Goal: Task Accomplishment & Management: Complete application form

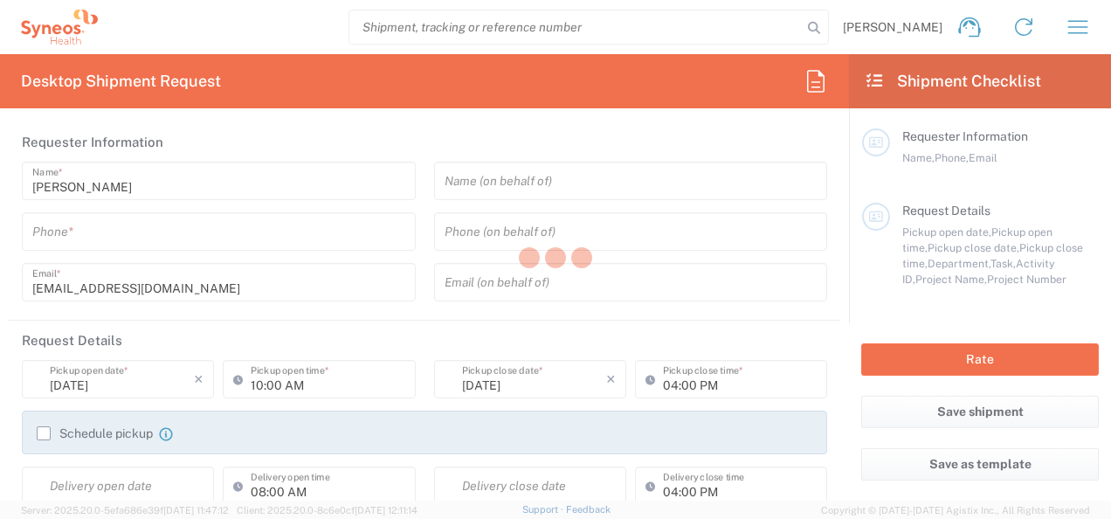
type input "3110"
type input "[GEOGRAPHIC_DATA]"
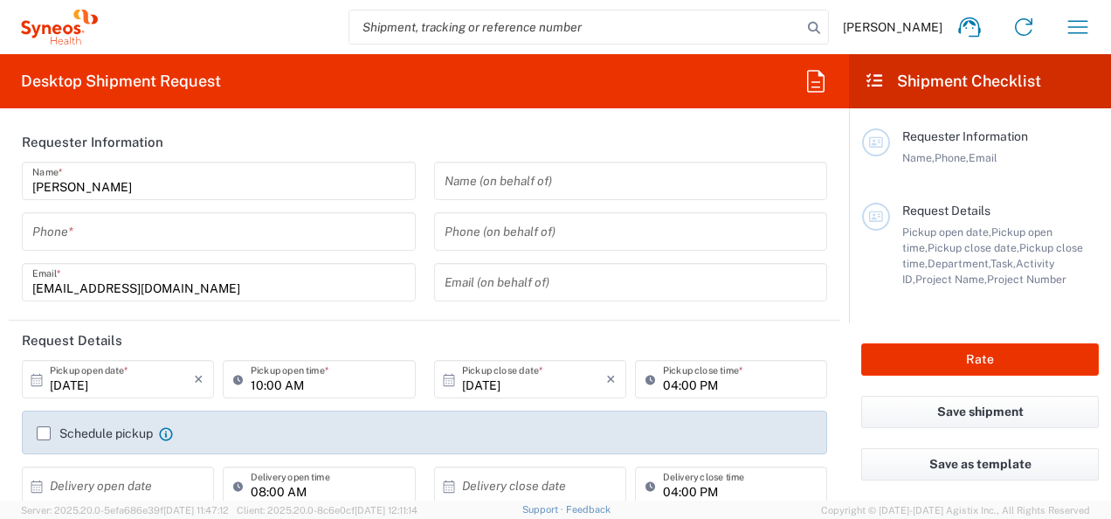
type input "Syneos Health France SARL"
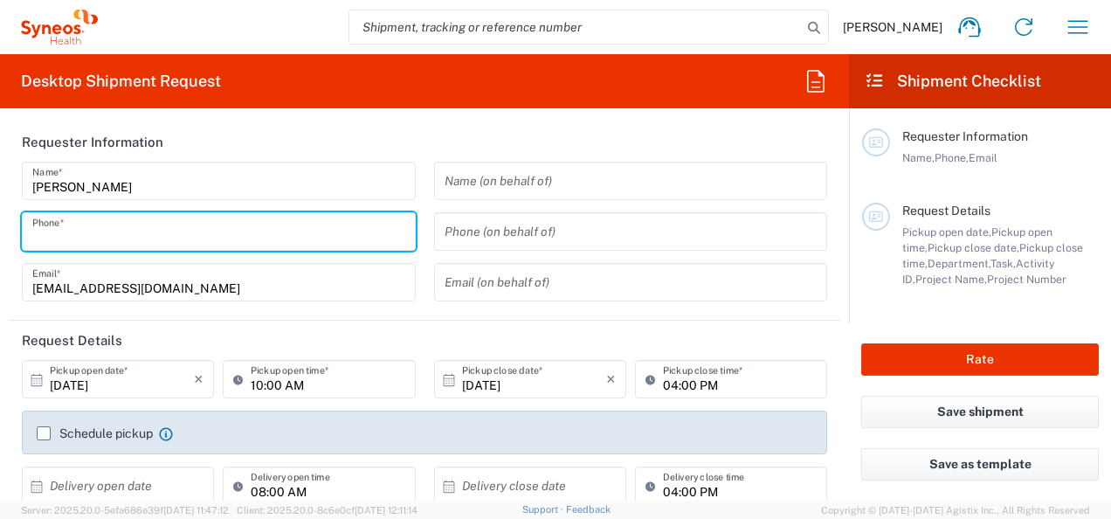
click at [110, 242] on input "tel" at bounding box center [218, 232] width 373 height 31
type input "0624599089"
click at [391, 146] on header "Requester Information" at bounding box center [424, 141] width 831 height 39
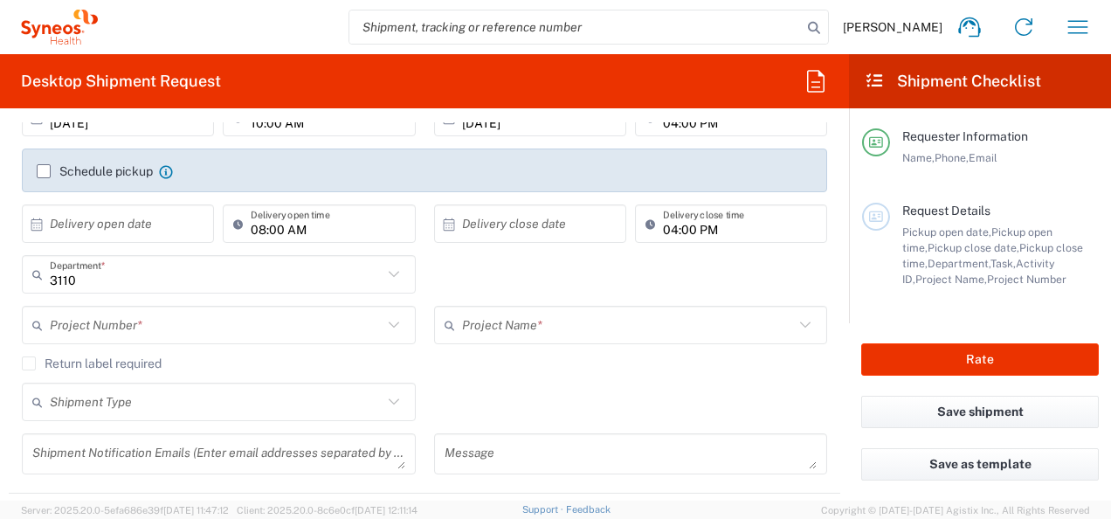
scroll to position [349, 0]
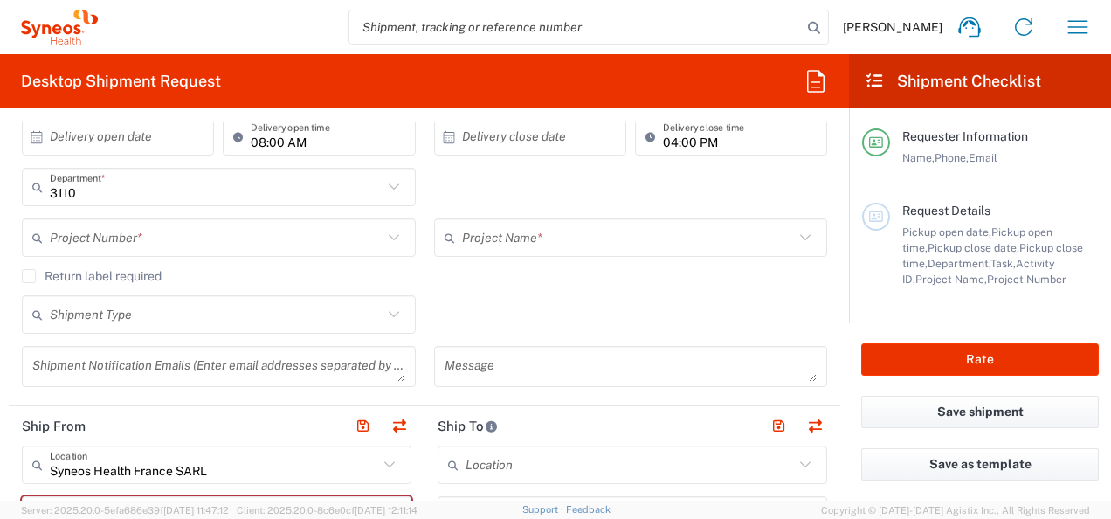
click at [280, 248] on input "text" at bounding box center [216, 238] width 333 height 31
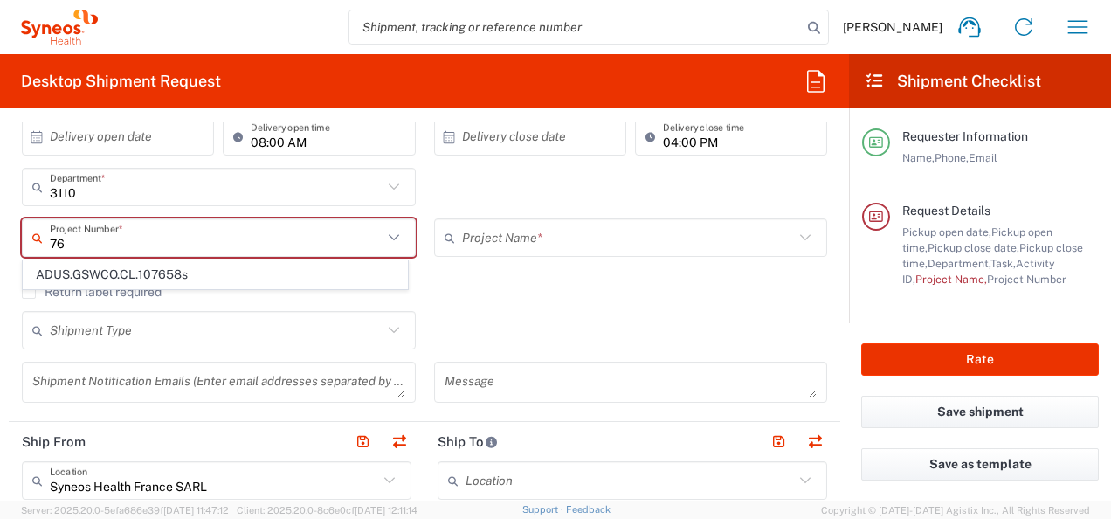
type input "7"
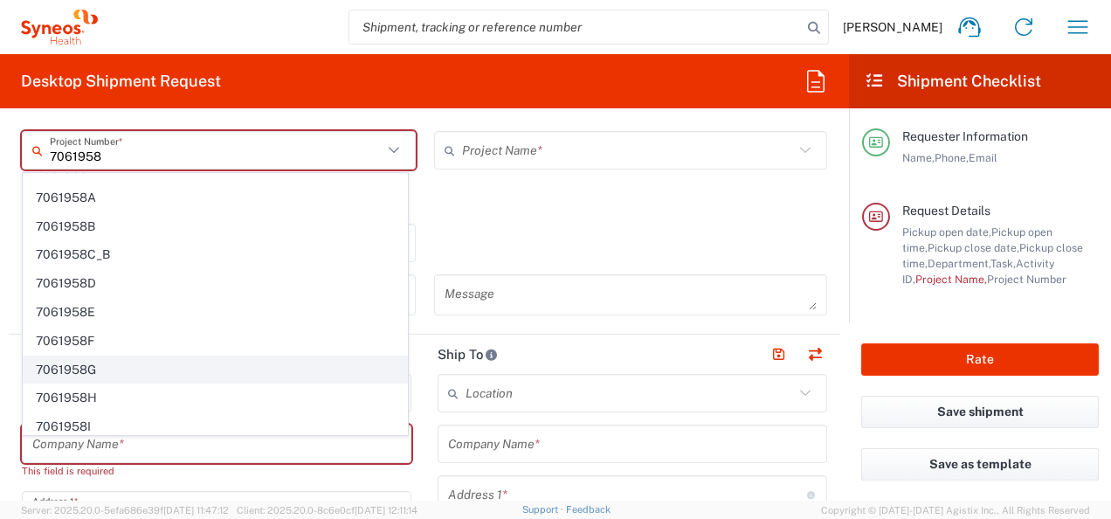
scroll to position [0, 0]
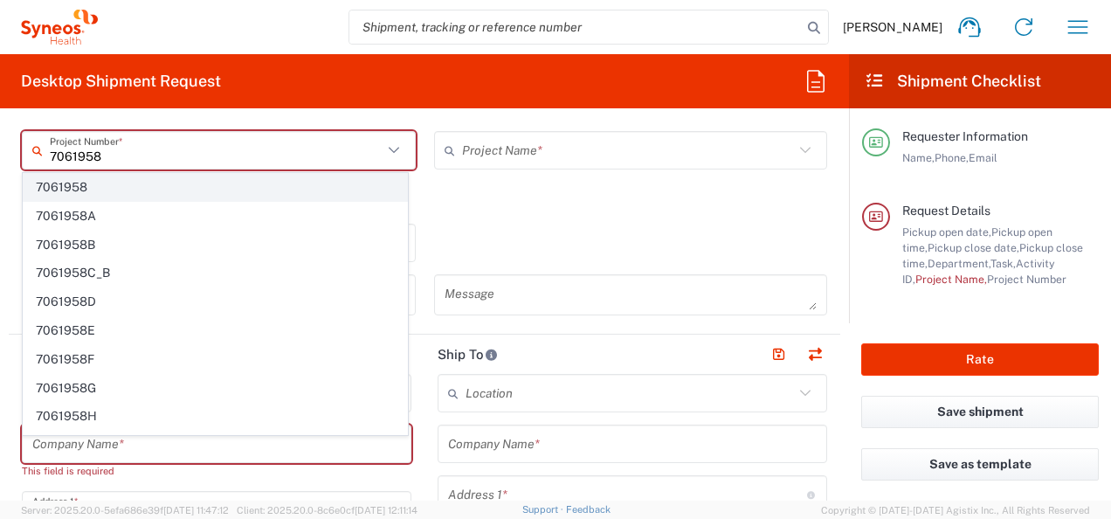
type input "7061958"
click at [162, 182] on span "7061958" at bounding box center [215, 187] width 383 height 27
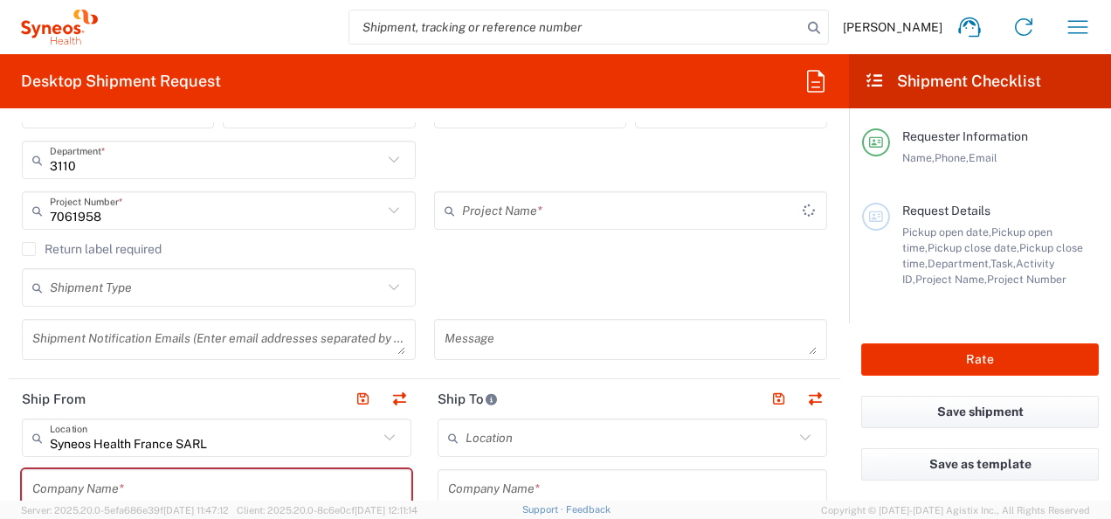
type input "7061958-Sanofi-[GEOGRAPHIC_DATA]"
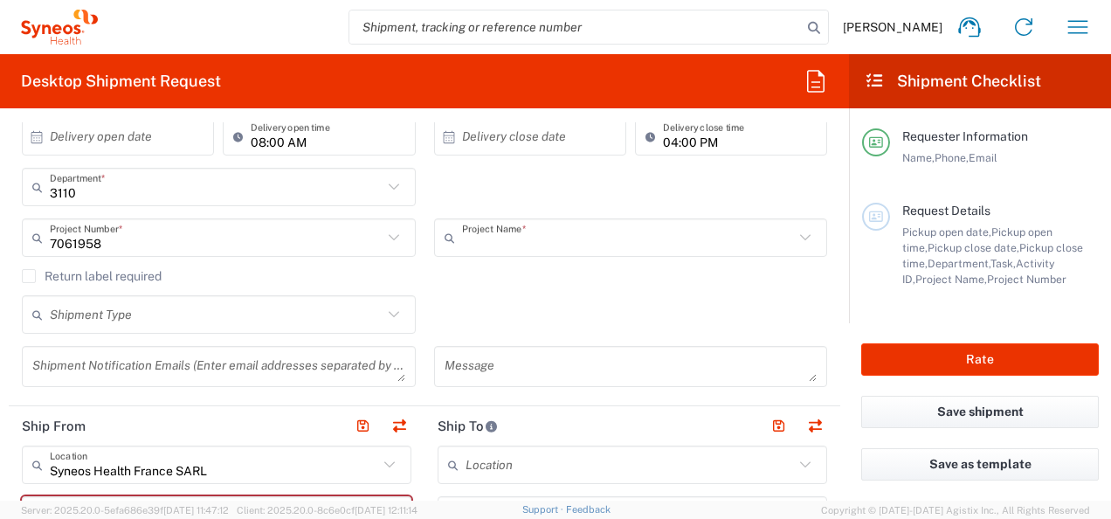
click at [617, 245] on input "text" at bounding box center [628, 238] width 333 height 31
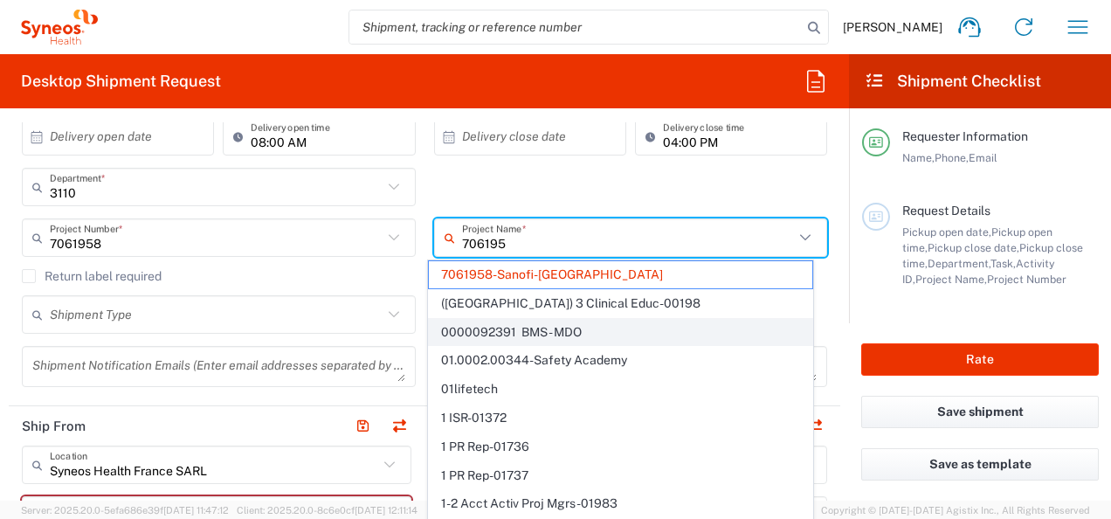
type input "7061958"
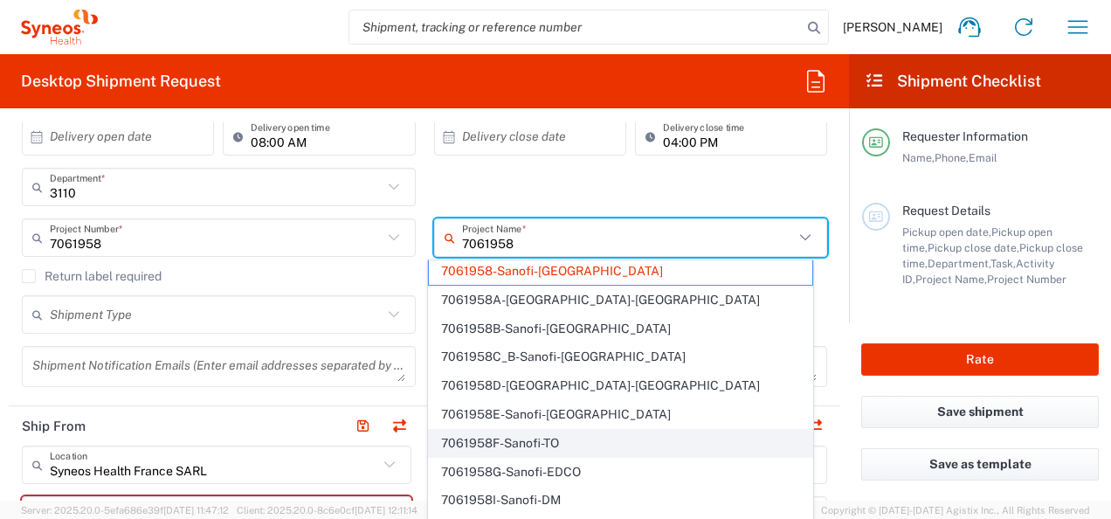
scroll to position [0, 0]
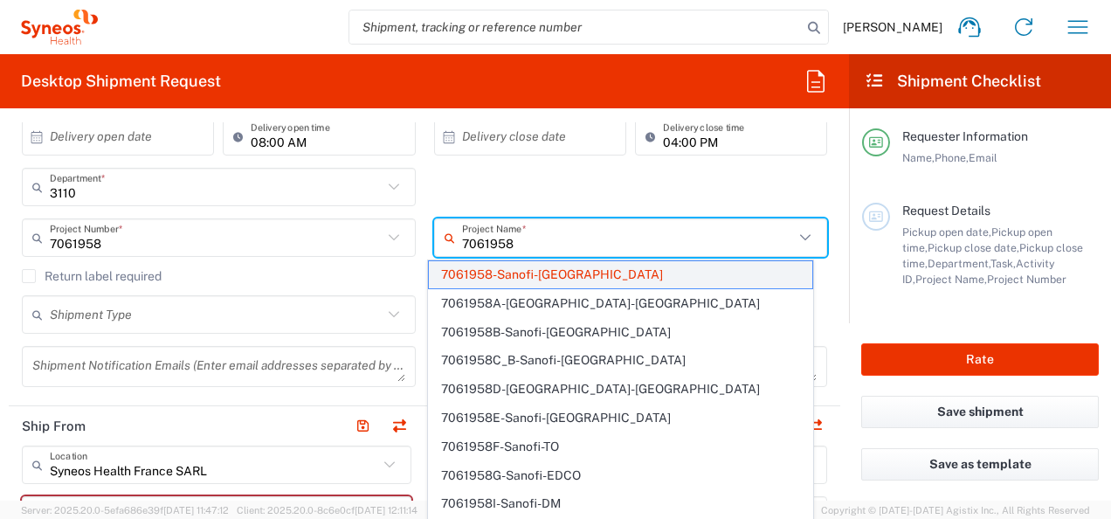
type input "7061958"
click at [610, 274] on span "7061958-Sanofi-[GEOGRAPHIC_DATA]" at bounding box center [620, 274] width 383 height 27
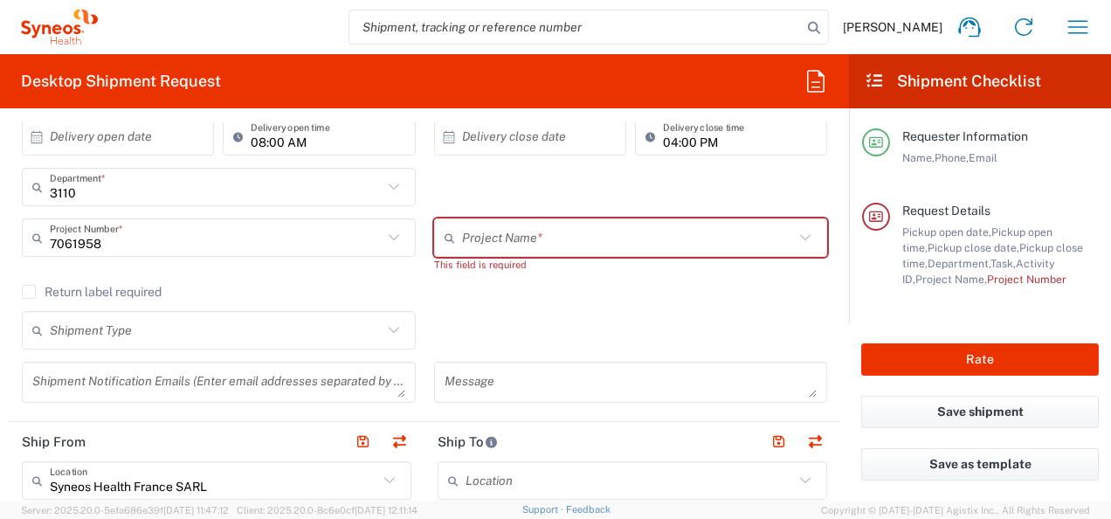
click at [570, 239] on input "text" at bounding box center [628, 238] width 333 height 31
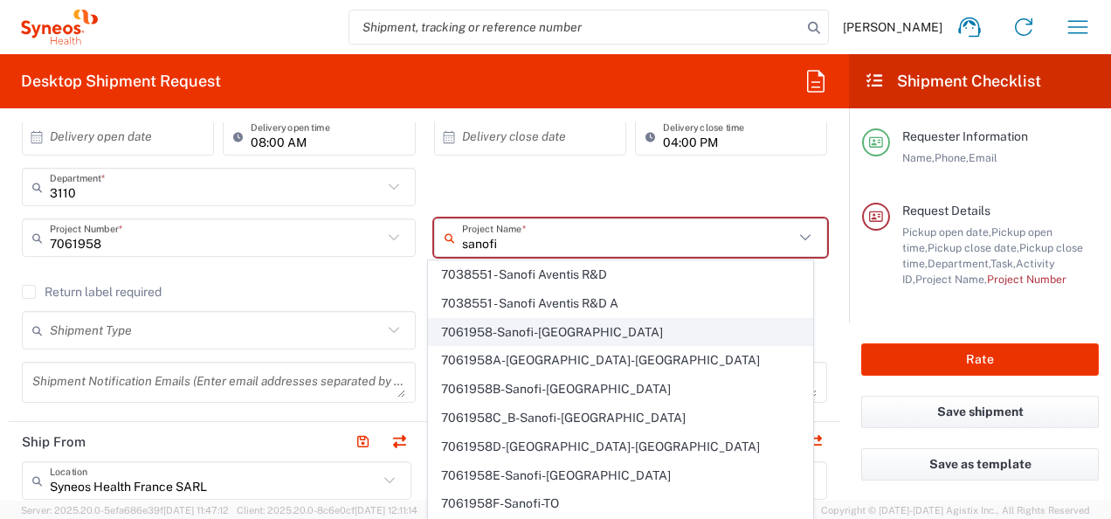
click at [608, 341] on span "7061958-Sanofi-[GEOGRAPHIC_DATA]" at bounding box center [620, 332] width 383 height 27
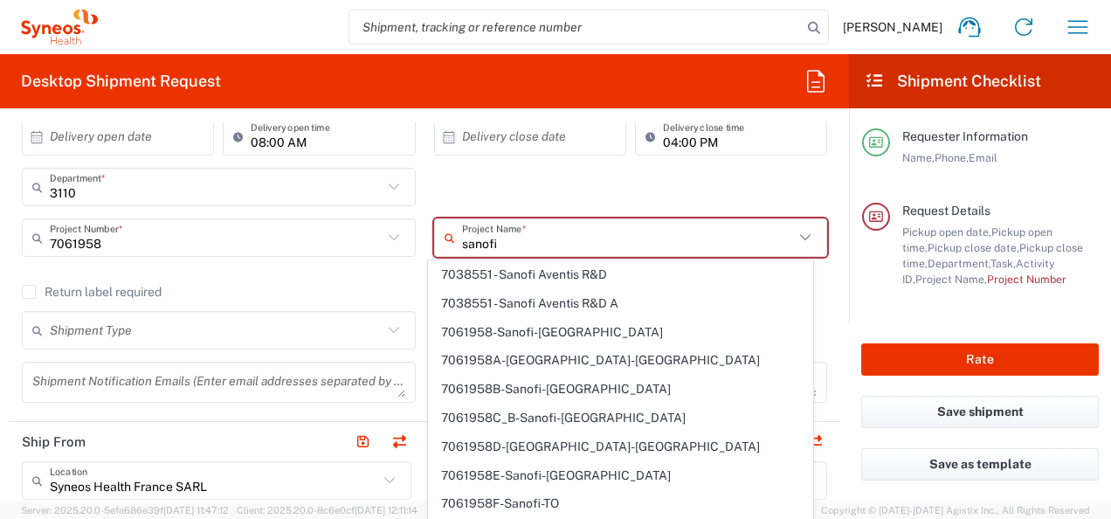
type input "7061958-Sanofi-[GEOGRAPHIC_DATA]"
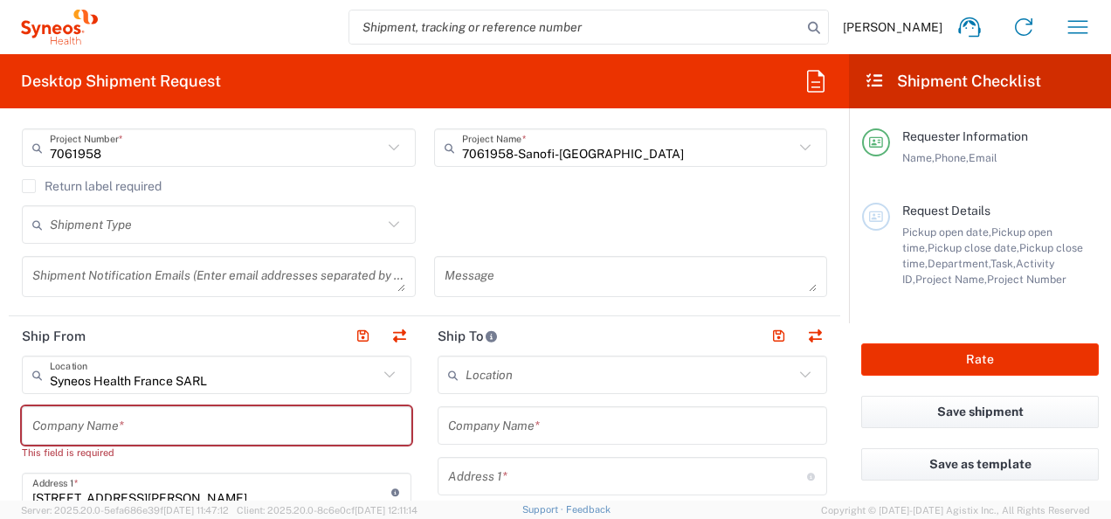
scroll to position [524, 0]
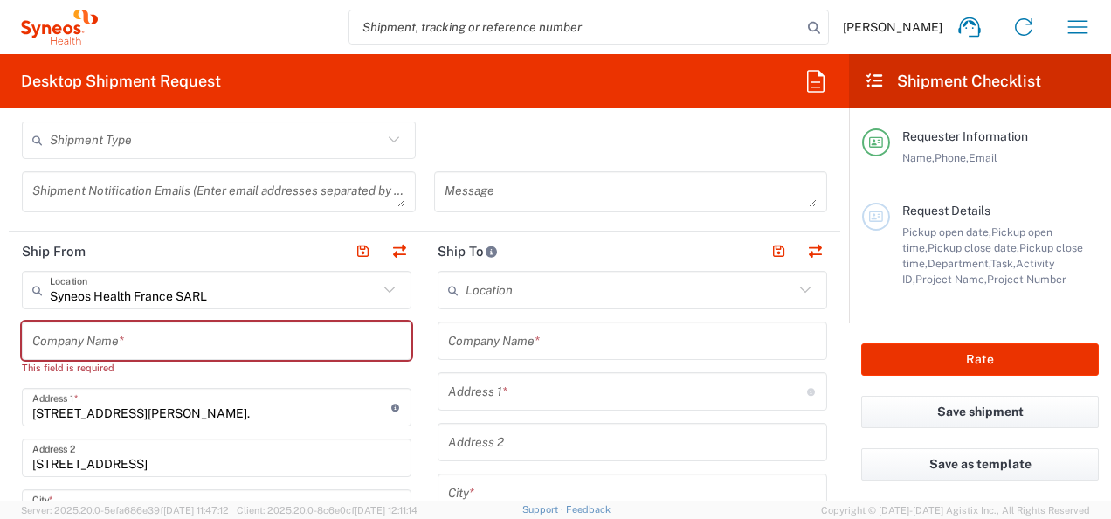
click at [265, 136] on input "text" at bounding box center [216, 140] width 333 height 31
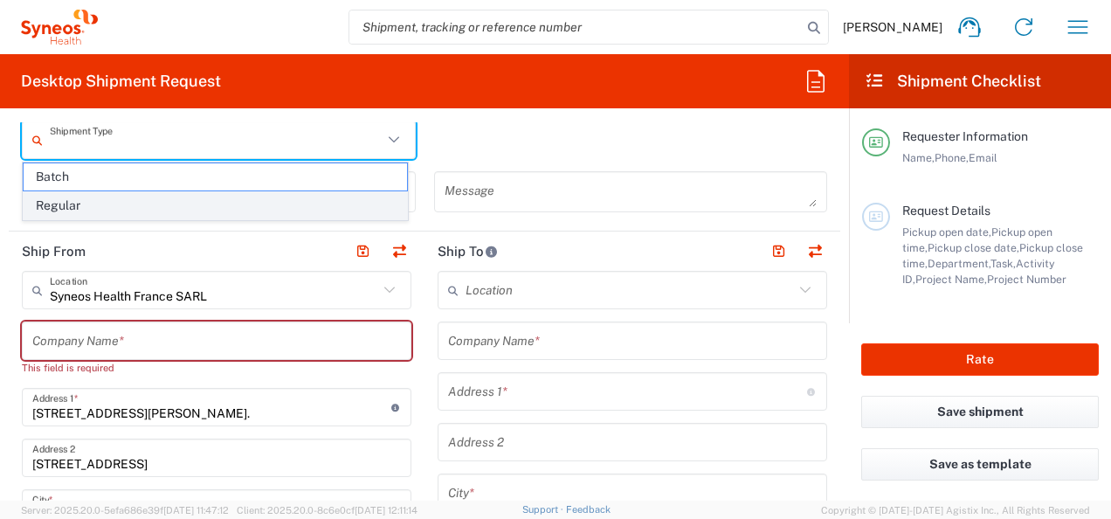
click at [232, 211] on span "Regular" at bounding box center [215, 205] width 383 height 27
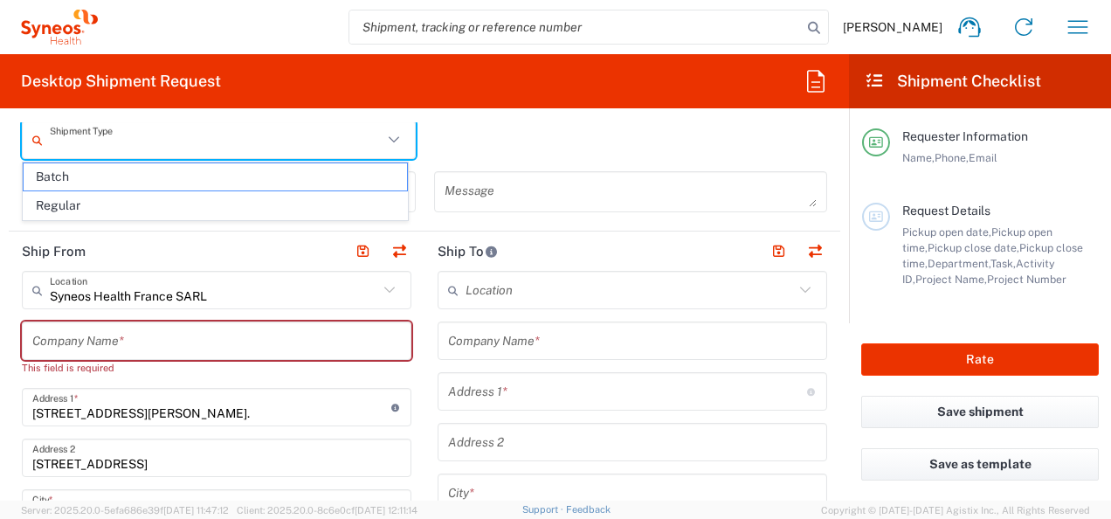
type input "Regular"
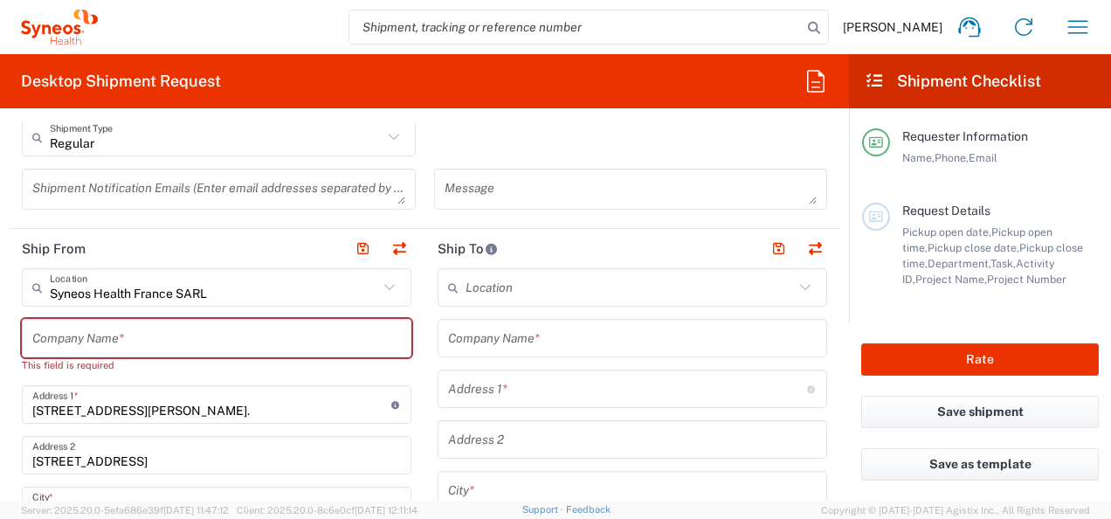
scroll to position [611, 0]
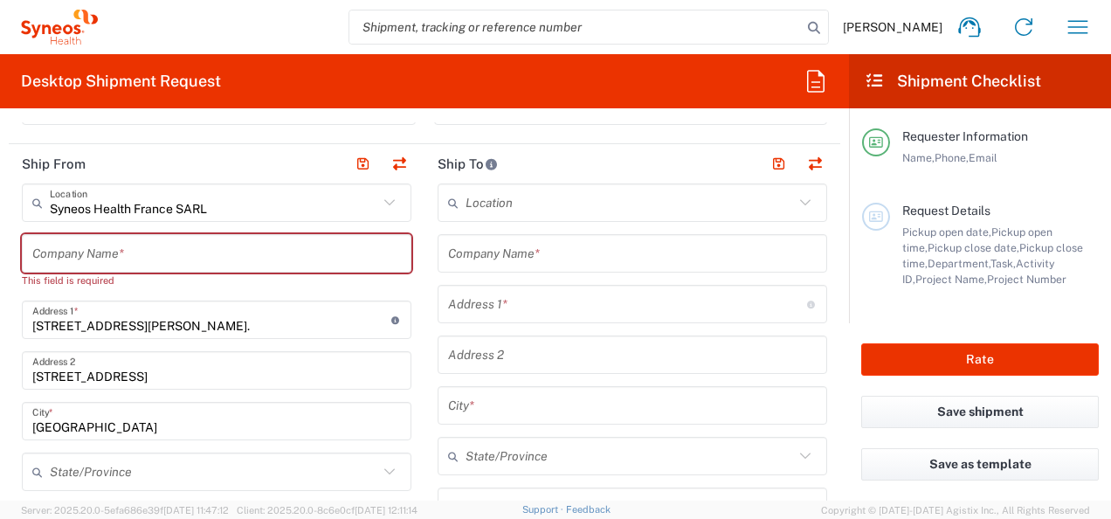
click at [168, 247] on input "text" at bounding box center [216, 253] width 369 height 31
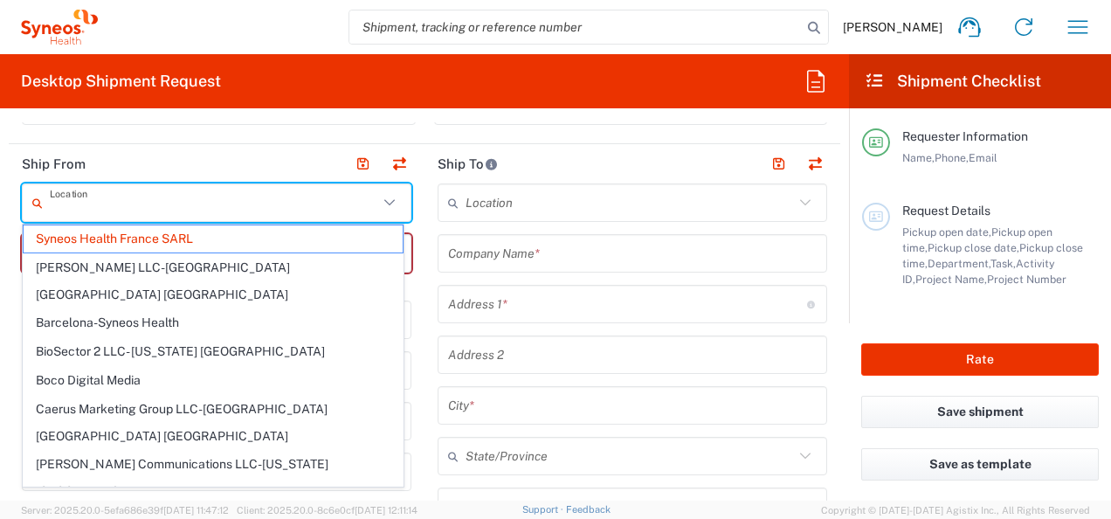
drag, startPoint x: 218, startPoint y: 204, endPoint x: 57, endPoint y: 195, distance: 161.8
click at [57, 195] on input "text" at bounding box center [214, 203] width 328 height 31
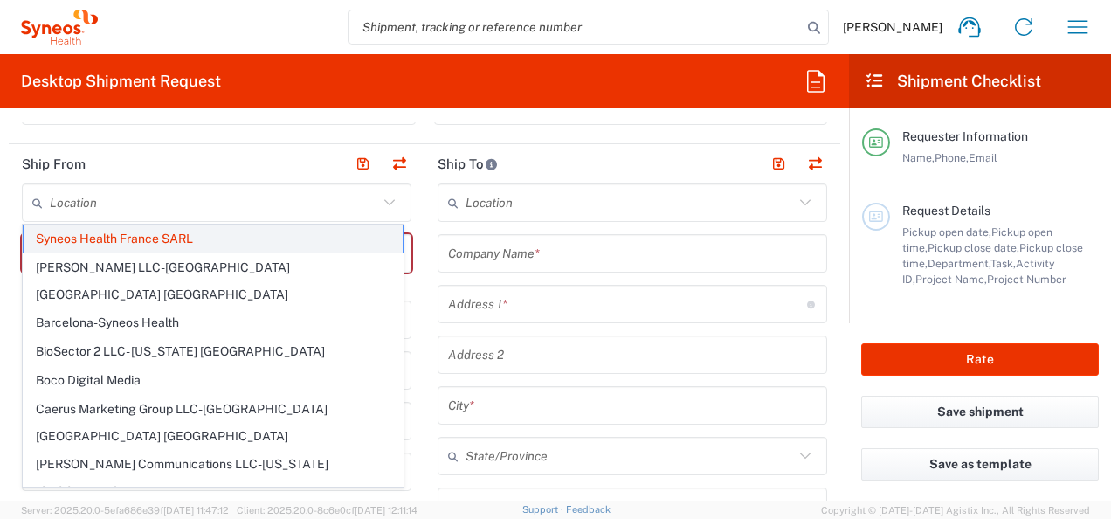
click at [197, 235] on span "Syneos Health France SARL" at bounding box center [213, 238] width 379 height 27
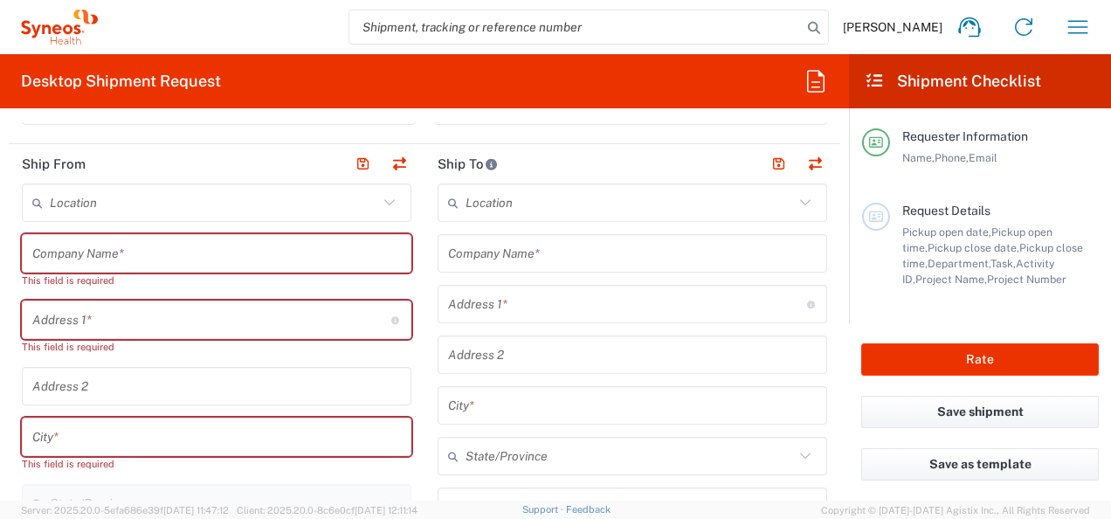
click at [129, 203] on input "text" at bounding box center [214, 203] width 328 height 31
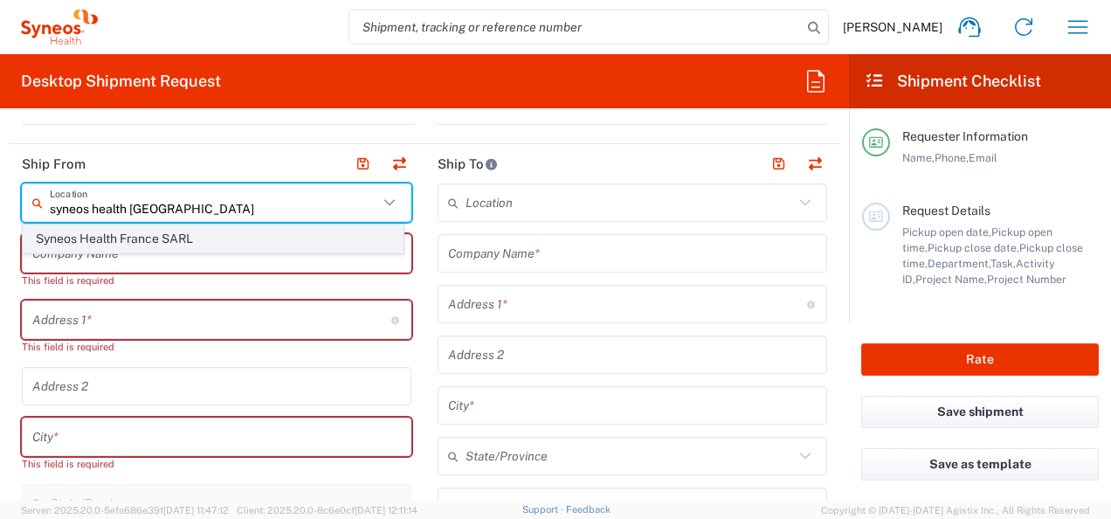
click at [138, 227] on span "Syneos Health France SARL" at bounding box center [213, 238] width 379 height 27
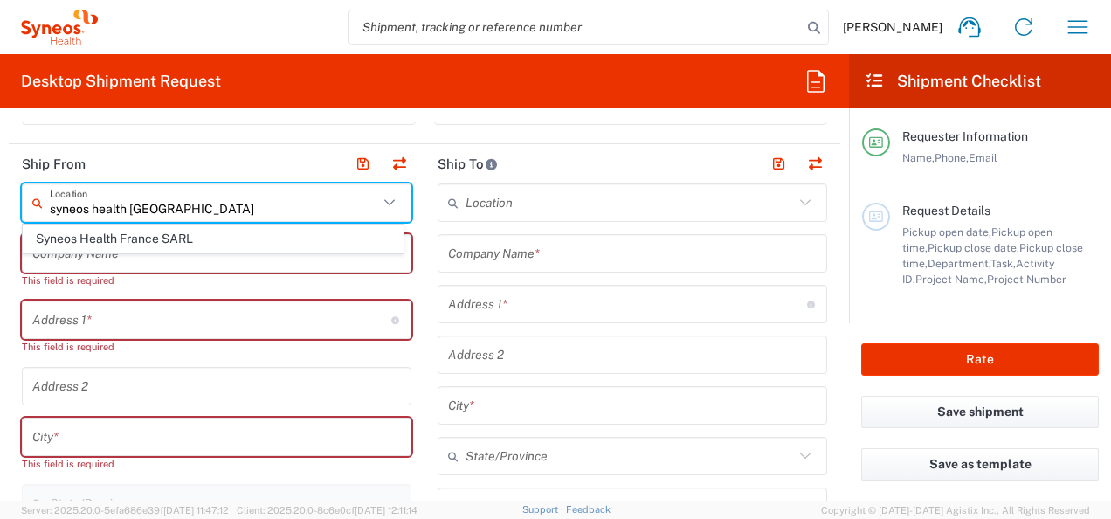
type input "Syneos Health France SARL"
type input "[STREET_ADDRESS][PERSON_NAME]"
type input "[STREET_ADDRESS]"
type input "[GEOGRAPHIC_DATA]"
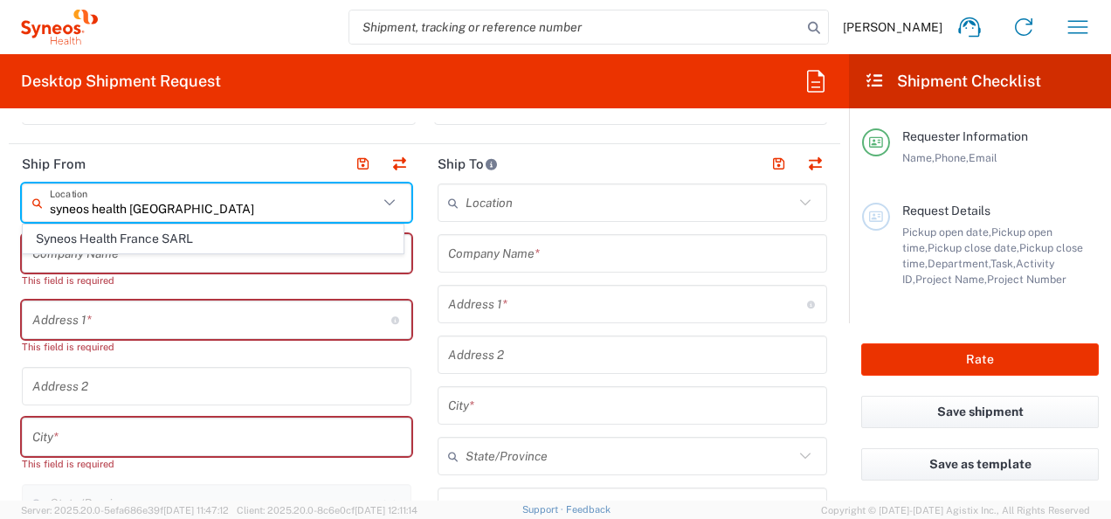
type input "[GEOGRAPHIC_DATA]"
type input "75014"
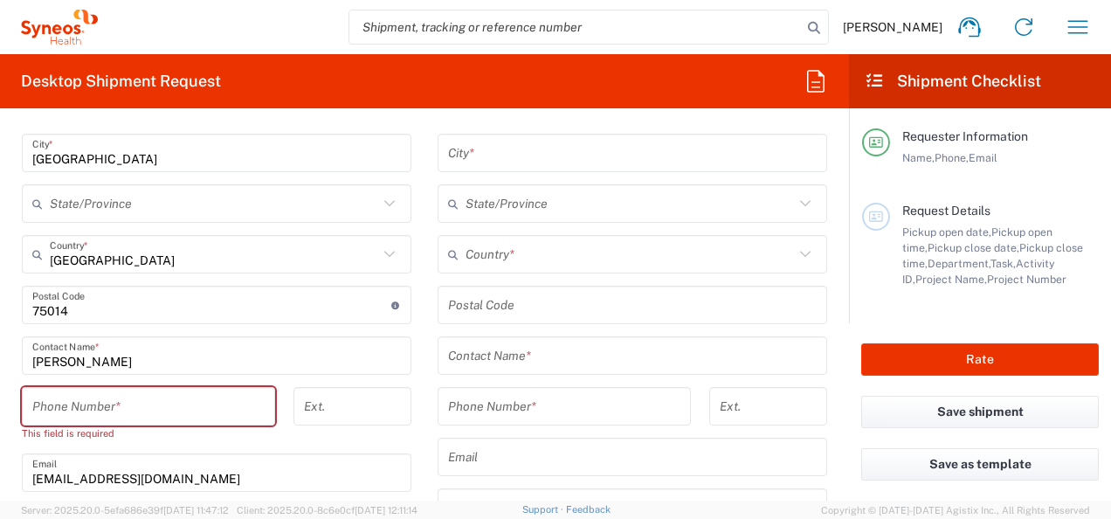
scroll to position [961, 0]
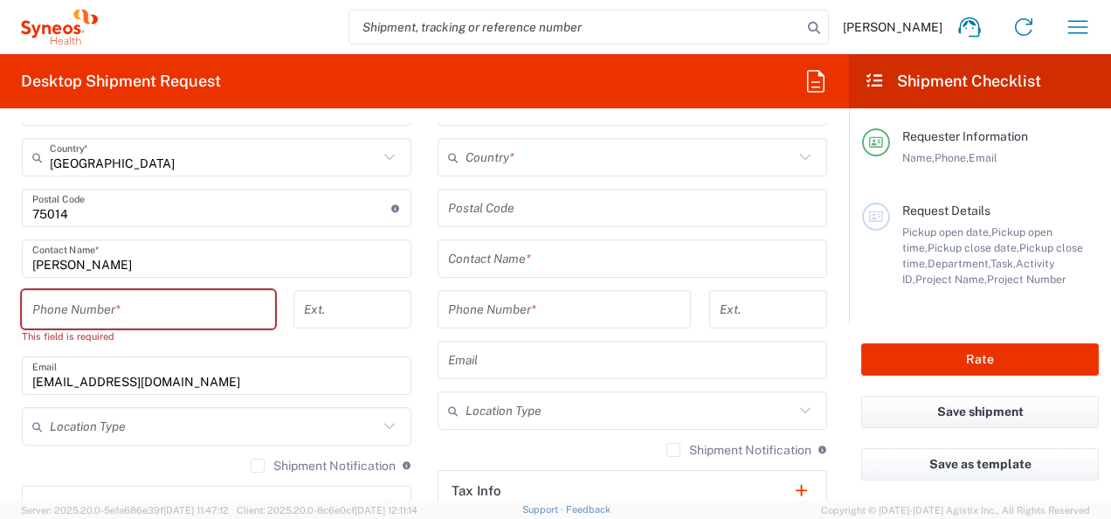
click at [159, 306] on input "tel" at bounding box center [148, 309] width 232 height 31
type input "0624599089"
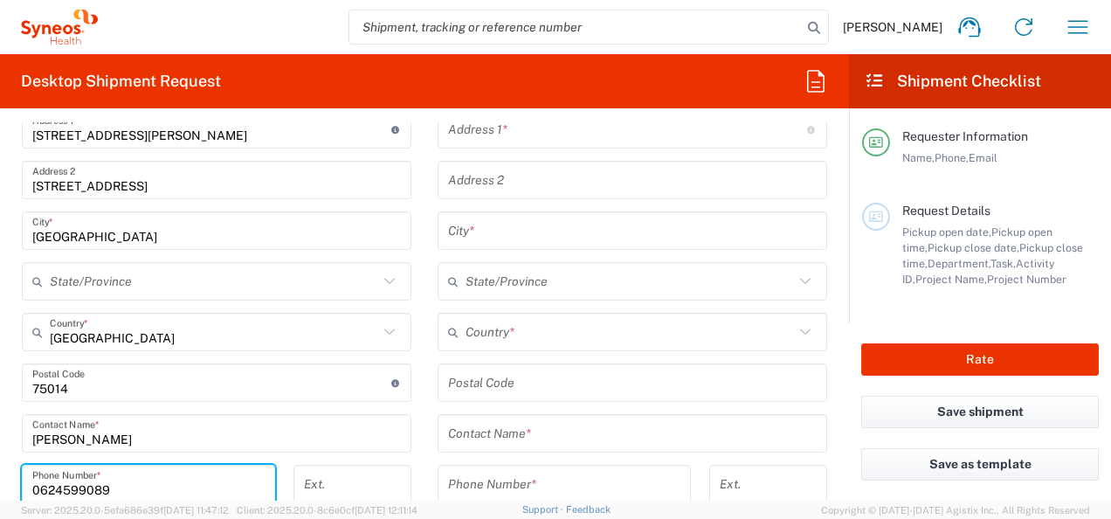
scroll to position [524, 0]
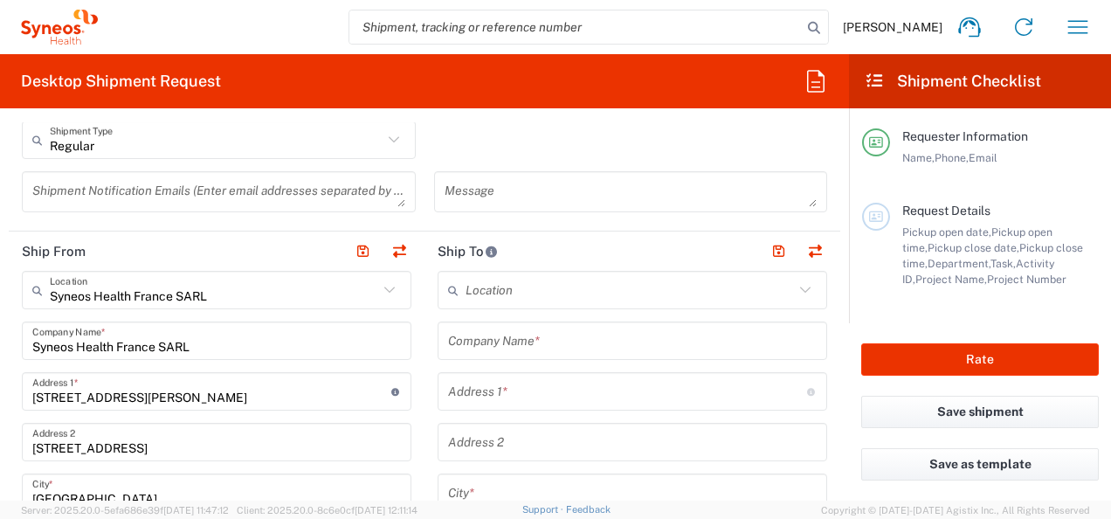
click at [517, 285] on input "text" at bounding box center [629, 290] width 328 height 31
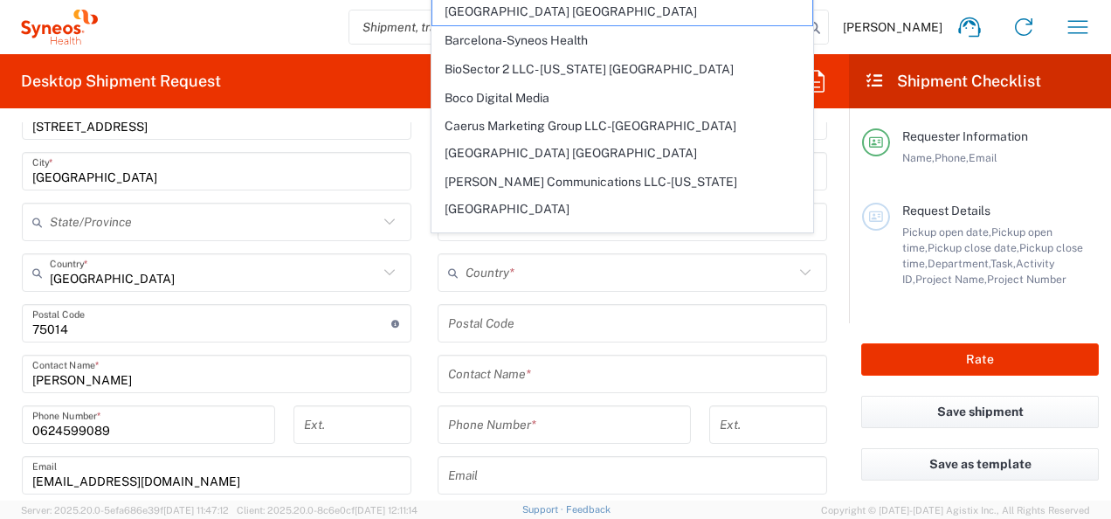
scroll to position [873, 0]
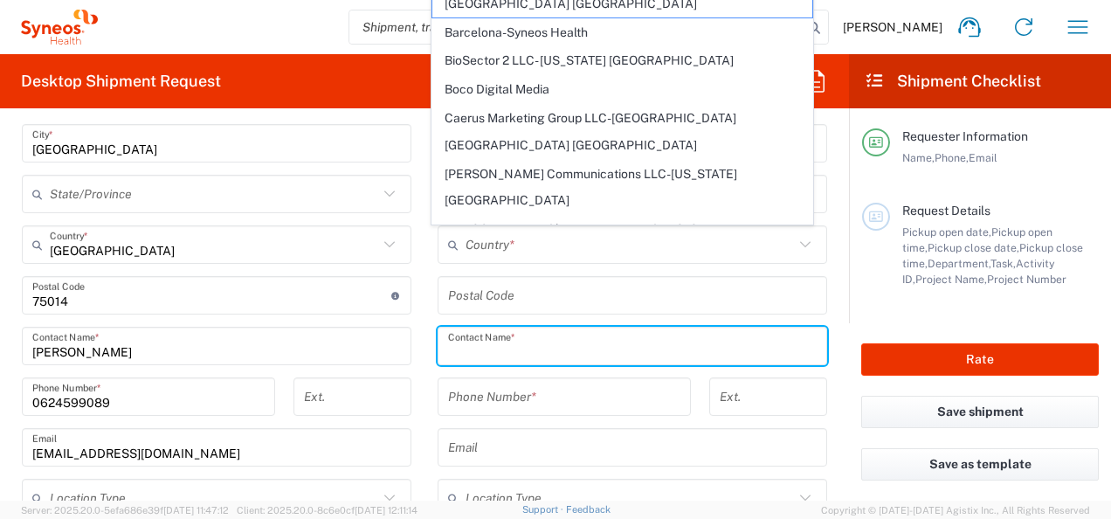
click at [484, 348] on input "text" at bounding box center [632, 346] width 369 height 31
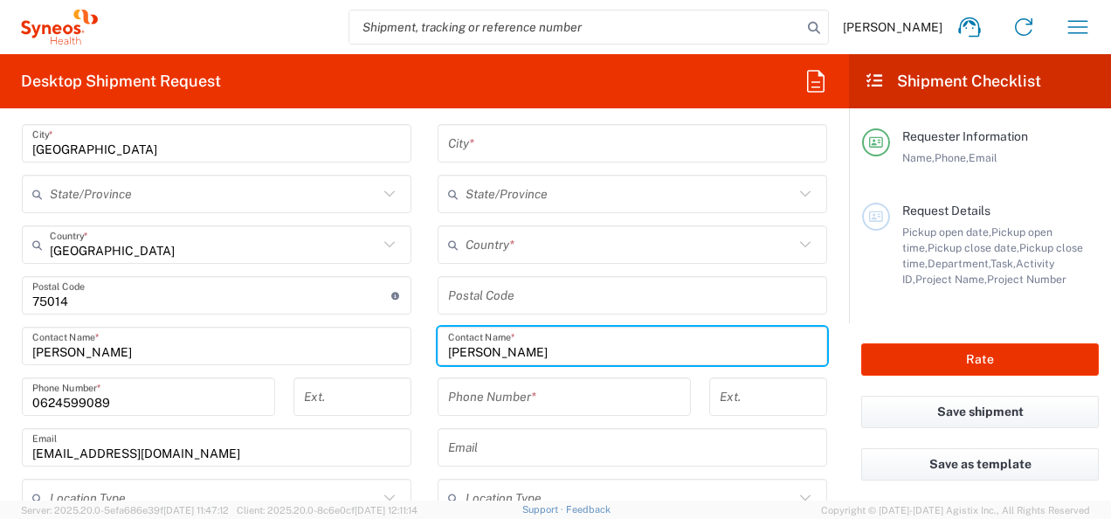
type input "[PERSON_NAME]"
click at [411, 332] on main "Syneos Health [GEOGRAPHIC_DATA] SARL Location Syneos Health [GEOGRAPHIC_DATA] S…" at bounding box center [217, 338] width 416 height 835
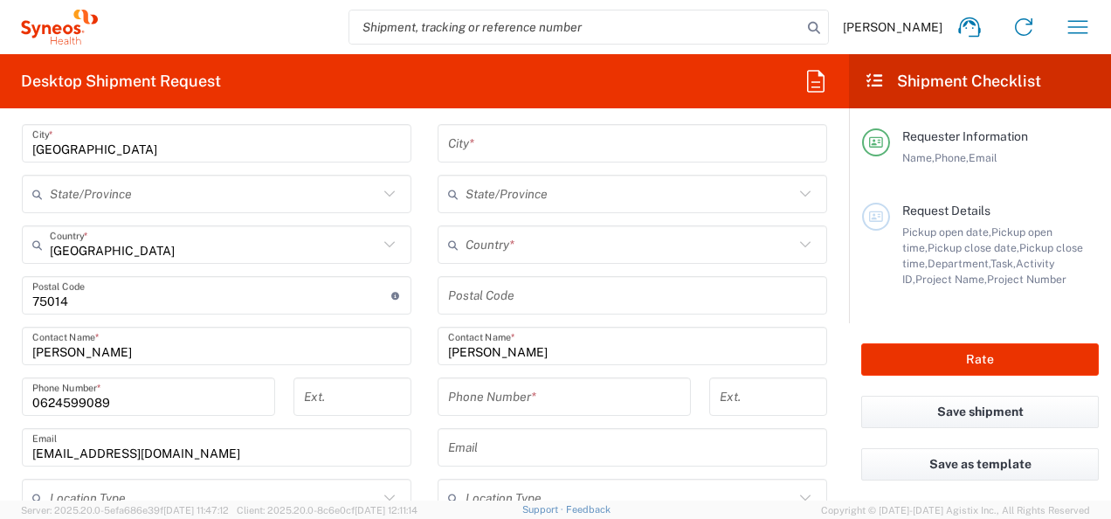
click at [533, 389] on input "tel" at bounding box center [564, 397] width 232 height 31
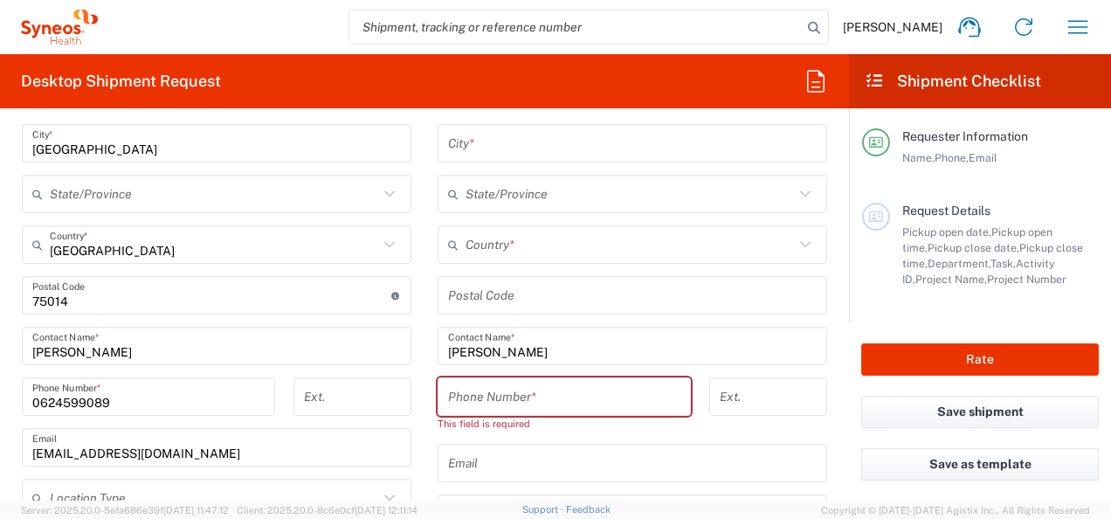
click at [541, 383] on input "tel" at bounding box center [564, 397] width 232 height 31
paste input "03 62 94 35 09"
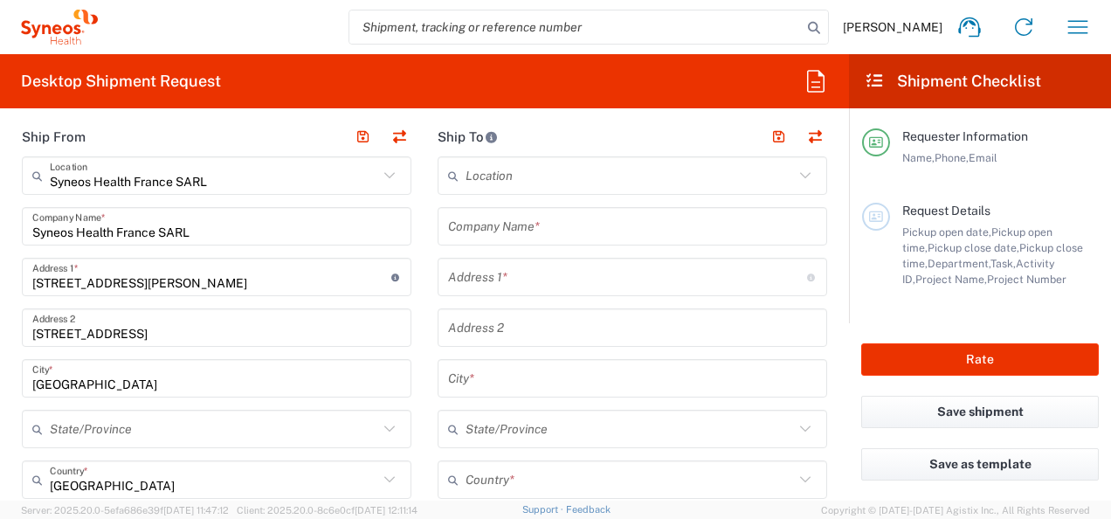
scroll to position [611, 0]
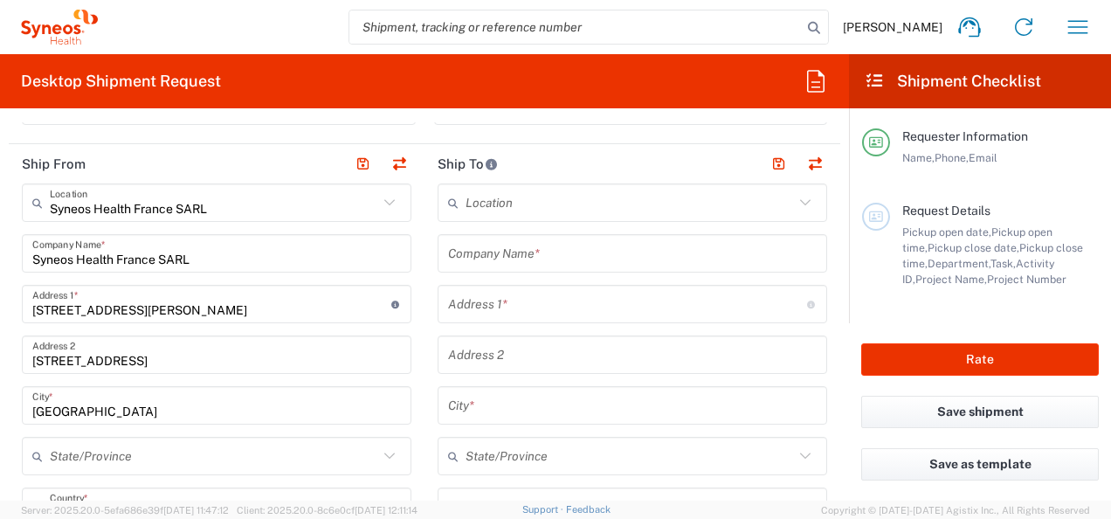
type input "03 62 94 35 09"
click at [520, 254] on input "text" at bounding box center [632, 253] width 369 height 31
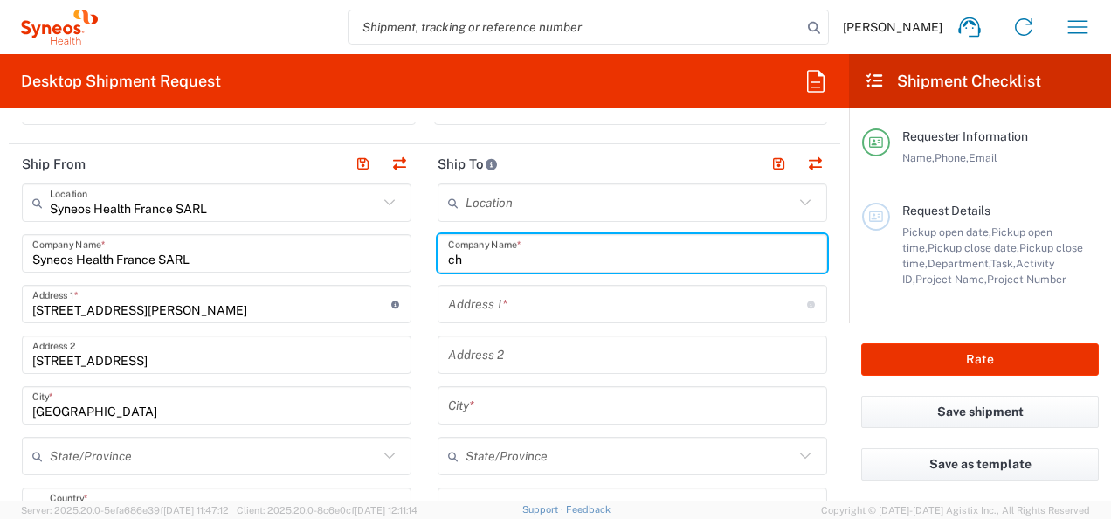
type input "c"
type input "CHRU Lille"
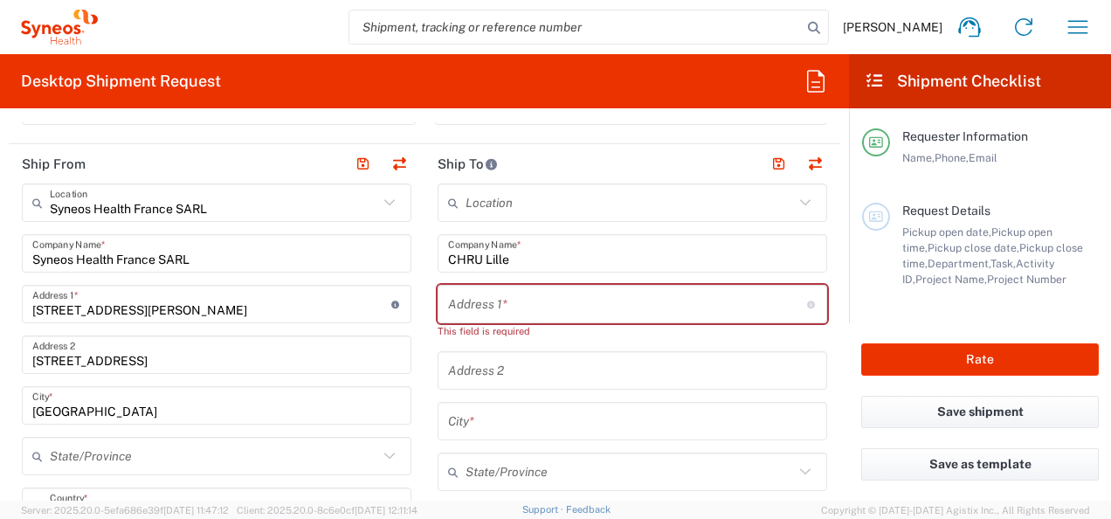
click at [475, 313] on input "text" at bounding box center [627, 304] width 359 height 31
paste input "Boulevard Professeur [PERSON_NAME]"
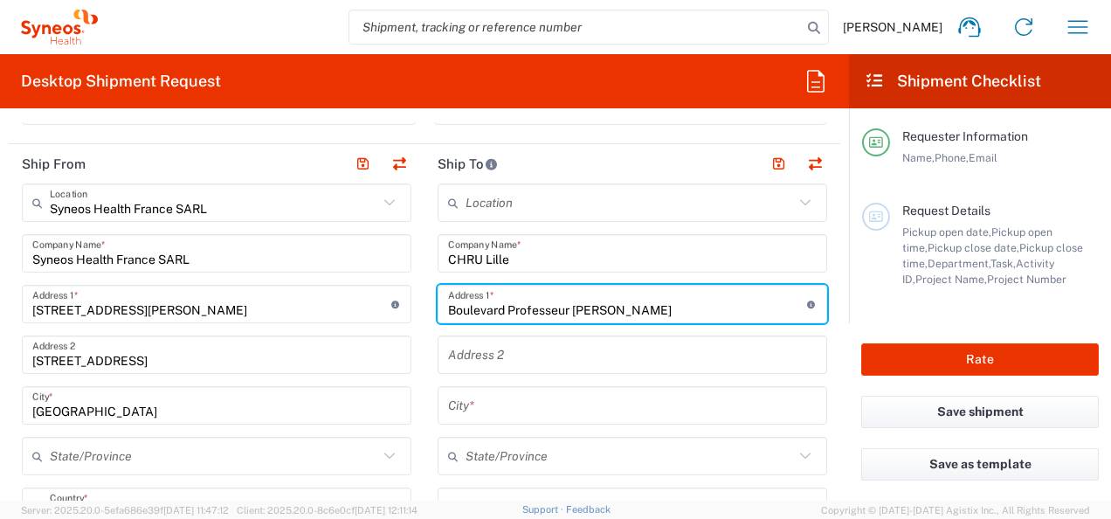
type input "Boulevard Professeur [PERSON_NAME]"
click at [503, 354] on input "text" at bounding box center [632, 355] width 369 height 31
paste input ""Institut Coeur Poumon_Service Pneumo Immuno Allergologie 1er étage - Aile Nord…"
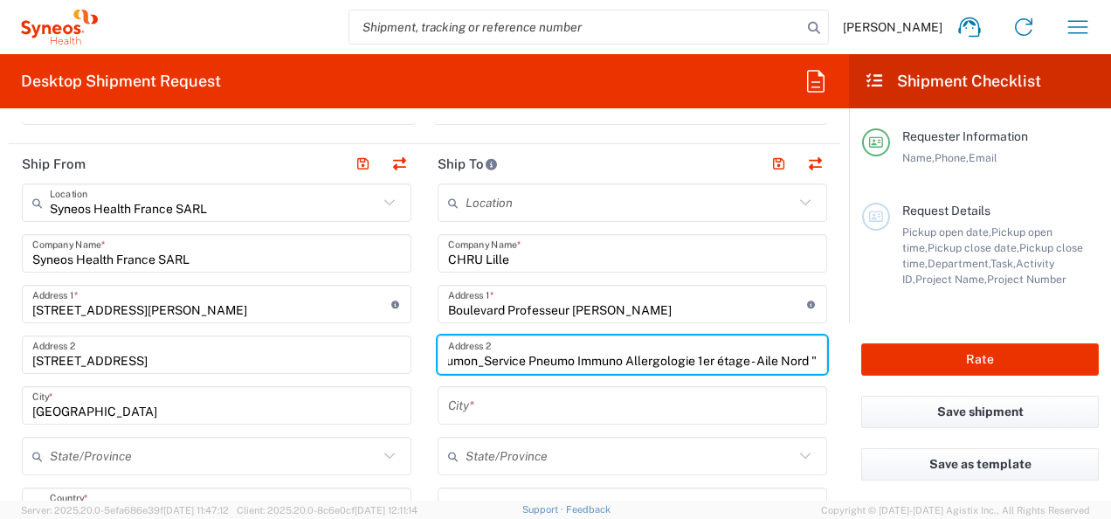
scroll to position [0, 0]
drag, startPoint x: 603, startPoint y: 361, endPoint x: 327, endPoint y: 360, distance: 275.1
click at [456, 362] on input ""Institut Coeur Poumon_Service Pneumo Immuno Allergologie 1er étage - Aile Nord…" at bounding box center [632, 355] width 369 height 31
click at [448, 364] on input ""Institut Coeur Poumon_Service Pneumo Immuno Allergologie 1er étage - Aile Nord…" at bounding box center [632, 355] width 369 height 31
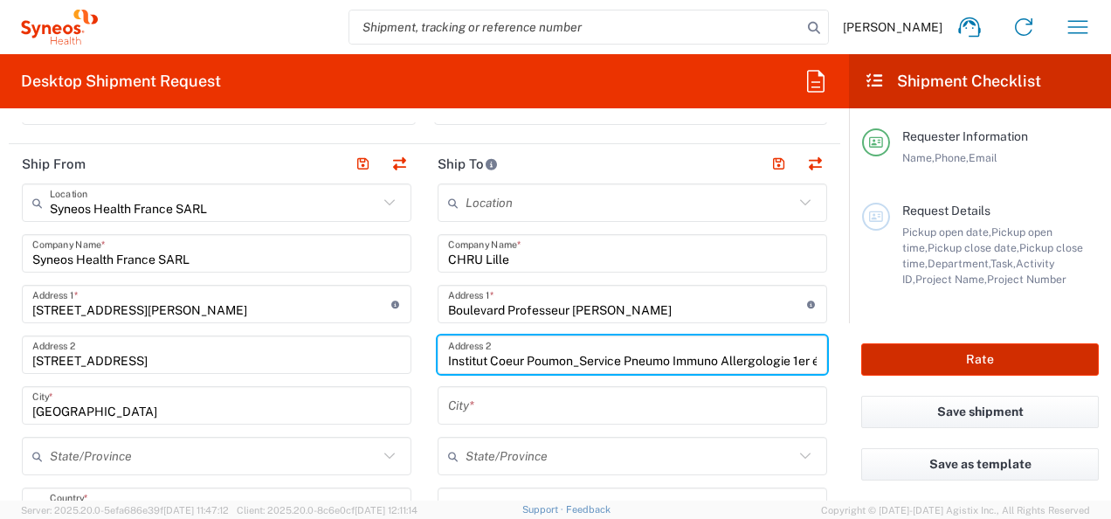
scroll to position [0, 107]
drag, startPoint x: 822, startPoint y: 366, endPoint x: 894, endPoint y: 369, distance: 72.6
click at [918, 366] on div "Desktop Shipment Request Requester Information [PERSON_NAME] Name * [PHONE_NUMB…" at bounding box center [555, 277] width 1111 height 446
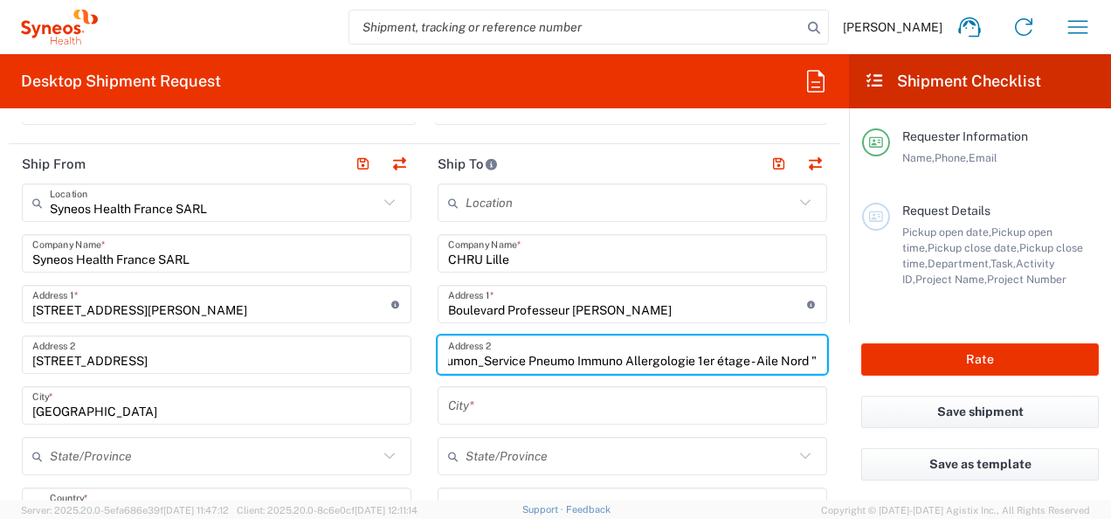
click at [802, 366] on input "Institut Coeur Poumon_Service Pneumo Immuno Allergologie 1er étage - Aile Nord "" at bounding box center [632, 355] width 369 height 31
type input "Institut Coeur Poumon_Service Pneumo Immuno Allergologie 1er étage - [GEOGRAPHI…"
click at [568, 403] on input "text" at bounding box center [632, 405] width 369 height 31
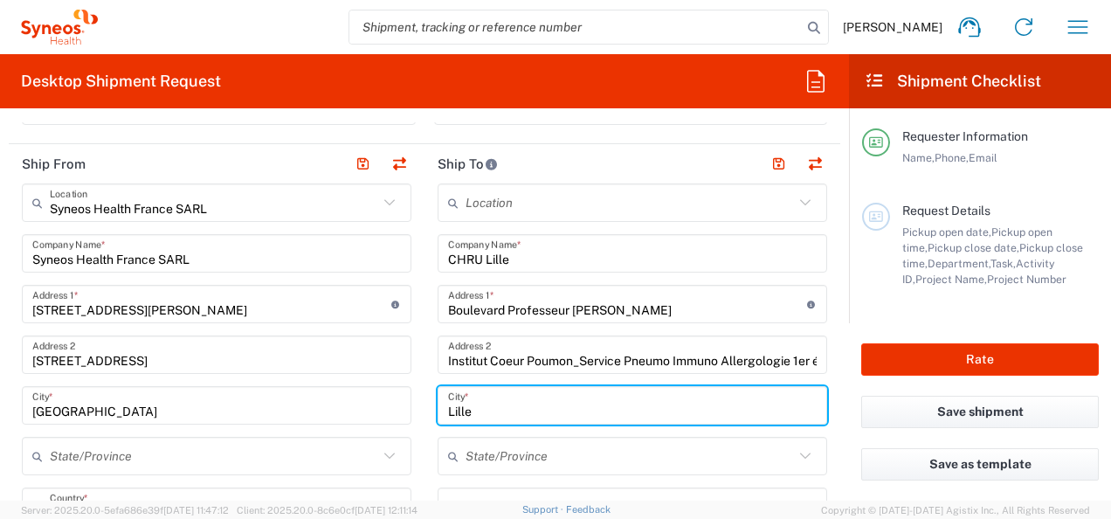
type input "Lille"
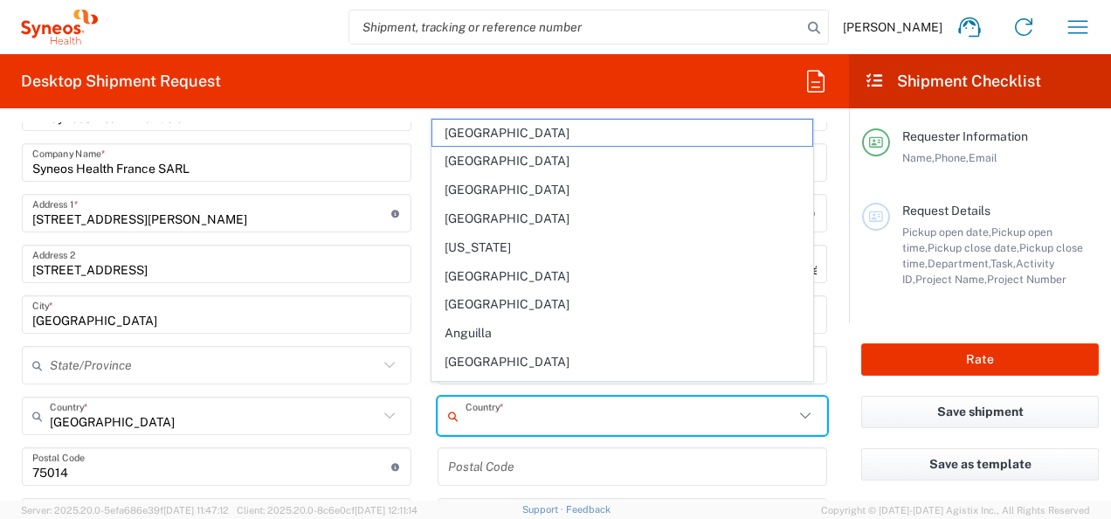
scroll to position [718, 0]
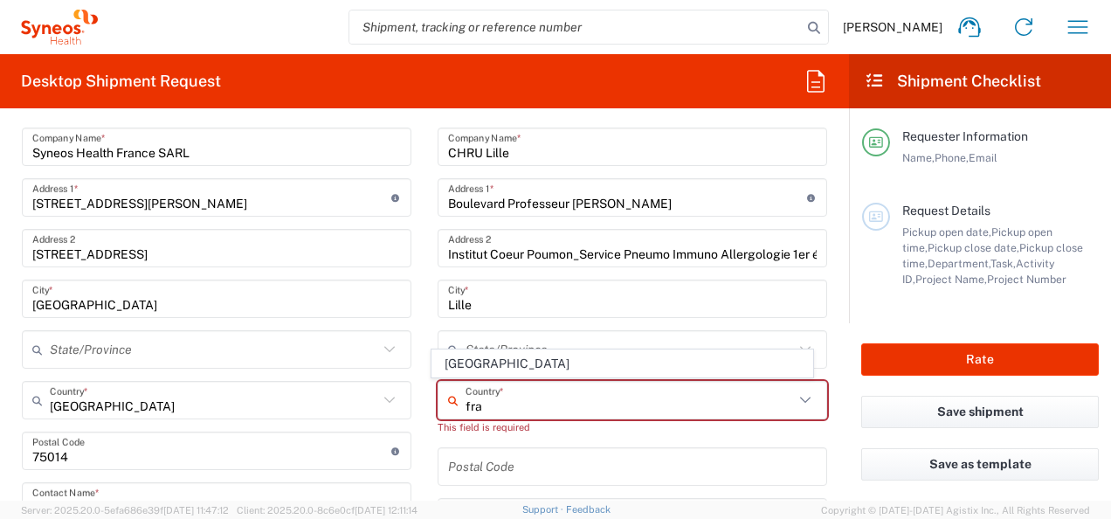
click at [482, 408] on input "fra" at bounding box center [629, 400] width 328 height 31
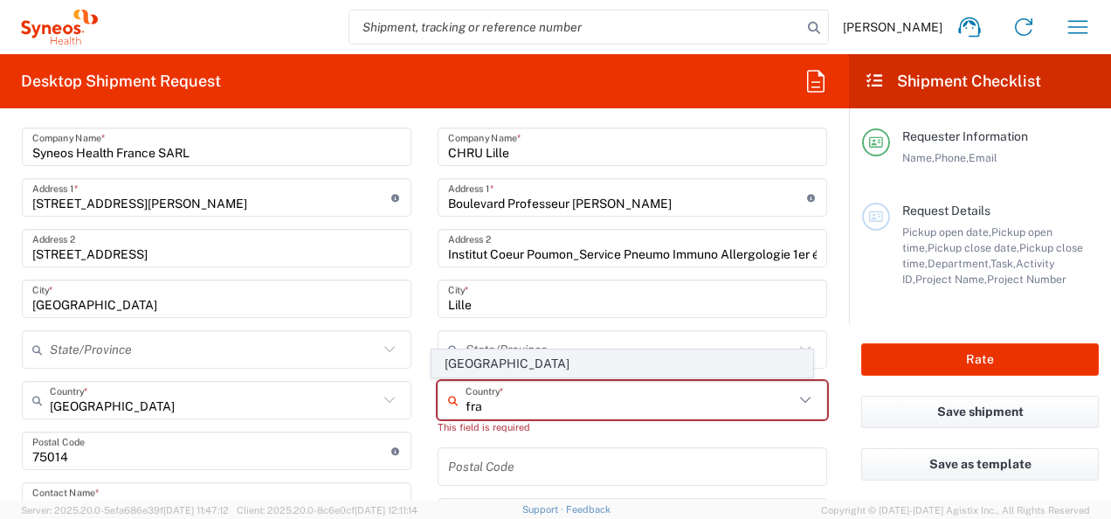
click at [469, 365] on span "[GEOGRAPHIC_DATA]" at bounding box center [621, 363] width 379 height 27
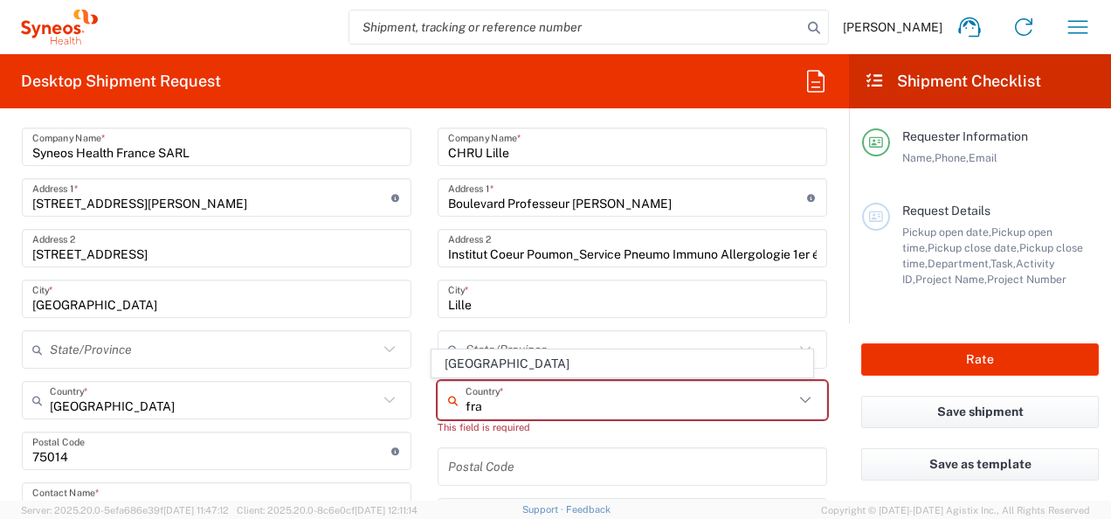
type input "[GEOGRAPHIC_DATA]"
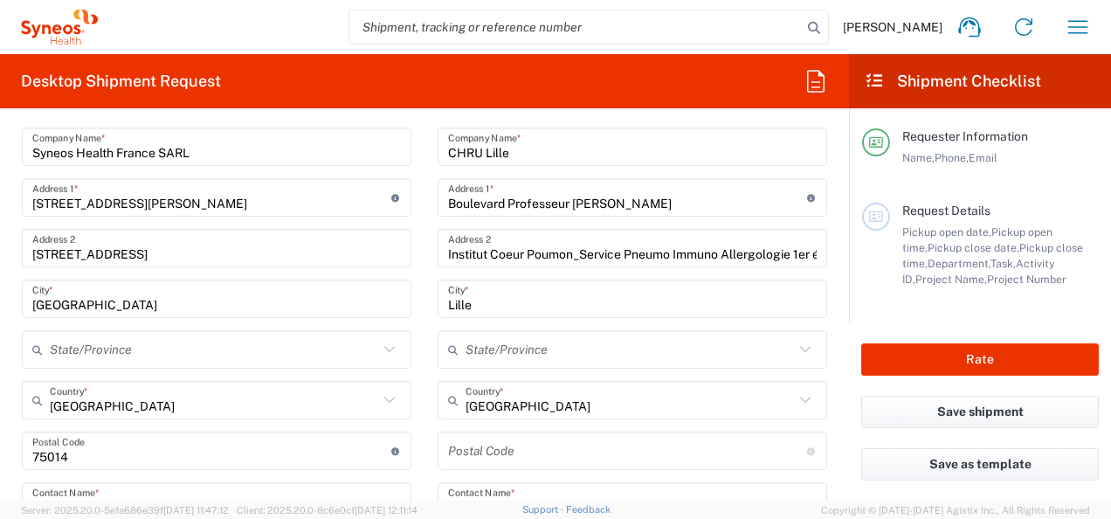
click at [482, 463] on input "undefined" at bounding box center [627, 451] width 359 height 31
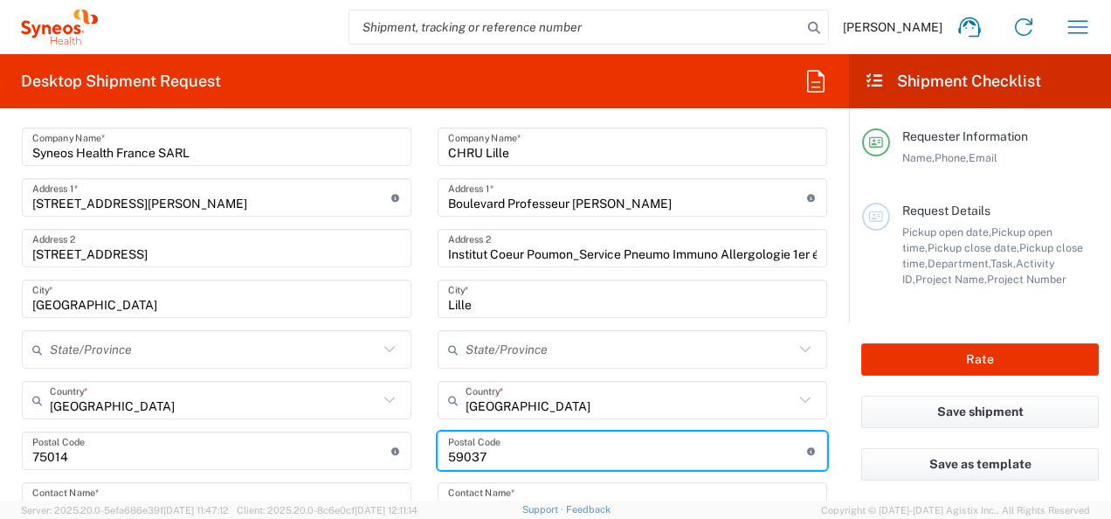
type input "59037"
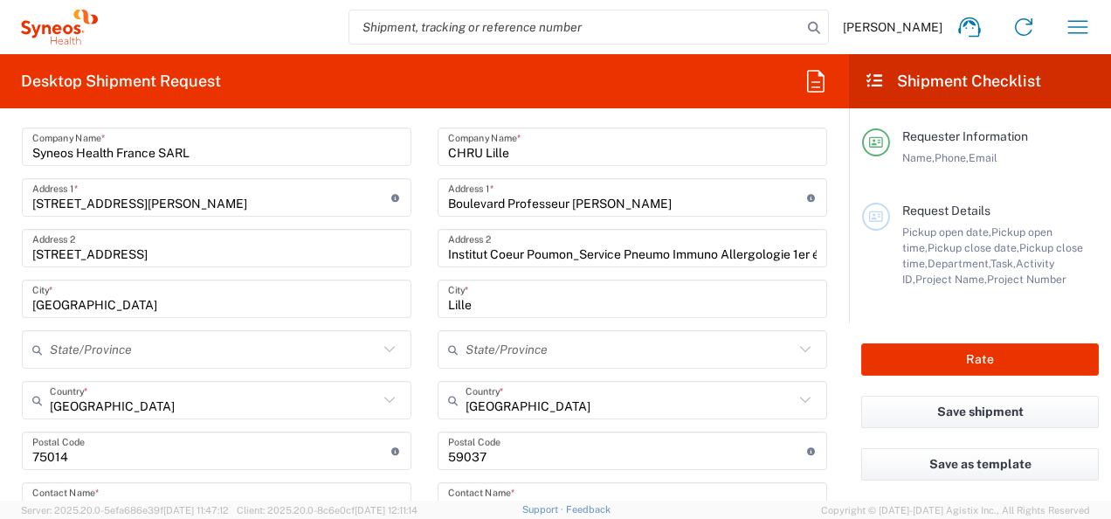
click at [424, 391] on main "Location [PERSON_NAME] LLC-[GEOGRAPHIC_DATA] [GEOGRAPHIC_DATA] [GEOGRAPHIC_DATA…" at bounding box center [632, 444] width 416 height 734
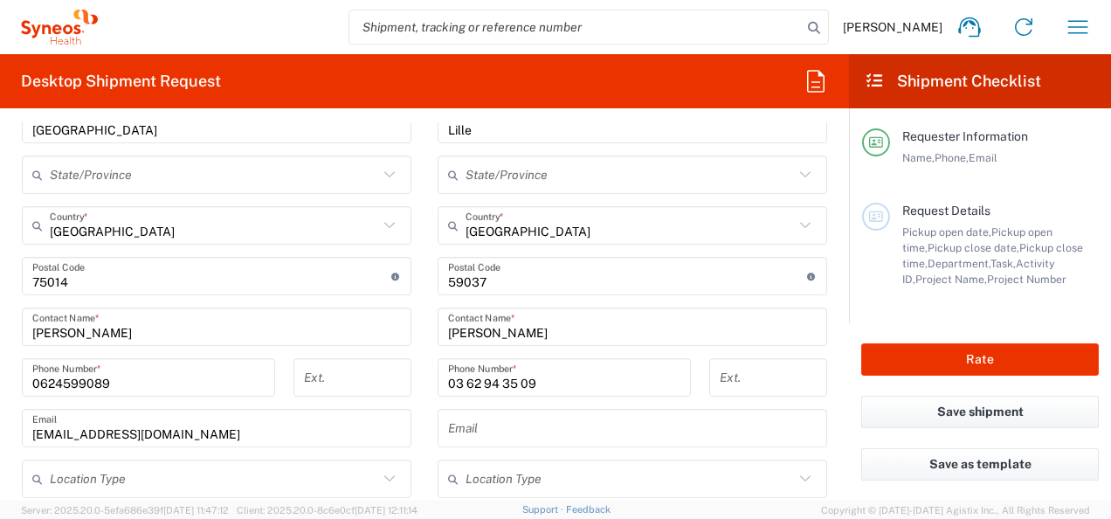
scroll to position [980, 0]
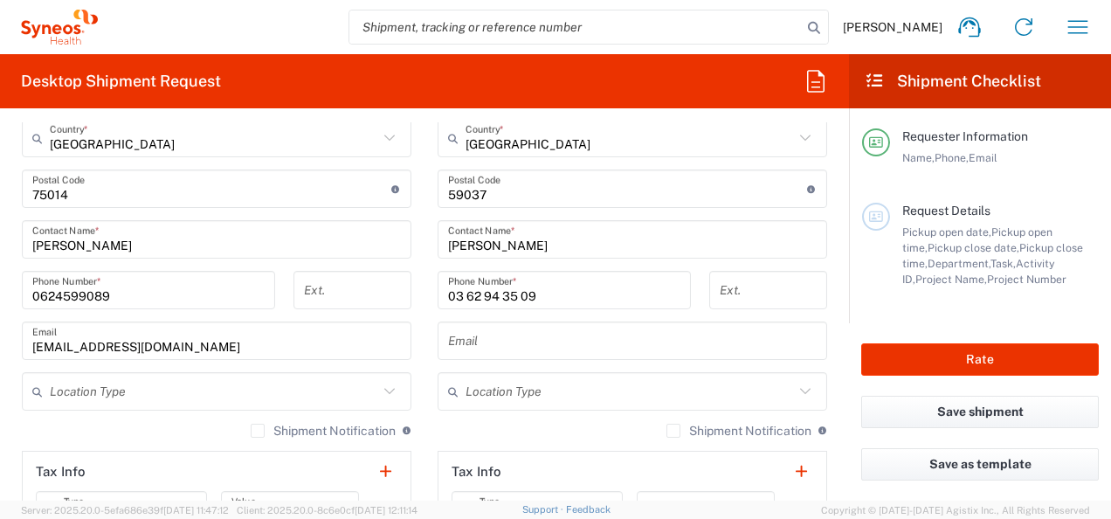
click at [566, 335] on input "text" at bounding box center [632, 341] width 369 height 31
click at [488, 340] on input "text" at bounding box center [632, 341] width 369 height 31
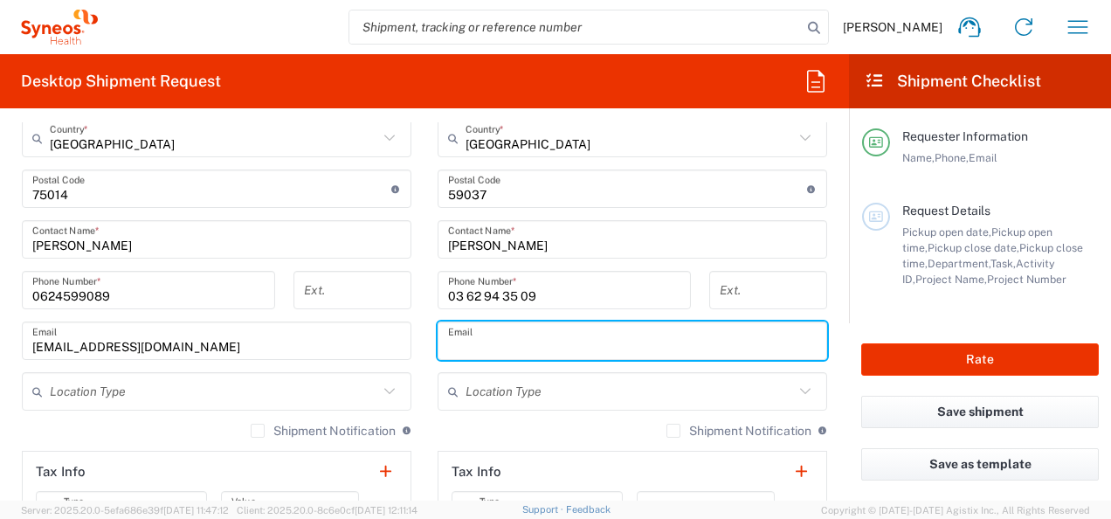
paste input "[EMAIL_ADDRESS][DOMAIN_NAME]"
type input "[EMAIL_ADDRESS][DOMAIN_NAME]"
click at [412, 322] on main "Syneos Health [GEOGRAPHIC_DATA] SARL Location Syneos Health [GEOGRAPHIC_DATA] S…" at bounding box center [217, 232] width 416 height 835
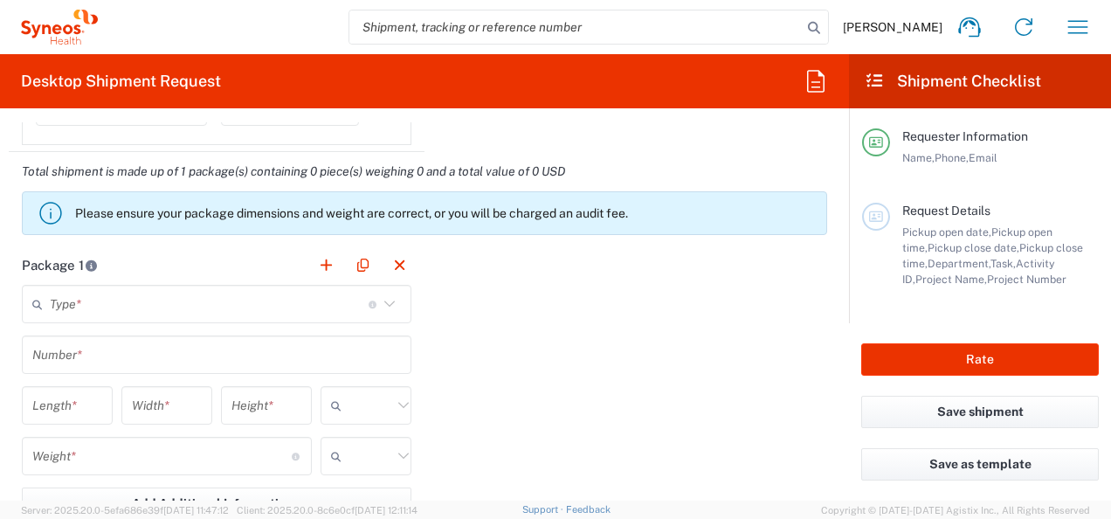
scroll to position [1504, 0]
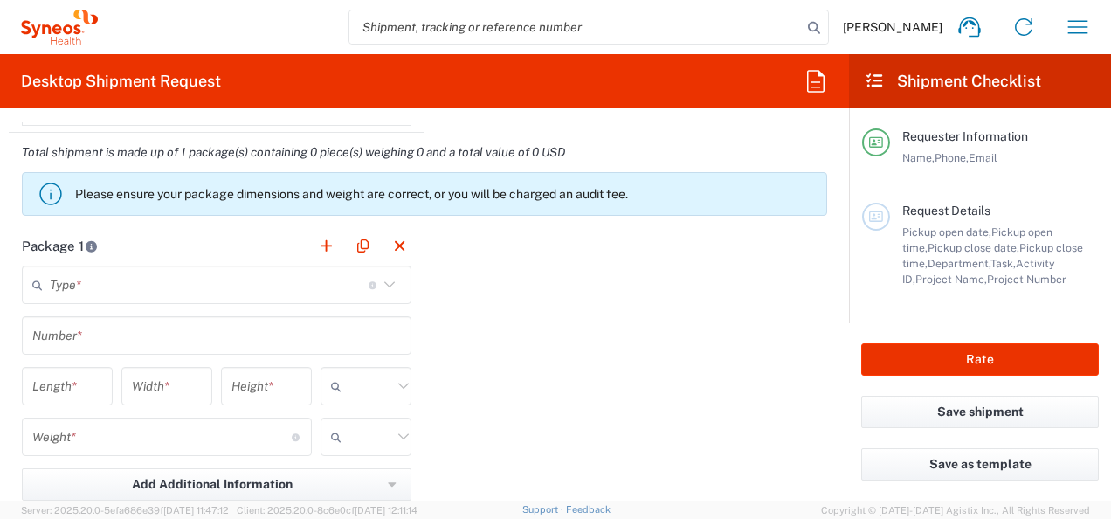
click at [148, 272] on input "text" at bounding box center [209, 285] width 319 height 31
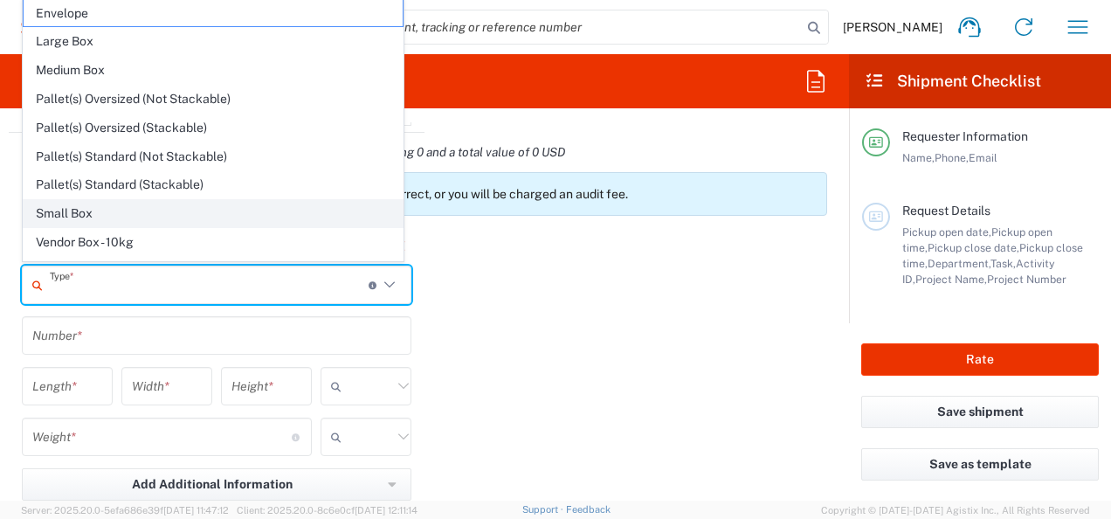
scroll to position [46, 0]
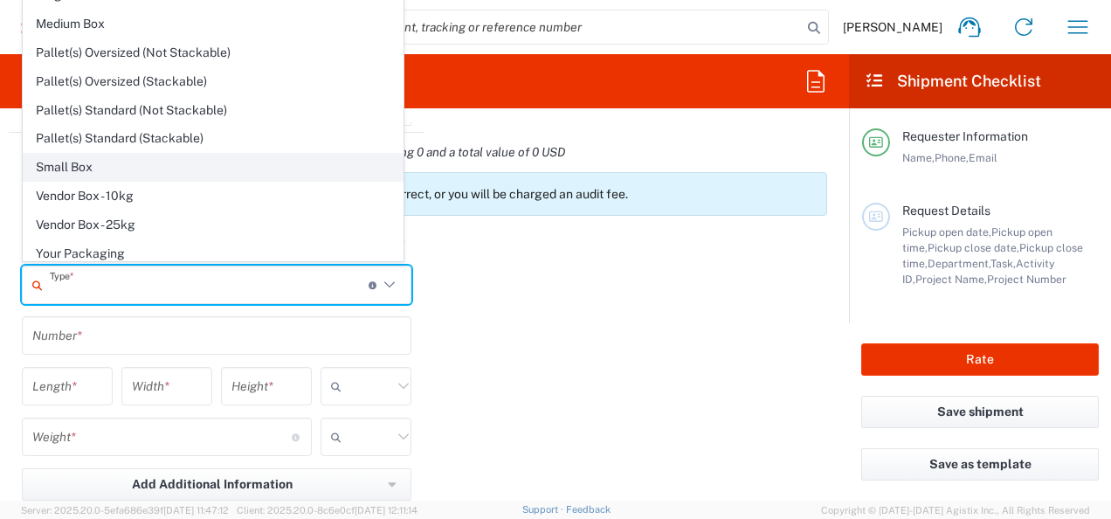
click at [126, 160] on span "Small Box" at bounding box center [213, 167] width 379 height 27
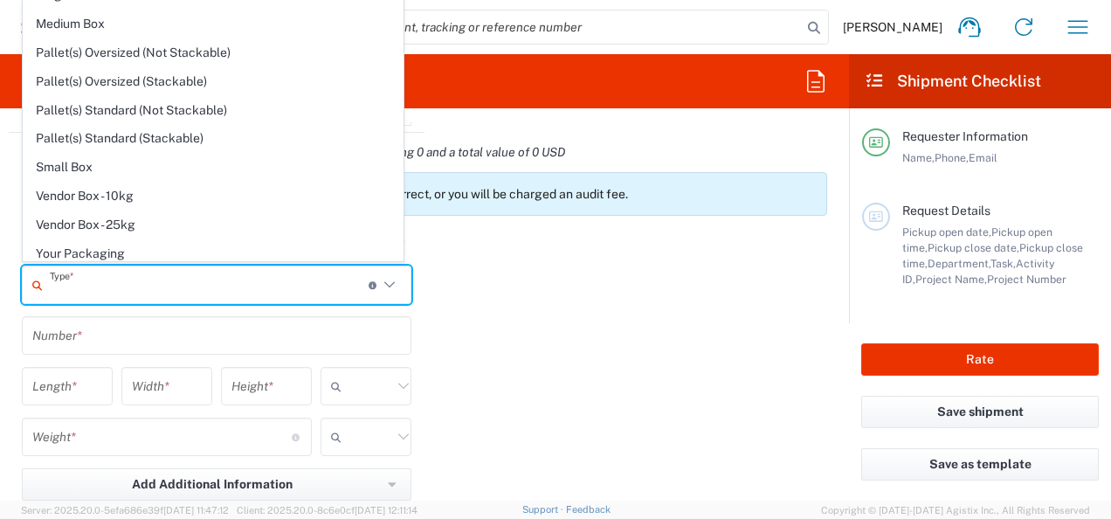
type input "Small Box"
type input "12.25"
type input "11"
type input "1.5"
type input "in"
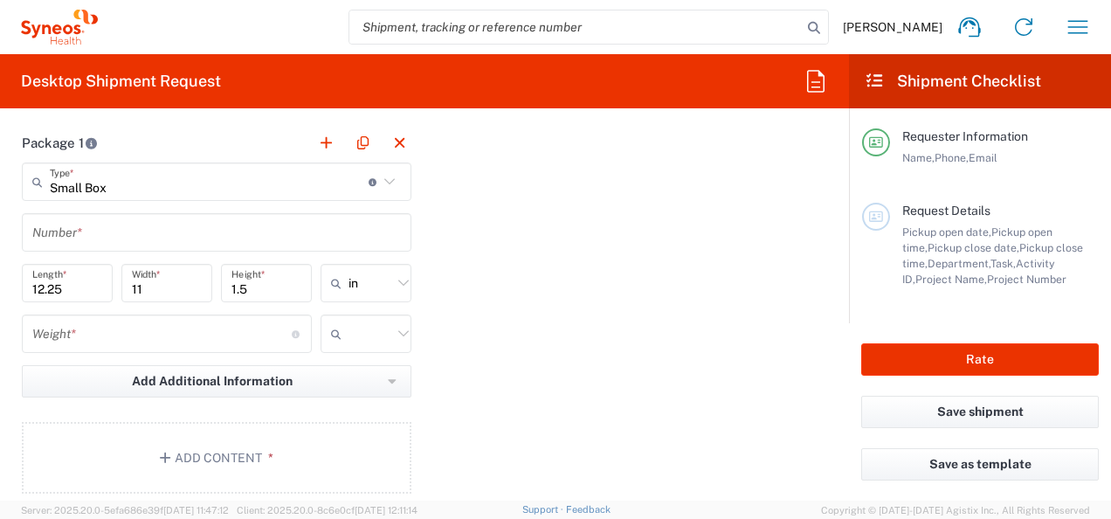
scroll to position [1679, 0]
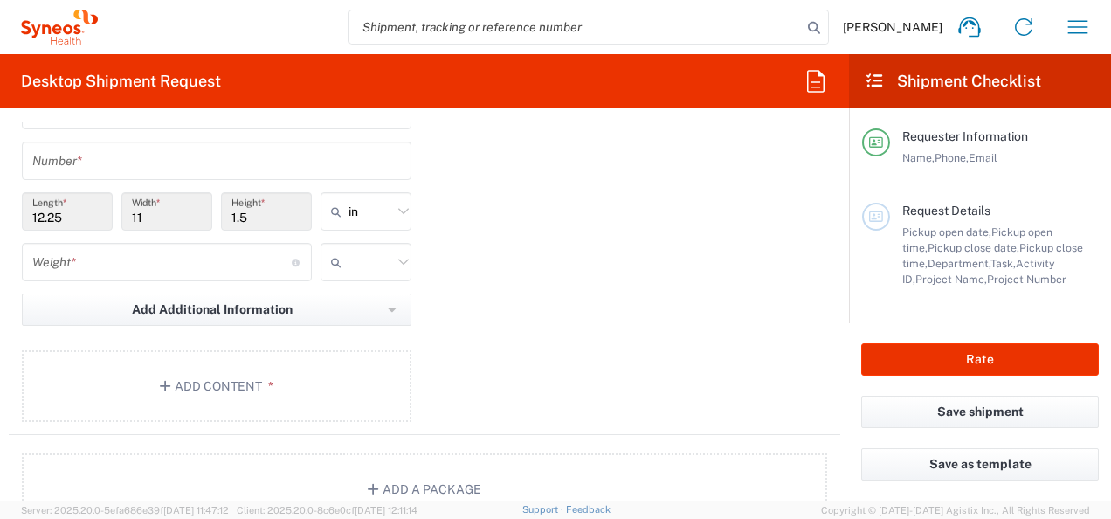
click at [168, 259] on input "number" at bounding box center [161, 262] width 259 height 31
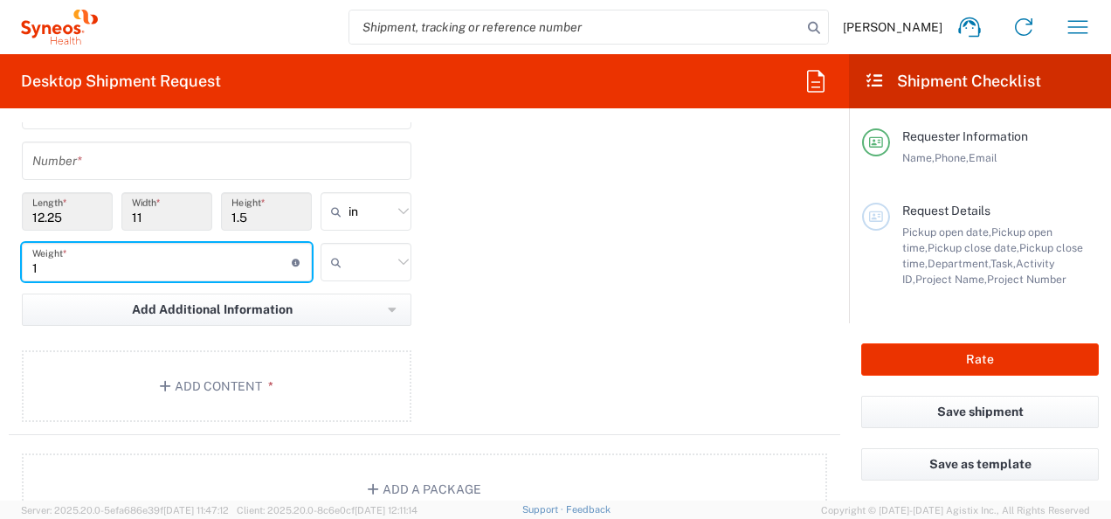
type input "1"
click at [334, 259] on icon at bounding box center [339, 262] width 17 height 28
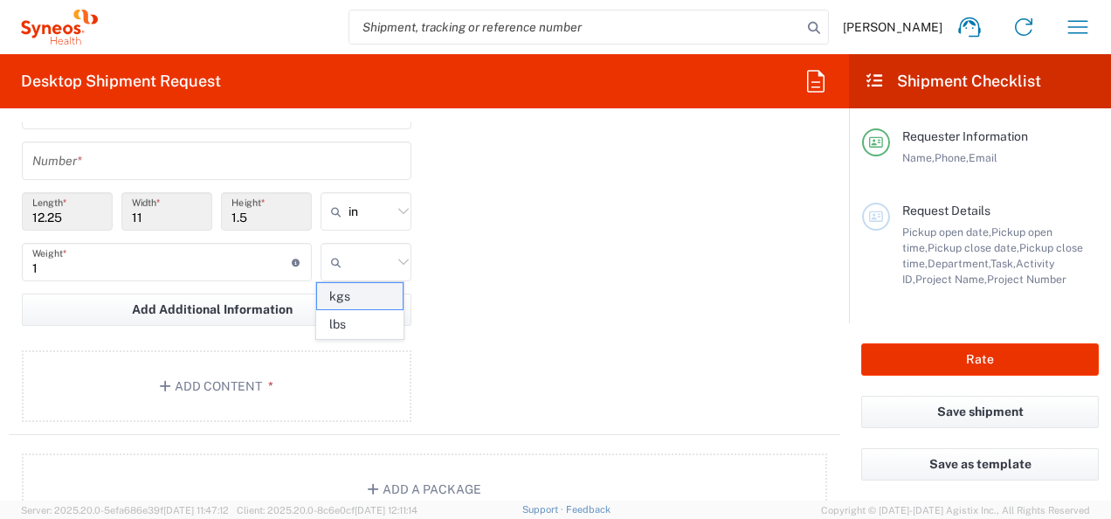
click at [372, 295] on span "kgs" at bounding box center [360, 296] width 86 height 27
type input "kgs"
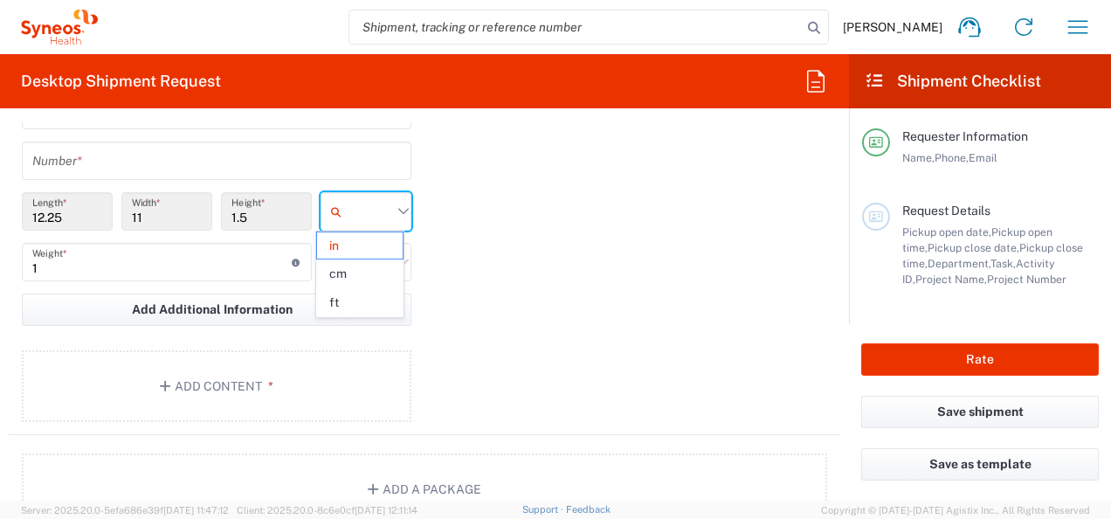
click at [386, 208] on input "text" at bounding box center [370, 211] width 44 height 28
click at [372, 269] on span "cm" at bounding box center [360, 273] width 86 height 27
type input "31.12"
type input "27.94"
type input "3.81"
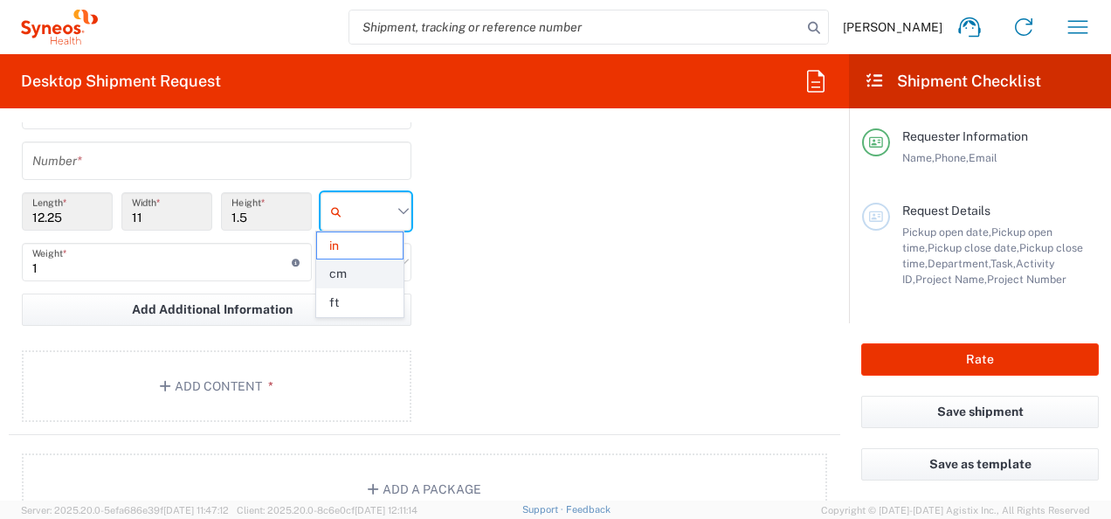
type input "cm"
click at [430, 289] on div "Package 1 Small Box Type * Material used to package goods Envelope Large Box Me…" at bounding box center [424, 243] width 831 height 383
click at [241, 381] on button "Add Content *" at bounding box center [216, 386] width 389 height 72
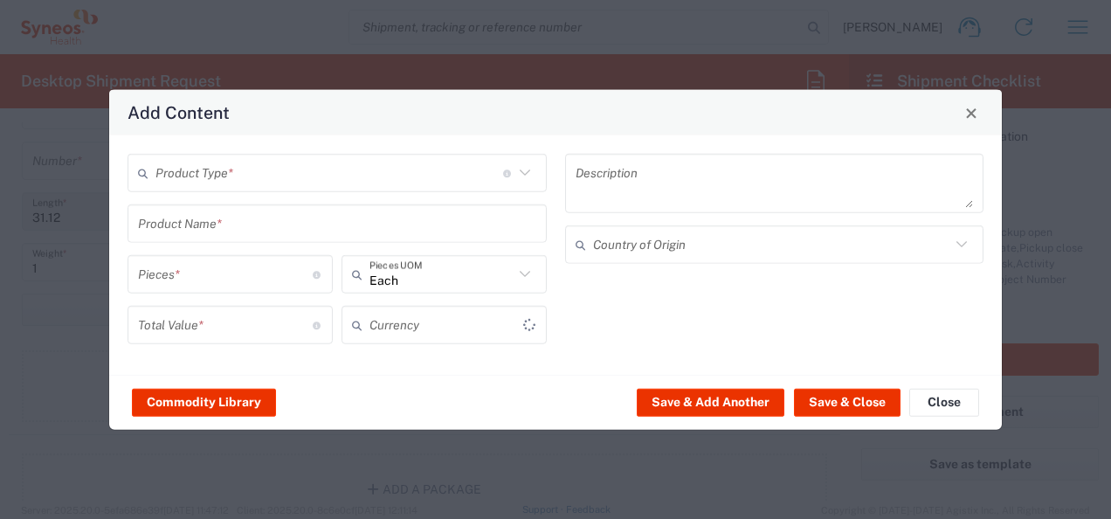
type input "US Dollar"
click at [272, 175] on input "text" at bounding box center [329, 172] width 348 height 31
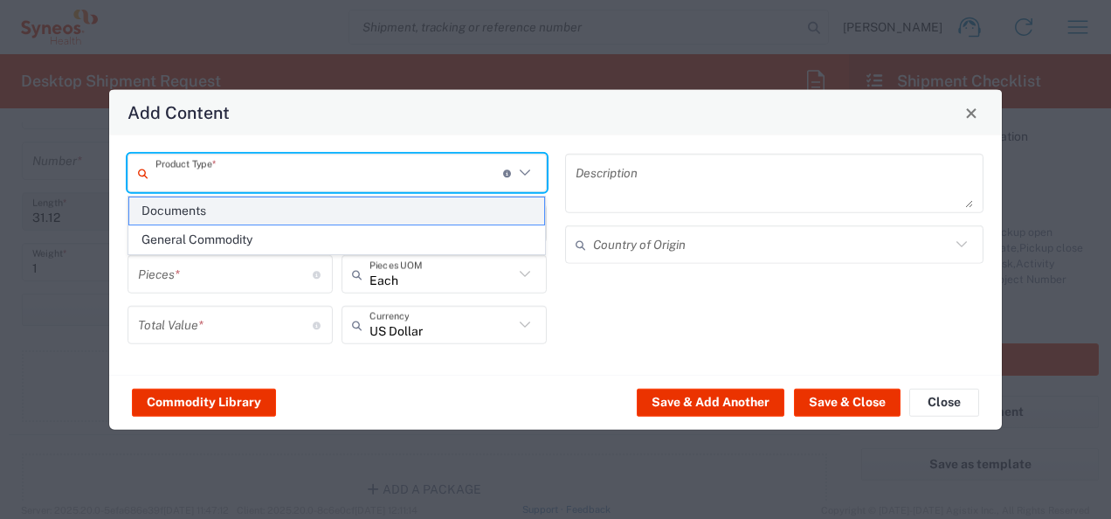
click at [228, 221] on span "Documents" at bounding box center [337, 210] width 416 height 27
type input "Documents"
type input "1"
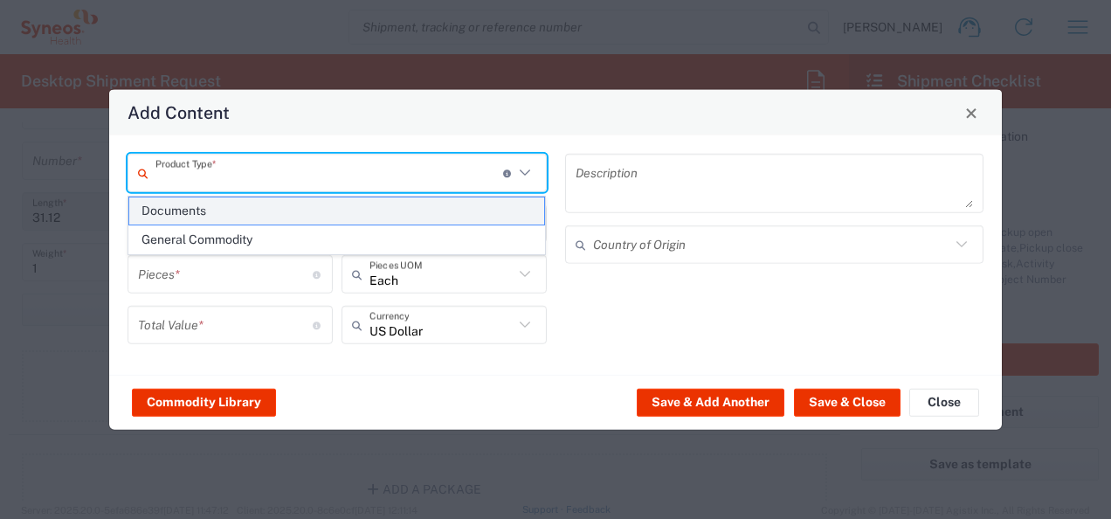
type textarea "Documents"
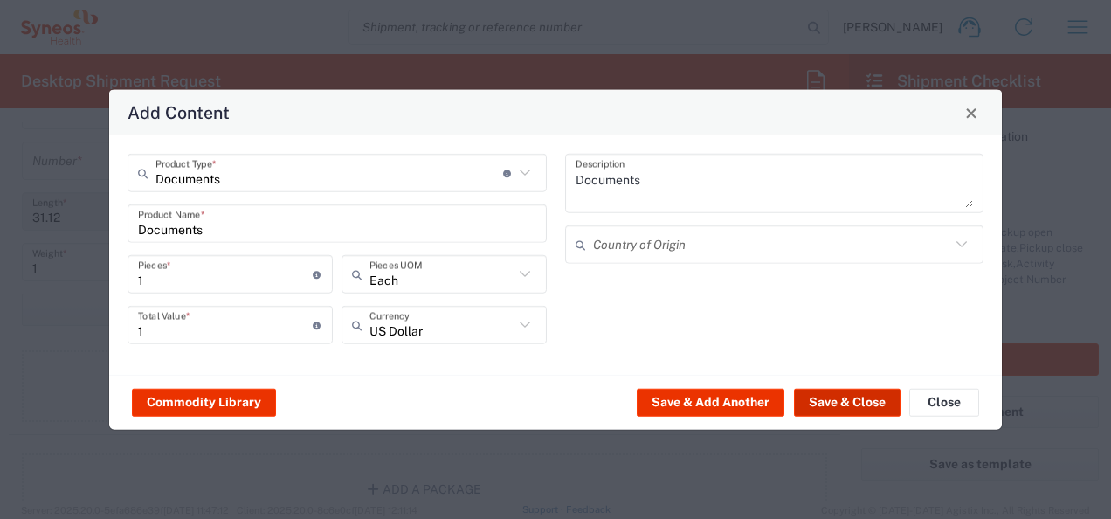
click at [816, 400] on button "Save & Close" at bounding box center [847, 402] width 107 height 28
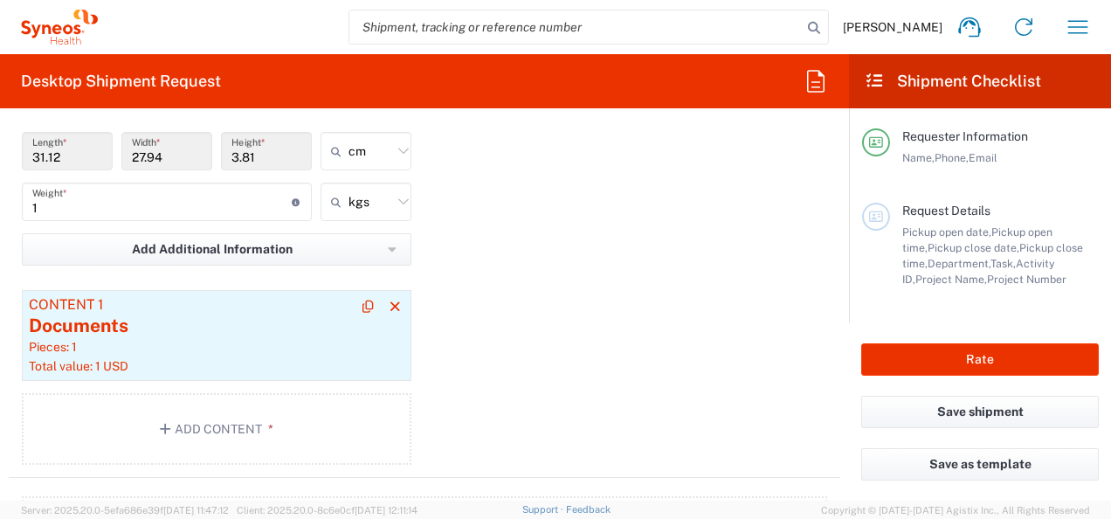
scroll to position [1766, 0]
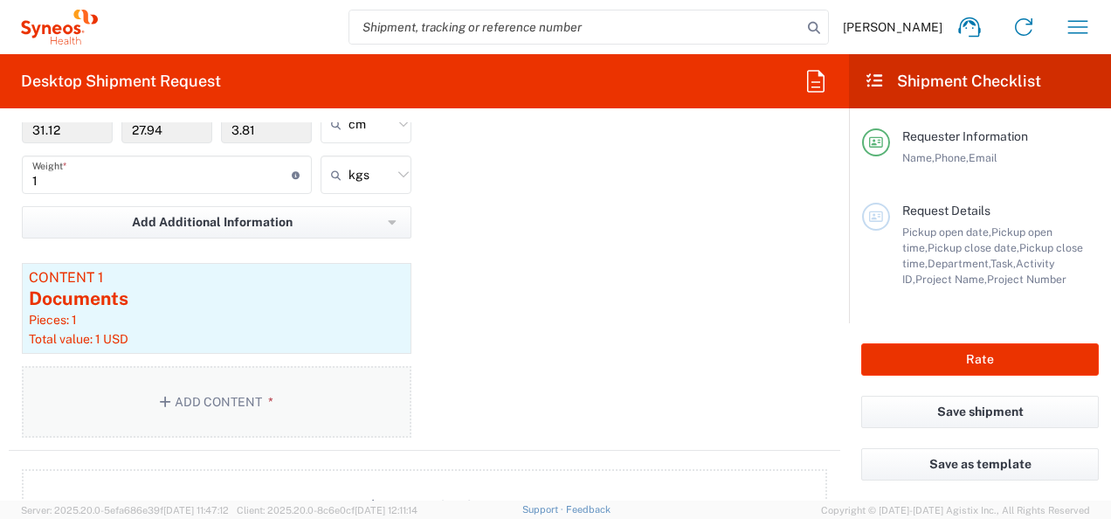
click at [293, 403] on button "Add Content *" at bounding box center [216, 402] width 389 height 72
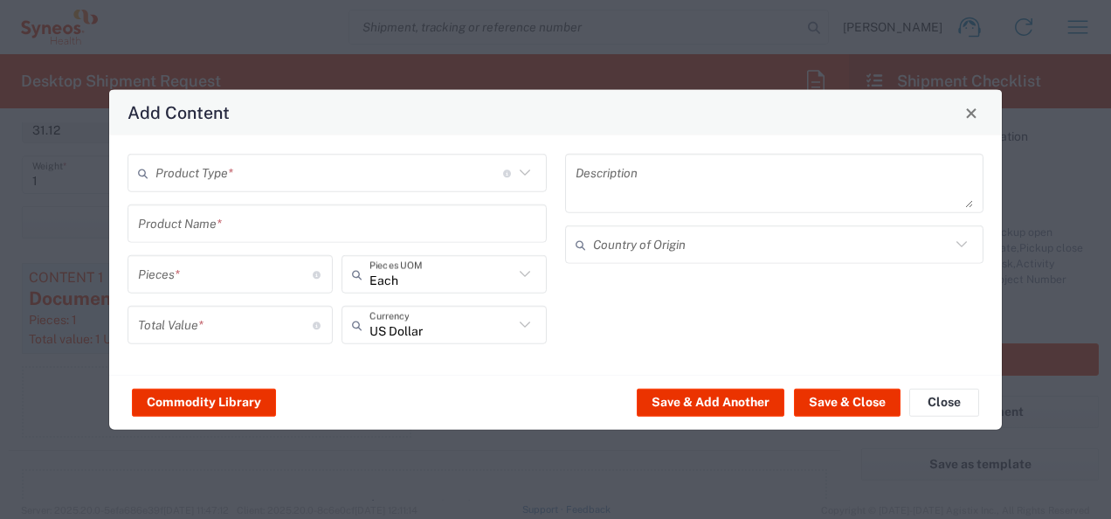
click at [246, 171] on input "text" at bounding box center [329, 172] width 348 height 31
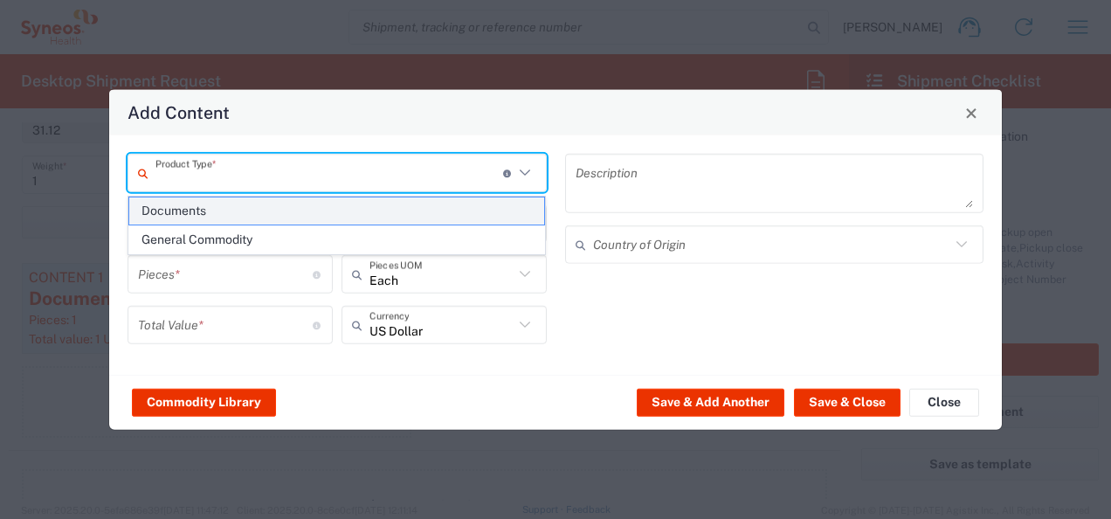
click at [238, 214] on span "Documents" at bounding box center [337, 210] width 416 height 27
type input "Documents"
type input "1"
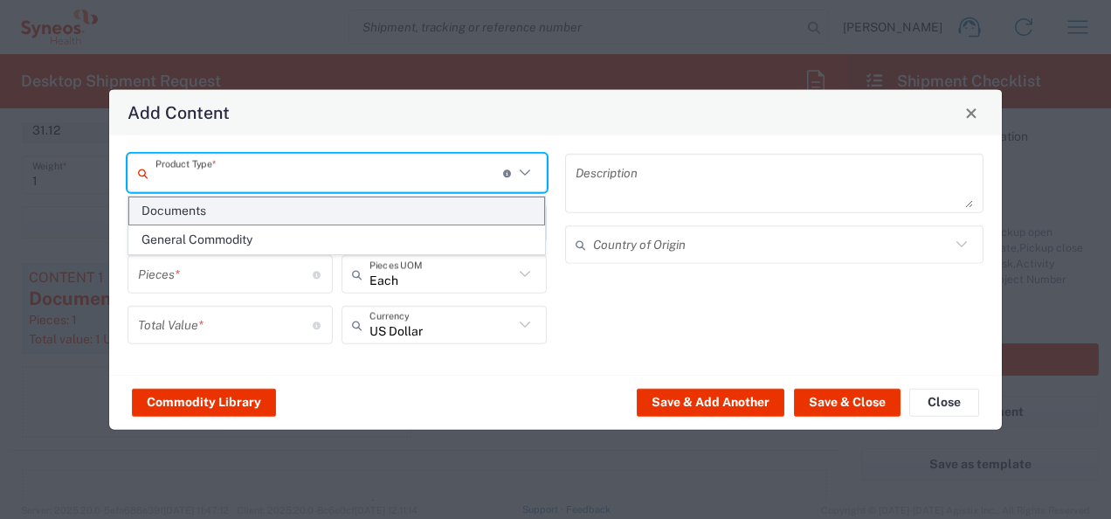
type textarea "Documents"
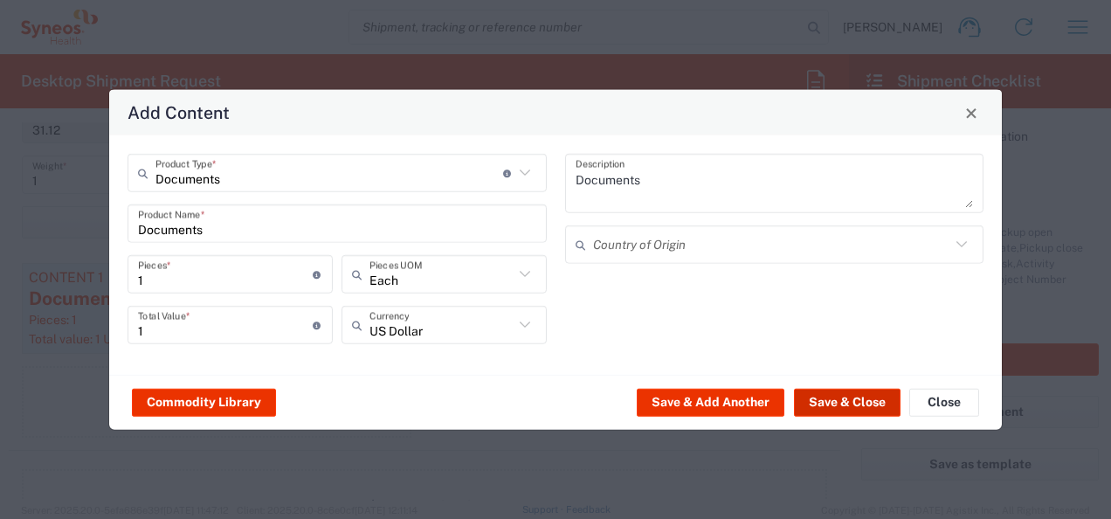
click at [812, 403] on button "Save & Close" at bounding box center [847, 402] width 107 height 28
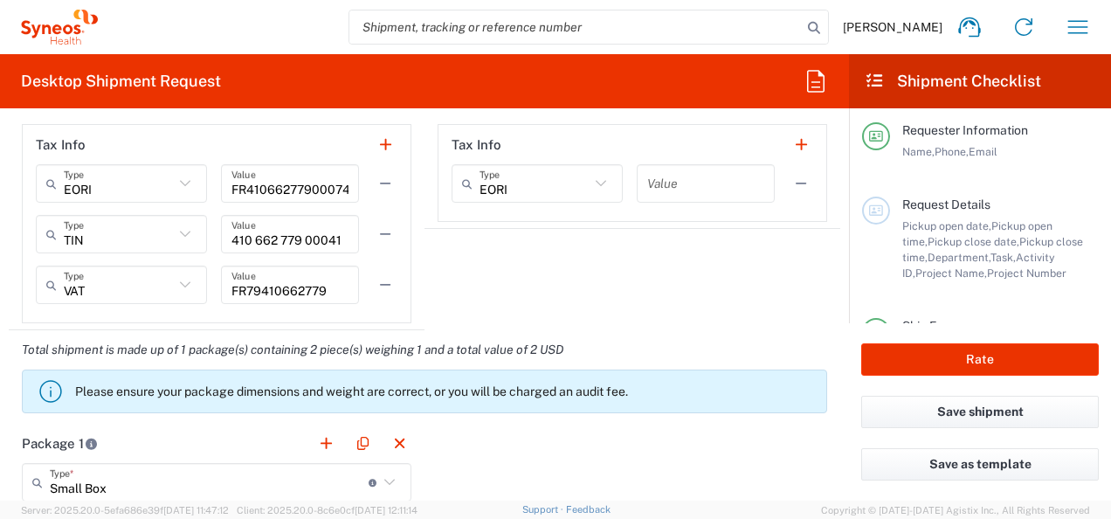
scroll to position [0, 0]
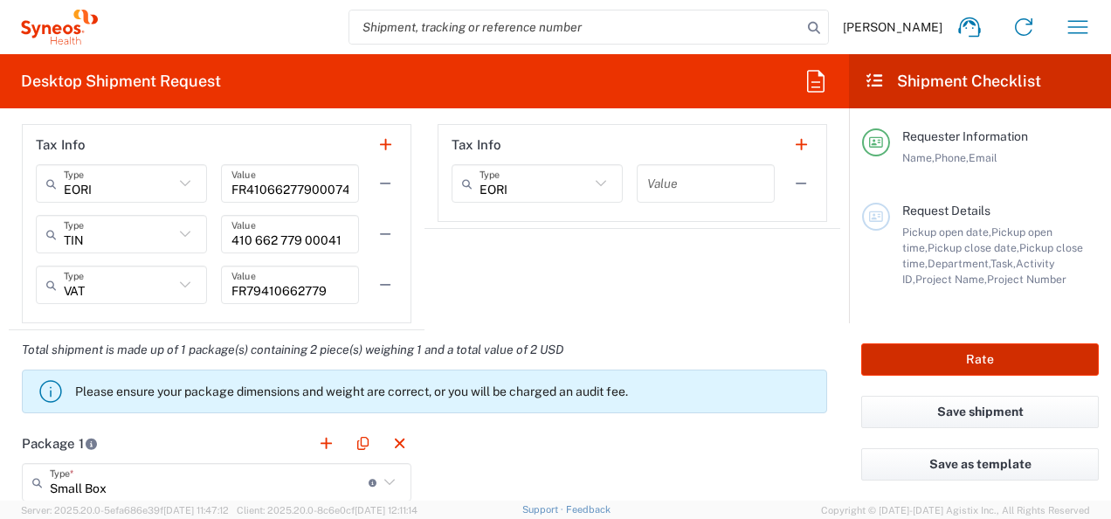
click at [977, 354] on button "Rate" at bounding box center [980, 359] width 238 height 32
type input "7061958-Sanofi-[GEOGRAPHIC_DATA]"
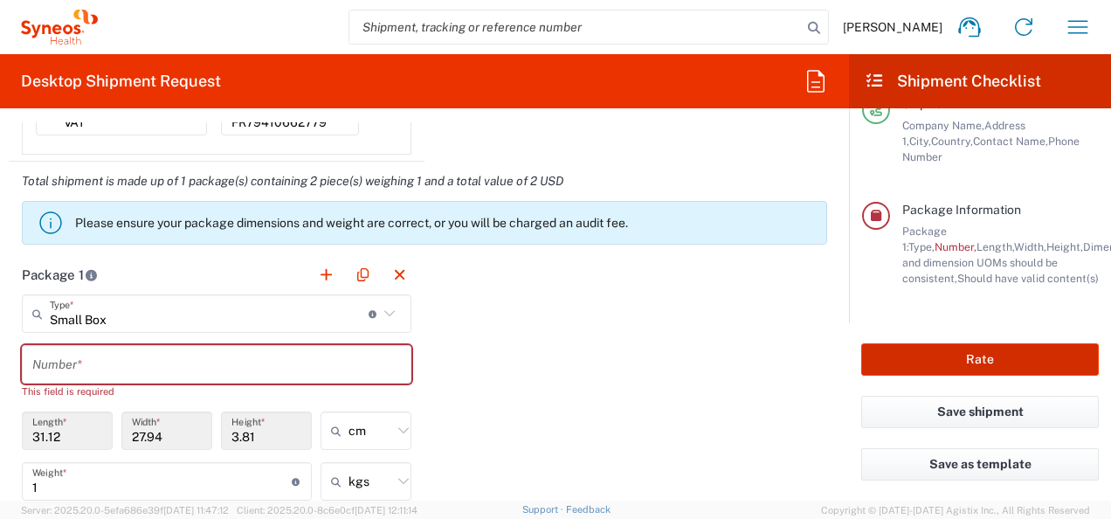
scroll to position [1568, 0]
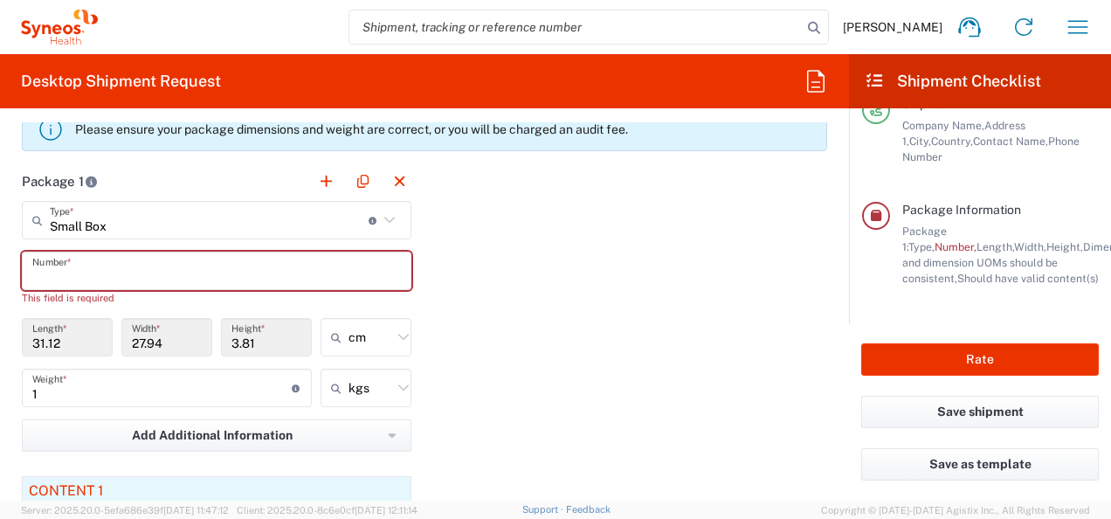
click at [215, 265] on input "text" at bounding box center [216, 271] width 369 height 31
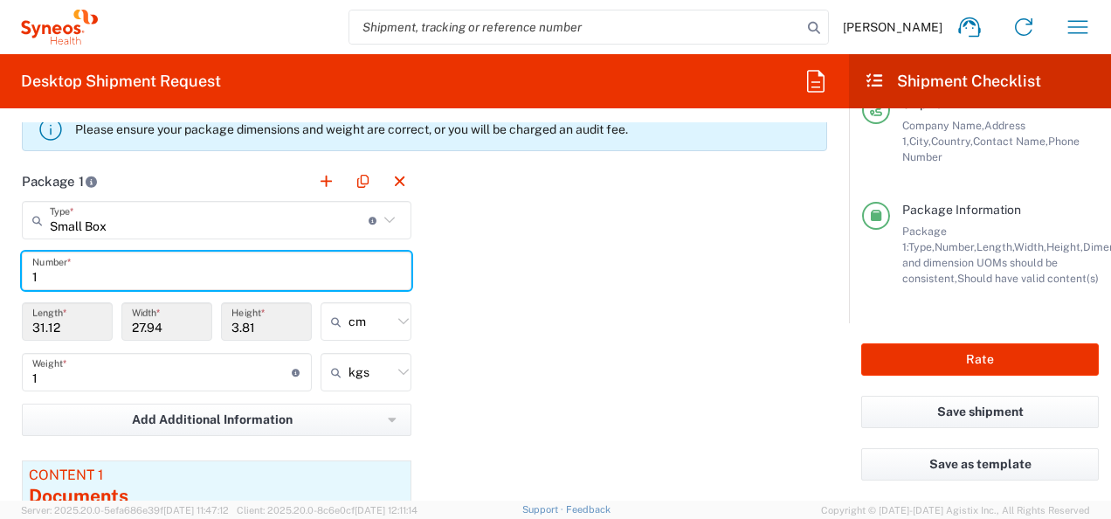
type input "1"
click at [561, 277] on div "Package 1 Small Box Type * Material used to package goods Envelope Large Box Me…" at bounding box center [424, 427] width 831 height 531
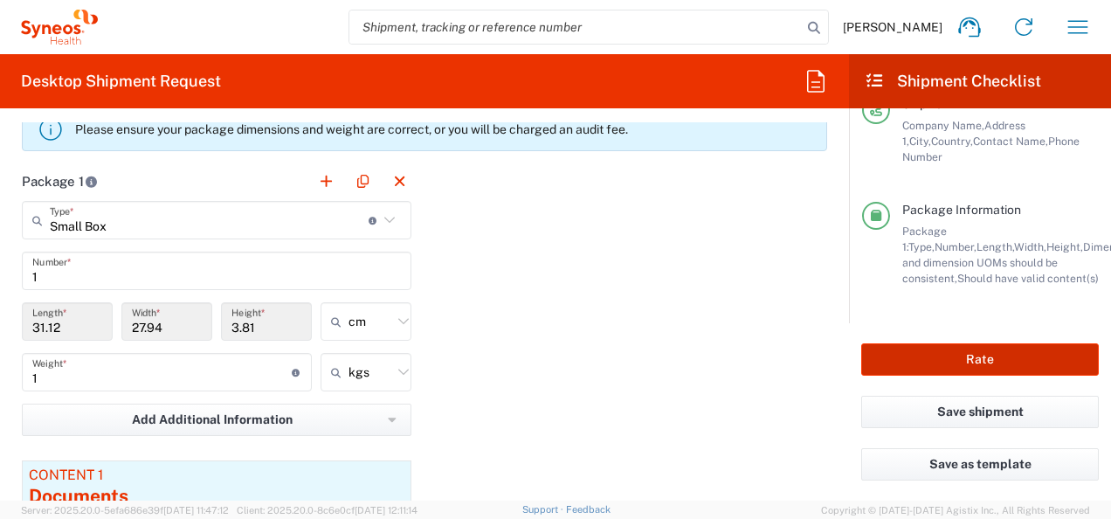
click at [987, 354] on button "Rate" at bounding box center [980, 359] width 238 height 32
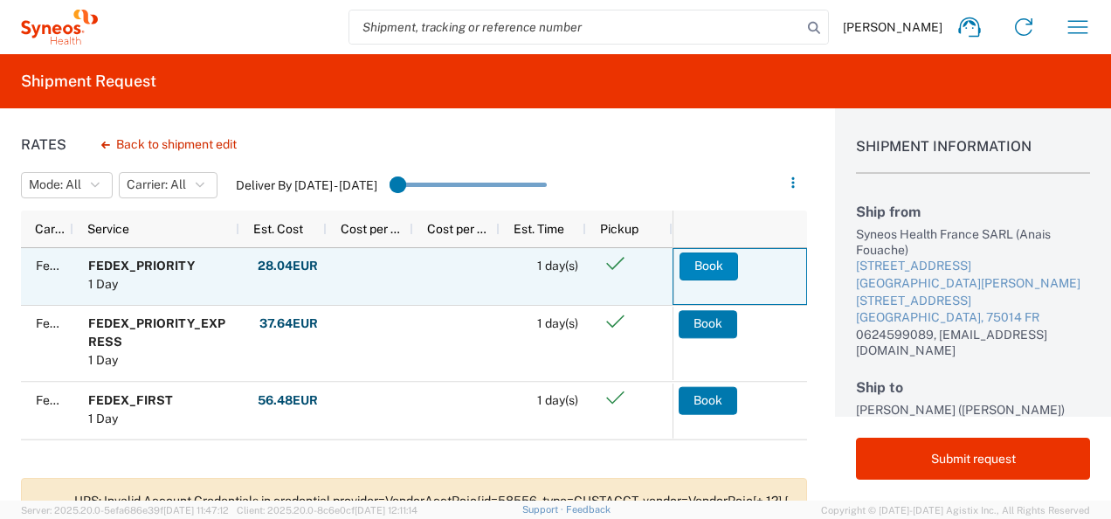
click at [700, 269] on button "Book" at bounding box center [708, 266] width 59 height 28
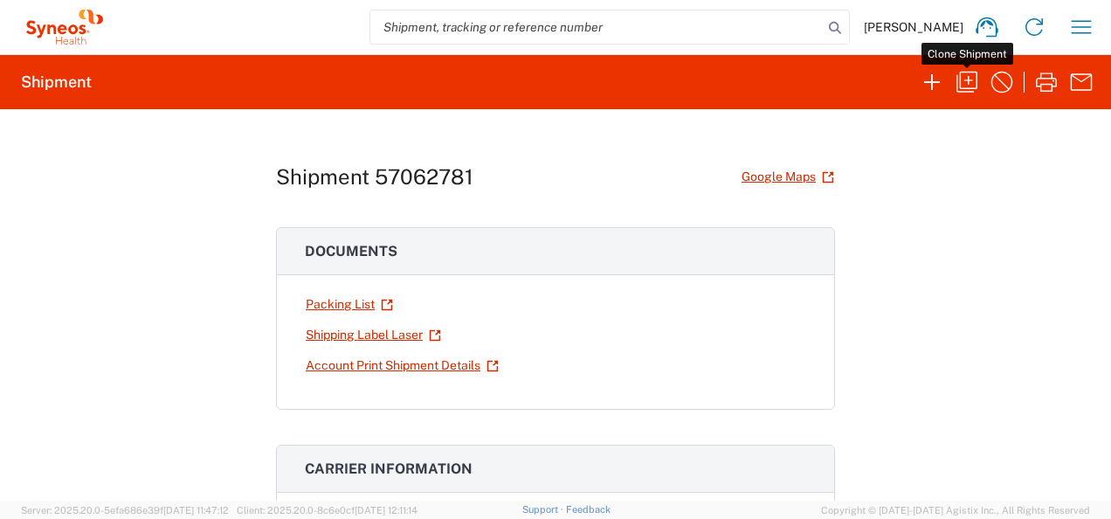
click at [962, 79] on icon "button" at bounding box center [967, 82] width 28 height 28
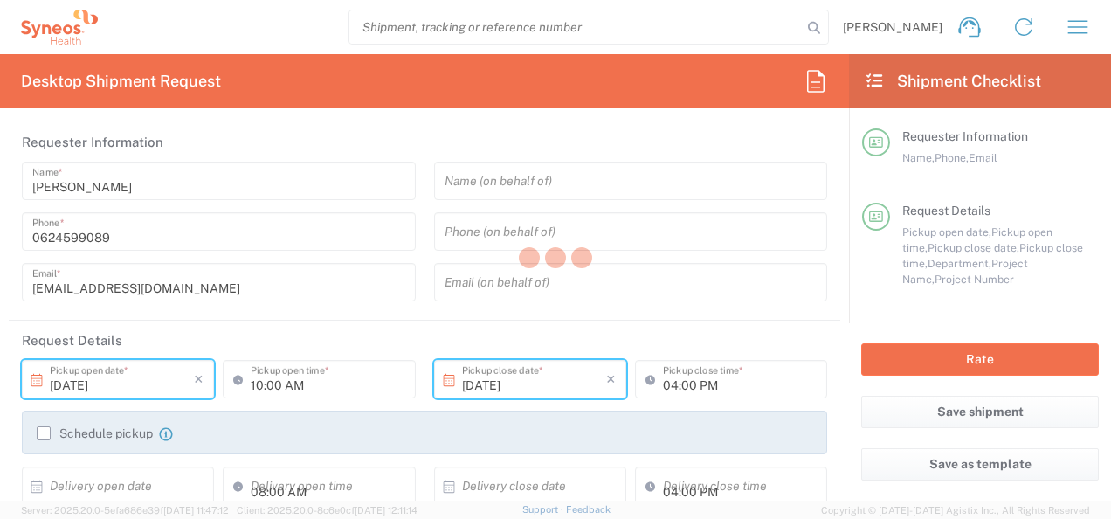
type input "Small Box"
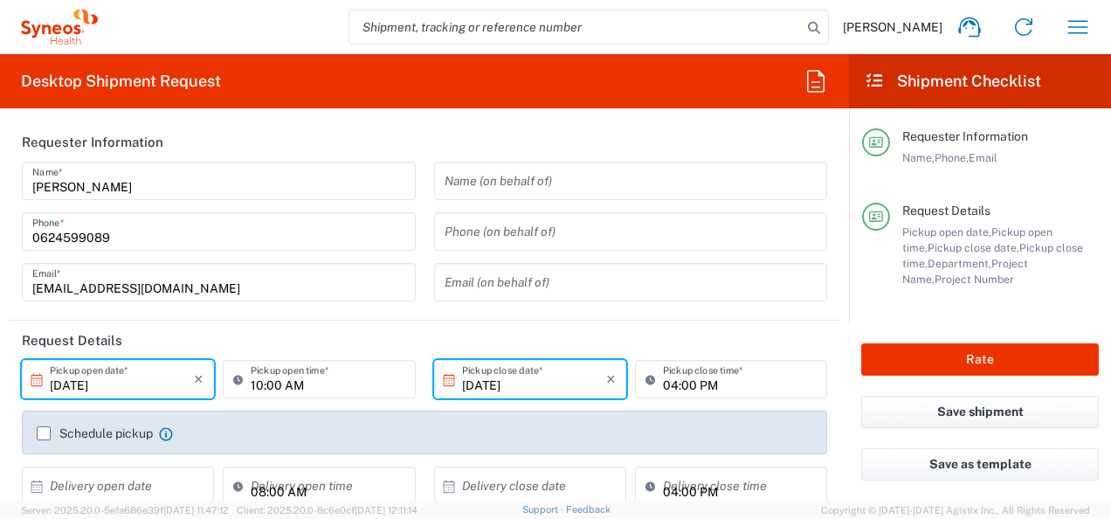
type input "3110"
type input "7061958"
type input "7061958-Sanofi-[GEOGRAPHIC_DATA]"
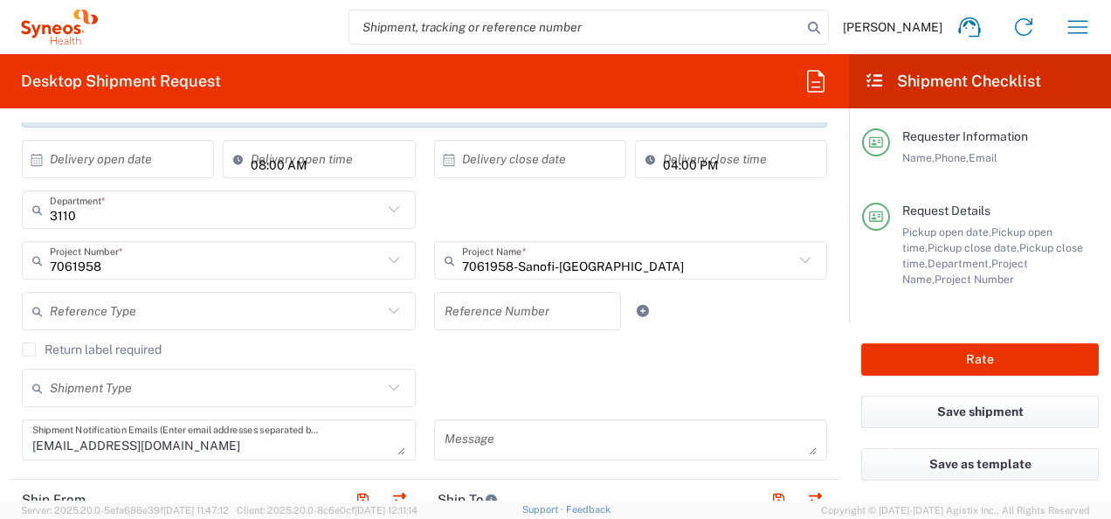
scroll to position [349, 0]
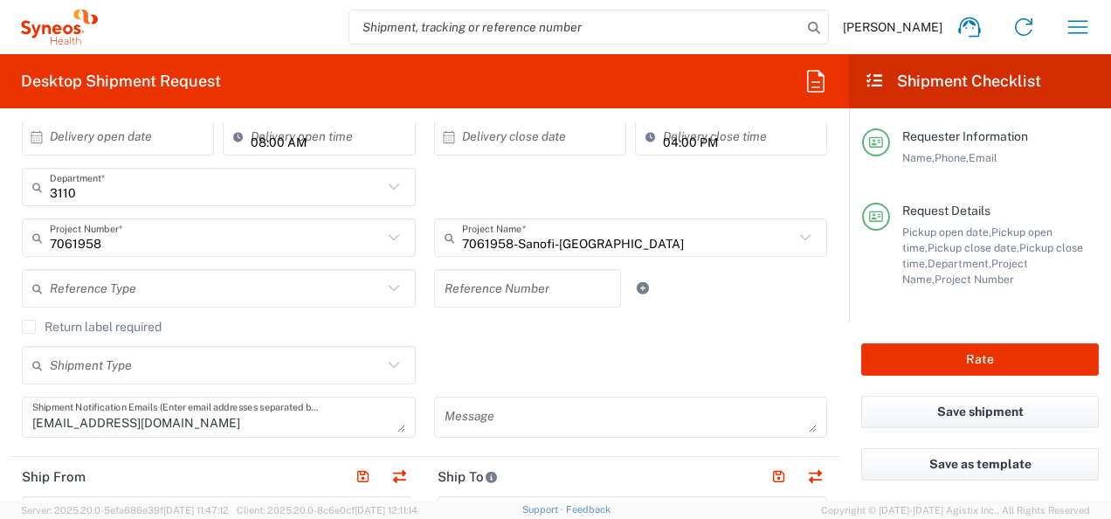
click at [281, 288] on input "text" at bounding box center [216, 288] width 333 height 31
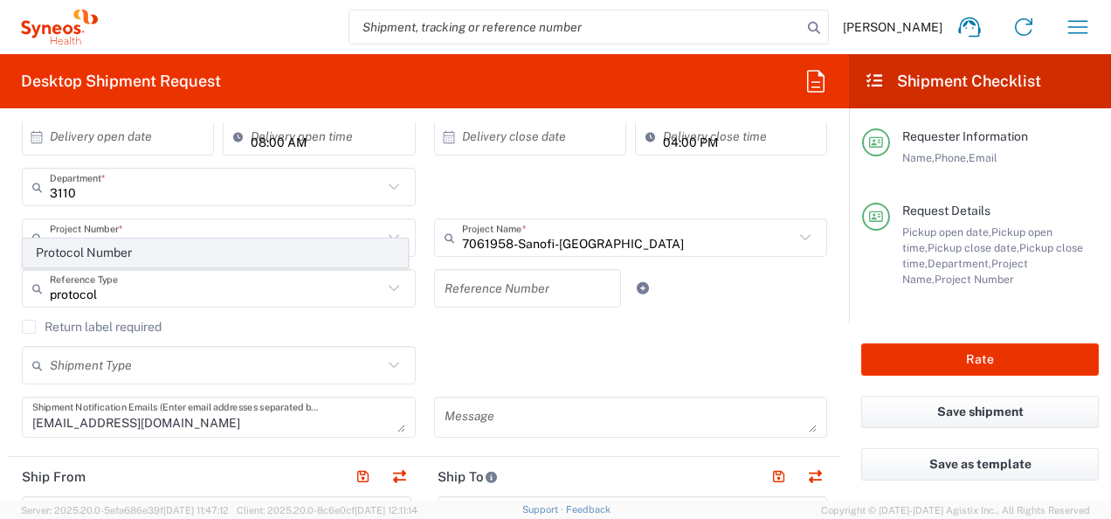
click at [243, 261] on span "Protocol Number" at bounding box center [215, 252] width 383 height 27
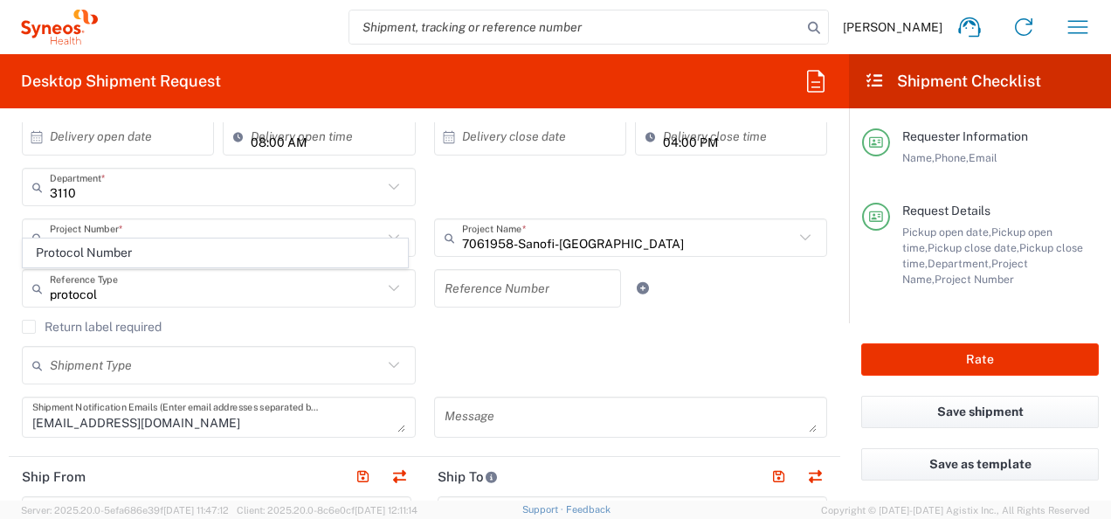
type input "Protocol Number"
click at [505, 290] on input "text" at bounding box center [528, 288] width 167 height 31
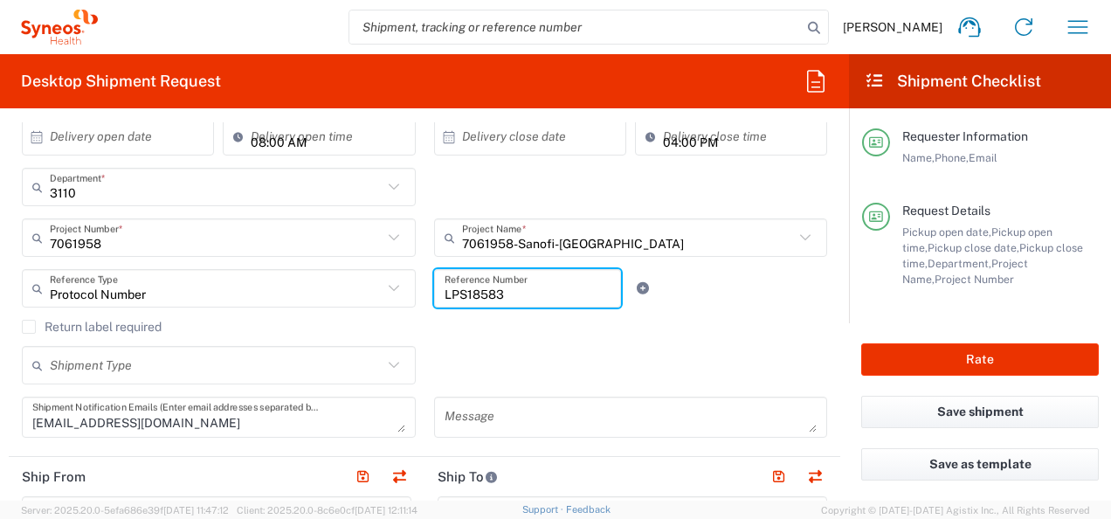
type input "LPS18583"
click at [548, 353] on div "Shipment Type Batch Regular" at bounding box center [425, 371] width 824 height 51
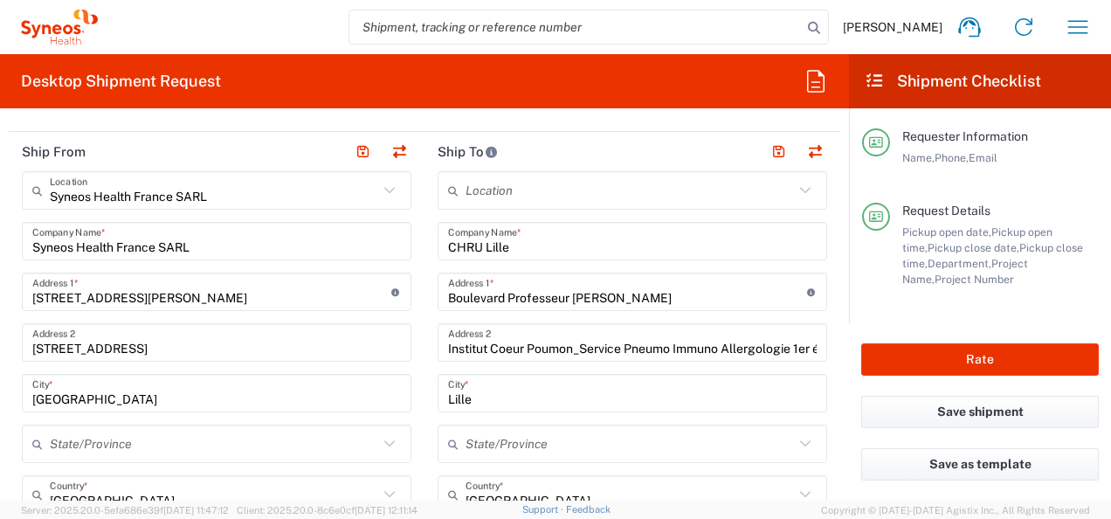
scroll to position [611, 0]
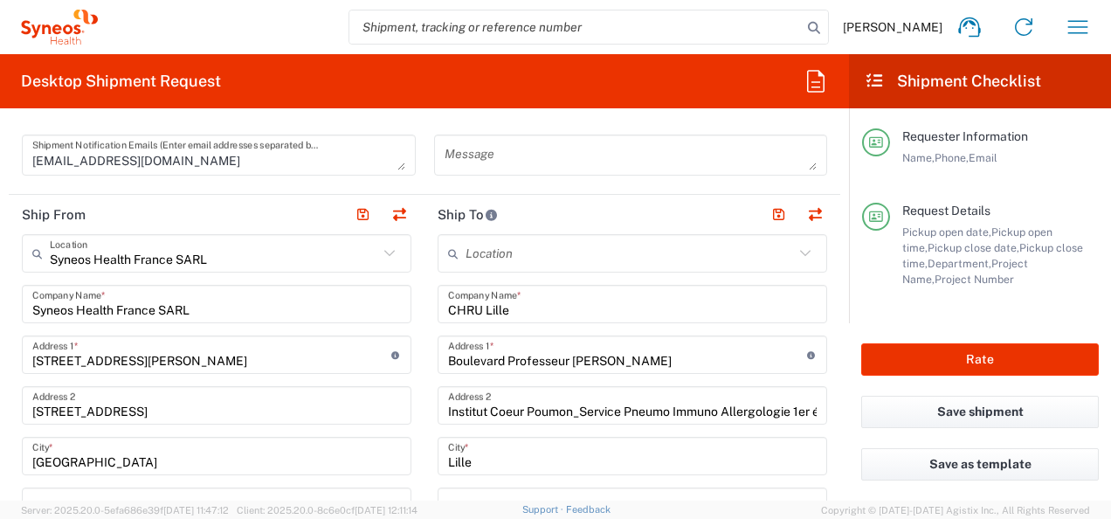
drag, startPoint x: 552, startPoint y: 306, endPoint x: 281, endPoint y: 301, distance: 270.8
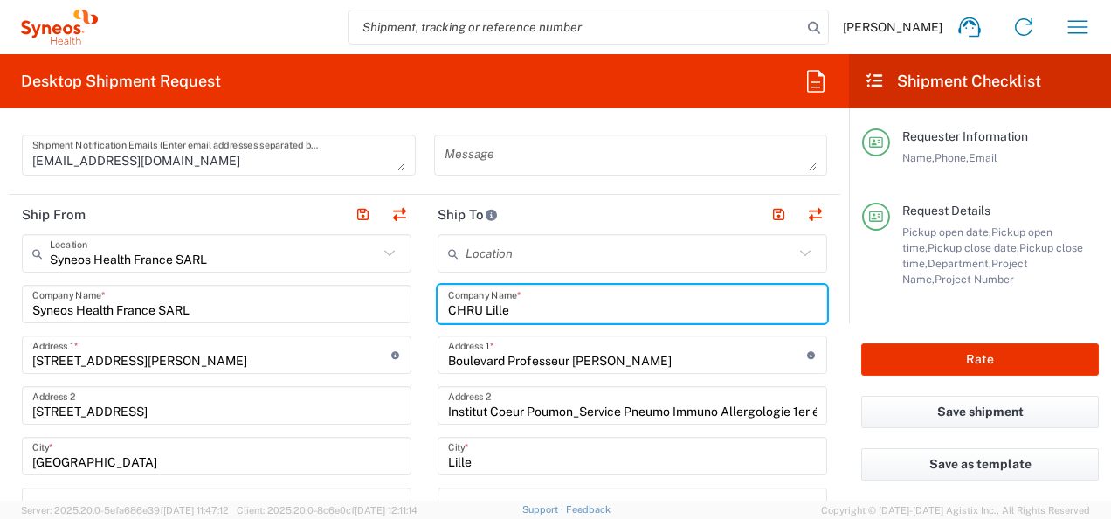
paste input "U [GEOGRAPHIC_DATA] - Hôpital [PERSON_NAME]"
type input "CHU Montpellier - Hôpital [PERSON_NAME]"
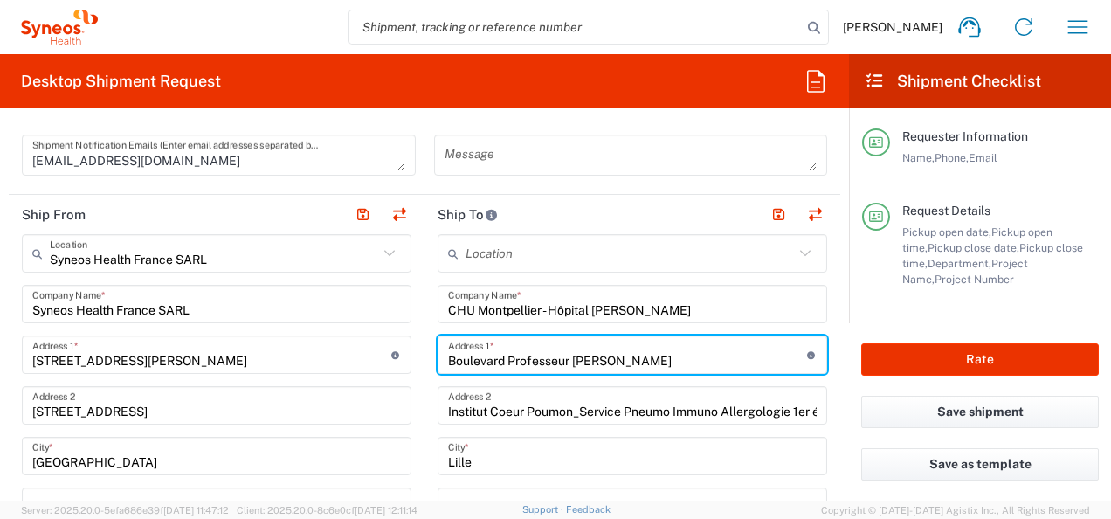
drag, startPoint x: 648, startPoint y: 356, endPoint x: 344, endPoint y: 355, distance: 303.9
paste input "" [STREET_ADDRESS][PERSON_NAME][PERSON_NAME]""
type input "" [STREET_ADDRESS][PERSON_NAME][PERSON_NAME]""
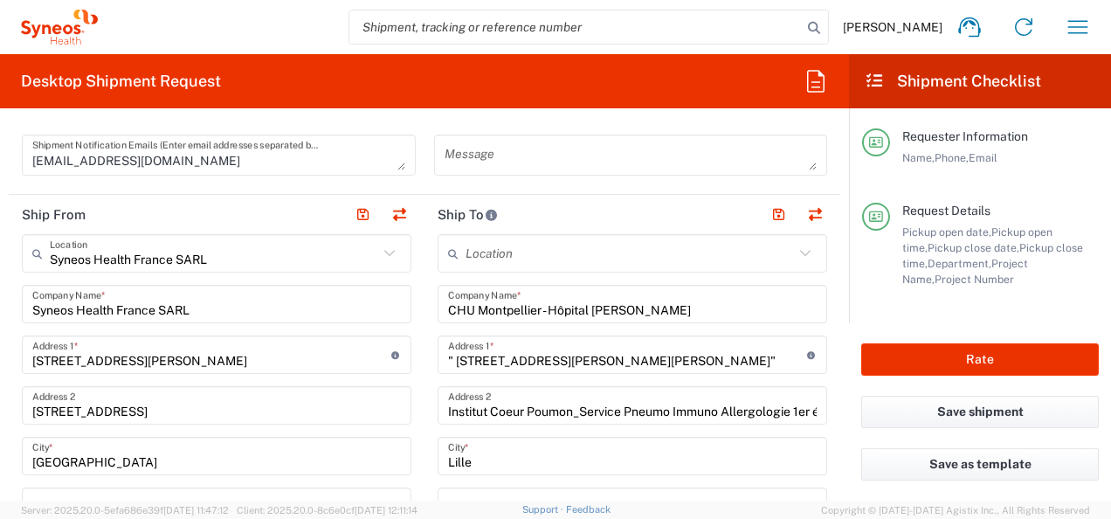
click at [510, 402] on input "Institut Coeur Poumon_Service Pneumo Immuno Allergologie 1er ét" at bounding box center [632, 405] width 369 height 31
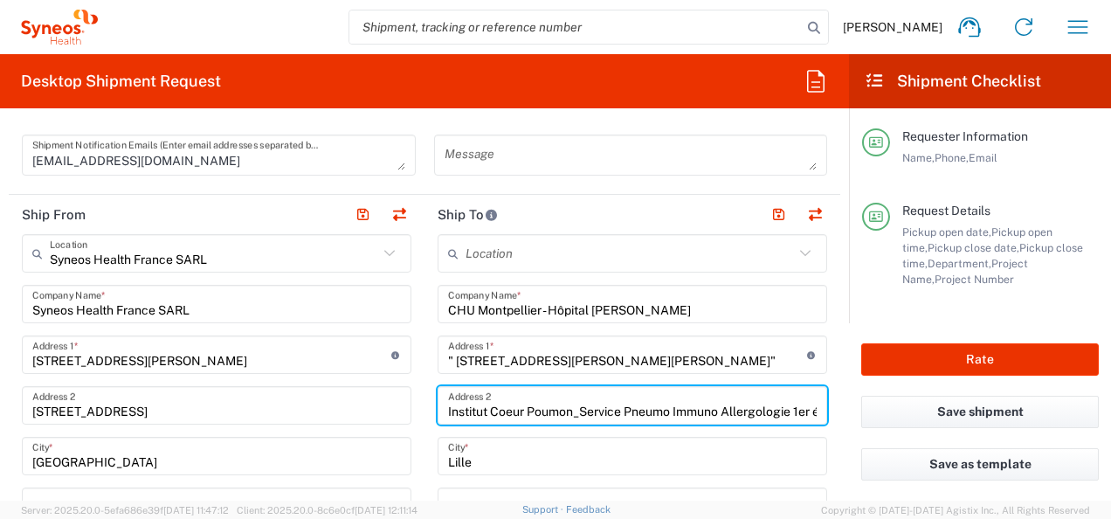
click at [510, 402] on input "Institut Coeur Poumon_Service Pneumo Immuno Allergologie 1er ét" at bounding box center [632, 405] width 369 height 31
paste input "Service de pneumologie - recherche clinique"
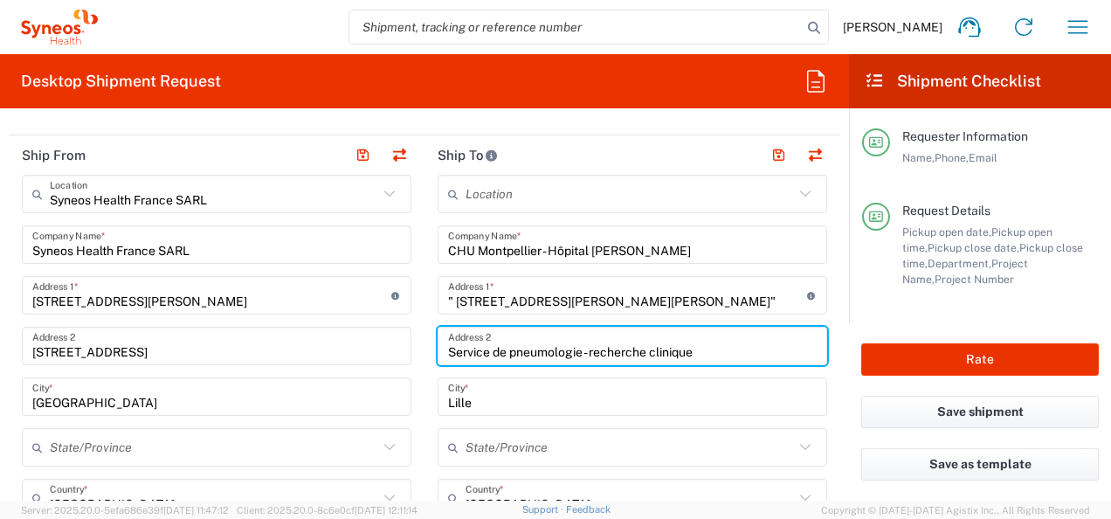
scroll to position [699, 0]
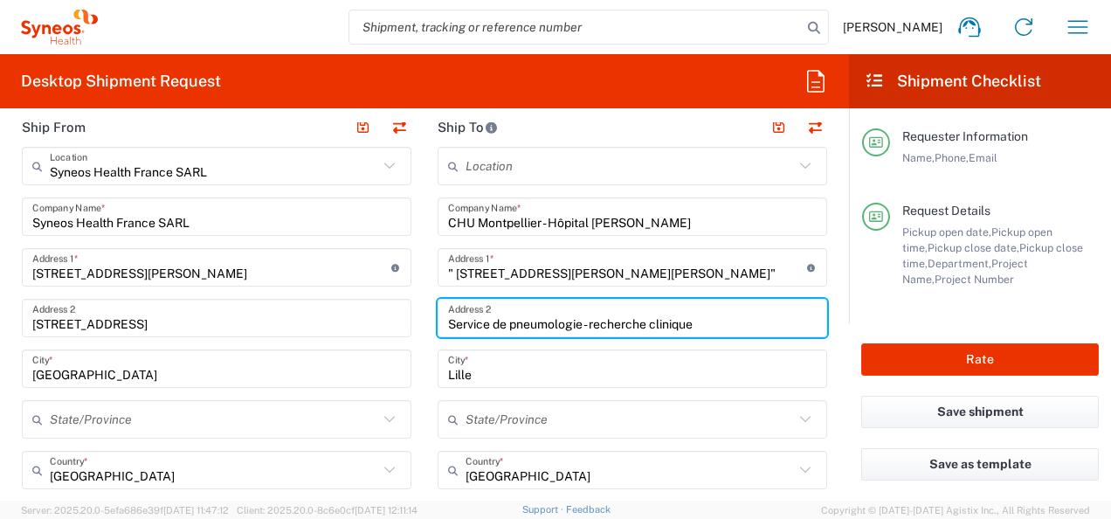
type input "Service de pneumologie - recherche clinique"
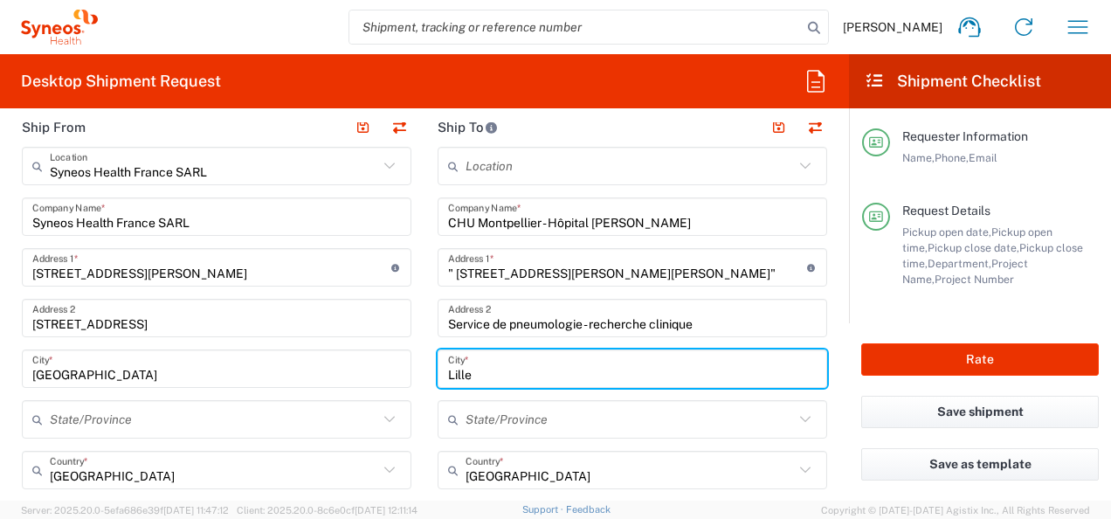
drag, startPoint x: 507, startPoint y: 374, endPoint x: 352, endPoint y: 376, distance: 155.5
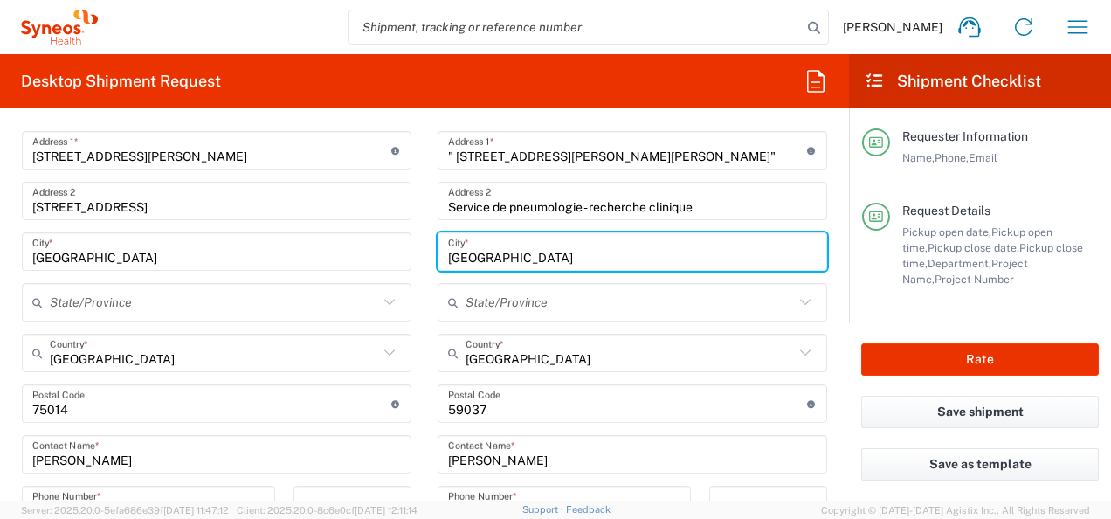
scroll to position [873, 0]
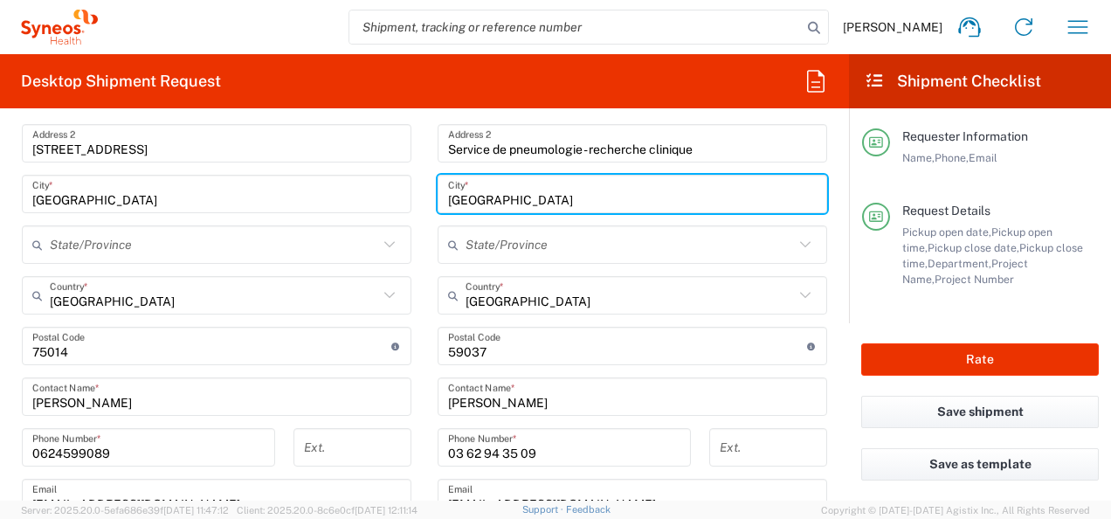
type input "[GEOGRAPHIC_DATA]"
click at [503, 342] on input "undefined" at bounding box center [627, 346] width 359 height 31
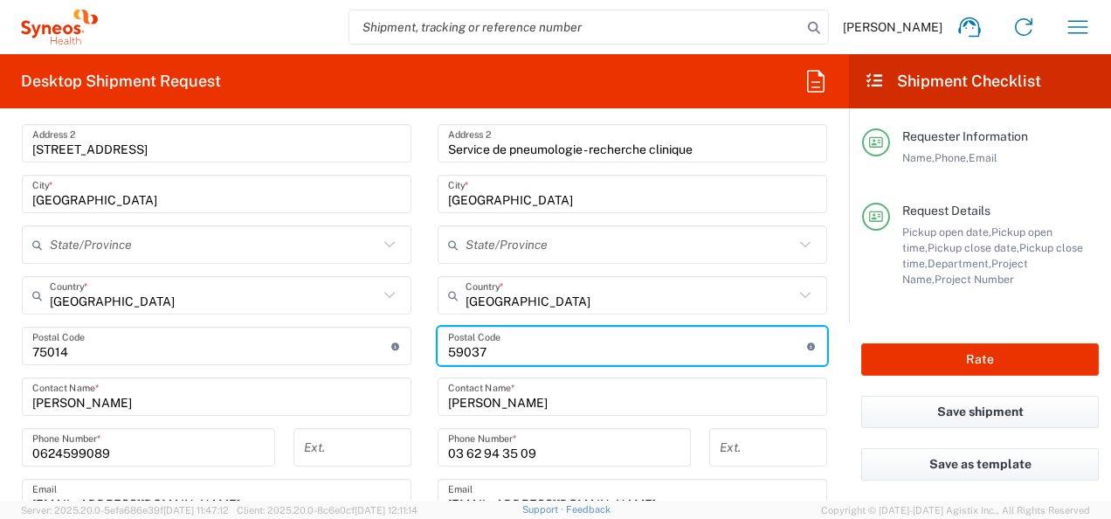
drag, startPoint x: 395, startPoint y: 349, endPoint x: 365, endPoint y: 348, distance: 29.7
click at [365, 348] on div "Ship From Syneos Health [GEOGRAPHIC_DATA] SARL Location Syneos Health [GEOGRAPH…" at bounding box center [424, 373] width 831 height 881
type input "34295"
click at [410, 351] on main "Syneos Health [GEOGRAPHIC_DATA] SARL Location Syneos Health [GEOGRAPHIC_DATA] S…" at bounding box center [217, 389] width 416 height 835
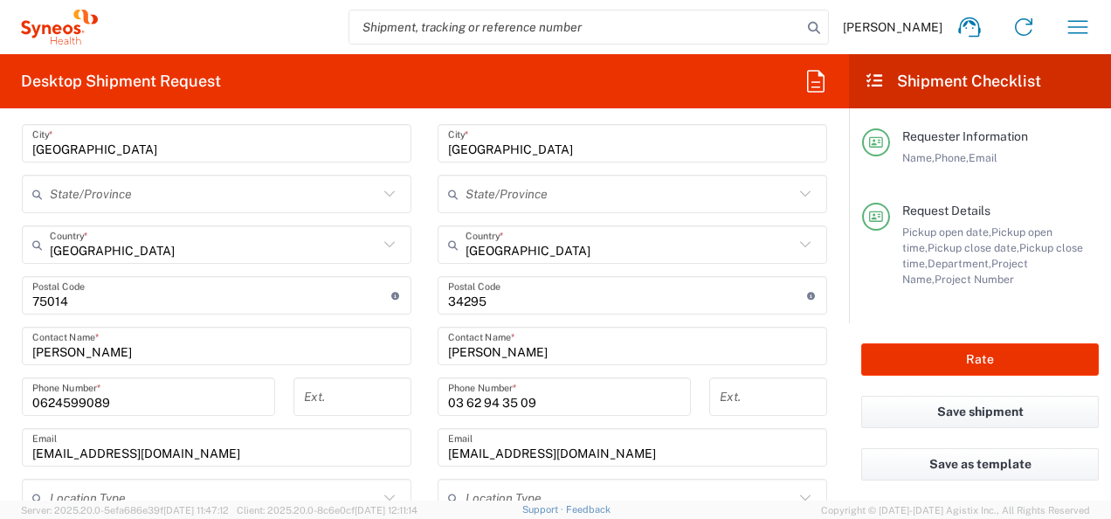
scroll to position [961, 0]
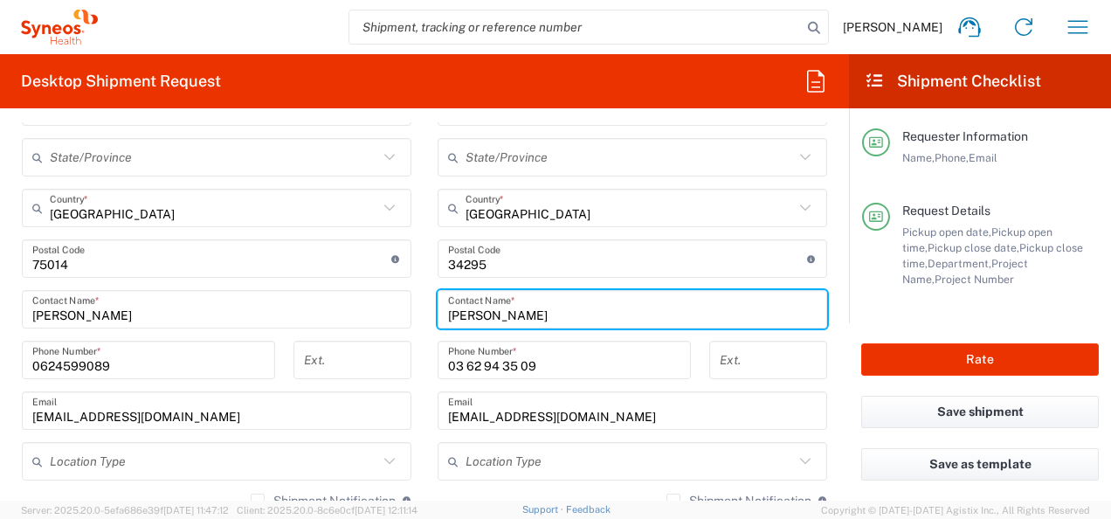
drag, startPoint x: 511, startPoint y: 318, endPoint x: 420, endPoint y: 314, distance: 90.9
click at [424, 314] on main "Location [PERSON_NAME] LLC-[GEOGRAPHIC_DATA] [GEOGRAPHIC_DATA] [GEOGRAPHIC_DATA…" at bounding box center [632, 252] width 416 height 734
type input "[PERSON_NAME]"
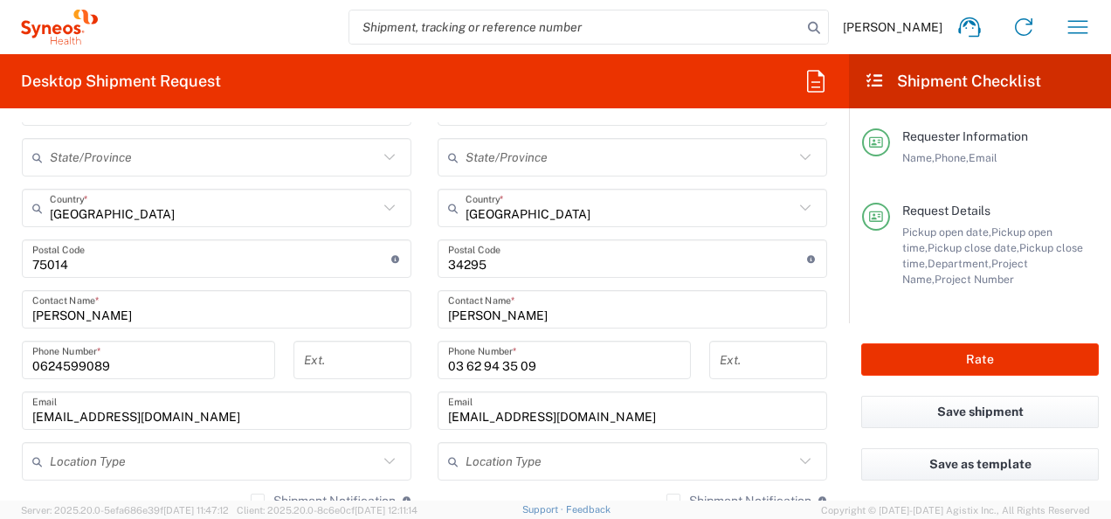
click at [531, 366] on input "03 62 94 35 09" at bounding box center [564, 360] width 232 height 31
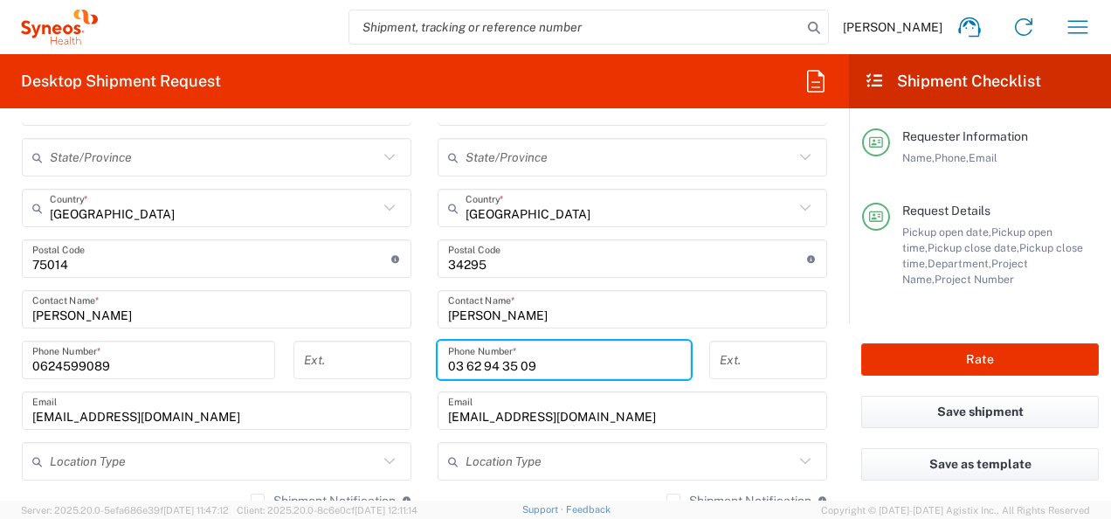
drag, startPoint x: 545, startPoint y: 360, endPoint x: 285, endPoint y: 346, distance: 260.6
click at [285, 346] on div "Ship From Syneos Health [GEOGRAPHIC_DATA] SARL Location Syneos Health [GEOGRAPH…" at bounding box center [424, 285] width 831 height 881
paste input "4 67 04 20 20"
type input "04 67 04 20 20"
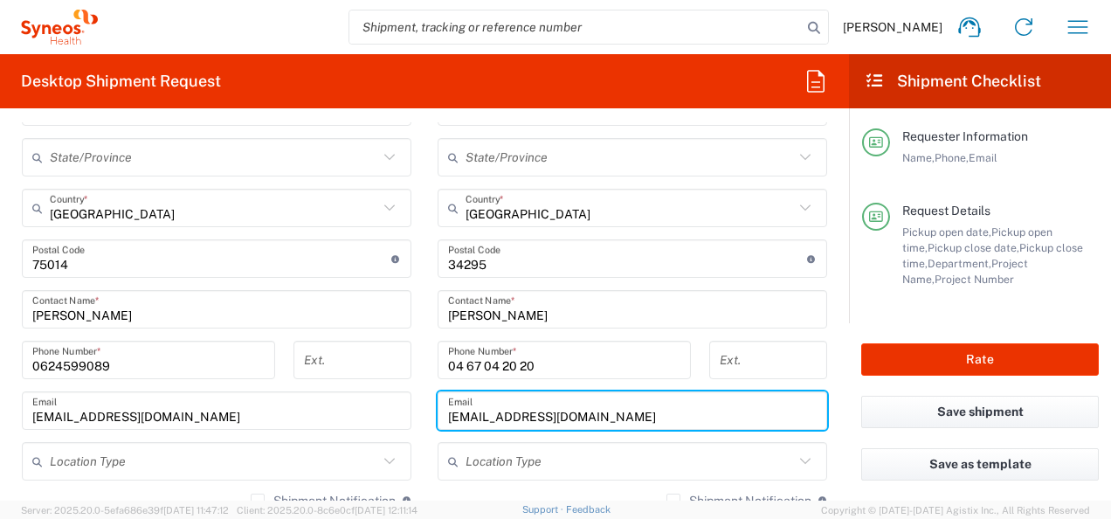
drag, startPoint x: 608, startPoint y: 414, endPoint x: 325, endPoint y: 393, distance: 283.7
click at [325, 393] on div "Ship From Syneos Health [GEOGRAPHIC_DATA] SARL Location Syneos Health [GEOGRAPH…" at bounding box center [424, 285] width 831 height 881
paste input "[PERSON_NAME]"
type input "[PERSON_NAME][EMAIL_ADDRESS][DOMAIN_NAME]"
click at [409, 355] on div "Ext." at bounding box center [353, 366] width 136 height 51
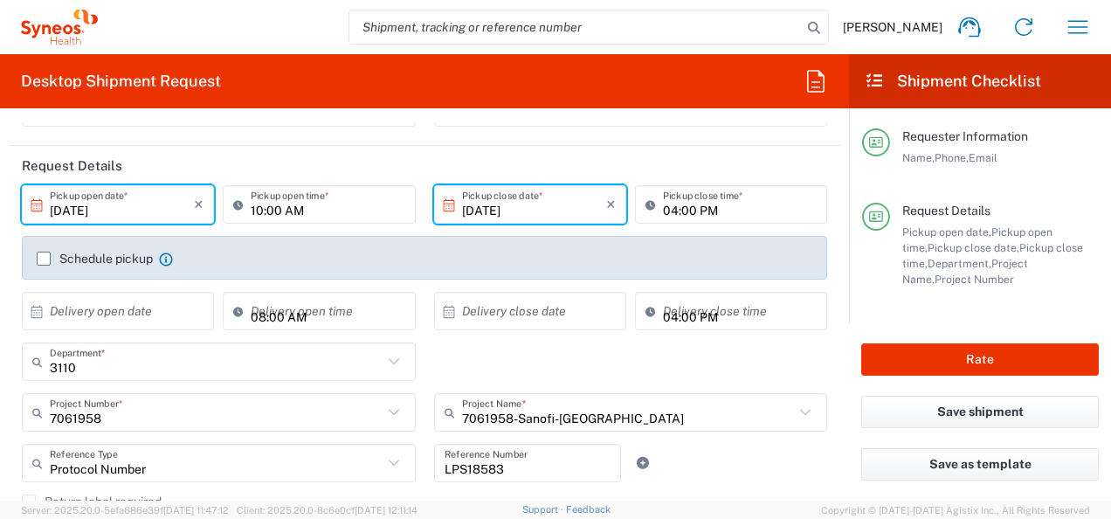
scroll to position [0, 0]
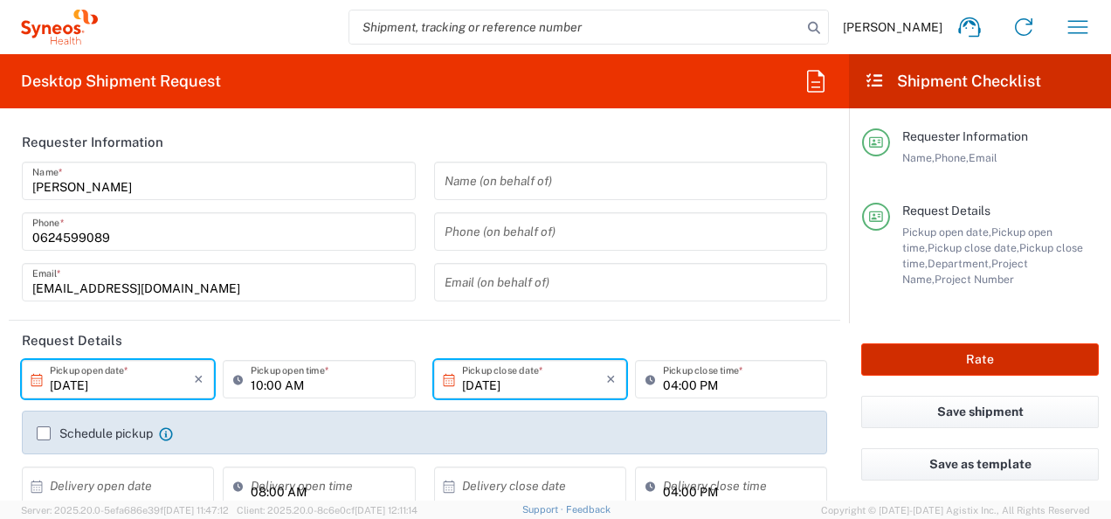
click at [997, 368] on button "Rate" at bounding box center [980, 359] width 238 height 32
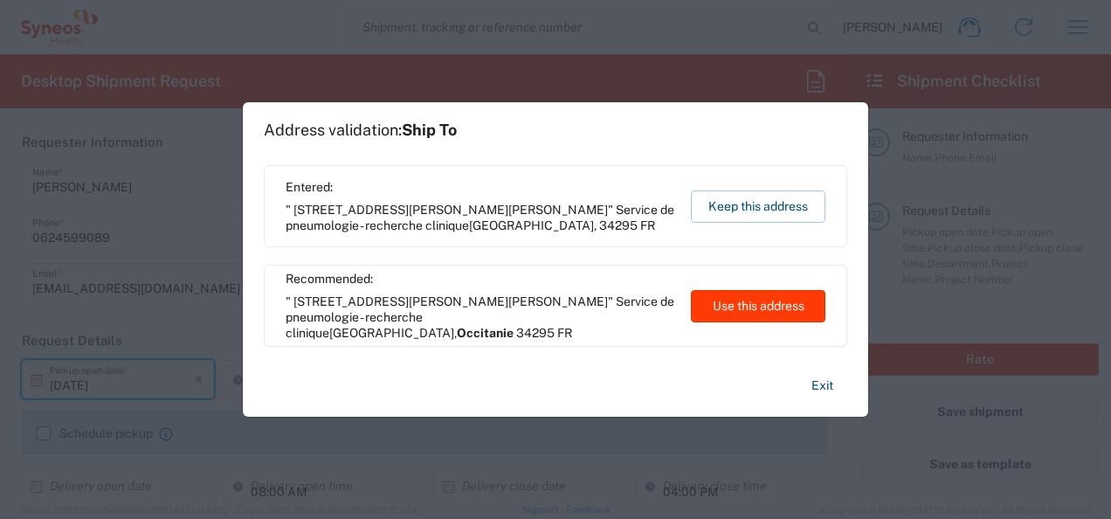
click at [734, 307] on button "Use this address" at bounding box center [758, 306] width 134 height 32
type input "Occitanie"
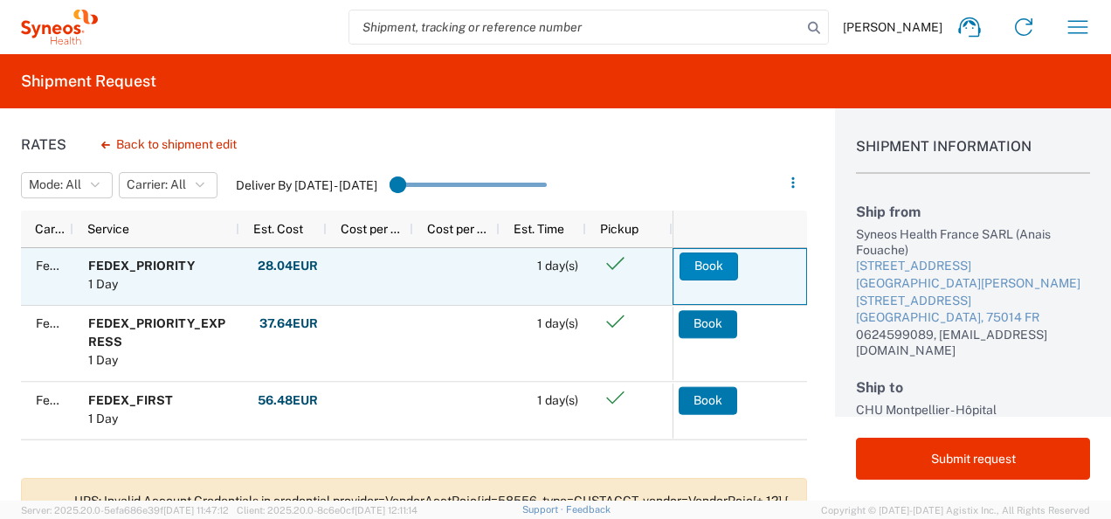
click at [715, 271] on button "Book" at bounding box center [708, 266] width 59 height 28
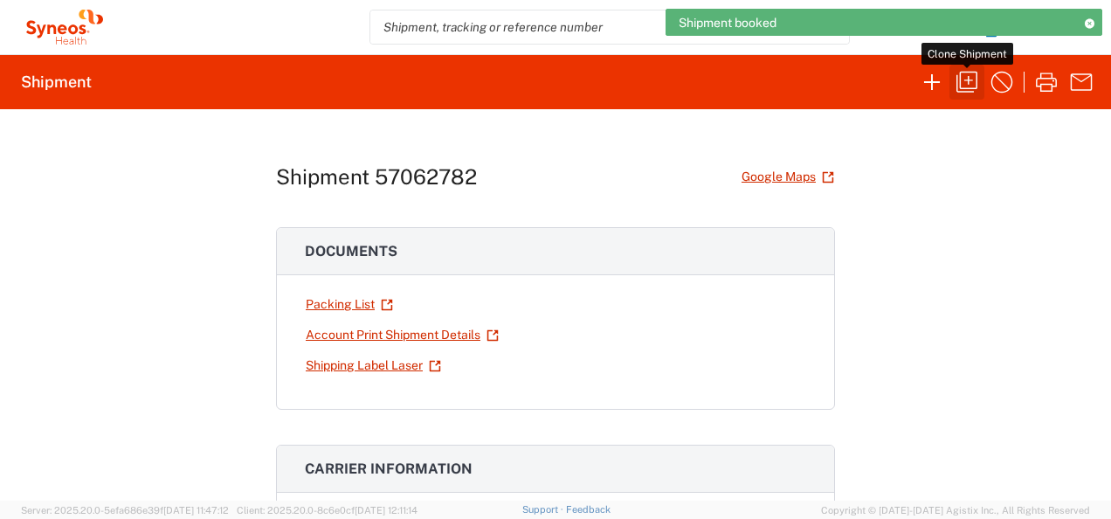
click at [971, 83] on icon "button" at bounding box center [967, 82] width 28 height 28
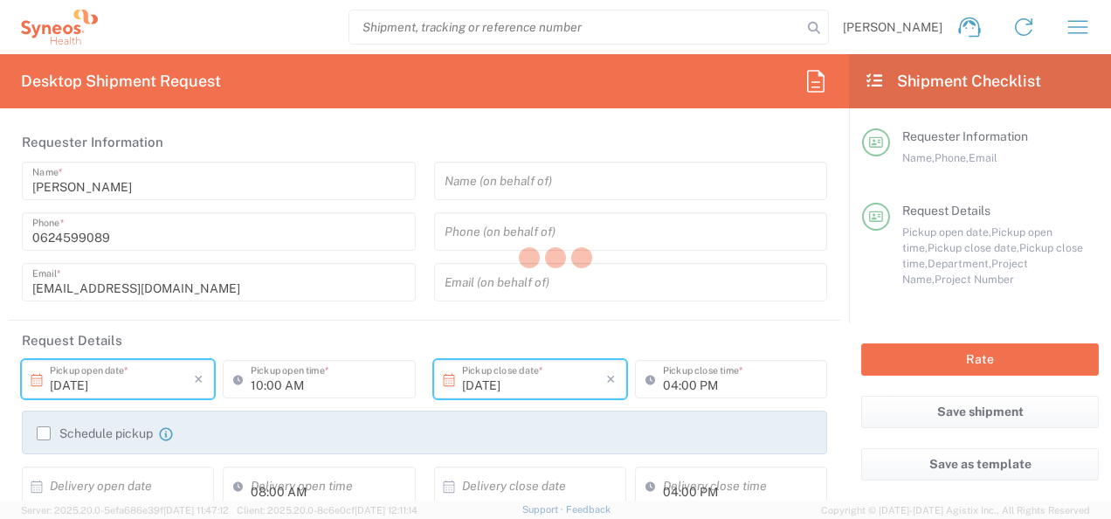
type input "7061958"
type input "Occitanie"
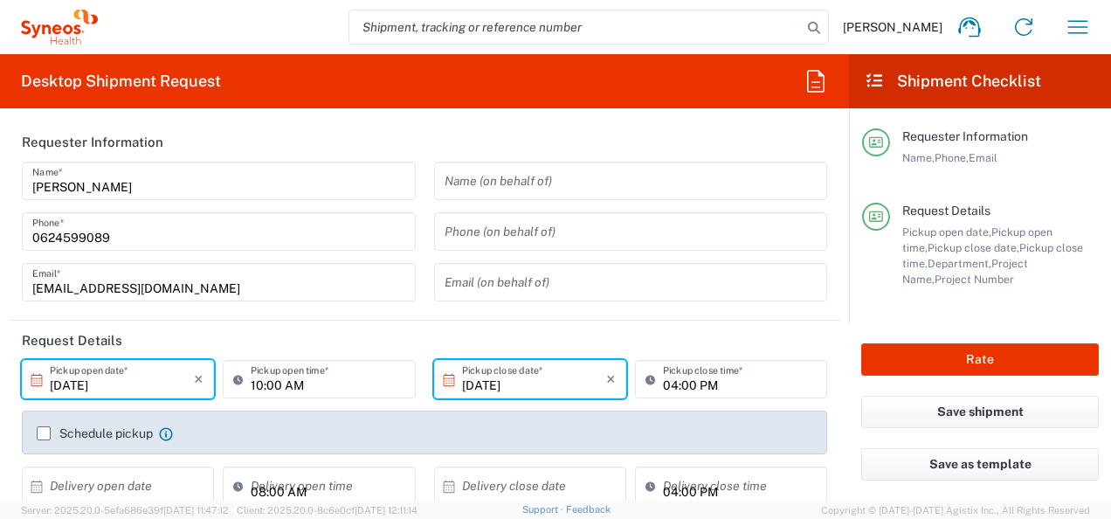
type input "Small Box"
type input "7061958-Sanofi-[GEOGRAPHIC_DATA]"
type input "3110"
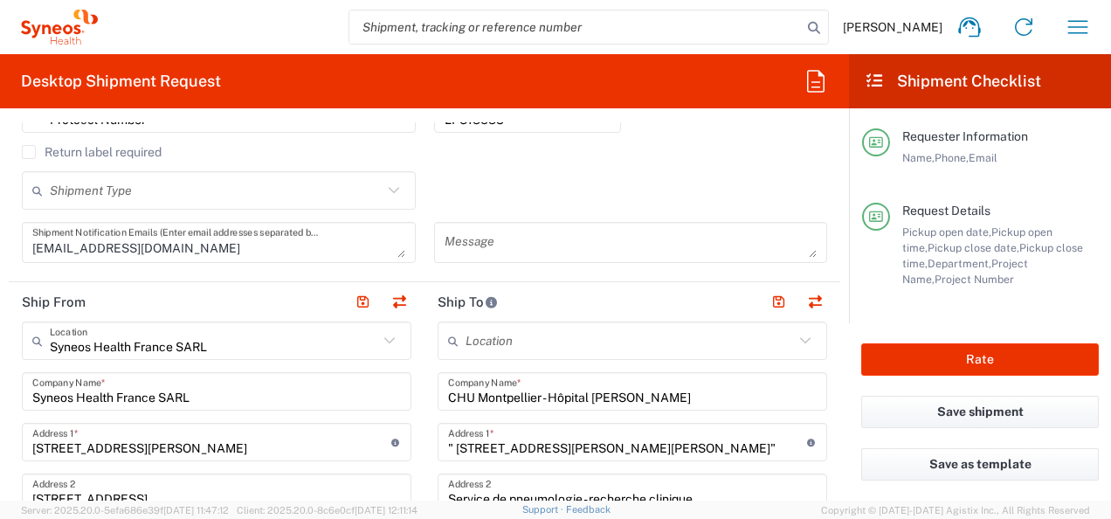
scroll to position [699, 0]
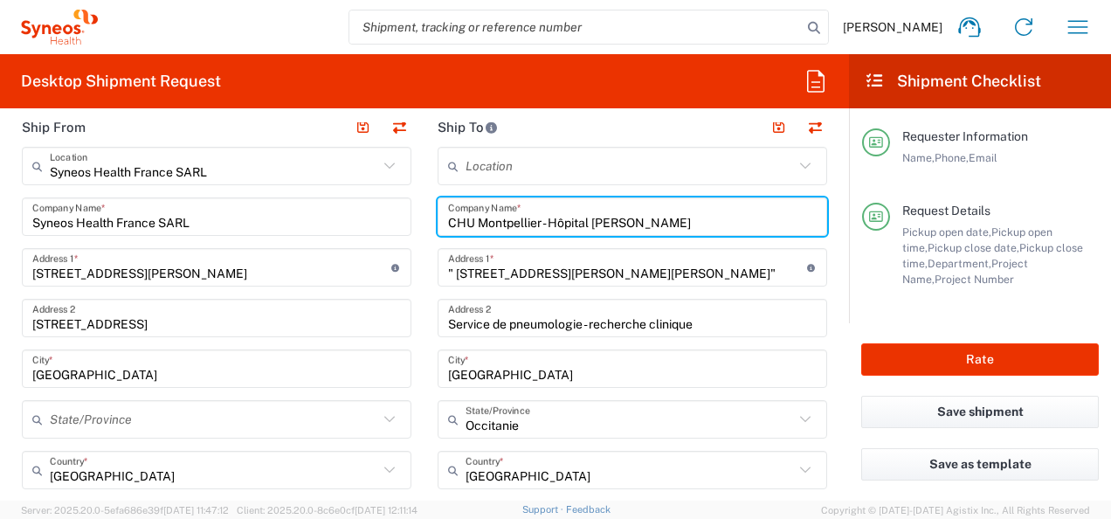
drag, startPoint x: 376, startPoint y: 238, endPoint x: 337, endPoint y: 236, distance: 39.3
paste input ""CHU Bordeaux- [GEOGRAPHIC_DATA][PERSON_NAME] ""
type input ""CHU Bordeaux- [GEOGRAPHIC_DATA][PERSON_NAME] ""
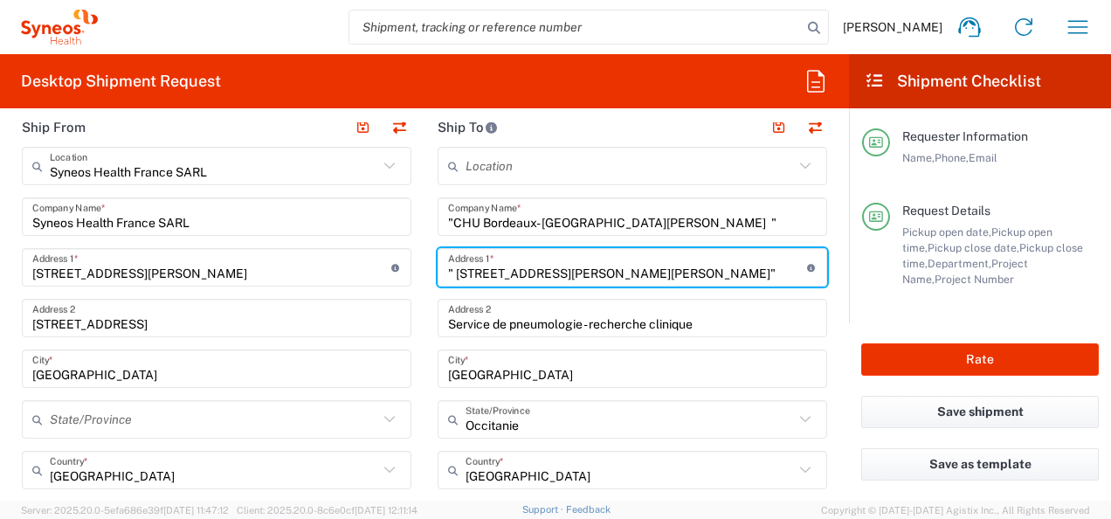
drag, startPoint x: 370, startPoint y: 259, endPoint x: 343, endPoint y: 259, distance: 27.1
paste input "[STREET_ADDRESS]"
type input "[STREET_ADDRESS]"
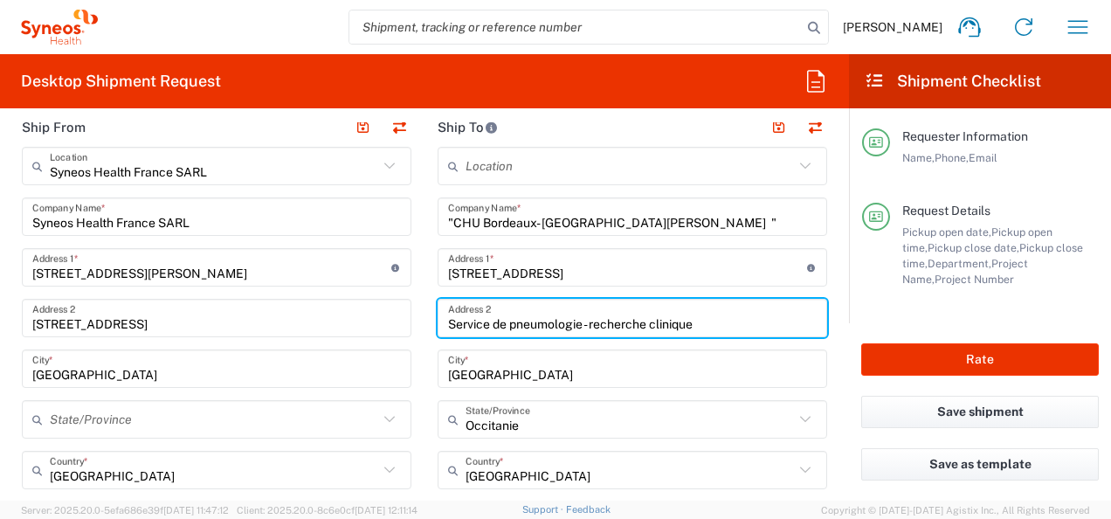
drag, startPoint x: 610, startPoint y: 306, endPoint x: 363, endPoint y: 308, distance: 246.3
paste input ""Centre [PERSON_NAME] CIC plurithématique, unité pneumologie ""
type input ""Centre [PERSON_NAME] CIC plurithématique, unité pneumologie ""
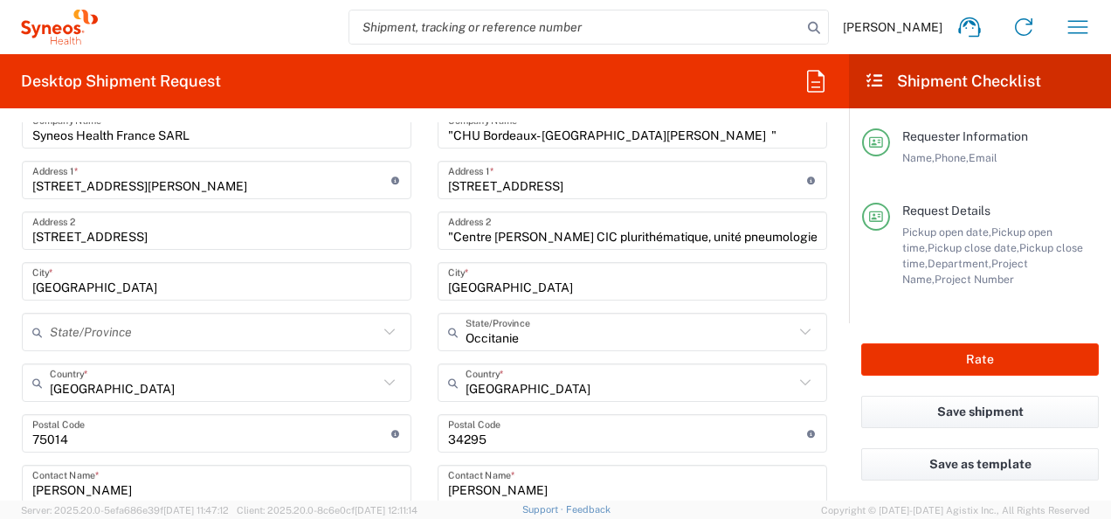
scroll to position [873, 0]
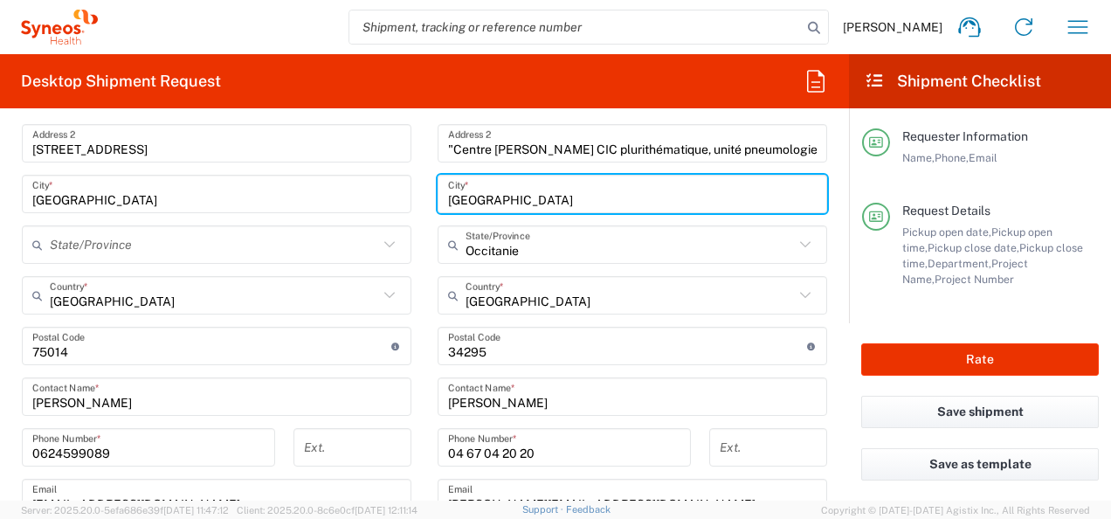
drag, startPoint x: 465, startPoint y: 199, endPoint x: 337, endPoint y: 194, distance: 127.6
click at [337, 196] on div "Ship From Syneos Health [GEOGRAPHIC_DATA] SARL Location Syneos Health [GEOGRAPH…" at bounding box center [424, 373] width 831 height 881
type input "[GEOGRAPHIC_DATA]"
click at [424, 232] on main "Location [PERSON_NAME] LLC-[GEOGRAPHIC_DATA] [GEOGRAPHIC_DATA] [GEOGRAPHIC_DATA…" at bounding box center [632, 339] width 416 height 734
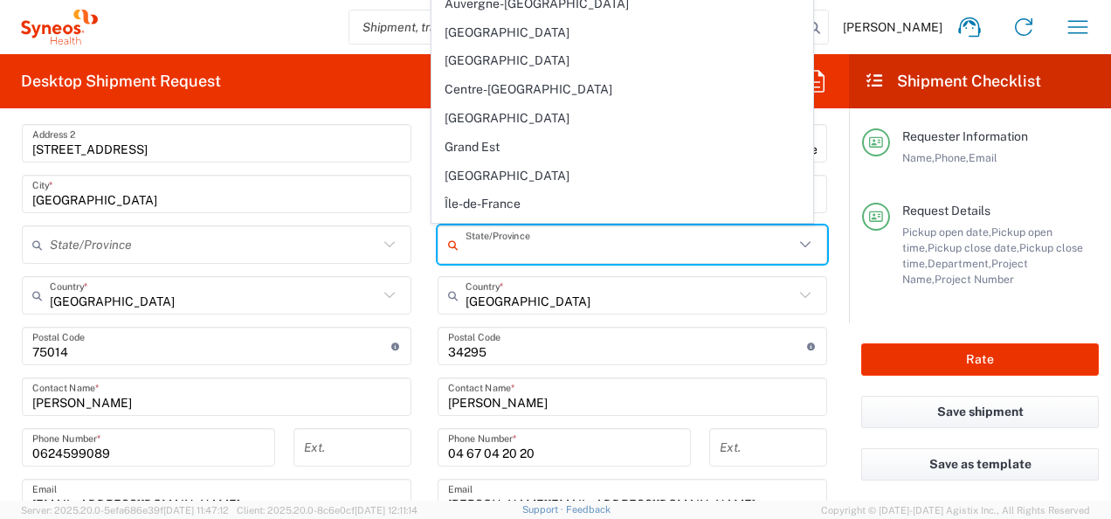
click at [522, 238] on input "text" at bounding box center [629, 245] width 328 height 31
click at [389, 250] on icon at bounding box center [389, 244] width 23 height 23
type input "Occitanie"
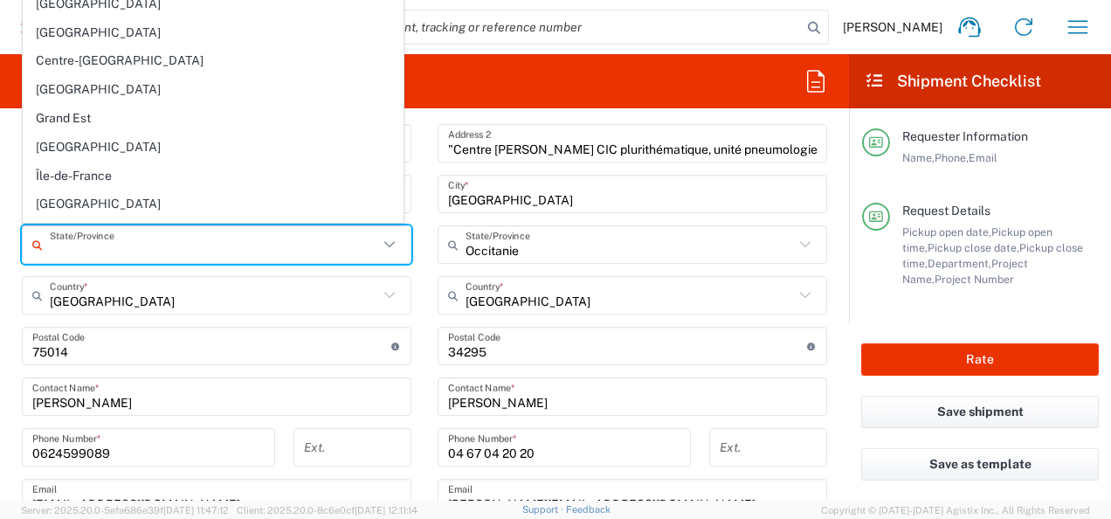
click at [424, 272] on main "Location [PERSON_NAME] LLC-[GEOGRAPHIC_DATA] [GEOGRAPHIC_DATA] [GEOGRAPHIC_DATA…" at bounding box center [632, 339] width 416 height 734
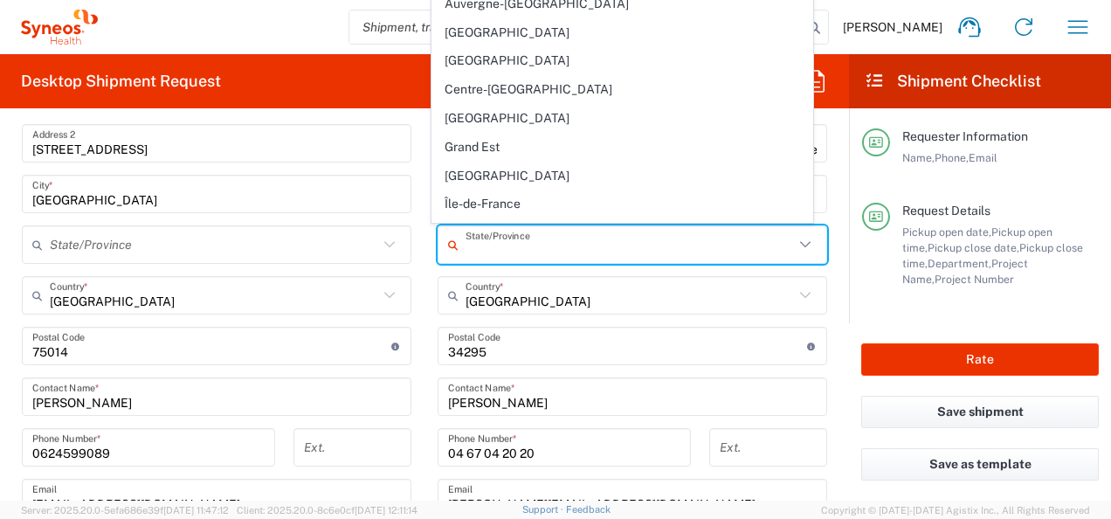
drag, startPoint x: 512, startPoint y: 248, endPoint x: 370, endPoint y: 244, distance: 141.5
click at [370, 244] on div "Ship From Syneos Health [GEOGRAPHIC_DATA] SARL Location Syneos Health [GEOGRAPH…" at bounding box center [424, 373] width 831 height 881
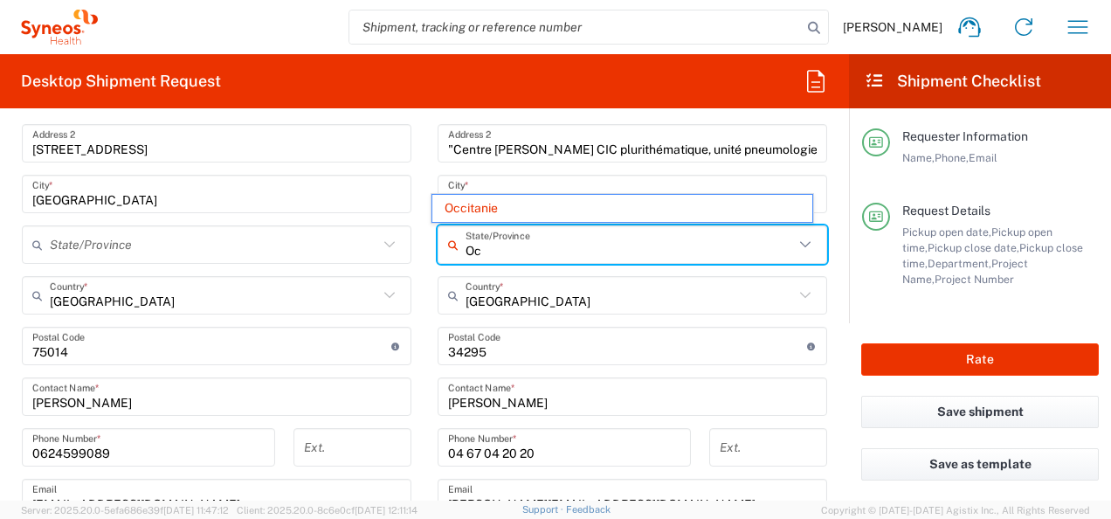
type input "O"
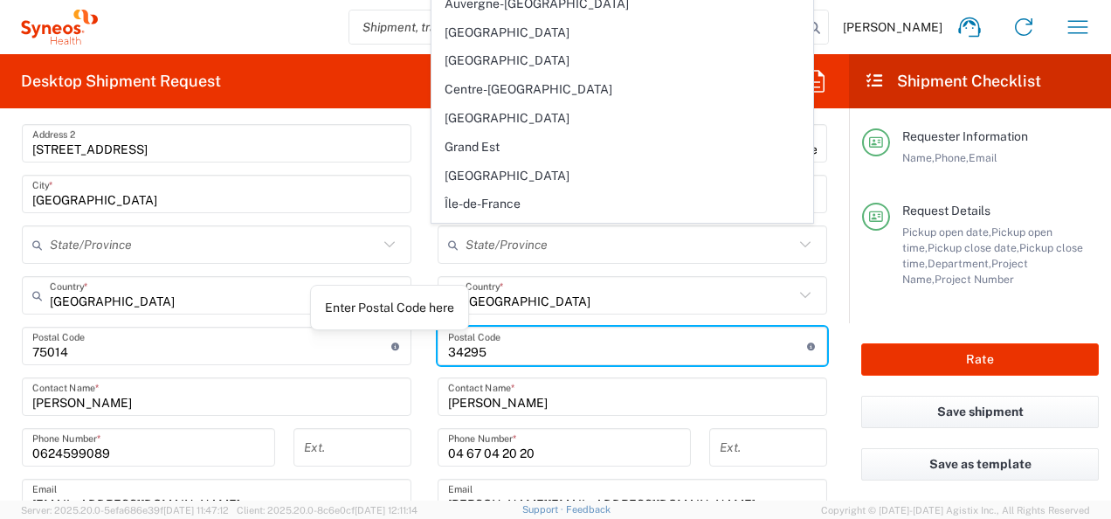
drag, startPoint x: 403, startPoint y: 342, endPoint x: 358, endPoint y: 337, distance: 44.8
click at [359, 338] on div "Ship From Syneos Health [GEOGRAPHIC_DATA] SARL Location Syneos Health [GEOGRAPH…" at bounding box center [424, 373] width 831 height 881
type input "Occitanie"
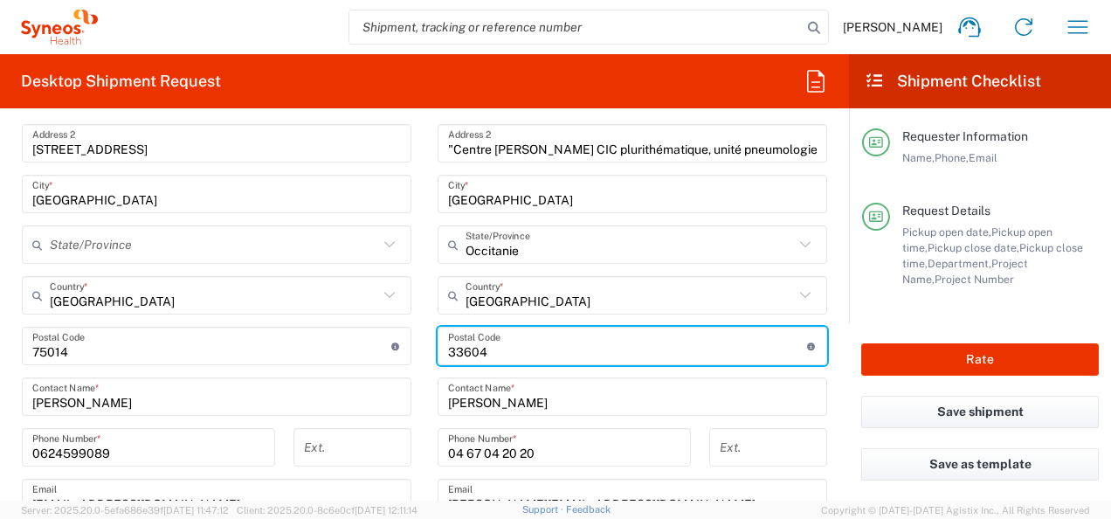
type input "33604"
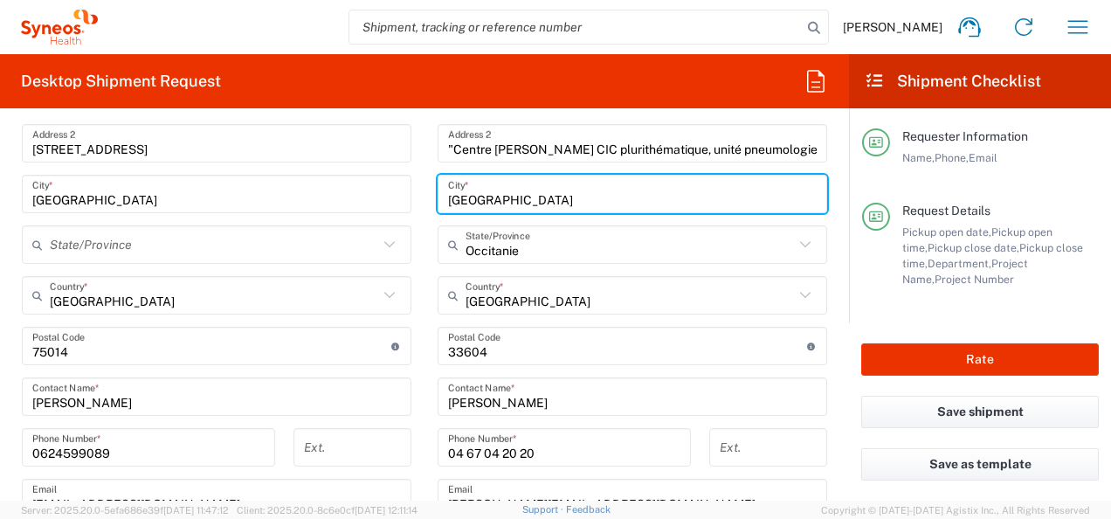
drag, startPoint x: 362, startPoint y: 182, endPoint x: 345, endPoint y: 182, distance: 16.6
click at [345, 182] on div "Ship From Syneos Health [GEOGRAPHIC_DATA] SARL Location Syneos Health [GEOGRAPH…" at bounding box center [424, 373] width 831 height 881
type input "PESSAC"
drag, startPoint x: 810, startPoint y: 243, endPoint x: 796, endPoint y: 245, distance: 14.1
click at [804, 243] on div "Occitanie State/Province" at bounding box center [632, 244] width 389 height 38
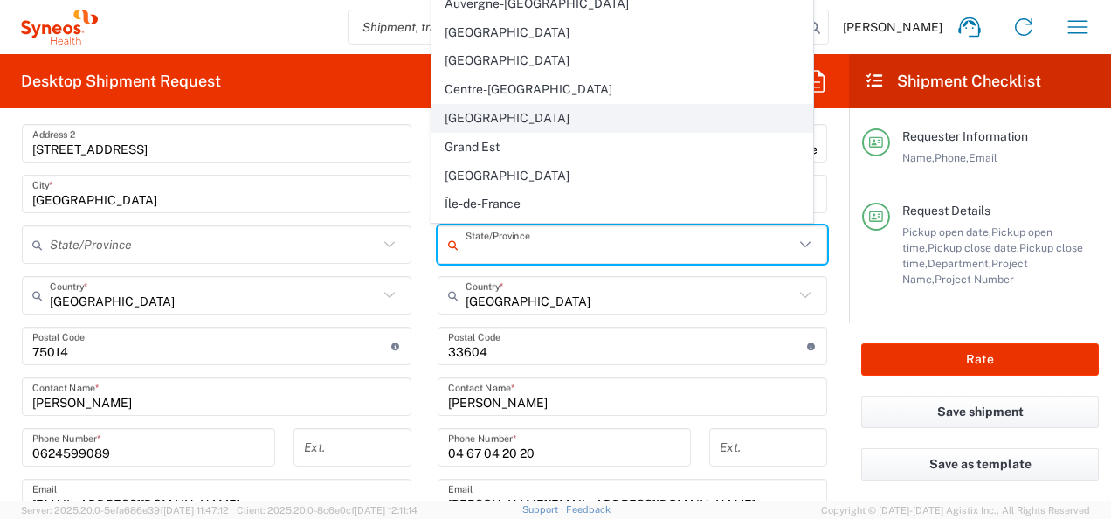
scroll to position [103, 0]
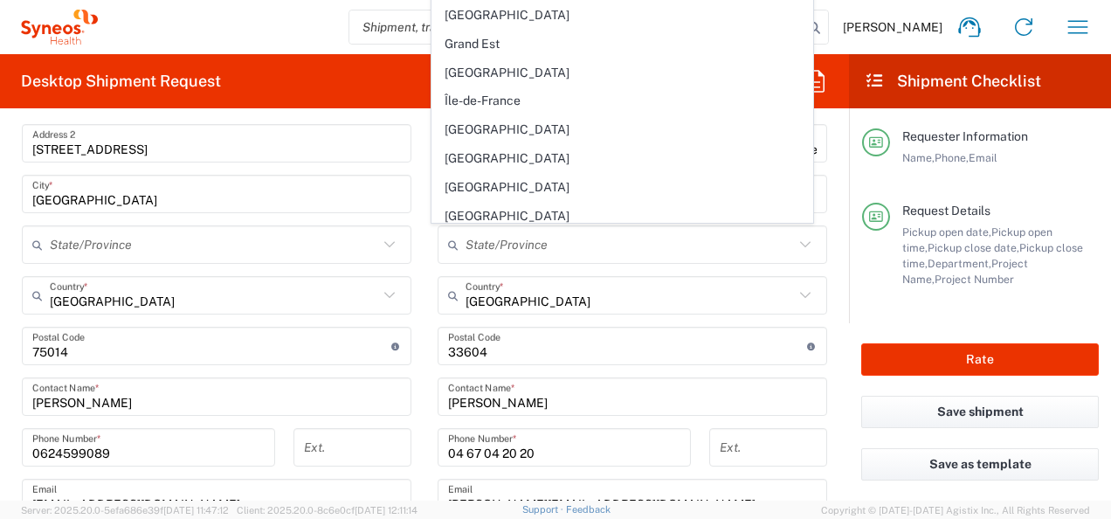
click at [424, 246] on main "Location [PERSON_NAME] LLC-[GEOGRAPHIC_DATA] [GEOGRAPHIC_DATA] [GEOGRAPHIC_DATA…" at bounding box center [632, 339] width 416 height 734
type input "Occitanie"
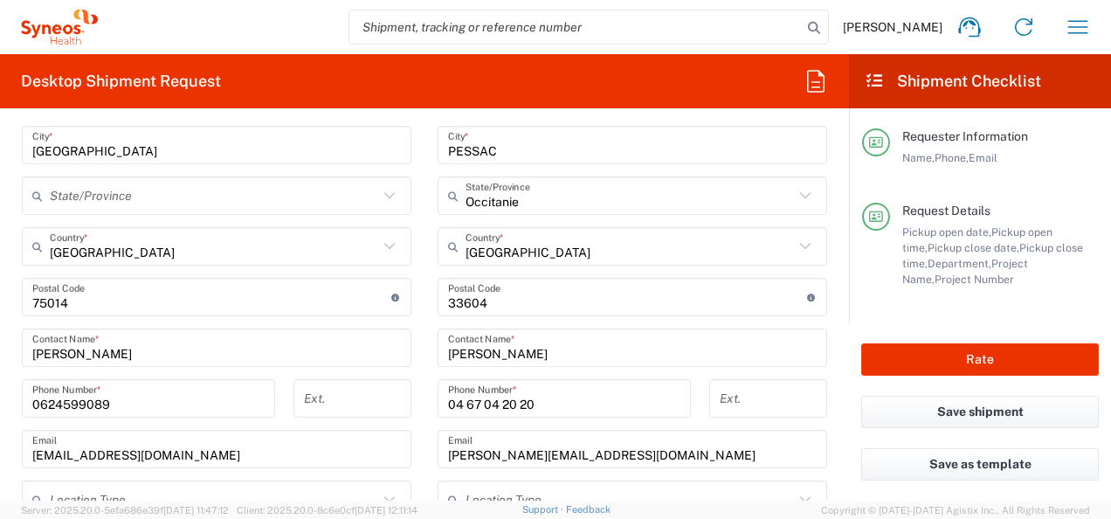
scroll to position [961, 0]
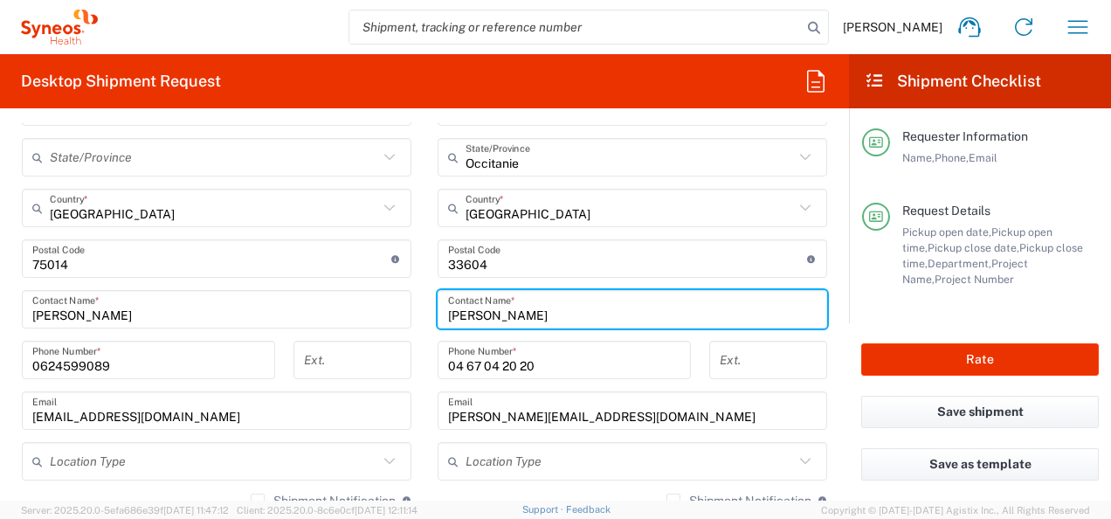
drag, startPoint x: 399, startPoint y: 293, endPoint x: 374, endPoint y: 292, distance: 25.4
click at [374, 292] on div "Ship From Syneos Health [GEOGRAPHIC_DATA] SARL Location Syneos Health [GEOGRAPH…" at bounding box center [424, 285] width 831 height 881
type input "Marine DOUILLET GIRAUDEAU"
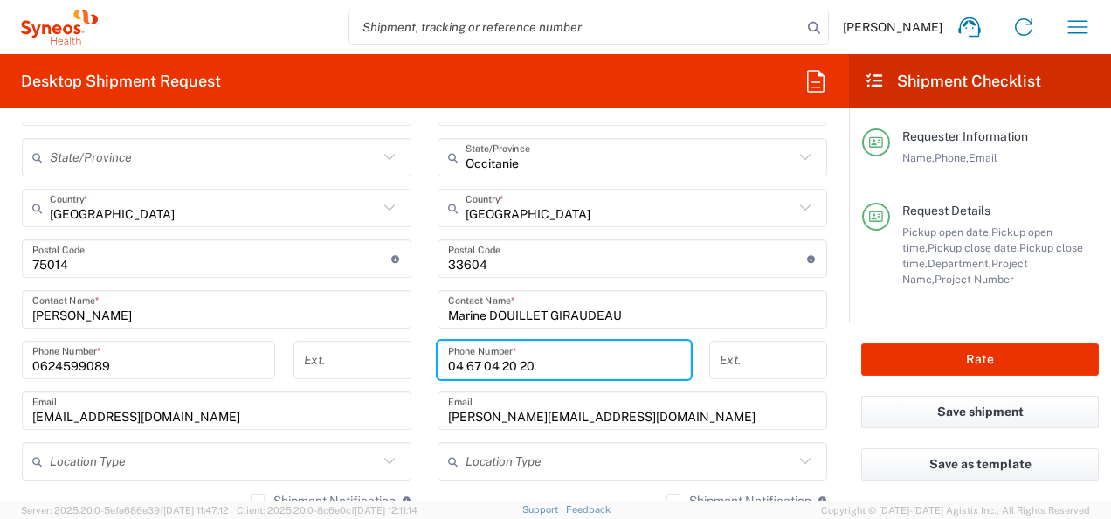
drag, startPoint x: 527, startPoint y: 369, endPoint x: 341, endPoint y: 347, distance: 188.2
click at [341, 347] on div "Ship From Syneos Health [GEOGRAPHIC_DATA] SARL Location Syneos Health [GEOGRAPH…" at bounding box center [424, 285] width 831 height 881
paste input "5 57 65 60 39"
type input "05 57 65 60 39"
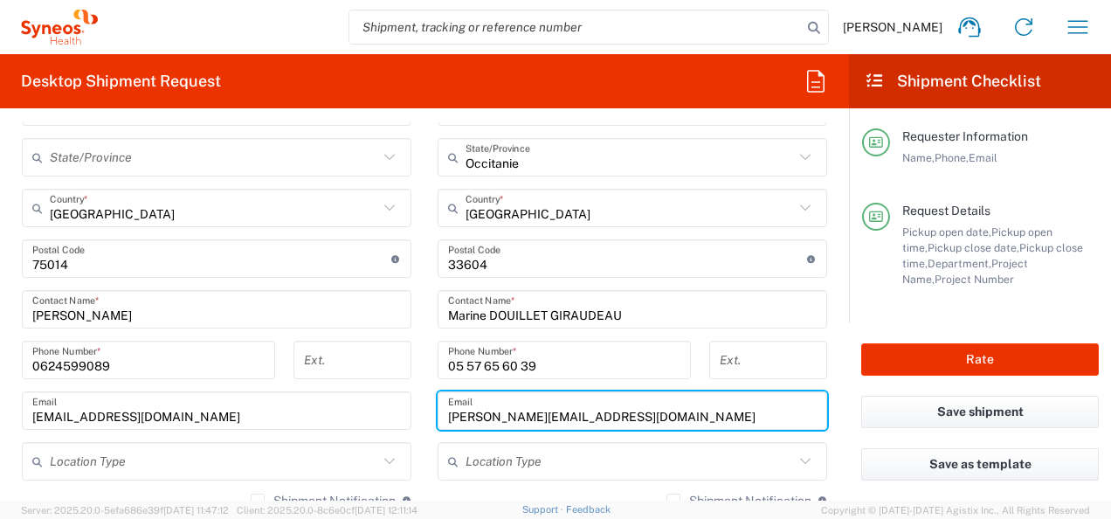
drag, startPoint x: 475, startPoint y: 388, endPoint x: 371, endPoint y: 380, distance: 104.2
click at [371, 379] on div "Ship From Syneos Health [GEOGRAPHIC_DATA] SARL Location Syneos Health [GEOGRAPH…" at bounding box center [424, 285] width 831 height 881
paste input "marine.douillet@chu-bordeaux"
type input "[EMAIL_ADDRESS][DOMAIN_NAME]"
click at [414, 383] on main "Syneos Health [GEOGRAPHIC_DATA] SARL Location Syneos Health [GEOGRAPHIC_DATA] S…" at bounding box center [217, 302] width 416 height 835
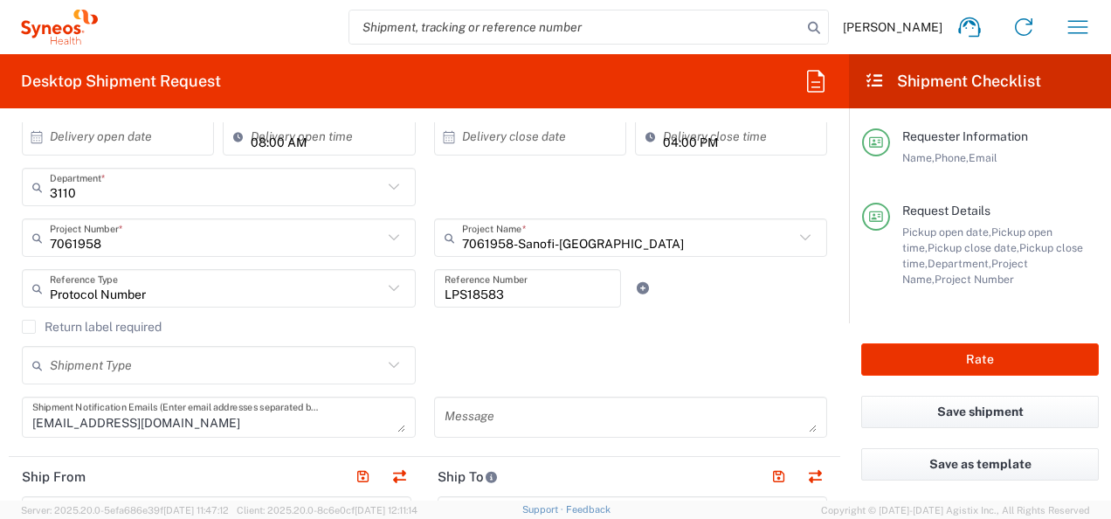
scroll to position [0, 0]
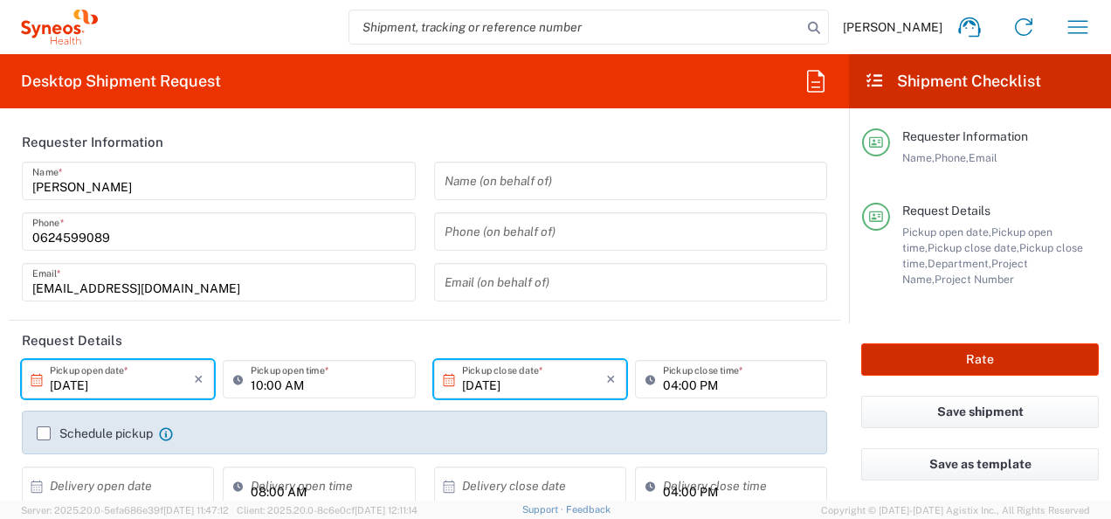
click at [951, 366] on button "Rate" at bounding box center [980, 359] width 238 height 32
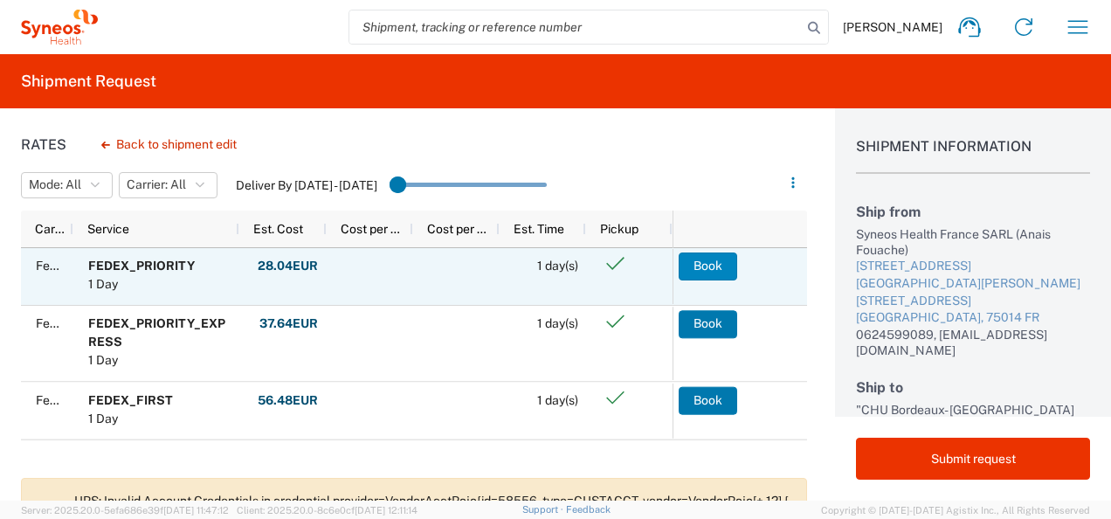
click at [720, 263] on button "Book" at bounding box center [708, 266] width 59 height 28
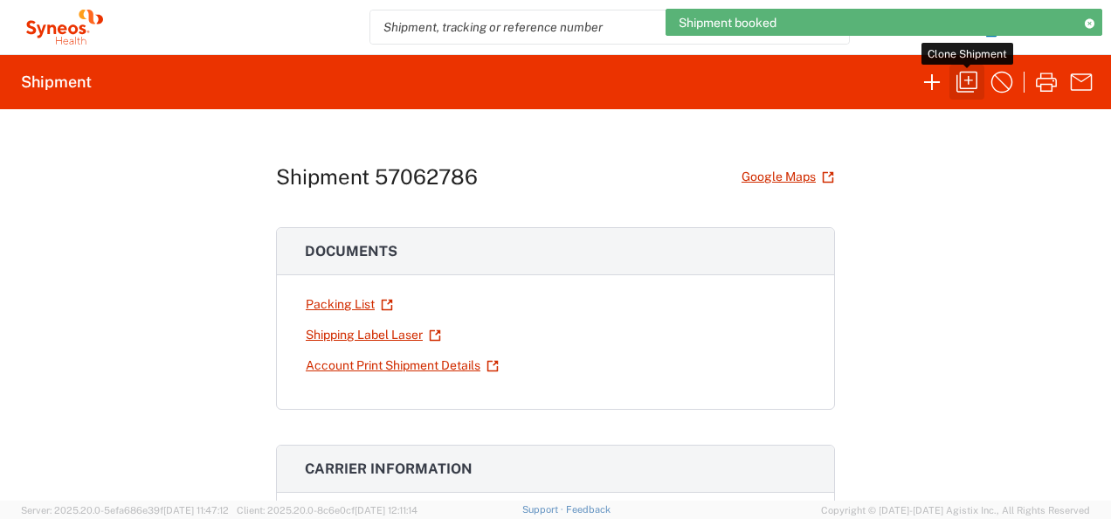
click at [970, 82] on icon "button" at bounding box center [967, 82] width 28 height 28
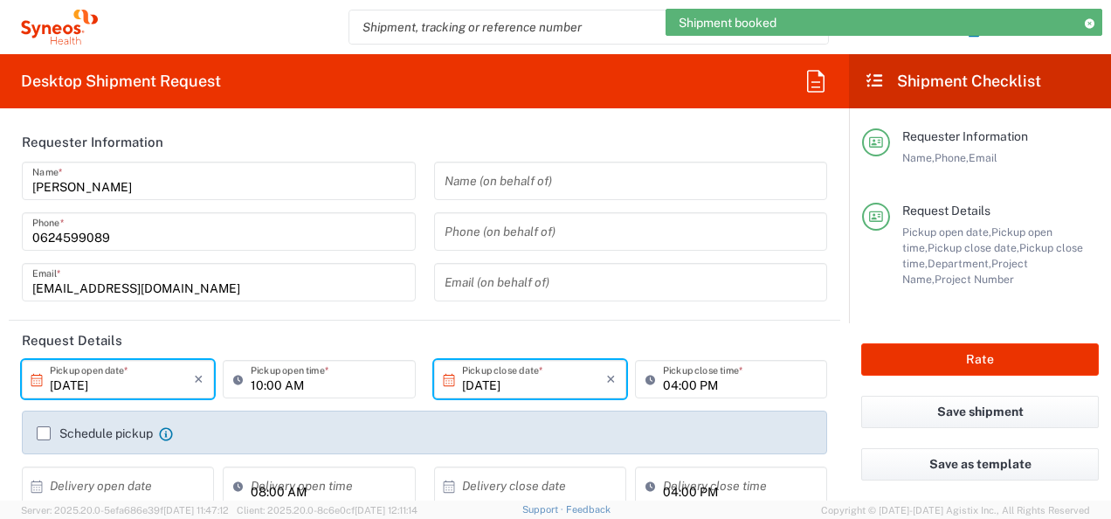
type input "Occitanie"
type input "7061958"
type input "Small Box"
type input "3110"
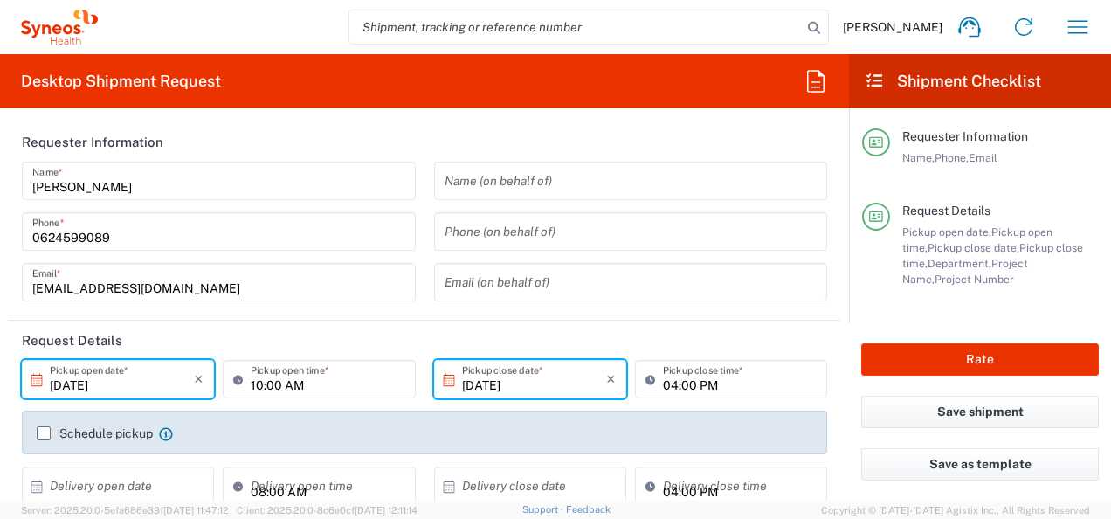
type input "7061958-Sanofi-[GEOGRAPHIC_DATA]"
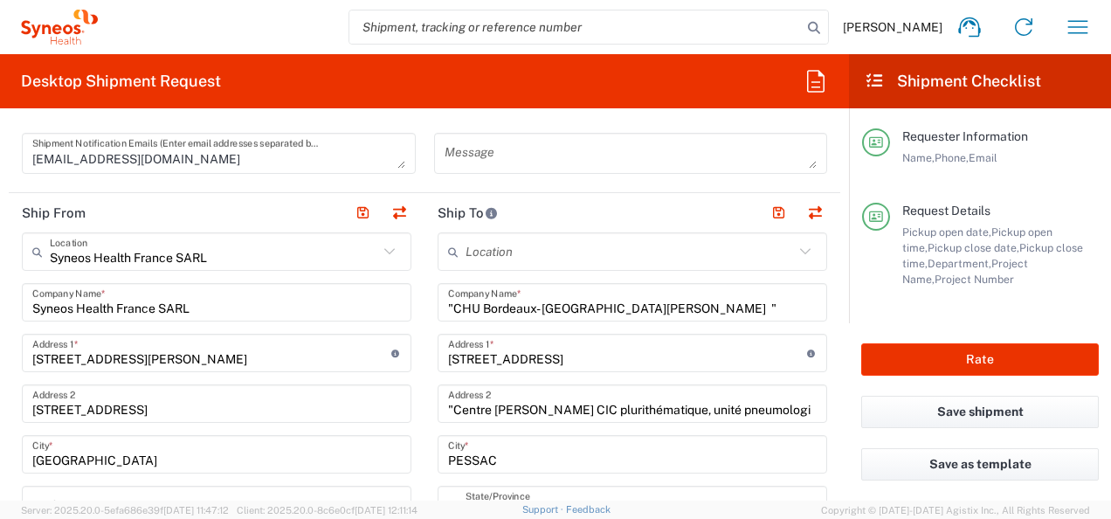
scroll to position [699, 0]
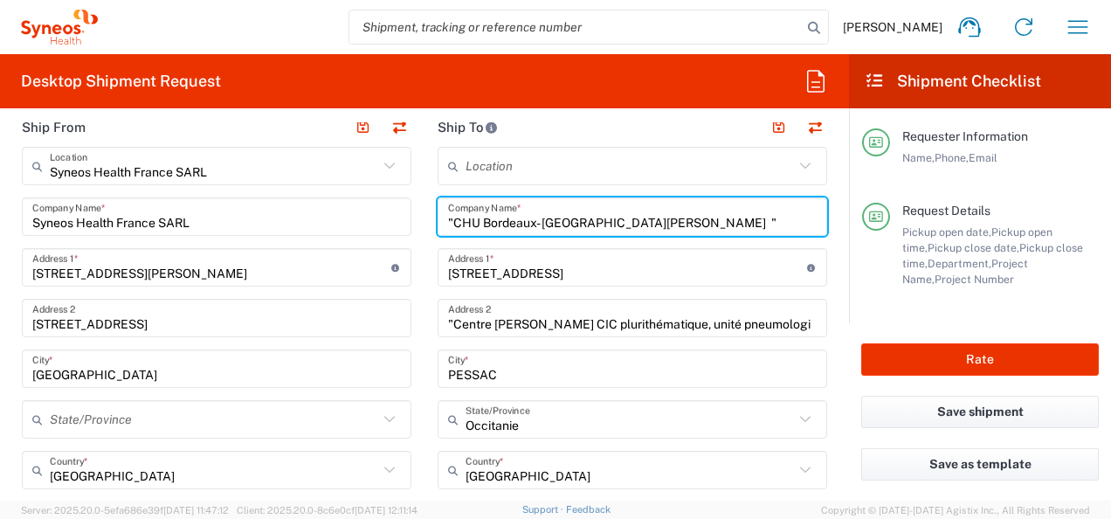
drag, startPoint x: 267, startPoint y: 232, endPoint x: 169, endPoint y: 232, distance: 98.7
paste input "[PERSON_NAME]/Hôpital [PERSON_NAME]"
type input "[PERSON_NAME]/Hôpital [PERSON_NAME]"
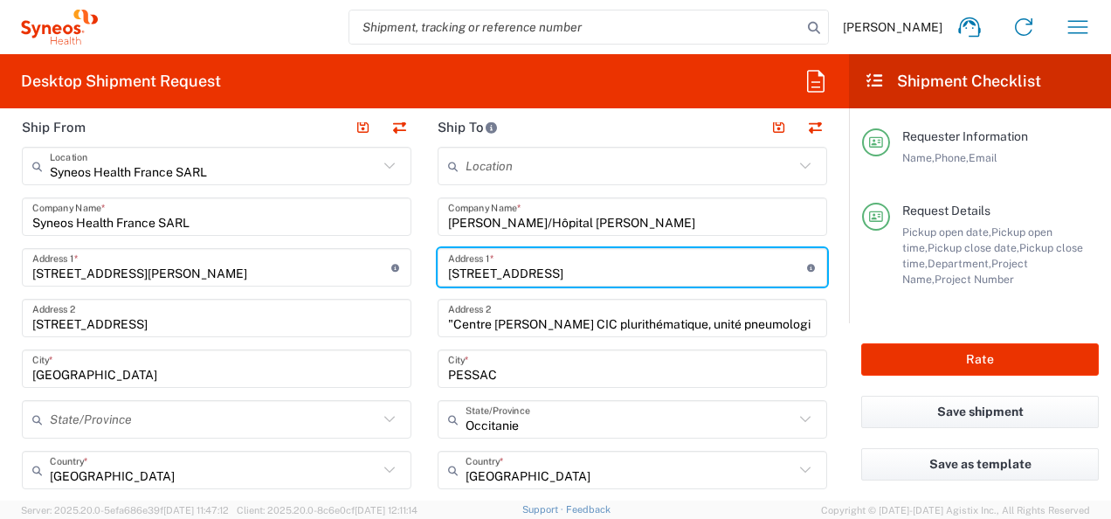
drag, startPoint x: 393, startPoint y: 253, endPoint x: 340, endPoint y: 246, distance: 53.7
paste input "[GEOGRAPHIC_DATA][PERSON_NAME]"
type input "[GEOGRAPHIC_DATA][PERSON_NAME]"
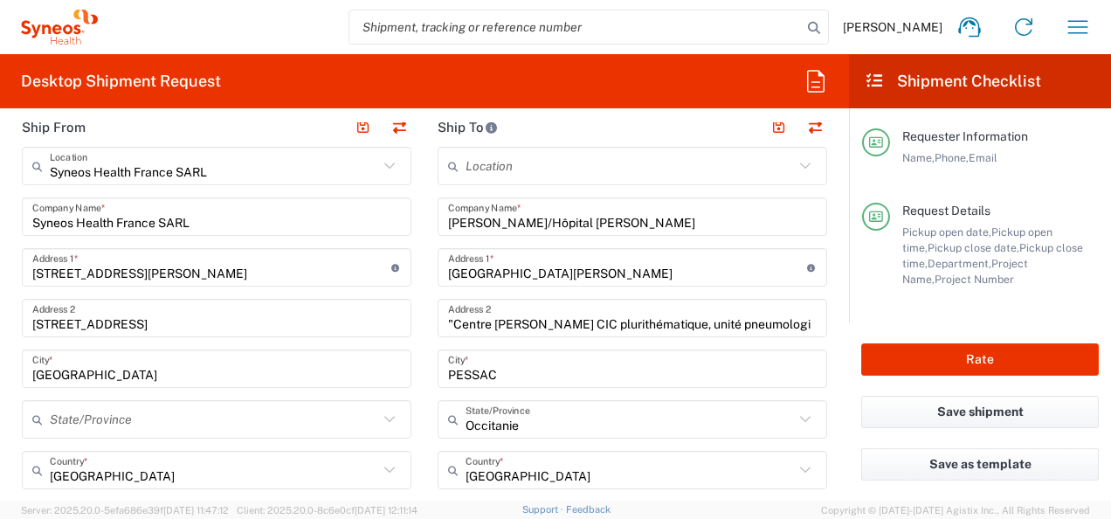
click at [520, 322] on input ""Centre [PERSON_NAME] CIC plurithématique, unité pneumologi" at bounding box center [632, 318] width 369 height 31
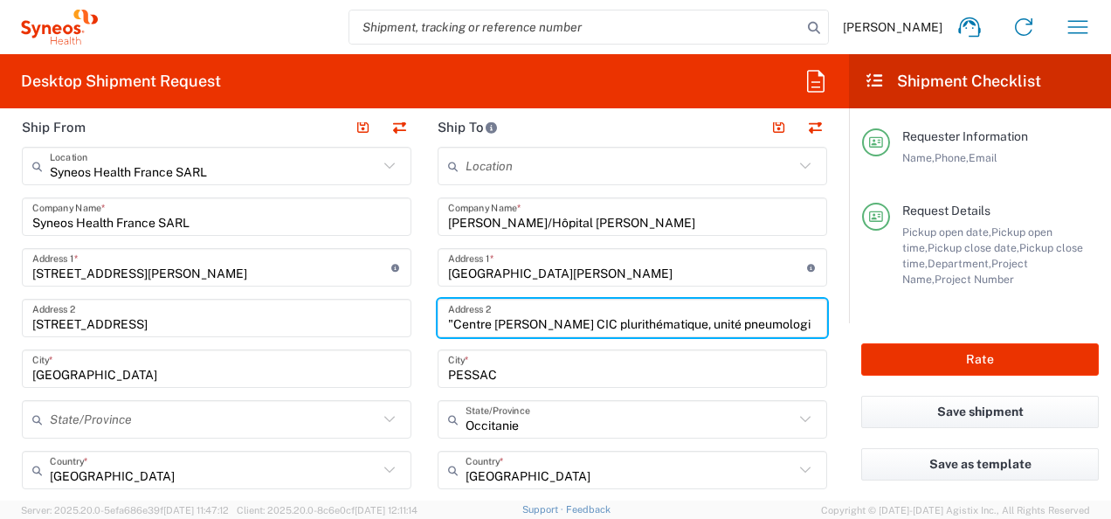
click at [520, 322] on input ""Centre [PERSON_NAME] CIC plurithématique, unité pneumologi" at bounding box center [632, 318] width 369 height 31
click at [520, 321] on input ""Centre [PERSON_NAME] CIC plurithématique, unité pneumologi" at bounding box center [632, 318] width 369 height 31
paste input "Bâtiment [PERSON_NAME] Service des Maladies Respiratoires ""
type input ""Bâtiment [DEMOGRAPHIC_DATA][PERSON_NAME] Service des Maladies Respiratoires ""
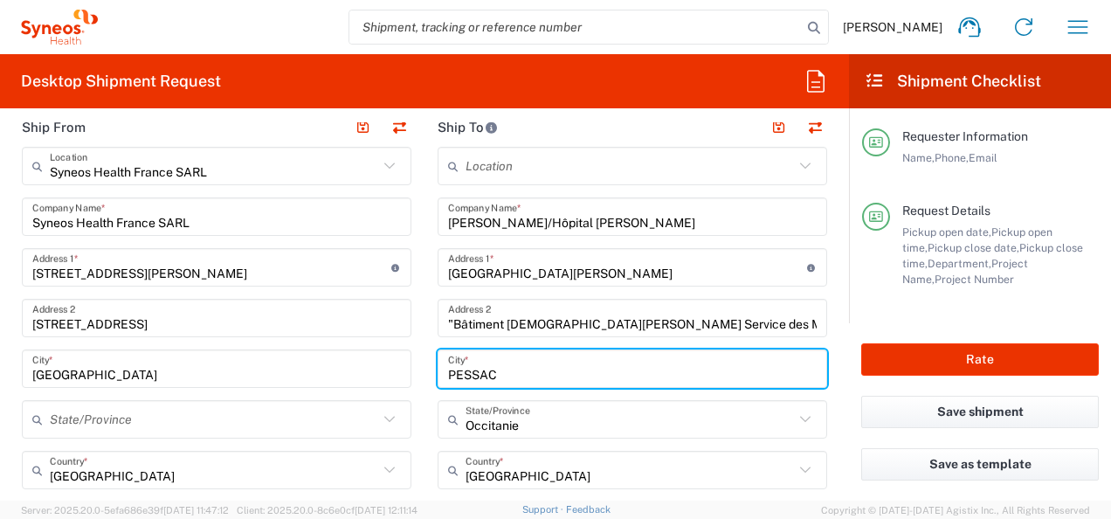
drag, startPoint x: 498, startPoint y: 363, endPoint x: 388, endPoint y: 360, distance: 110.1
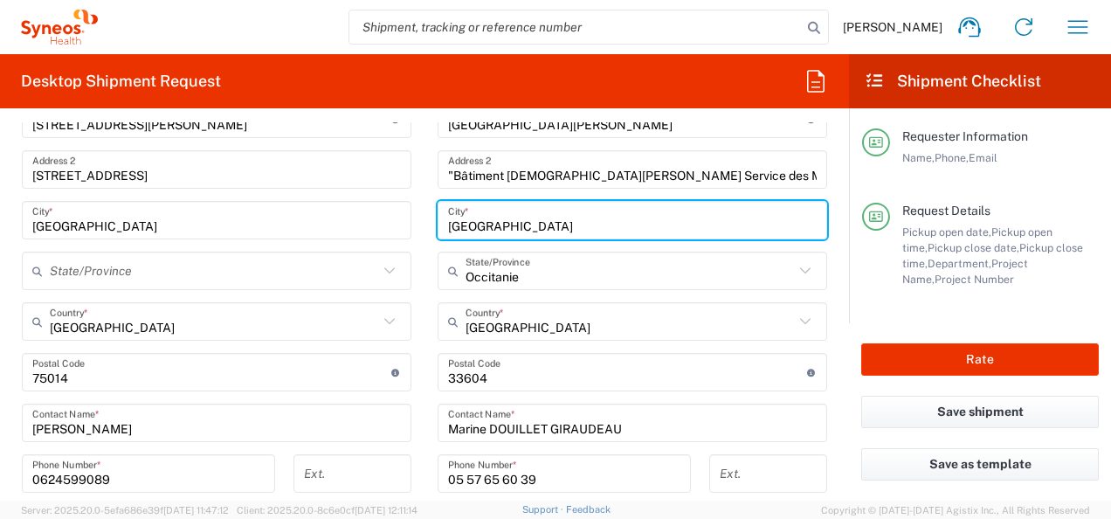
scroll to position [873, 0]
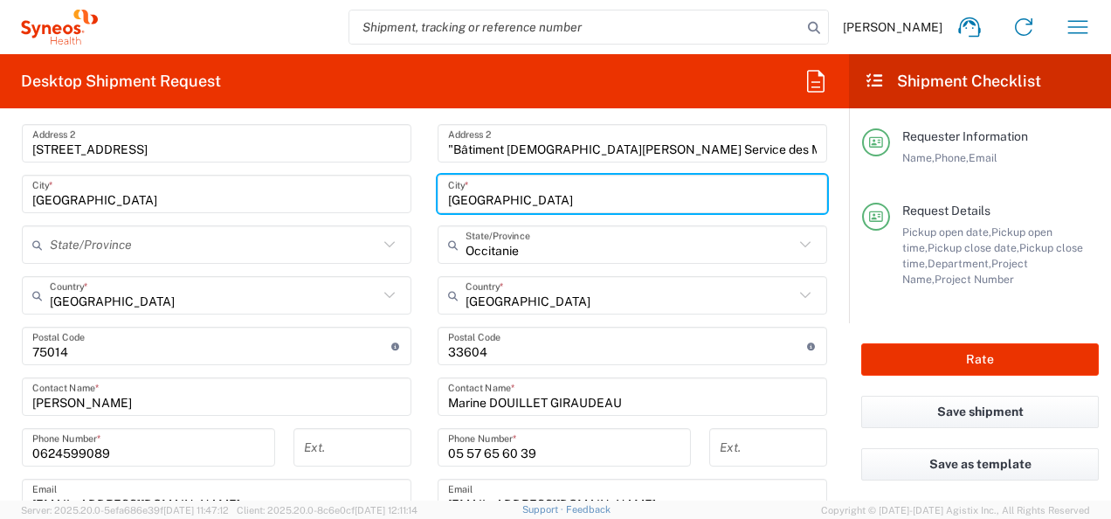
type input "[GEOGRAPHIC_DATA]"
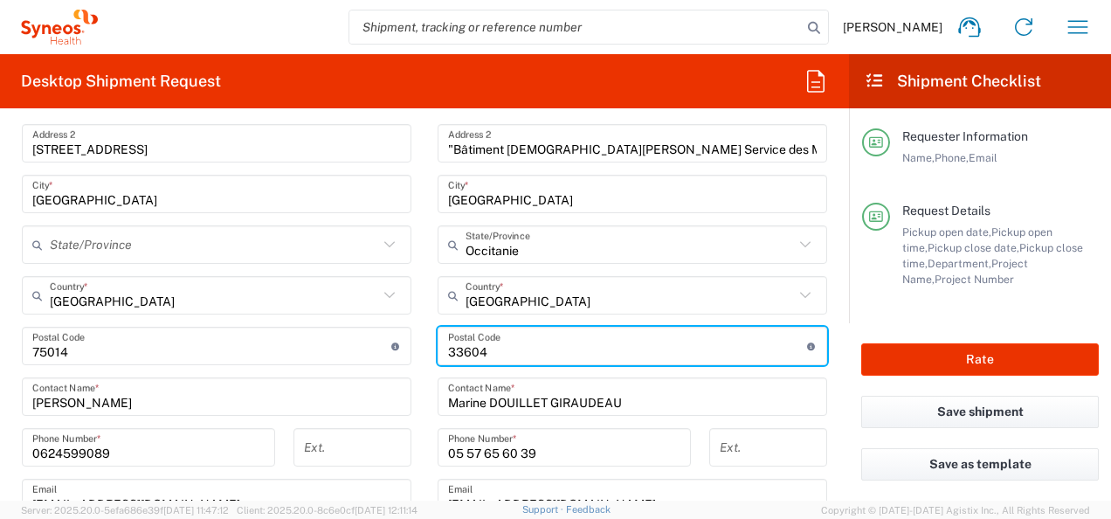
drag, startPoint x: 496, startPoint y: 352, endPoint x: 405, endPoint y: 340, distance: 91.6
click at [405, 340] on div "Ship From Syneos Health [GEOGRAPHIC_DATA] SARL Location Syneos Health [GEOGRAPH…" at bounding box center [424, 373] width 831 height 881
type input "51100"
click at [410, 386] on main "Syneos Health [GEOGRAPHIC_DATA] SARL Location Syneos Health [GEOGRAPHIC_DATA] S…" at bounding box center [217, 389] width 416 height 835
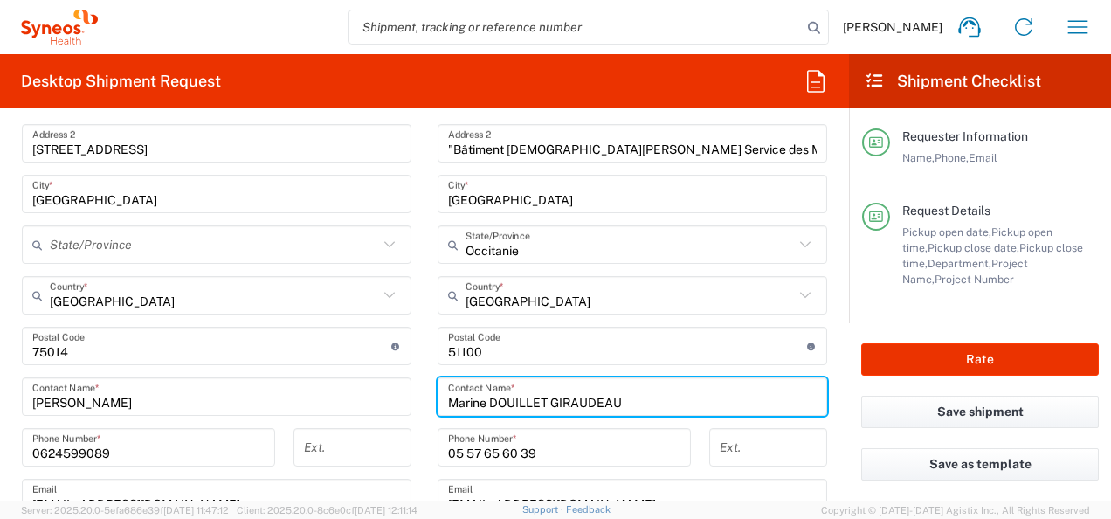
drag, startPoint x: 622, startPoint y: 399, endPoint x: 358, endPoint y: 376, distance: 264.8
click at [360, 376] on div "Ship From Syneos Health [GEOGRAPHIC_DATA] SARL Location Syneos Health [GEOGRAPH…" at bounding box center [424, 373] width 831 height 881
type input "[PERSON_NAME]"
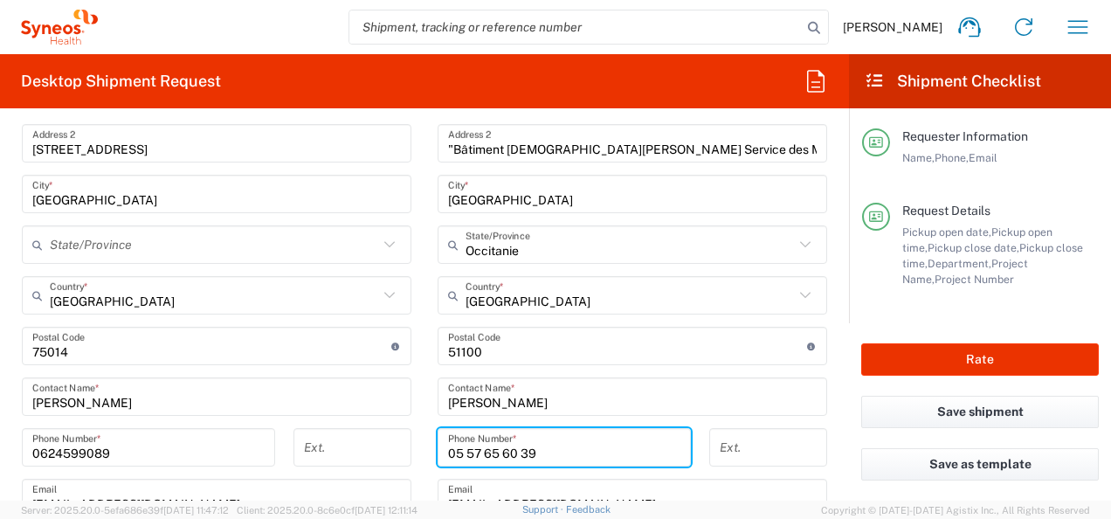
drag, startPoint x: 461, startPoint y: 442, endPoint x: 403, endPoint y: 440, distance: 57.7
click at [403, 440] on div "Ship From Syneos Health [GEOGRAPHIC_DATA] SARL Location Syneos Health [GEOGRAPH…" at bounding box center [424, 373] width 831 height 881
paste input "3 26 78 78 28"
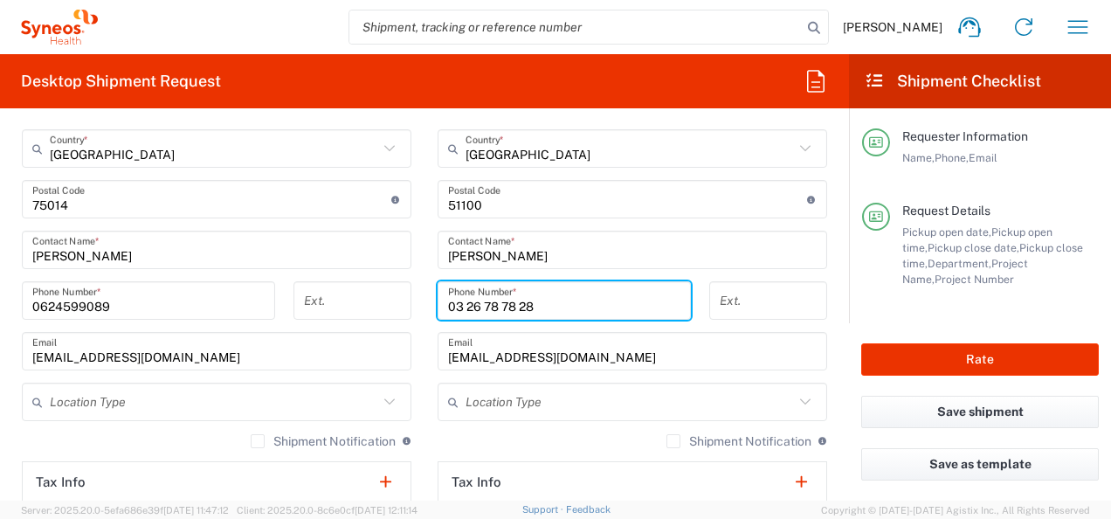
scroll to position [1048, 0]
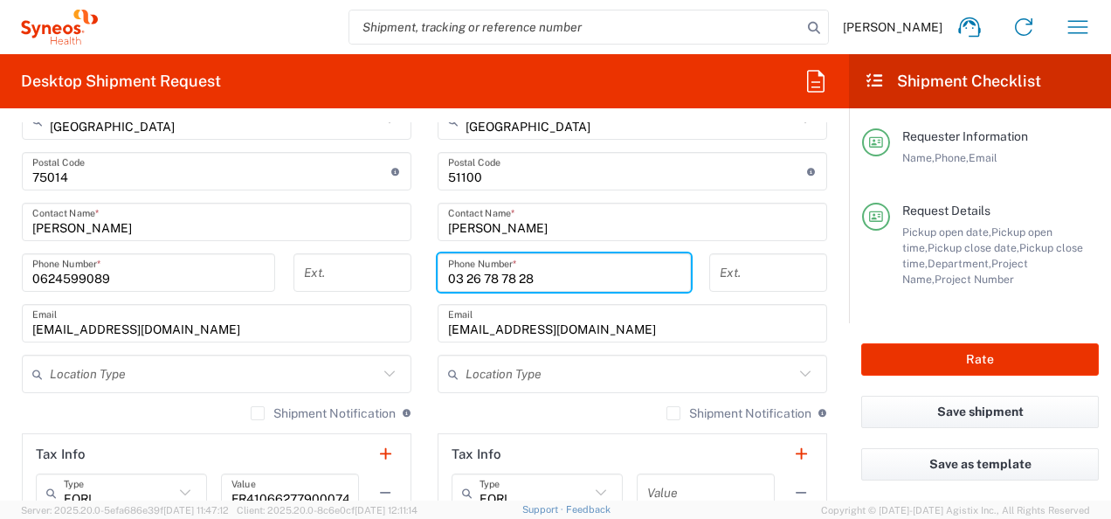
type input "03 26 78 78 28"
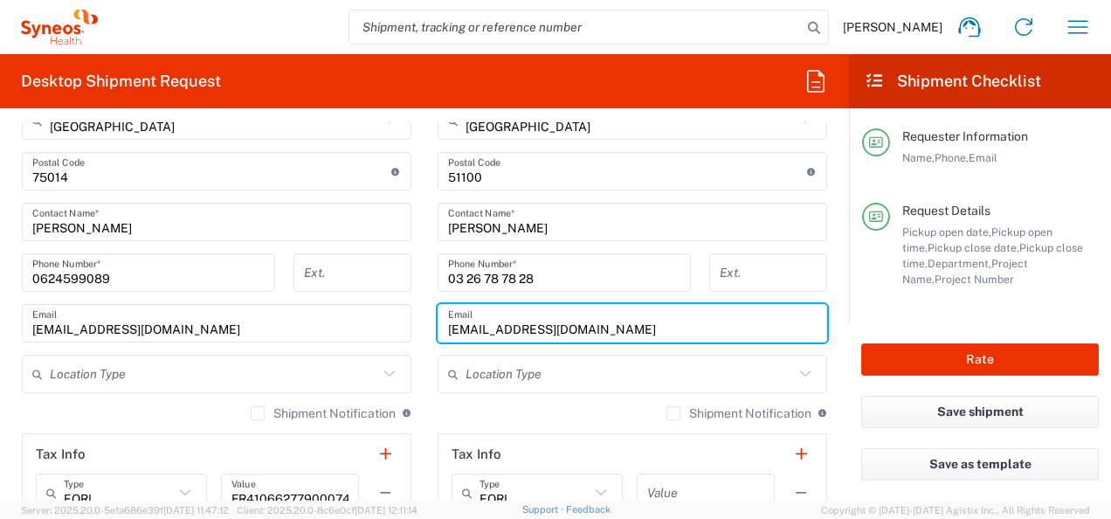
drag, startPoint x: 536, startPoint y: 323, endPoint x: 342, endPoint y: 335, distance: 194.3
click at [342, 335] on div "Ship From Syneos Health [GEOGRAPHIC_DATA] SARL Location Syneos Health [GEOGRAPH…" at bounding box center [424, 198] width 831 height 881
paste input "[PERSON_NAME].billard@chu-reims"
type input "[PERSON_NAME][EMAIL_ADDRESS][DOMAIN_NAME]"
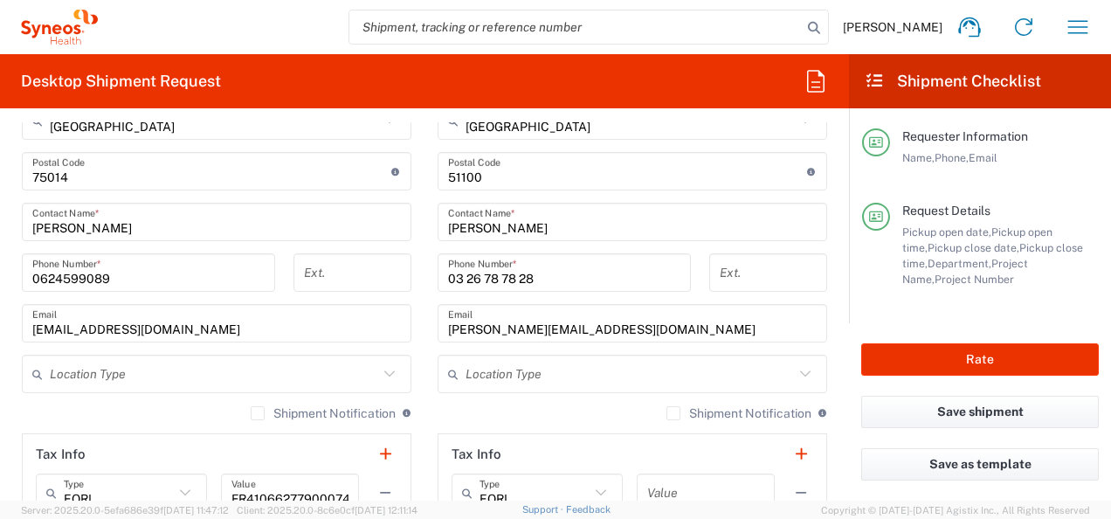
click at [410, 302] on main "Syneos Health [GEOGRAPHIC_DATA] SARL Location Syneos Health [GEOGRAPHIC_DATA] S…" at bounding box center [217, 214] width 416 height 835
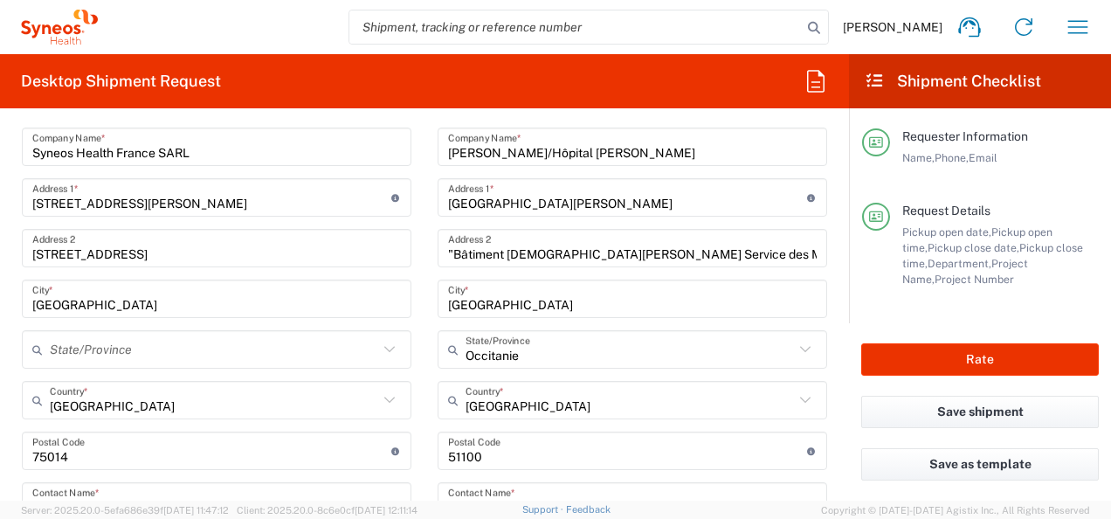
scroll to position [873, 0]
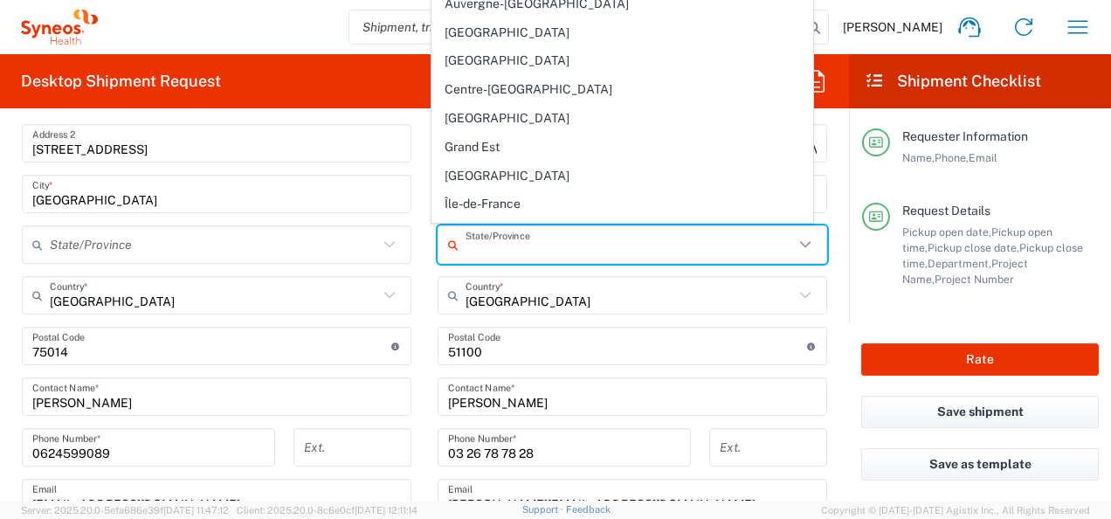
click at [540, 245] on input "text" at bounding box center [629, 245] width 328 height 31
click at [448, 239] on icon at bounding box center [456, 245] width 17 height 28
click at [410, 246] on main "Syneos Health [GEOGRAPHIC_DATA] SARL Location Syneos Health [GEOGRAPHIC_DATA] S…" at bounding box center [217, 389] width 416 height 835
type input "Occitanie"
drag, startPoint x: 524, startPoint y: 243, endPoint x: 431, endPoint y: 233, distance: 93.1
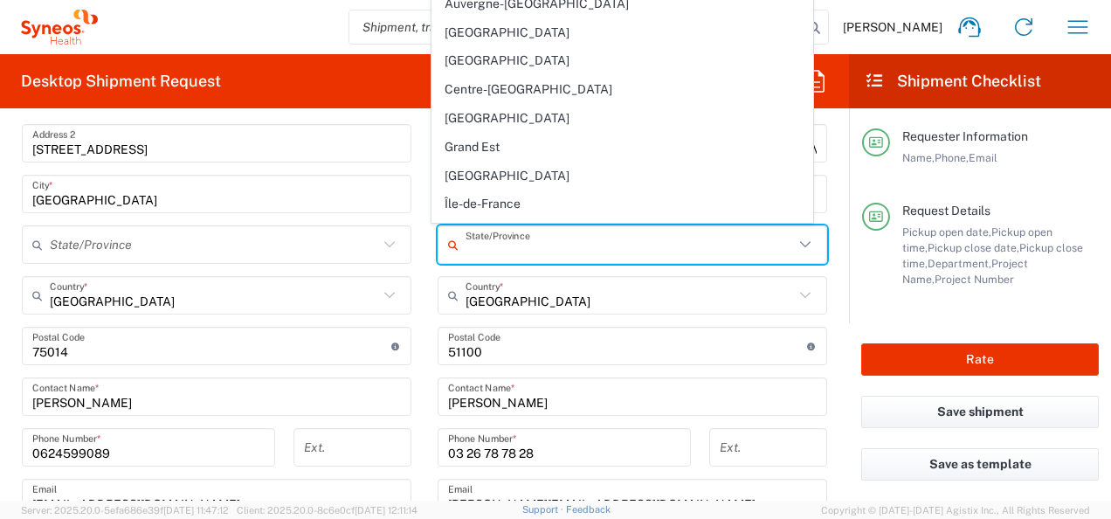
click at [438, 233] on div "State/Province" at bounding box center [632, 244] width 389 height 38
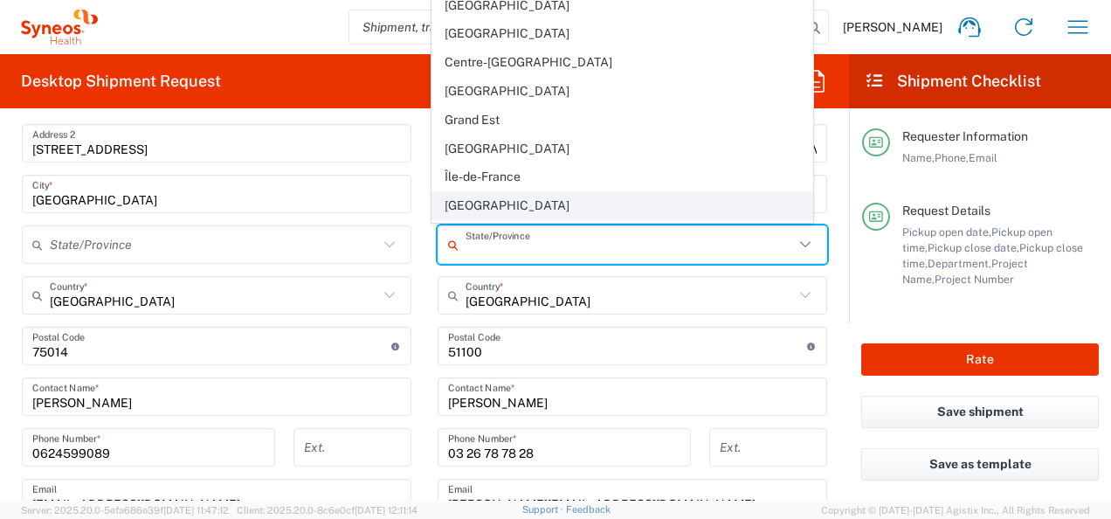
scroll to position [0, 0]
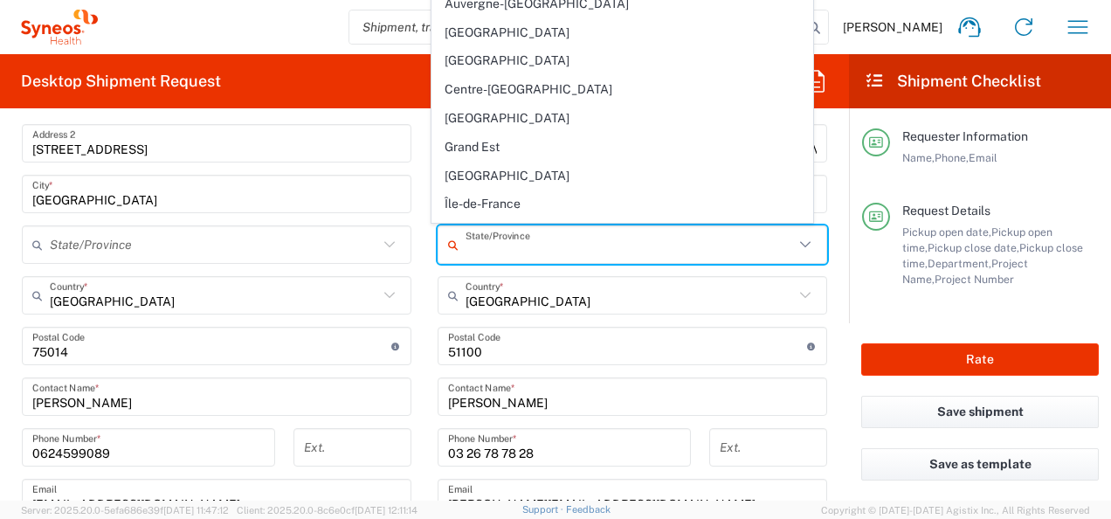
click at [412, 203] on main "Syneos Health [GEOGRAPHIC_DATA] SARL Location Syneos Health [GEOGRAPHIC_DATA] S…" at bounding box center [217, 389] width 416 height 835
type input "Occitanie"
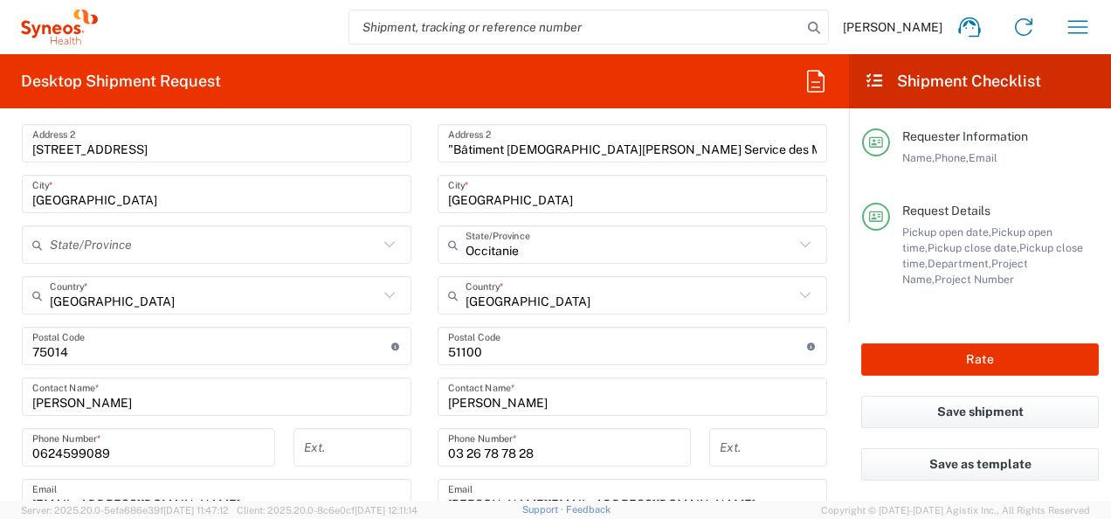
click at [448, 240] on icon at bounding box center [456, 245] width 17 height 28
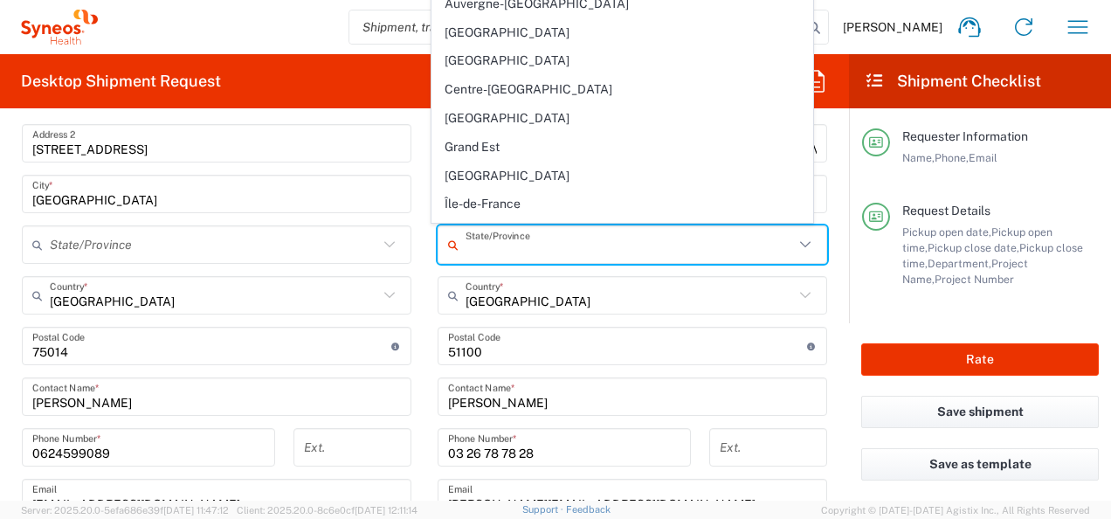
click at [411, 231] on main "Syneos Health [GEOGRAPHIC_DATA] SARL Location Syneos Health [GEOGRAPHIC_DATA] S…" at bounding box center [217, 389] width 416 height 835
type input "Occitanie"
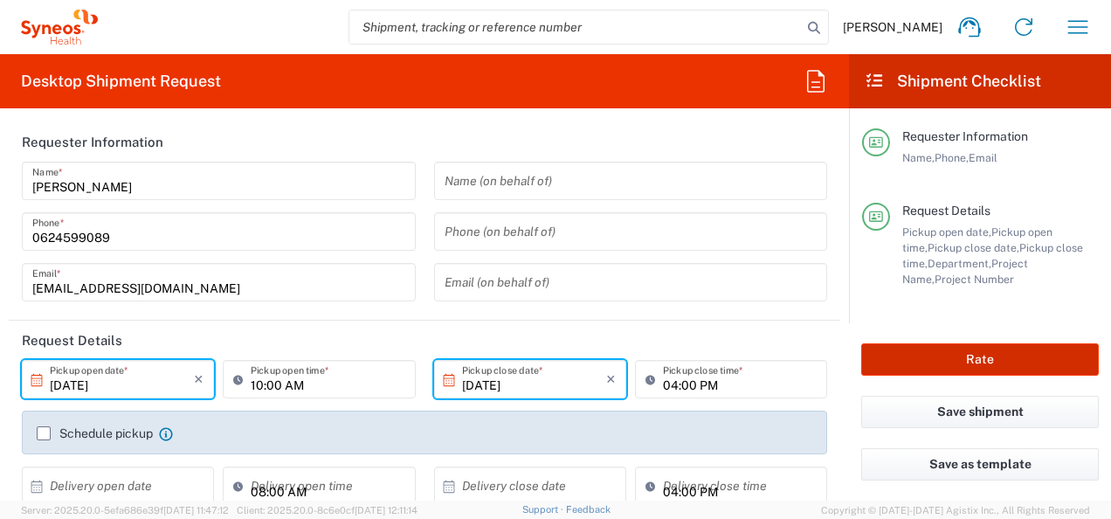
click at [989, 360] on button "Rate" at bounding box center [980, 359] width 238 height 32
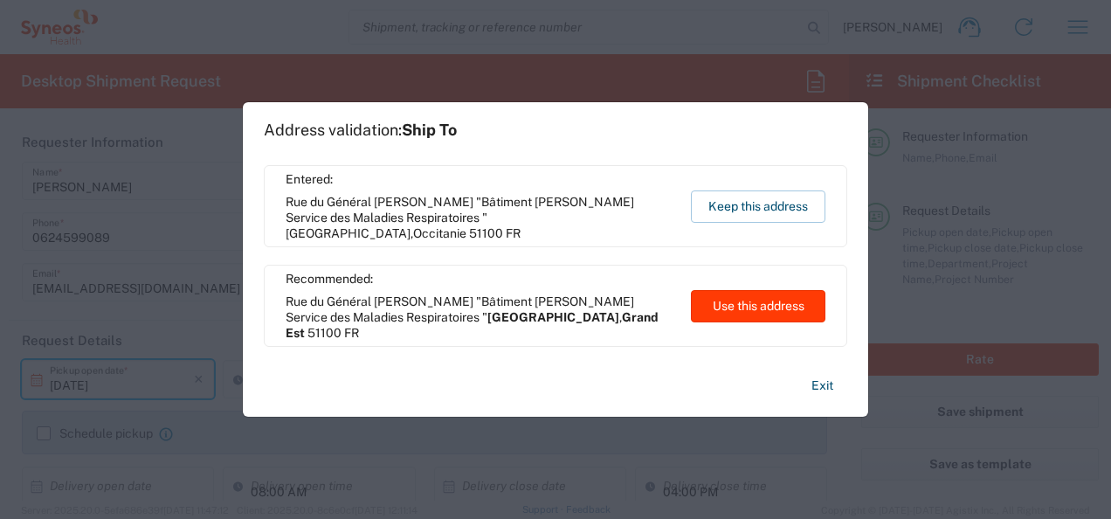
click at [773, 307] on button "Use this address" at bounding box center [758, 306] width 134 height 32
type input "[GEOGRAPHIC_DATA]"
type input "Grand Est"
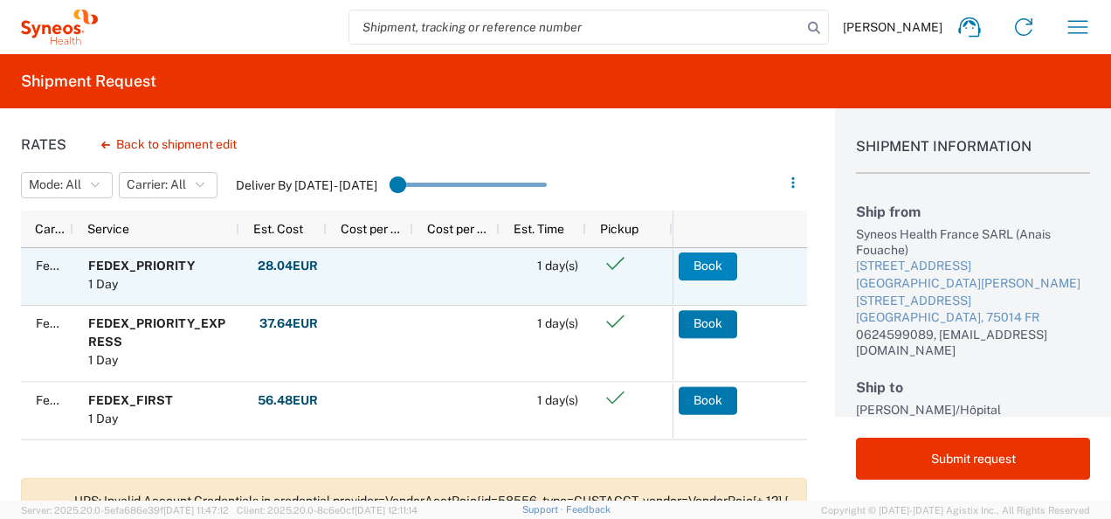
click at [695, 260] on button "Book" at bounding box center [708, 266] width 59 height 28
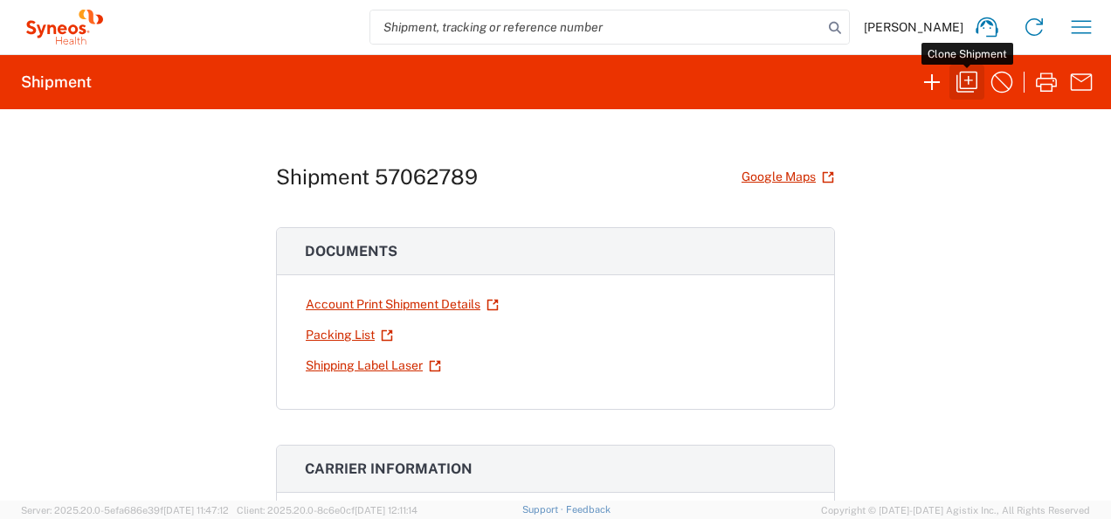
click at [966, 76] on icon "button" at bounding box center [967, 82] width 28 height 28
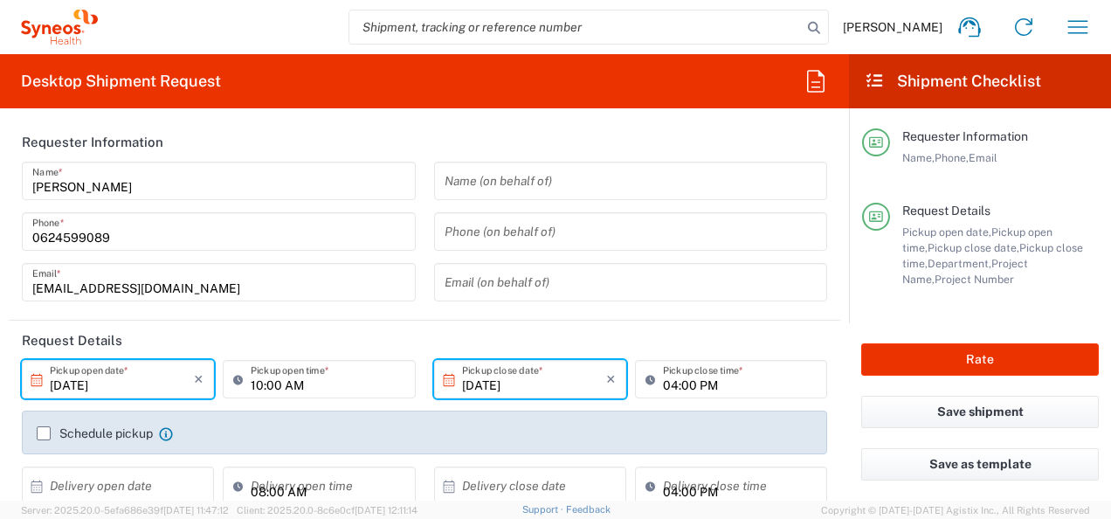
type input "Small Box"
type input "7061958"
type input "Grand Est"
type input "7061958-Sanofi-[GEOGRAPHIC_DATA]"
type input "3110"
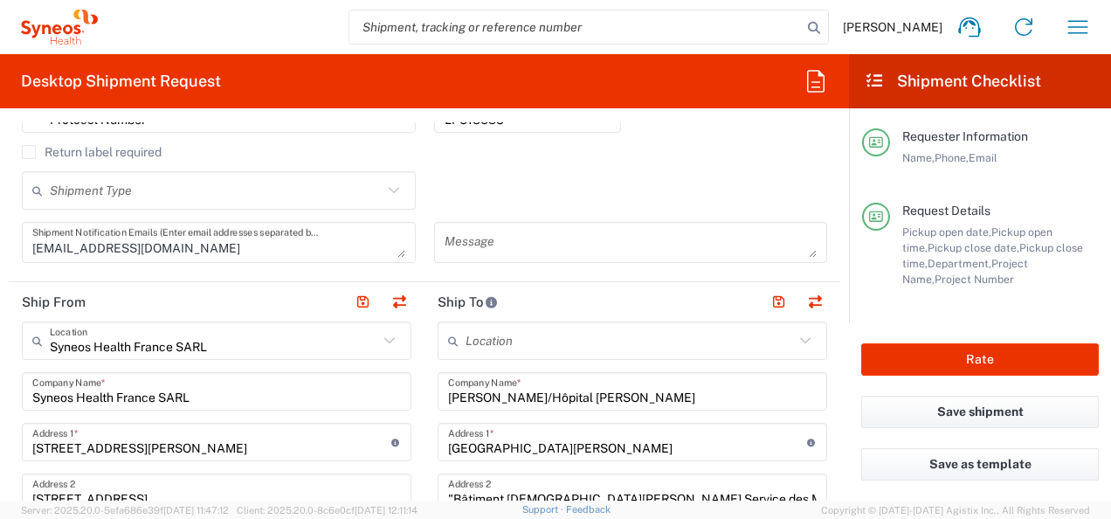
scroll to position [611, 0]
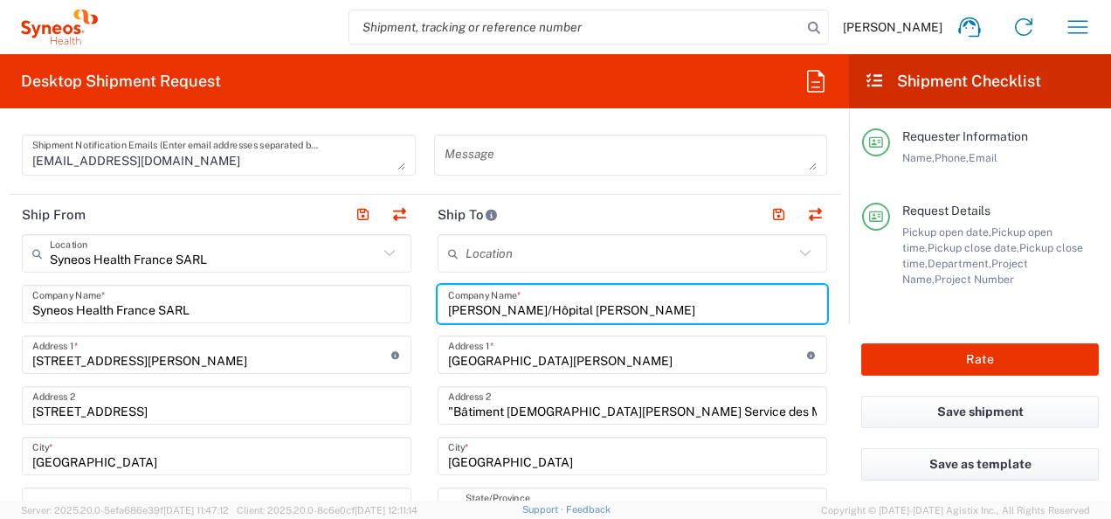
drag, startPoint x: 503, startPoint y: 306, endPoint x: 405, endPoint y: 295, distance: 98.4
paste input "HCL Hôpital de la Croix Rousse"
type input "HCL Hôpital de la Croix Rousse"
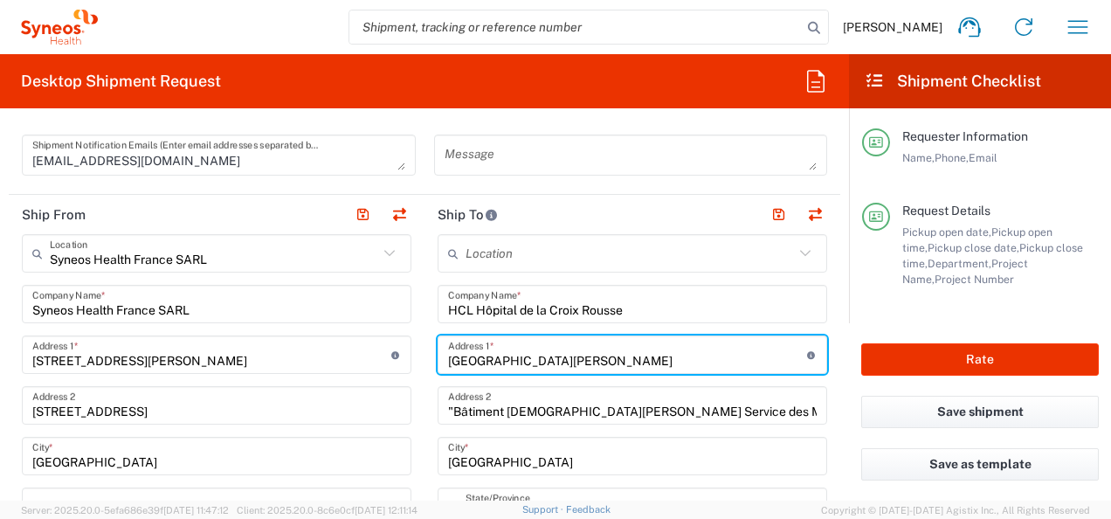
drag, startPoint x: 562, startPoint y: 343, endPoint x: 323, endPoint y: 346, distance: 238.4
paste input "[STREET_ADDRESS]"
type input "[STREET_ADDRESS]"
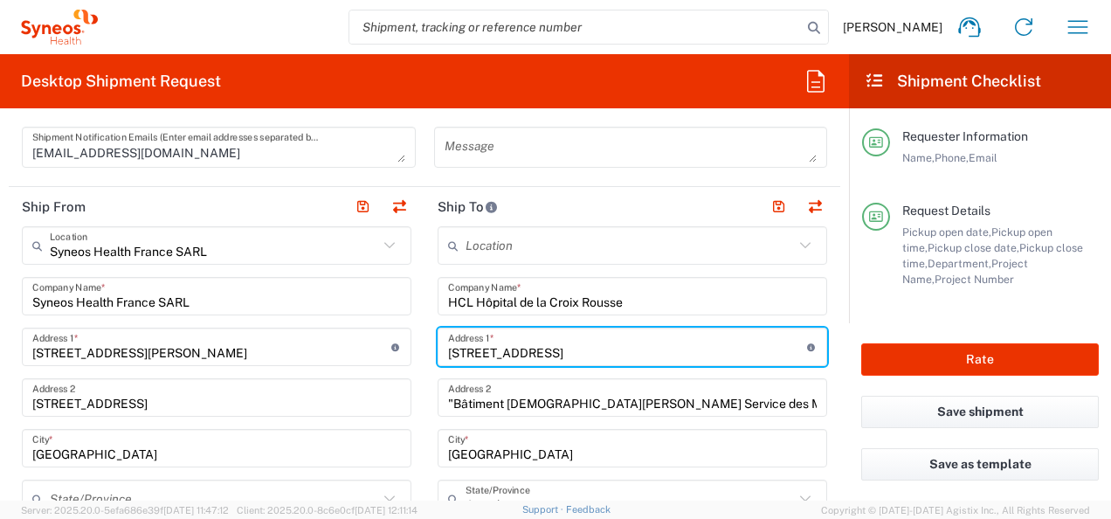
scroll to position [699, 0]
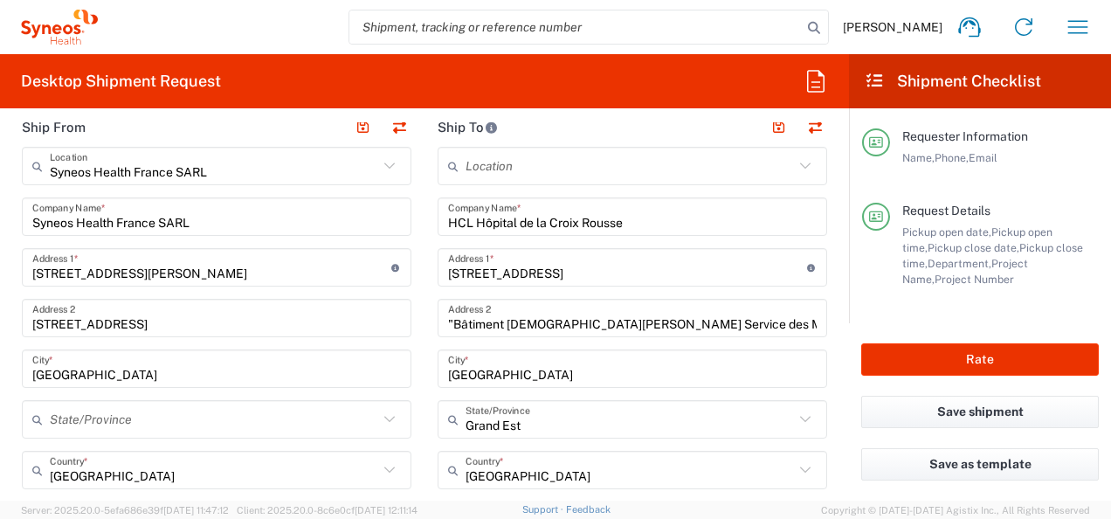
drag, startPoint x: 563, startPoint y: 344, endPoint x: 565, endPoint y: 327, distance: 17.6
click at [563, 344] on div "Location [PERSON_NAME] LLC-[GEOGRAPHIC_DATA] [GEOGRAPHIC_DATA] [GEOGRAPHIC_DATA…" at bounding box center [632, 514] width 389 height 734
click at [565, 325] on input ""Bâtiment [DEMOGRAPHIC_DATA][PERSON_NAME] Service des Maladies Respiratoires "" at bounding box center [632, 318] width 369 height 31
click at [565, 324] on input ""Bâtiment [DEMOGRAPHIC_DATA][PERSON_NAME] Service des Maladies Respiratoires "" at bounding box center [632, 318] width 369 height 31
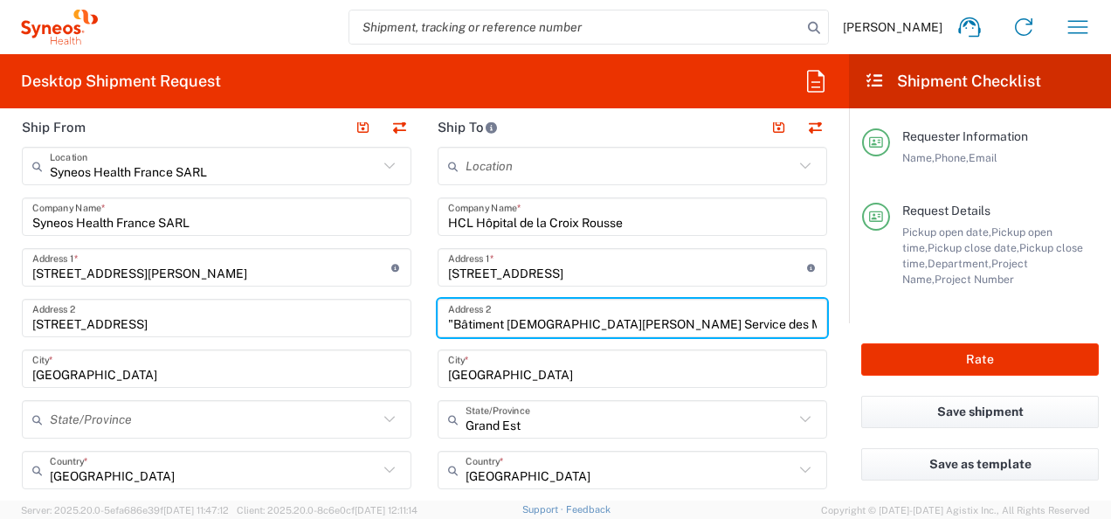
click at [565, 324] on input ""Bâtiment [DEMOGRAPHIC_DATA][PERSON_NAME] Service des Maladies Respiratoires "" at bounding box center [632, 318] width 369 height 31
paste input "Centre Intégré d’Expertise et de Recherche en Asthme (CIERA) Batiment H"
type input ""Centre Intégré d’Expertise et de Recherche en Asthme (CIERA) Batiment H ""
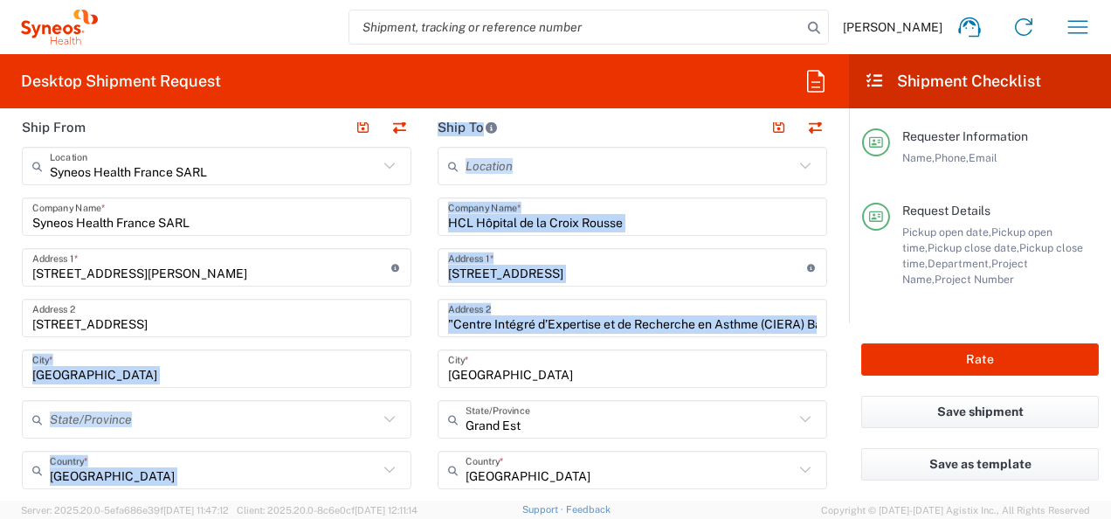
drag, startPoint x: 512, startPoint y: 379, endPoint x: 410, endPoint y: 356, distance: 104.7
drag, startPoint x: 410, startPoint y: 356, endPoint x: 509, endPoint y: 382, distance: 102.7
click at [509, 384] on div "[GEOGRAPHIC_DATA] *" at bounding box center [632, 368] width 389 height 38
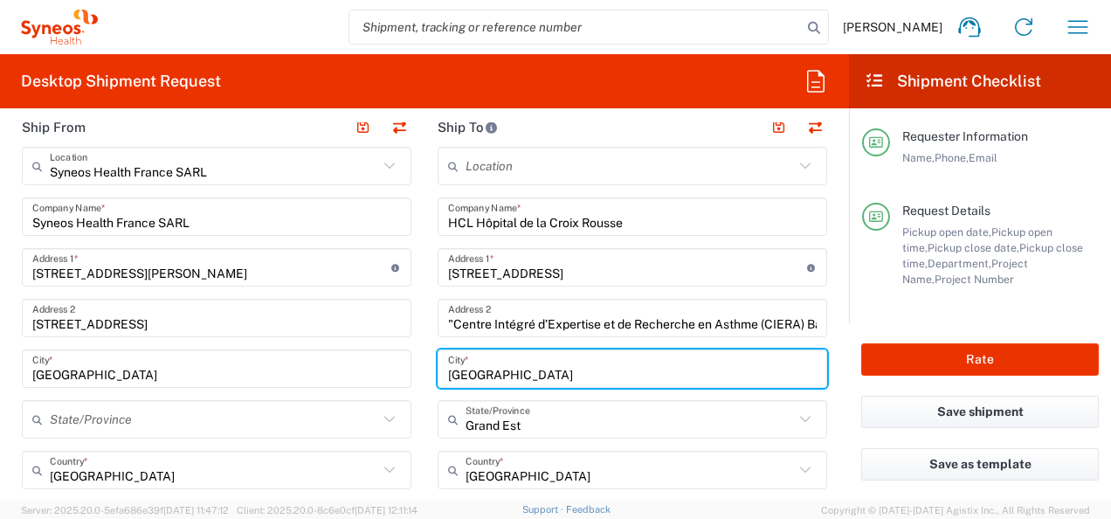
drag, startPoint x: 402, startPoint y: 367, endPoint x: 386, endPoint y: 359, distance: 17.6
type input "[GEOGRAPHIC_DATA]"
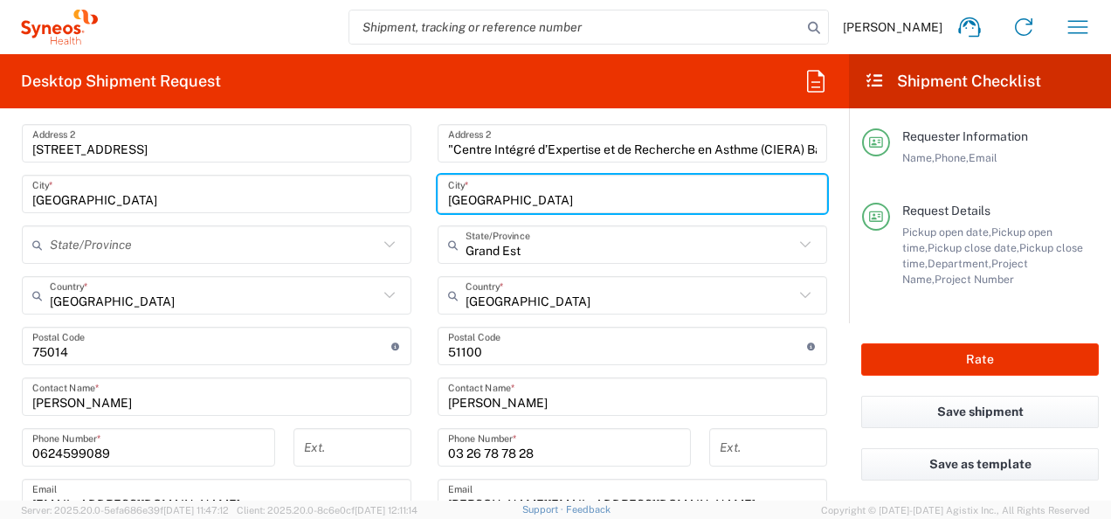
scroll to position [786, 0]
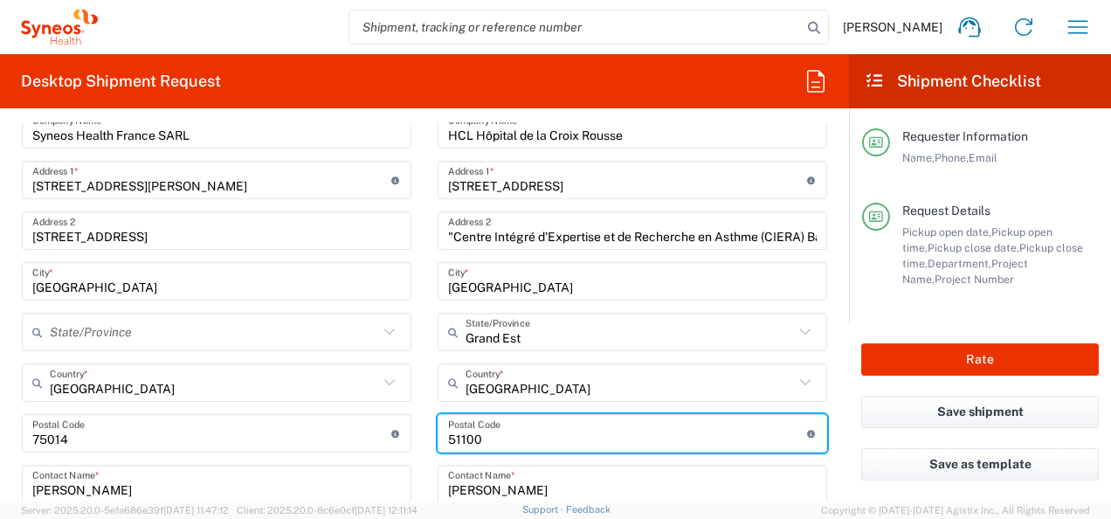
click at [299, 427] on div "Ship From Syneos Health [GEOGRAPHIC_DATA] SARL Location Syneos Health [GEOGRAPH…" at bounding box center [424, 460] width 831 height 881
type input "69317"
click at [416, 335] on main "Syneos Health [GEOGRAPHIC_DATA] SARL Location Syneos Health [GEOGRAPHIC_DATA] S…" at bounding box center [217, 476] width 416 height 835
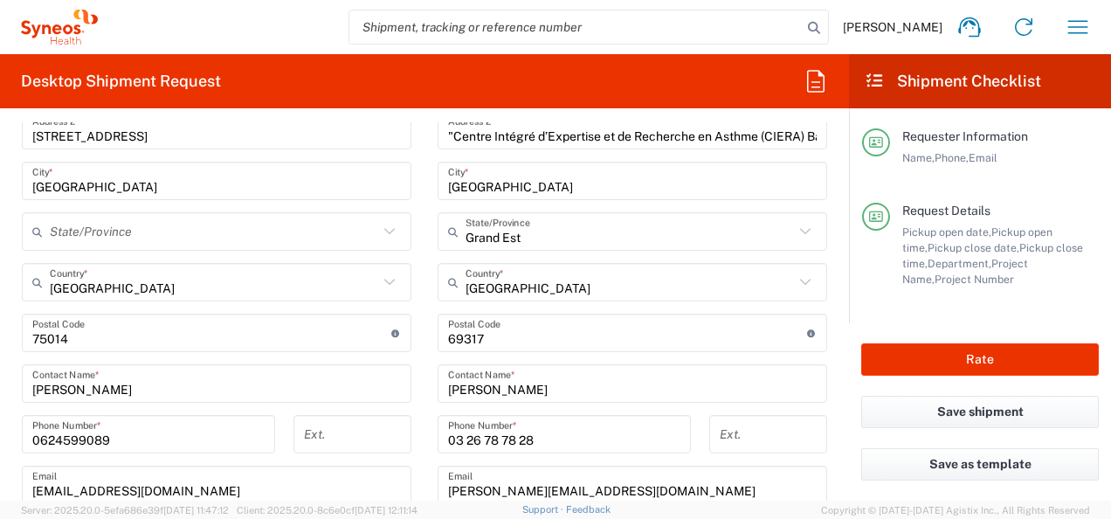
scroll to position [961, 0]
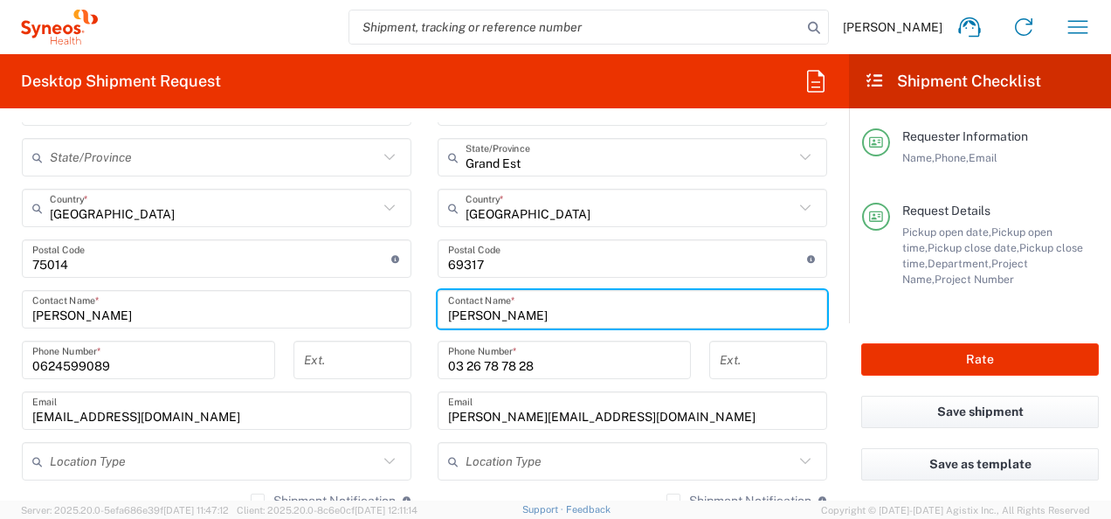
drag, startPoint x: 571, startPoint y: 318, endPoint x: 366, endPoint y: 325, distance: 205.3
click at [367, 324] on div "Ship From Syneos Health [GEOGRAPHIC_DATA] SARL Location Syneos Health [GEOGRAPH…" at bounding box center [424, 285] width 831 height 881
type input "[PERSON_NAME]"
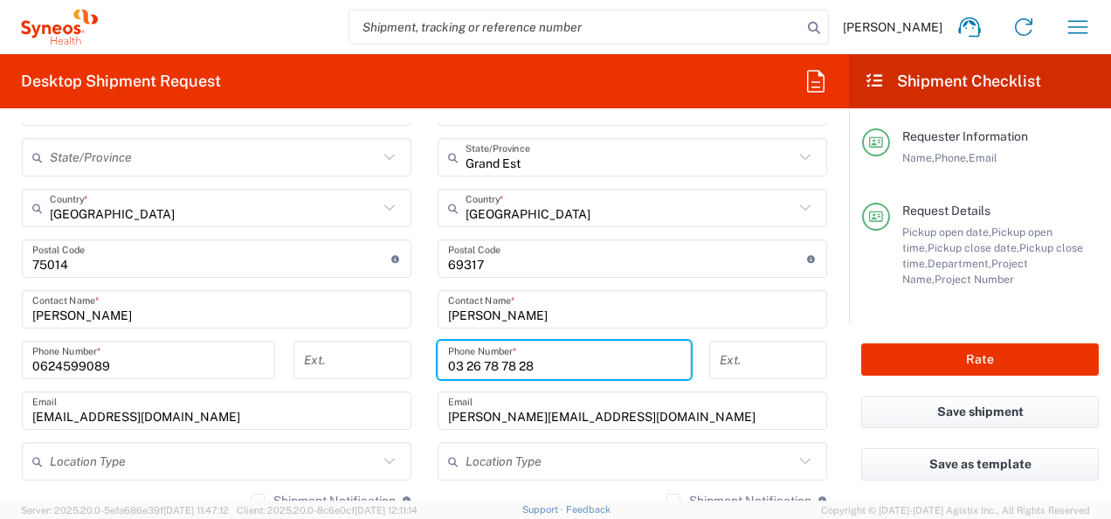
drag, startPoint x: 489, startPoint y: 363, endPoint x: 363, endPoint y: 358, distance: 125.9
click at [363, 358] on div "Ship From Syneos Health [GEOGRAPHIC_DATA] SARL Location Syneos Health [GEOGRAPH…" at bounding box center [424, 285] width 831 height 881
paste input "4 72 07 12 12"
type input "04 72 07 12 12"
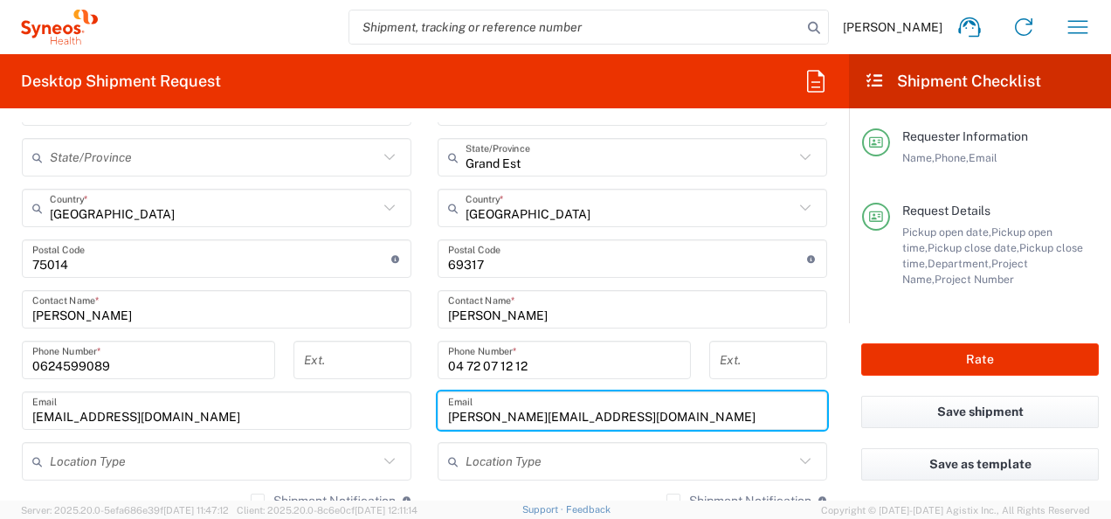
drag, startPoint x: 575, startPoint y: 409, endPoint x: 408, endPoint y: 391, distance: 167.7
click at [408, 391] on div "Ship From Syneos Health [GEOGRAPHIC_DATA] SARL Location Syneos Health [GEOGRAPH…" at bounding box center [424, 285] width 831 height 881
paste input "[PERSON_NAME][EMAIL_ADDRESS][PERSON_NAME][DOMAIN_NAME]"
type input "[PERSON_NAME][EMAIL_ADDRESS][PERSON_NAME][DOMAIN_NAME]"
click at [416, 364] on main "Syneos Health [GEOGRAPHIC_DATA] SARL Location Syneos Health [GEOGRAPHIC_DATA] S…" at bounding box center [217, 302] width 416 height 835
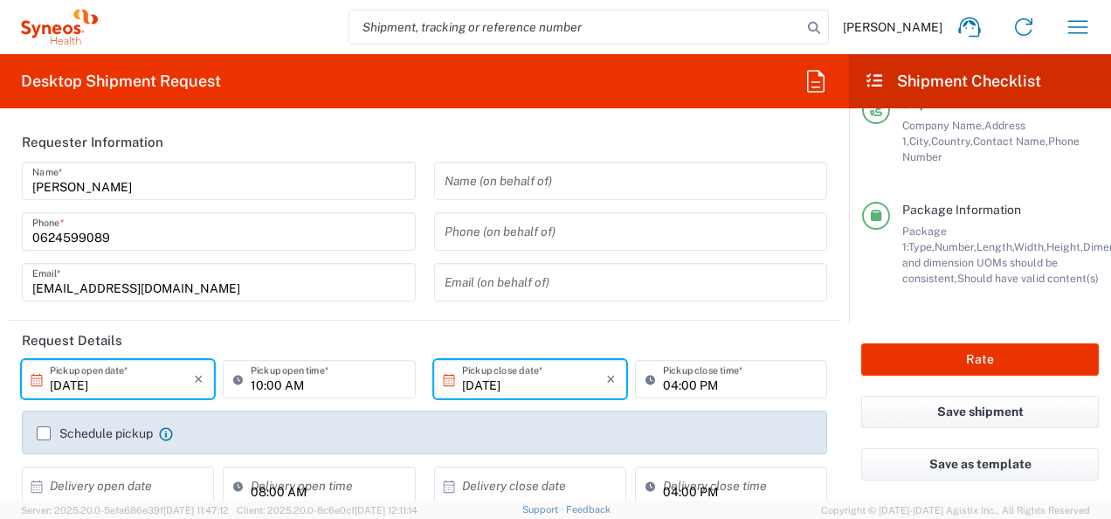
scroll to position [348, 0]
click at [989, 357] on button "Rate" at bounding box center [980, 359] width 238 height 32
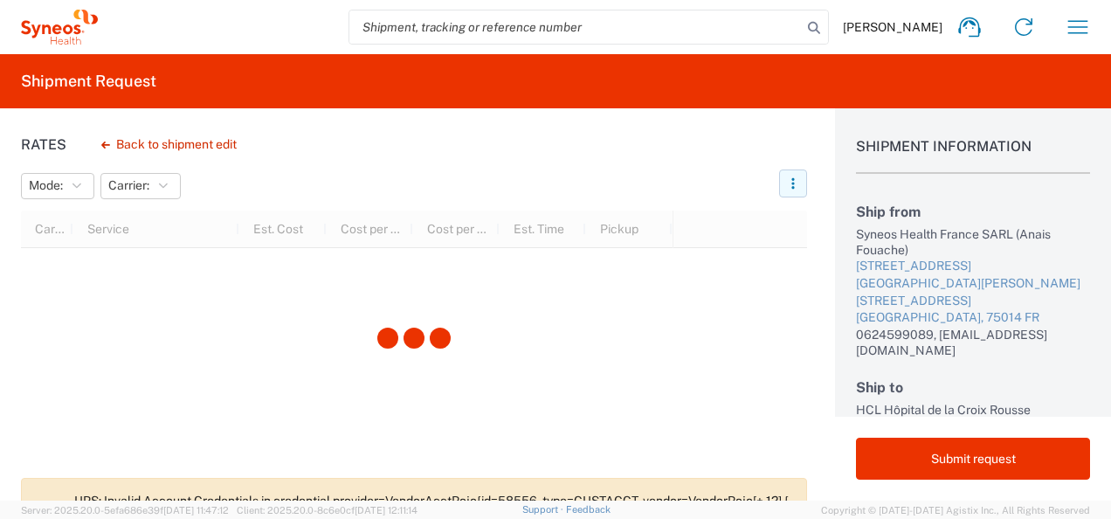
click at [788, 178] on icon "button" at bounding box center [793, 183] width 12 height 12
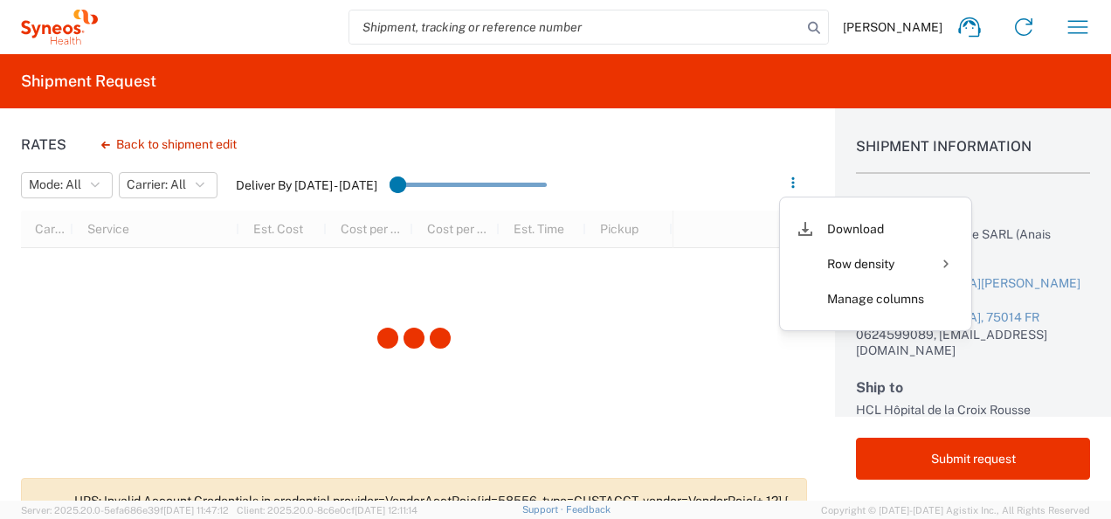
click at [735, 171] on agx-table-filter-chips "Mode: All All SMAL Carrier: All All FedEx Express Deliver By [DATE] - [DATE]" at bounding box center [397, 191] width 752 height 42
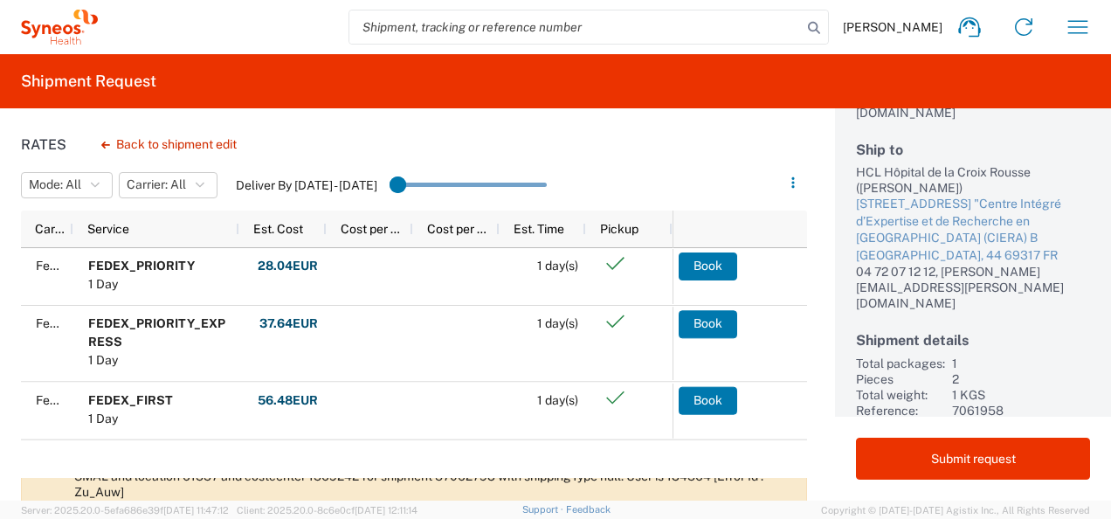
scroll to position [166, 0]
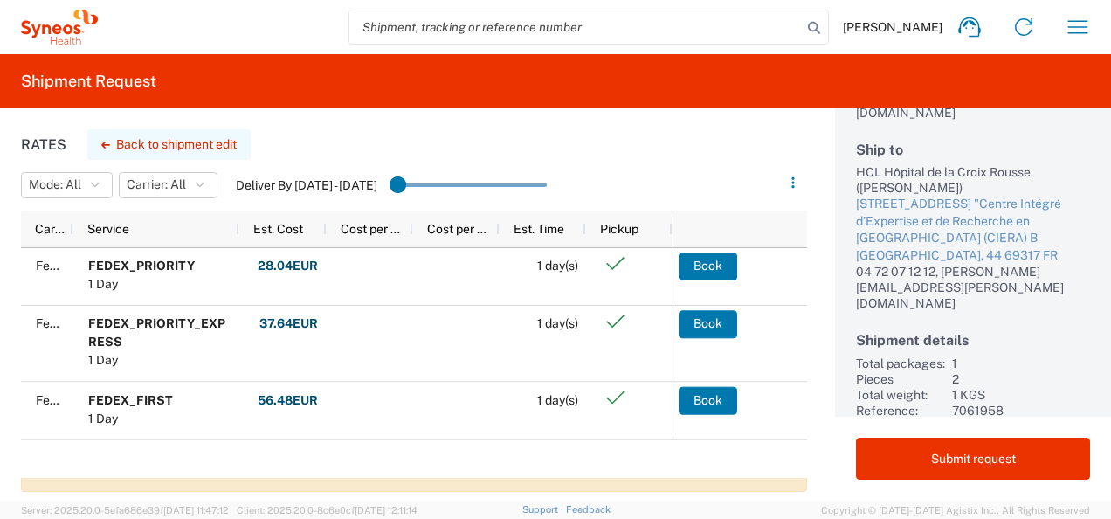
click at [161, 141] on button "Back to shipment edit" at bounding box center [168, 144] width 163 height 31
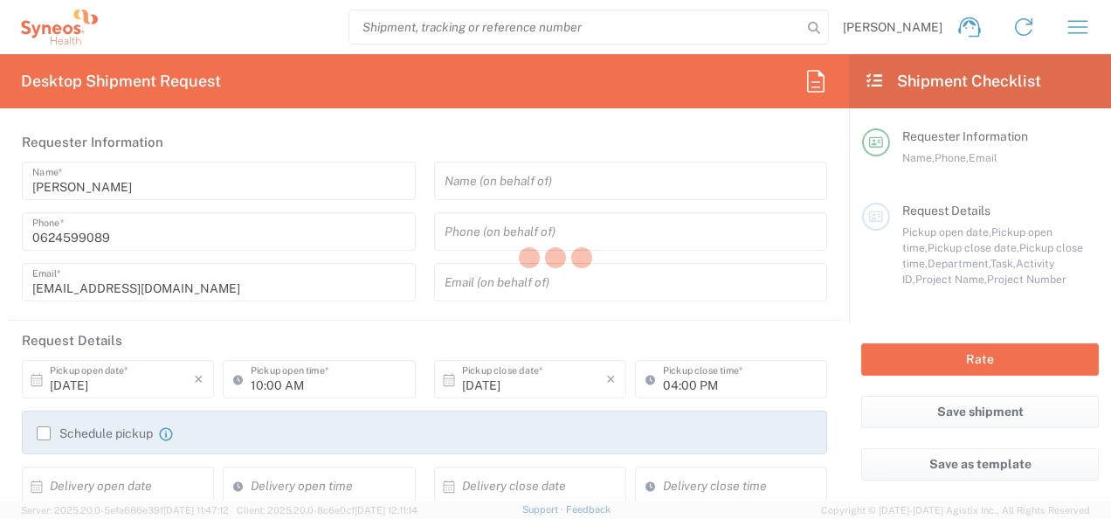
type input "7061958"
type input "Grand Est"
type input "Small Box"
type input "7061958-Sanofi-[GEOGRAPHIC_DATA]"
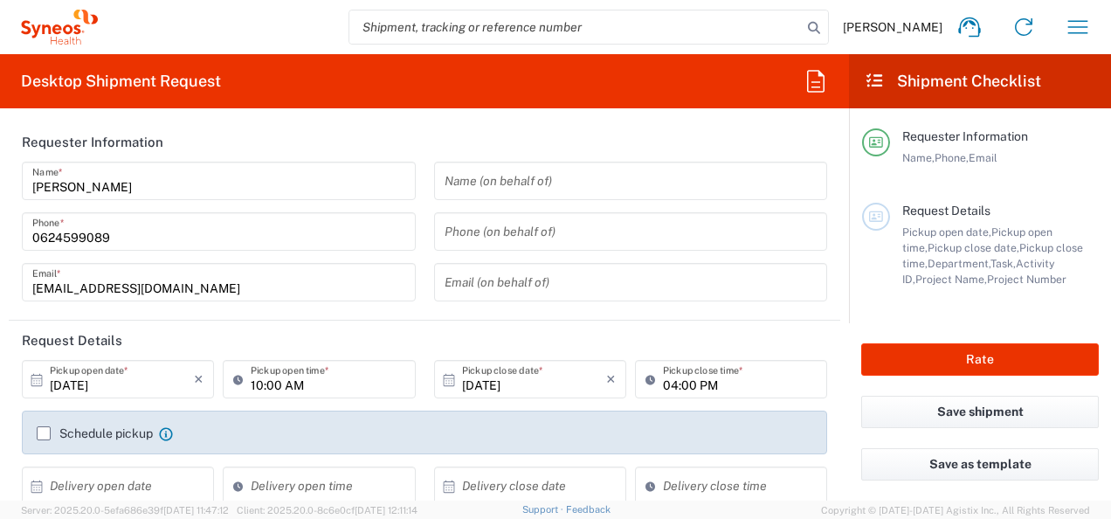
type input "3110"
click at [44, 429] on label "Schedule pickup" at bounding box center [95, 433] width 116 height 14
click at [44, 433] on input "Schedule pickup" at bounding box center [44, 433] width 0 height 0
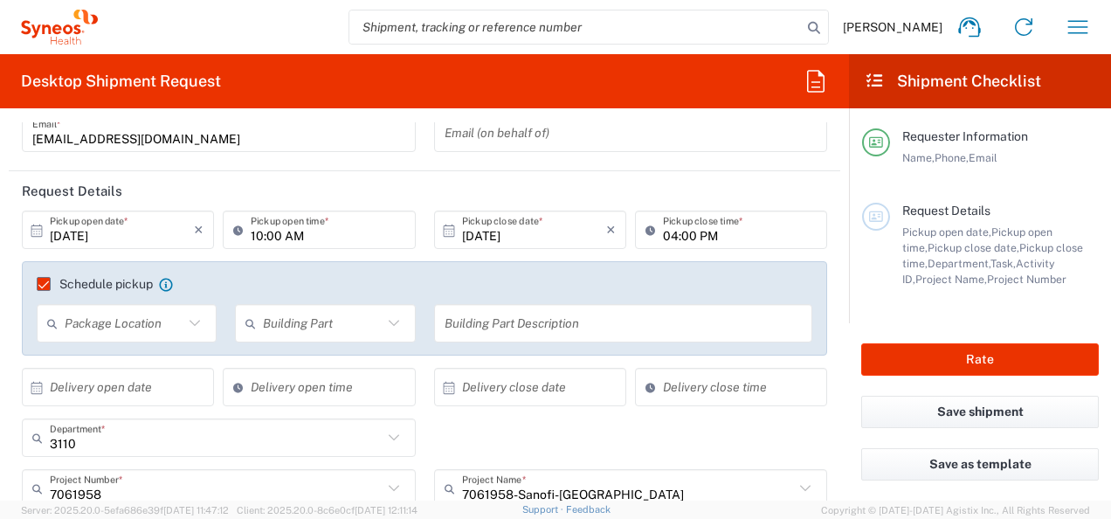
scroll to position [175, 0]
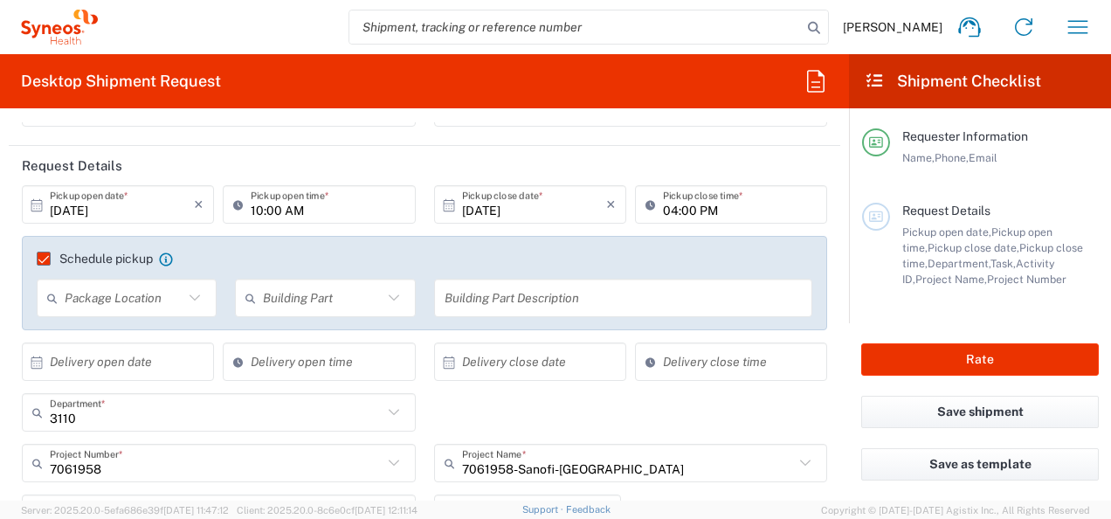
click at [169, 299] on input "text" at bounding box center [124, 298] width 119 height 31
click at [563, 253] on agx-checkbox-control "Schedule pickup When scheduling a pickup please be sure to meet the following c…" at bounding box center [425, 259] width 776 height 16
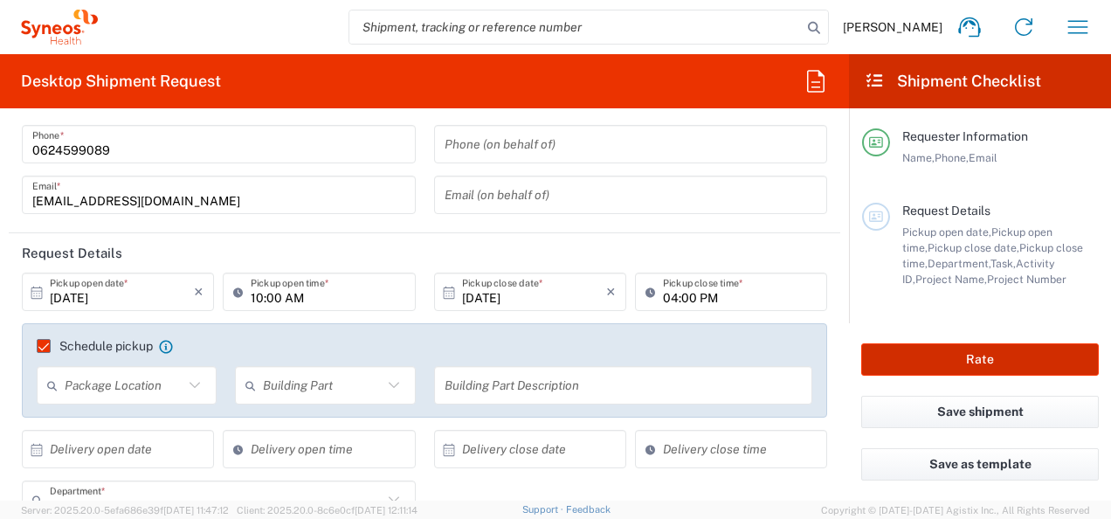
scroll to position [0, 0]
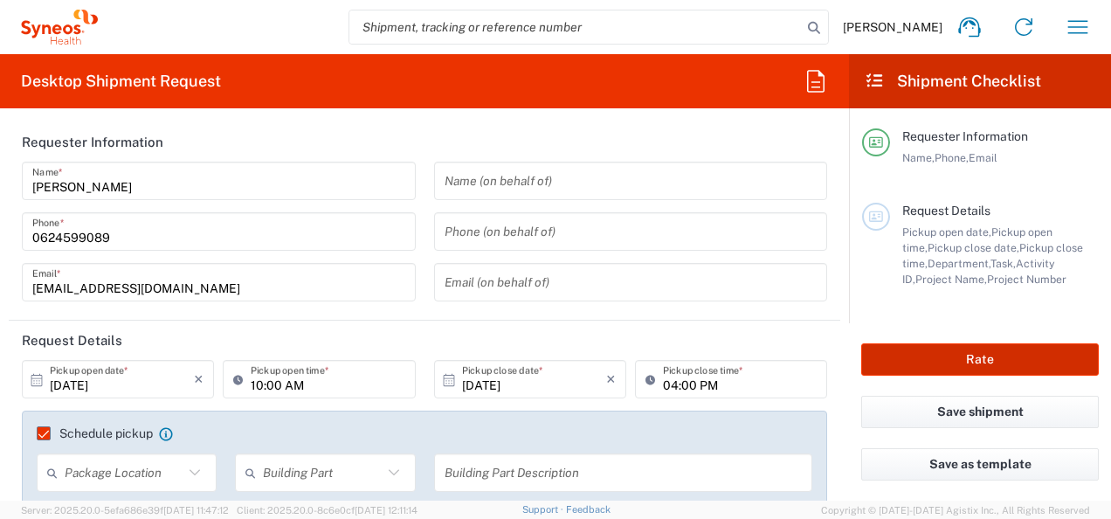
click at [998, 363] on button "Rate" at bounding box center [980, 359] width 238 height 32
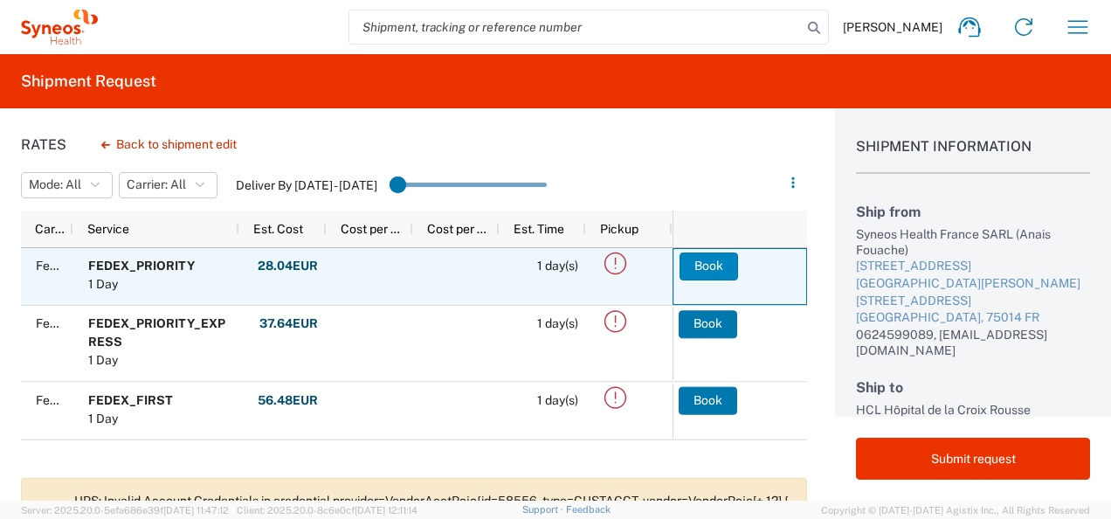
click at [697, 259] on button "Book" at bounding box center [708, 266] width 59 height 28
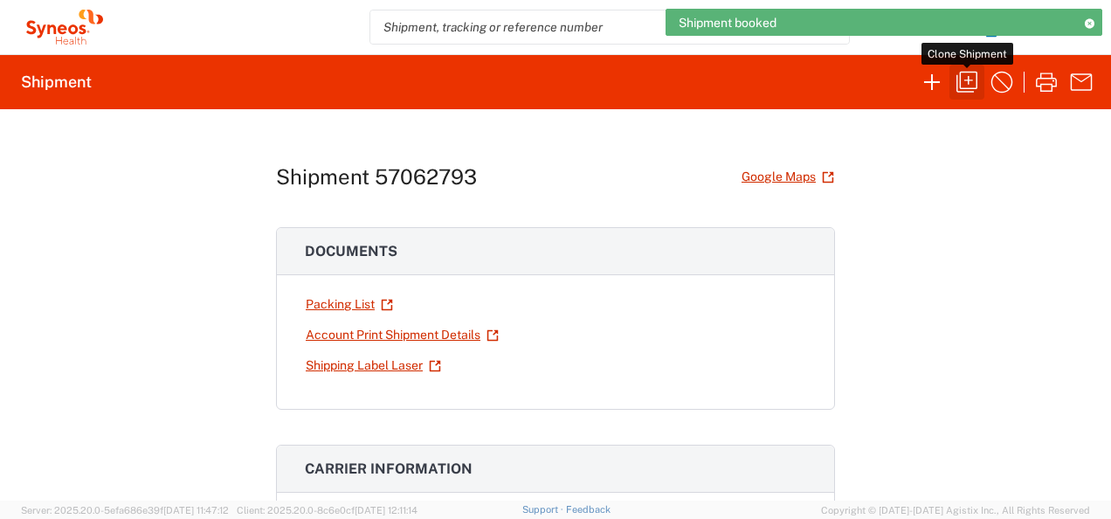
click at [969, 77] on icon "button" at bounding box center [966, 82] width 21 height 21
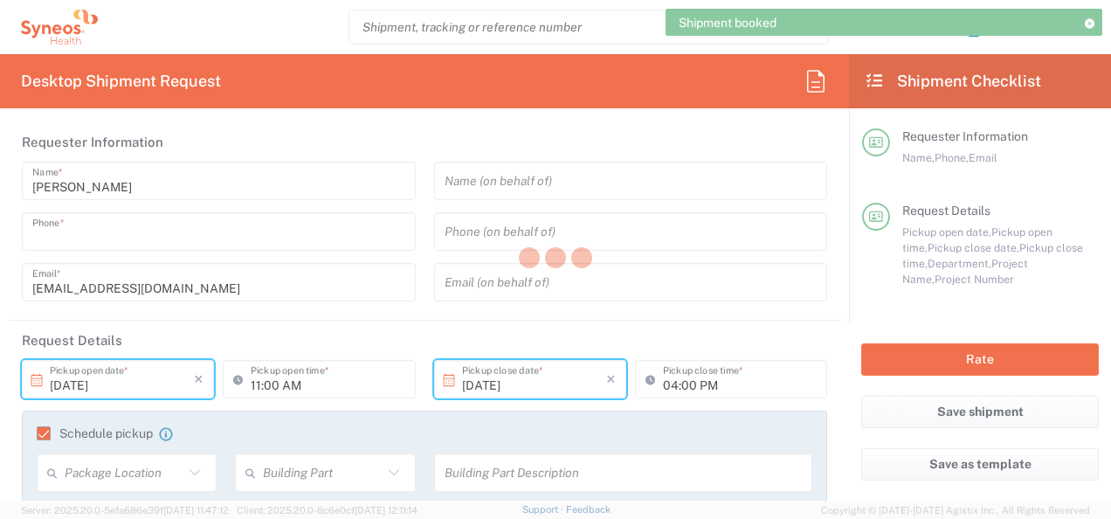
type input "0624599089"
type input "10:00 AM"
type input "Protocol Number"
type input "LPS18583"
type textarea "[EMAIL_ADDRESS][DOMAIN_NAME]"
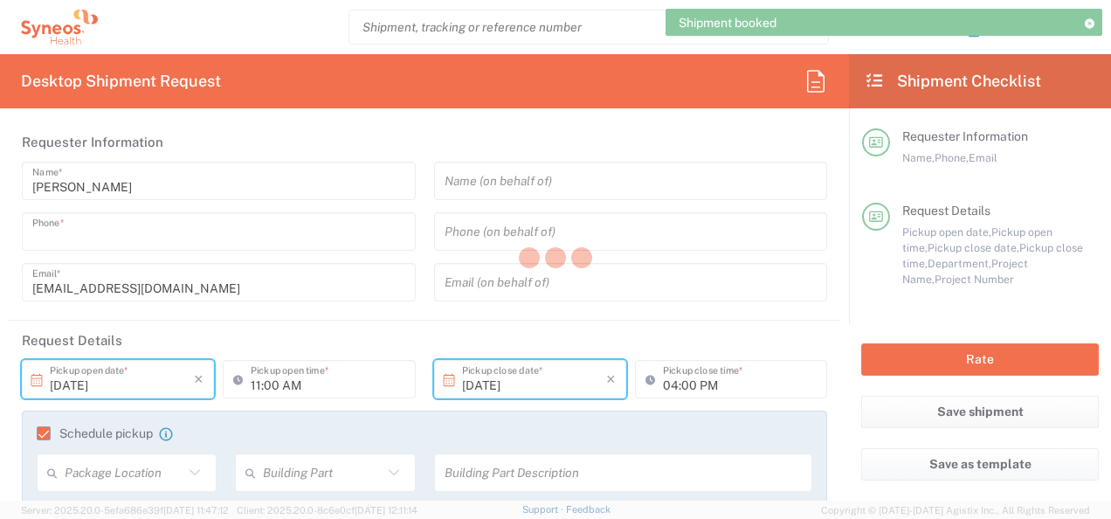
type input "Syneos Health France SARL"
type input "[STREET_ADDRESS][PERSON_NAME]"
type input "[STREET_ADDRESS]"
type input "[GEOGRAPHIC_DATA]"
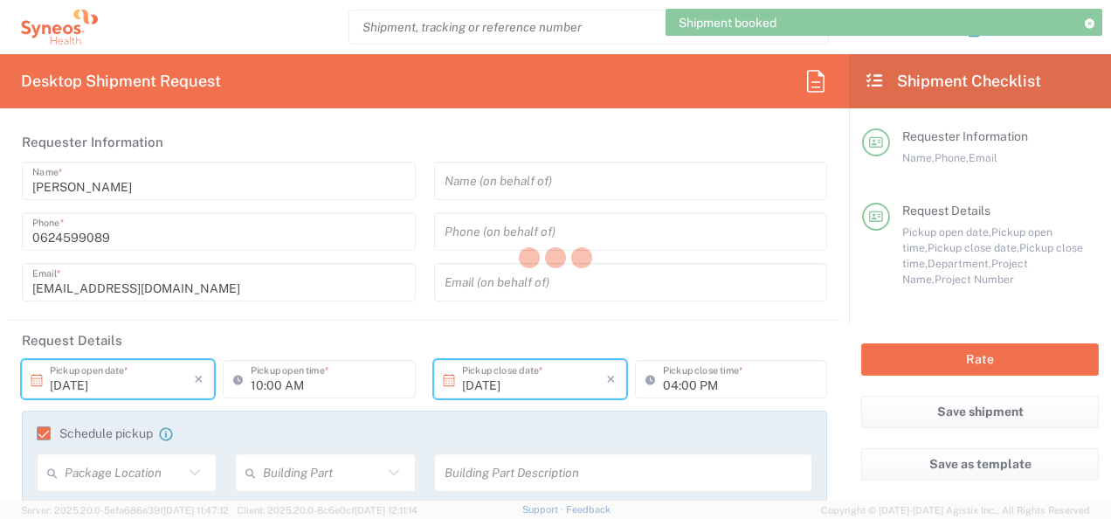
type input "[GEOGRAPHIC_DATA]"
type input "75014"
type input "[PERSON_NAME]"
type input "0624599089"
type input "[EMAIL_ADDRESS][DOMAIN_NAME]"
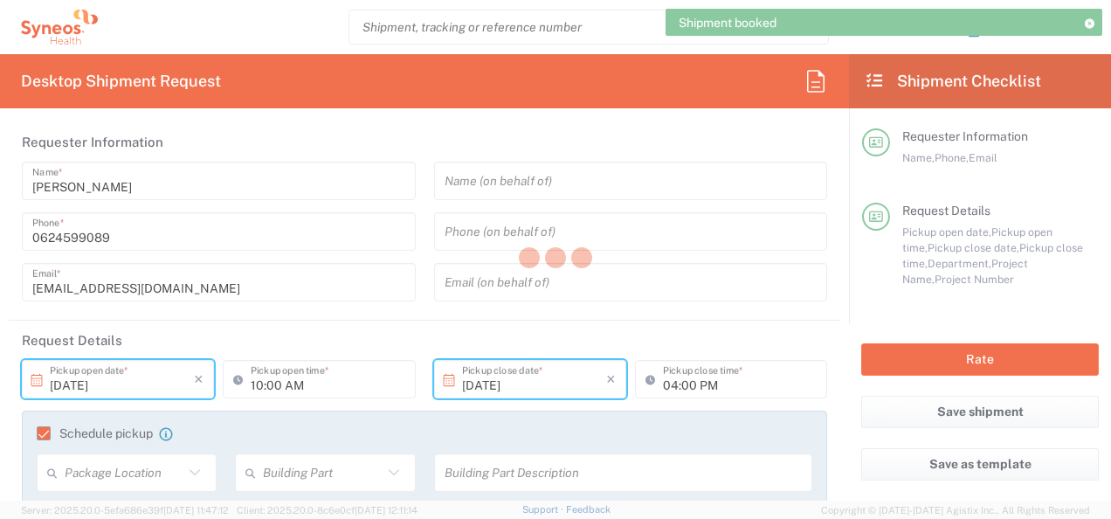
type input "HCL Hôpital de la Croix Rousse"
type input "[STREET_ADDRESS]"
type input ""Centre Intégré d’Expertise et de Recherche en Asthme (CIERA) B"
type input "[GEOGRAPHIC_DATA]"
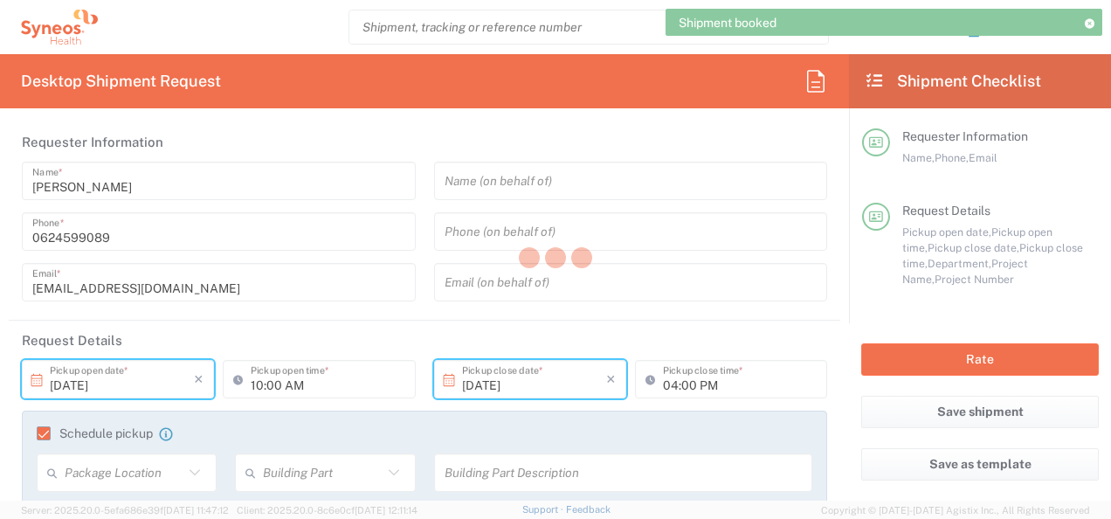
type input "69317"
type input "[PERSON_NAME]"
type input "04 72 07 12 12"
type input "[PERSON_NAME][EMAIL_ADDRESS][PERSON_NAME][DOMAIN_NAME]"
type input "Sender/Shipper"
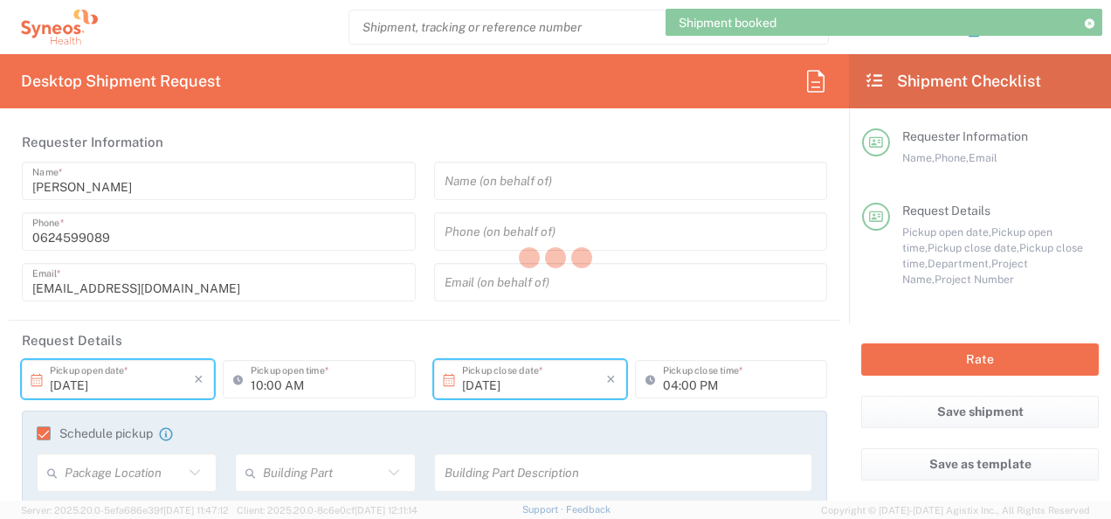
type input "Sender/Shipper"
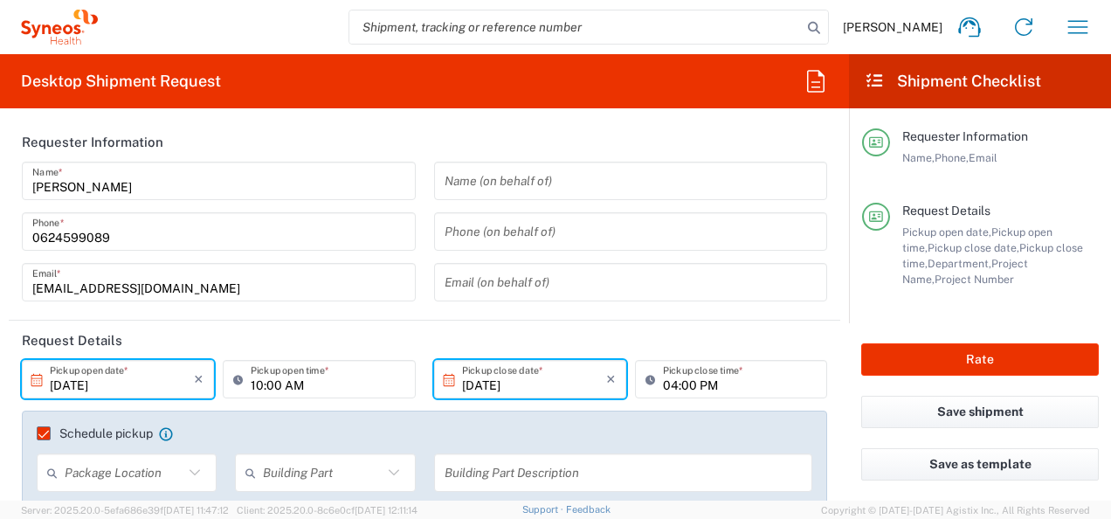
type input "7061958"
type input "7061958-Sanofi-[GEOGRAPHIC_DATA]"
type input "Grand Est"
type input "Small Box"
type input "3110"
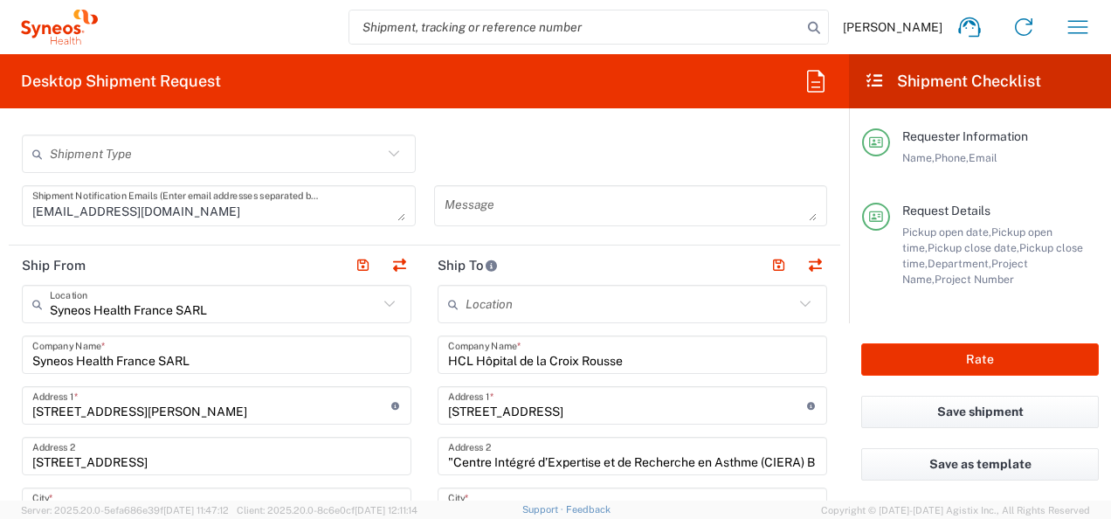
scroll to position [699, 0]
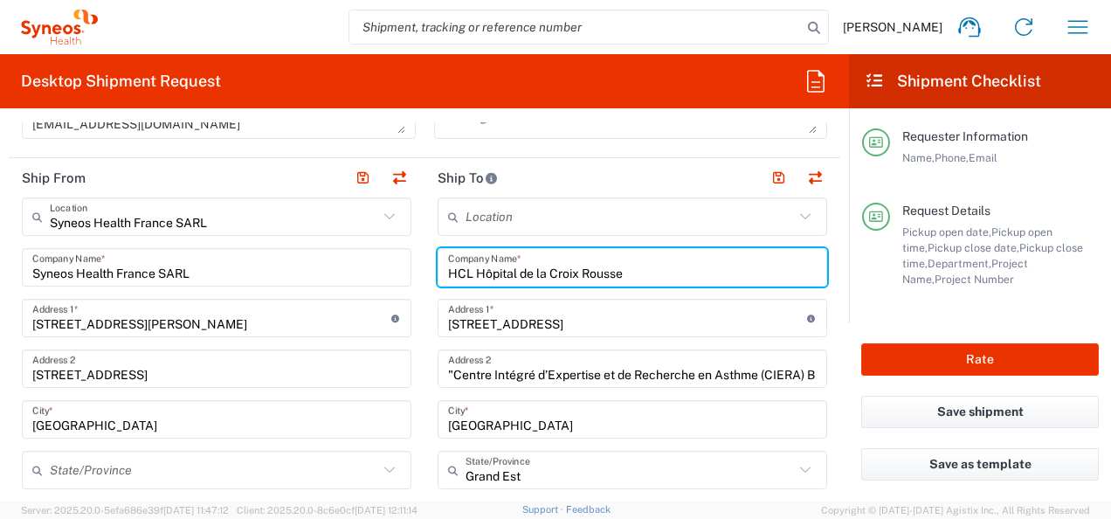
drag, startPoint x: 634, startPoint y: 268, endPoint x: 345, endPoint y: 280, distance: 289.3
paste input "AP-HM- [GEOGRAPHIC_DATA]"
type input "AP-HM- [GEOGRAPHIC_DATA]"
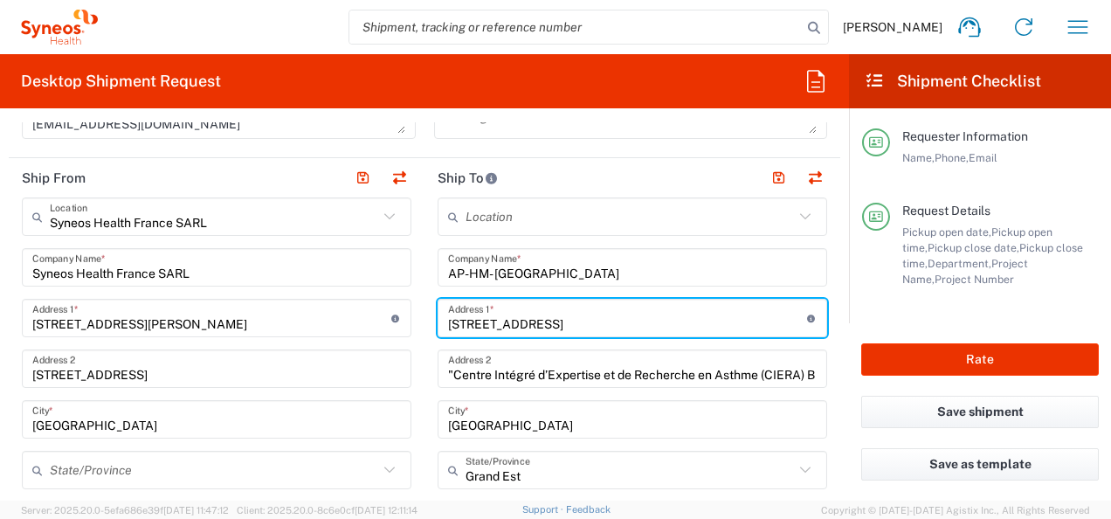
drag, startPoint x: 638, startPoint y: 323, endPoint x: 307, endPoint y: 339, distance: 331.4
paste input "Chemin des Bourelly"
type input "Chemin des Bourelly"
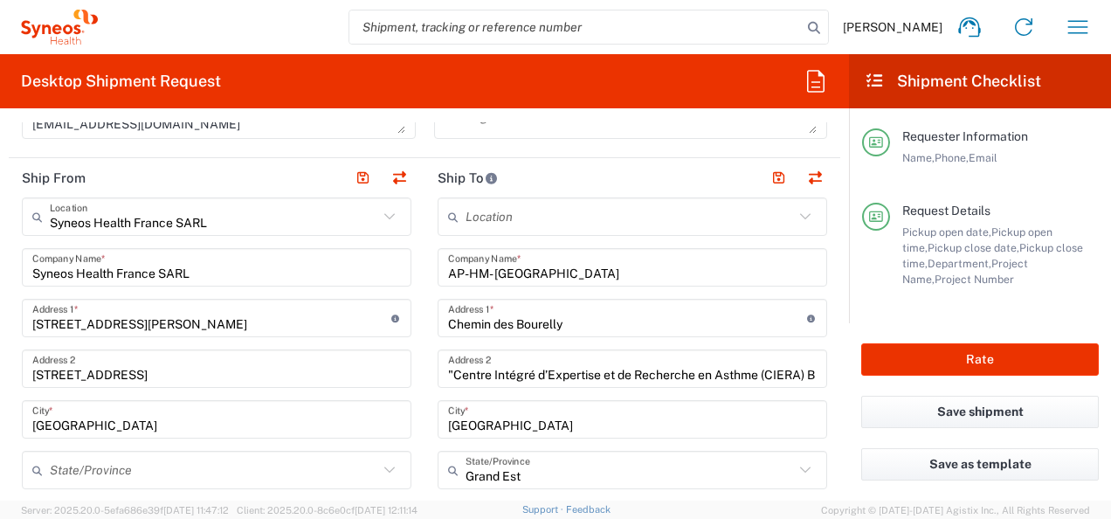
click at [517, 369] on input ""Centre Intégré d’Expertise et de Recherche en Asthme (CIERA) B" at bounding box center [632, 369] width 369 height 31
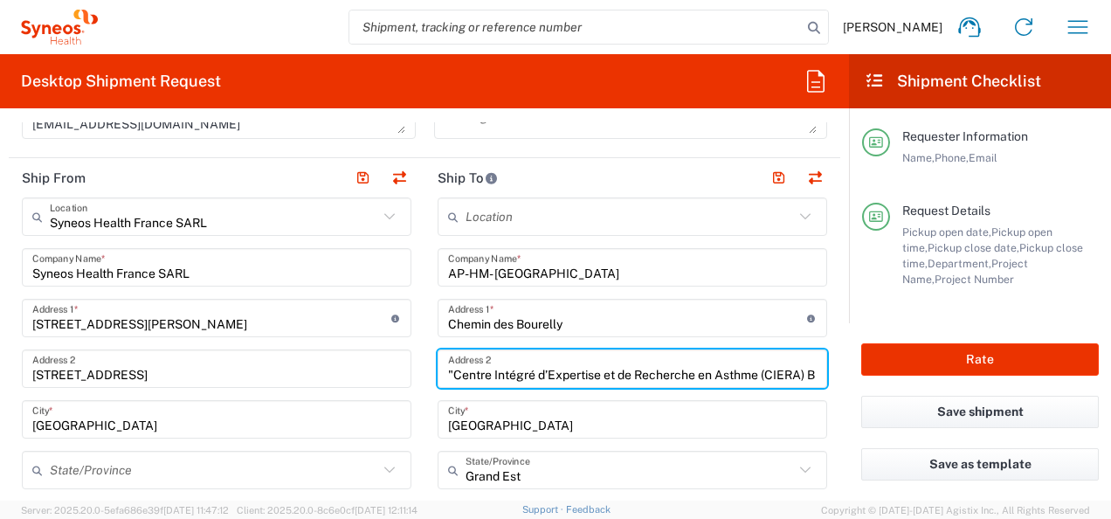
click at [517, 369] on input ""Centre Intégré d’Expertise et de Recherche en Asthme (CIERA) B" at bounding box center [632, 369] width 369 height 31
paste input "Bureau de recherche clinique -Pavillon Mistral – 4ème étage - B ""
type input ""Bureau de recherche clinique -Pavillon Mistral – 4ème étage - B ""
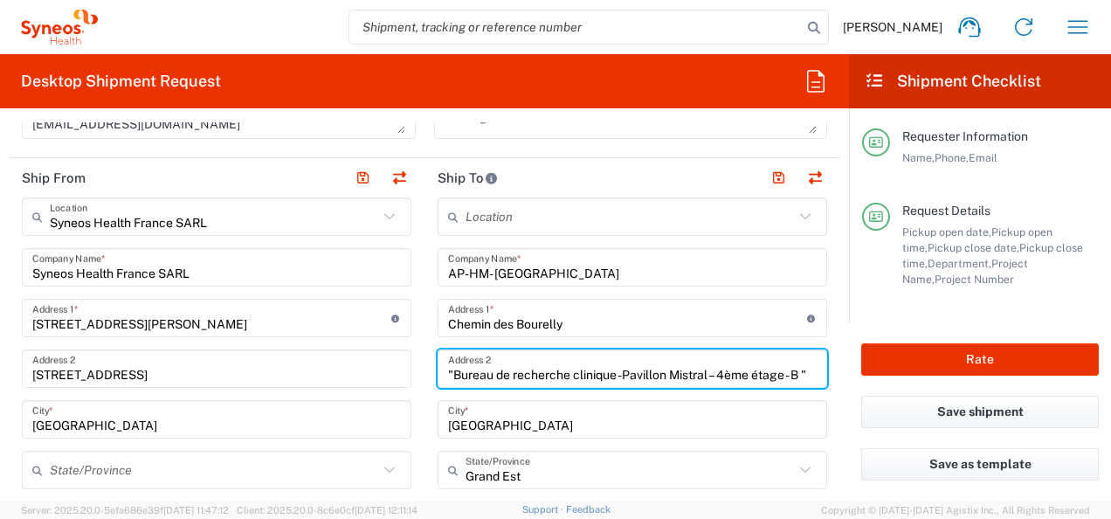
scroll to position [0, 0]
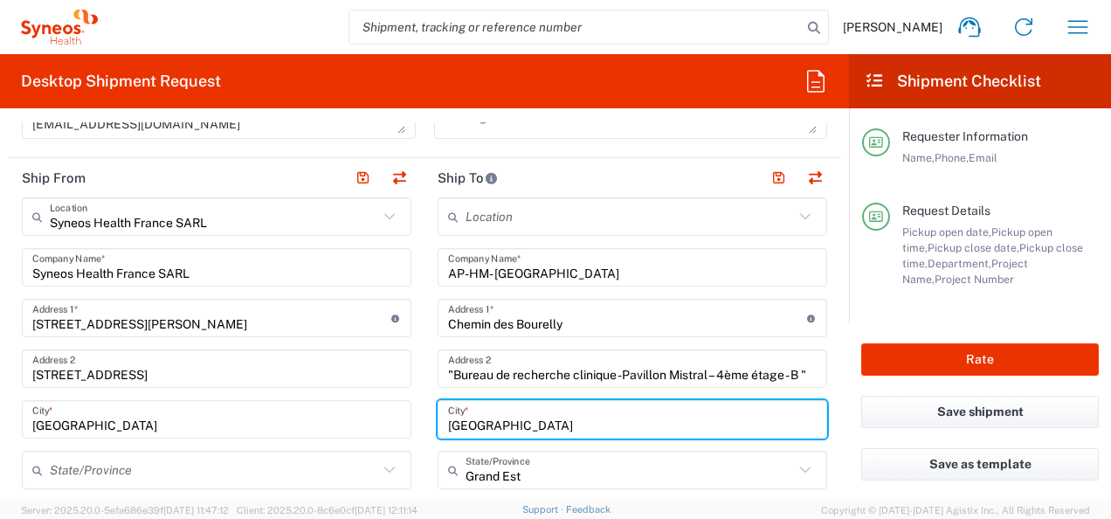
drag, startPoint x: 428, startPoint y: 417, endPoint x: 404, endPoint y: 417, distance: 23.6
paste input "[GEOGRAPHIC_DATA]"
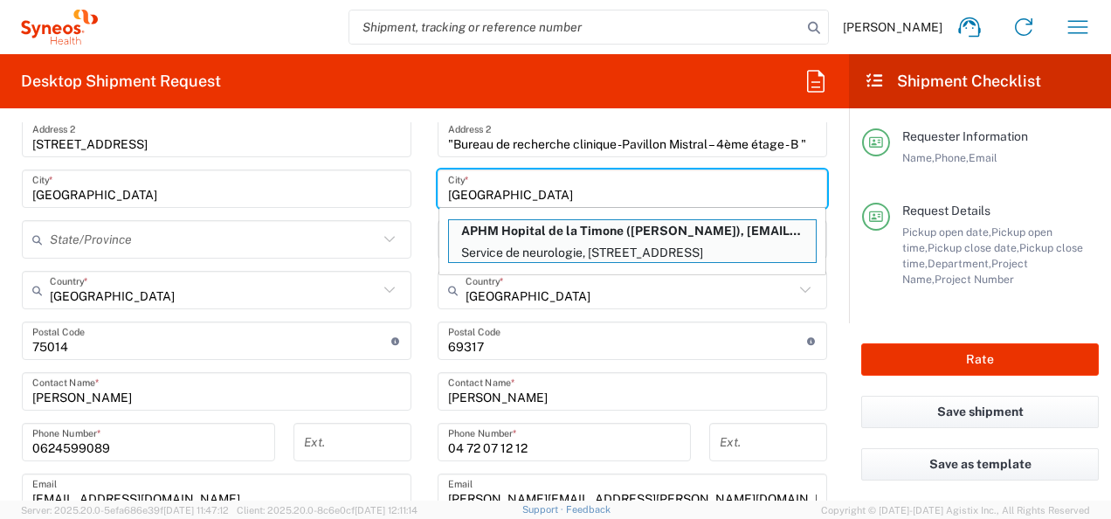
scroll to position [961, 0]
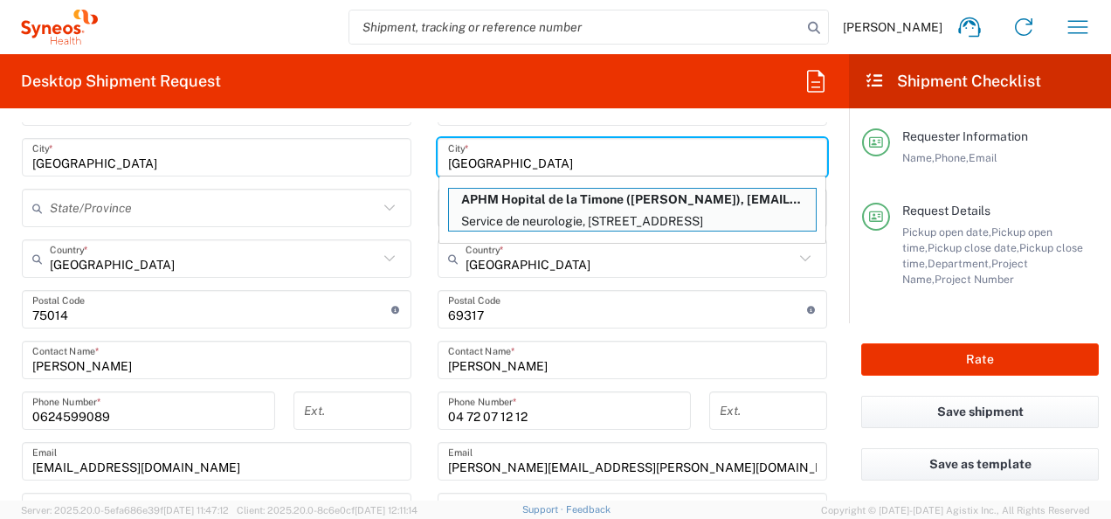
type input "[GEOGRAPHIC_DATA]"
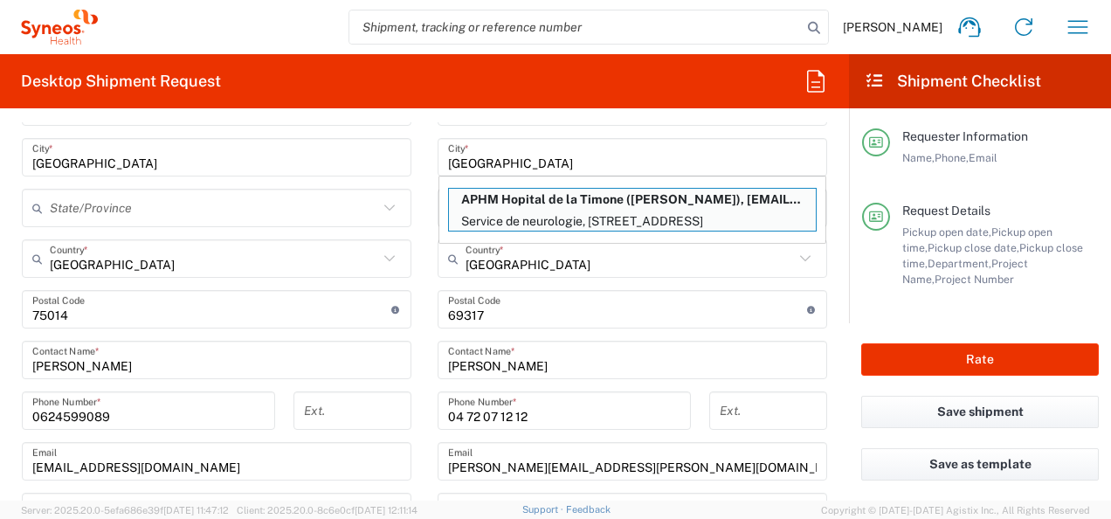
click at [405, 215] on main "Syneos Health [GEOGRAPHIC_DATA] SARL Location Syneos Health [GEOGRAPHIC_DATA] S…" at bounding box center [217, 352] width 416 height 835
click at [498, 314] on input "undefined" at bounding box center [627, 309] width 359 height 31
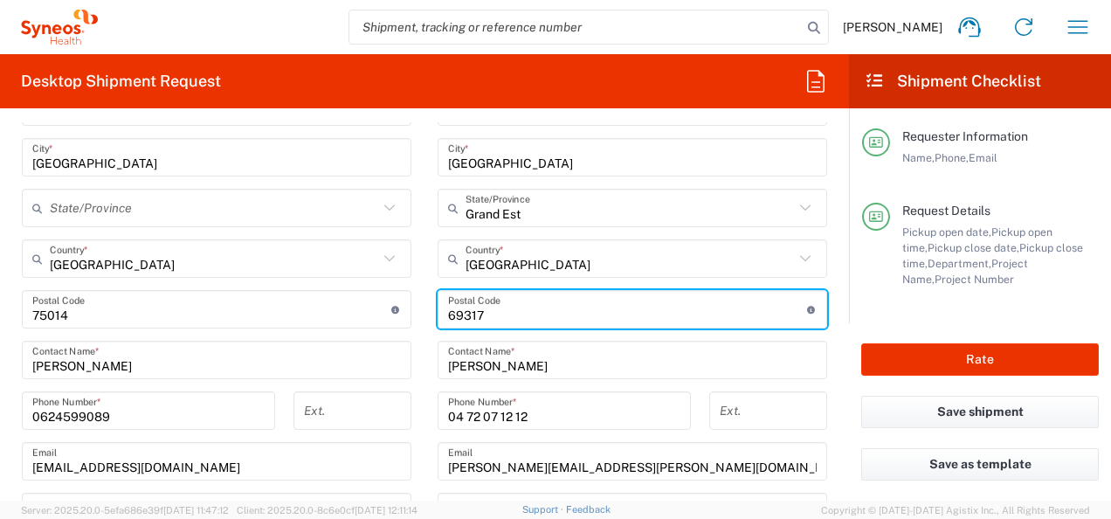
drag, startPoint x: 419, startPoint y: 314, endPoint x: 389, endPoint y: 314, distance: 29.7
click at [389, 314] on div "Ship From Syneos Health [GEOGRAPHIC_DATA] SARL Location Syneos Health [GEOGRAPH…" at bounding box center [424, 336] width 831 height 881
type input "13015"
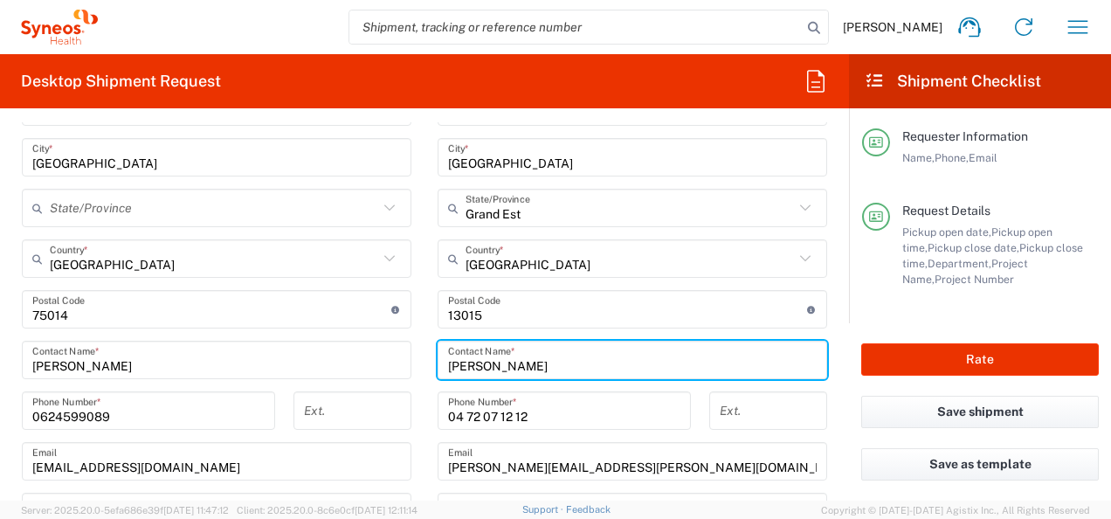
drag, startPoint x: 578, startPoint y: 352, endPoint x: 381, endPoint y: 353, distance: 197.4
click at [381, 355] on div "Ship From Syneos Health [GEOGRAPHIC_DATA] SARL Location Syneos Health [GEOGRAPH…" at bounding box center [424, 336] width 831 height 881
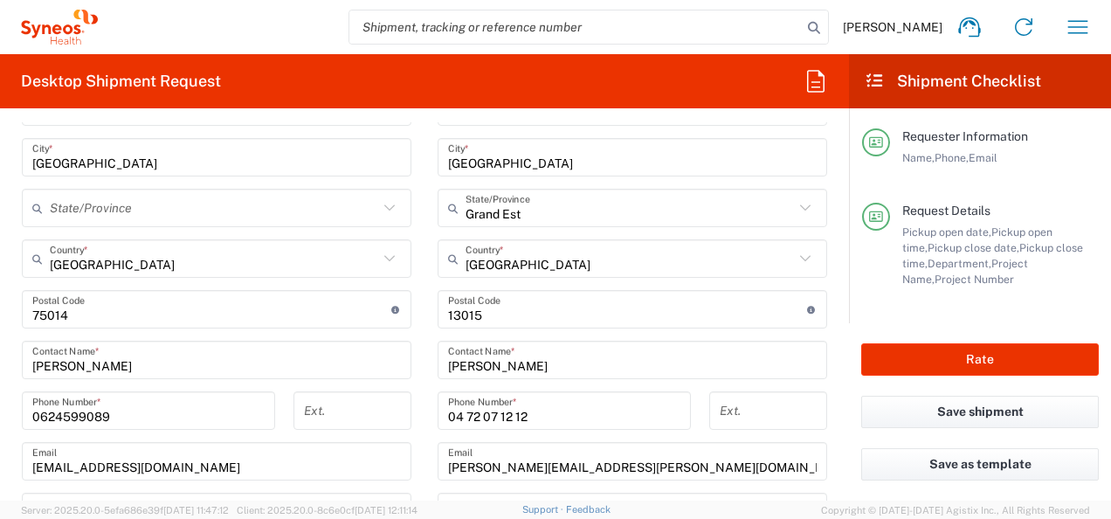
click at [564, 369] on input "[PERSON_NAME]" at bounding box center [632, 360] width 369 height 31
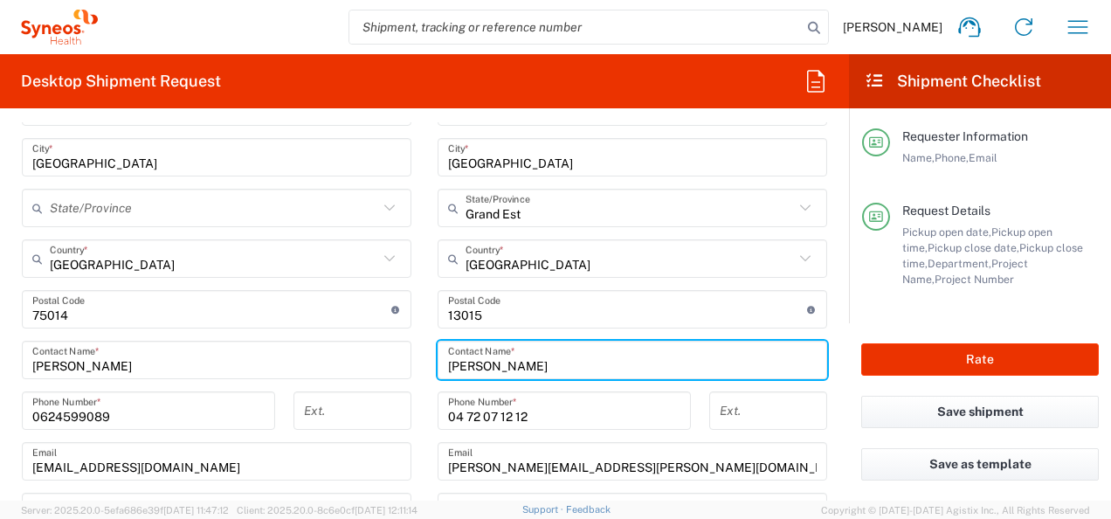
drag, startPoint x: 570, startPoint y: 362, endPoint x: 344, endPoint y: 359, distance: 226.2
click at [344, 359] on div "Ship From Syneos Health [GEOGRAPHIC_DATA] SARL Location Syneos Health [GEOGRAPH…" at bounding box center [424, 336] width 831 height 881
paste input "[PERSON_NAME]"
type input "[PERSON_NAME]"
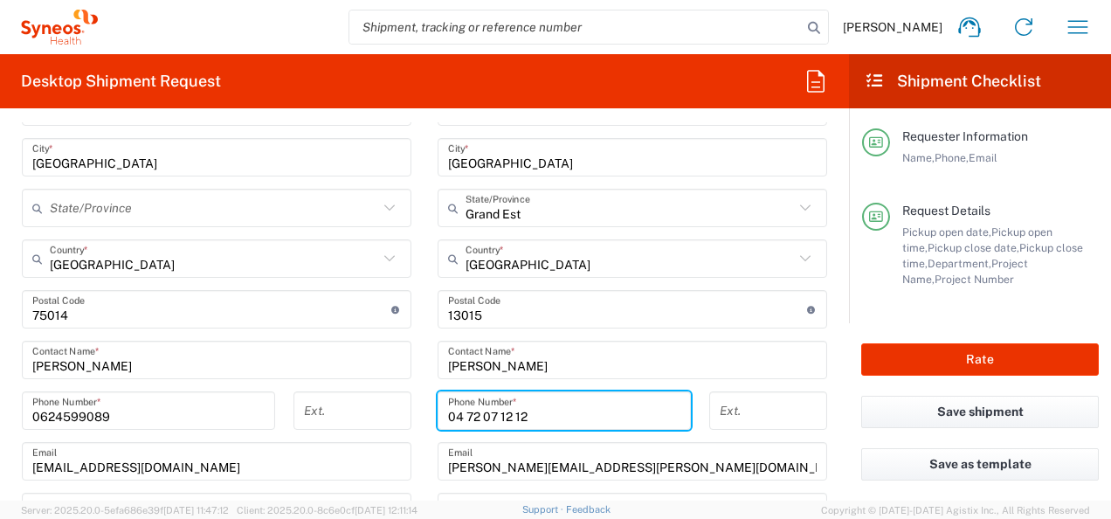
click at [599, 419] on input "04 72 07 12 12" at bounding box center [564, 411] width 232 height 31
drag, startPoint x: 542, startPoint y: 415, endPoint x: 365, endPoint y: 398, distance: 178.1
click at [365, 398] on div "Ship From Syneos Health [GEOGRAPHIC_DATA] SARL Location Syneos Health [GEOGRAPH…" at bounding box center [424, 336] width 831 height 881
paste input "91 96 58 64"
type input "04 91 96 58 64"
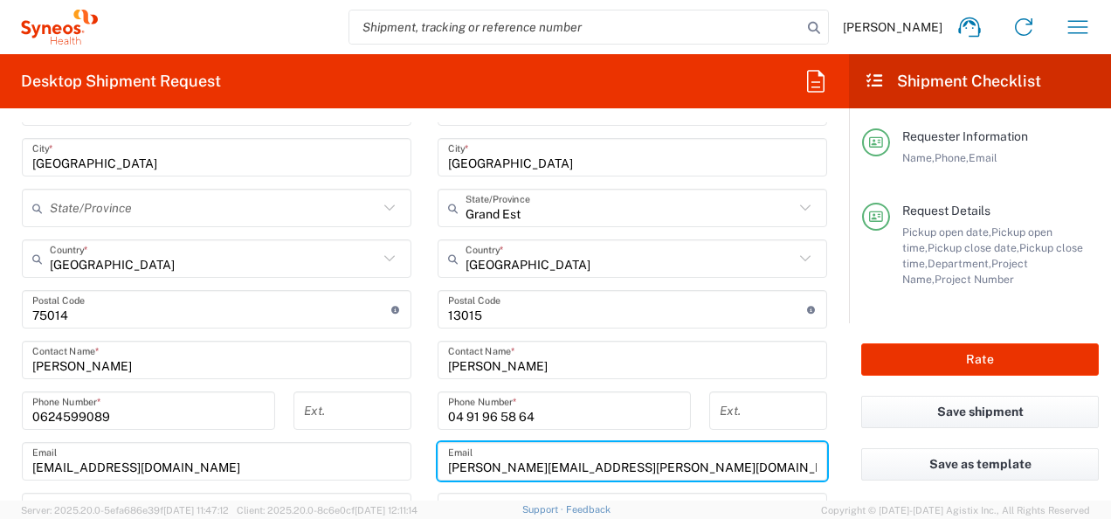
drag, startPoint x: 544, startPoint y: 456, endPoint x: 326, endPoint y: 458, distance: 218.3
click at [326, 458] on div "Ship From Syneos Health [GEOGRAPHIC_DATA] SARL Location Syneos Health [GEOGRAPH…" at bounding box center [424, 336] width 831 height 881
paste input "helena.hadjisavvas1@ap-hm"
type input "[EMAIL_ADDRESS][DOMAIN_NAME]"
click at [412, 406] on div "Ext." at bounding box center [353, 416] width 136 height 51
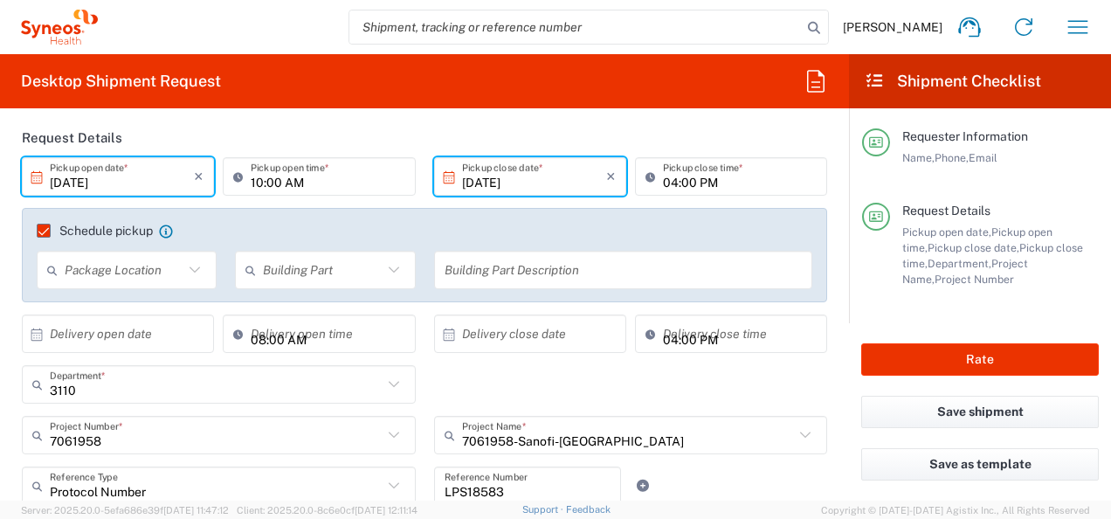
scroll to position [175, 0]
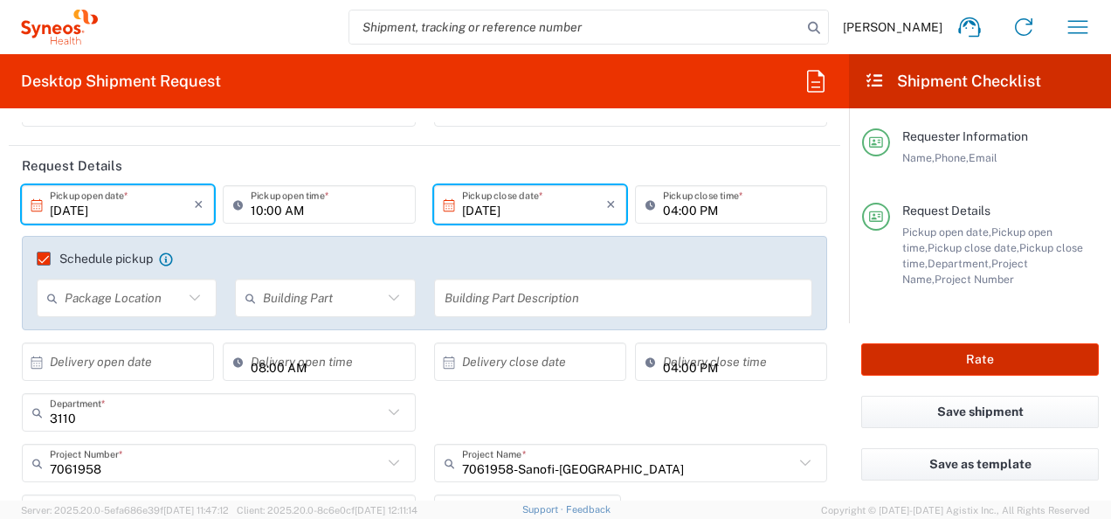
click at [981, 365] on button "Rate" at bounding box center [980, 359] width 238 height 32
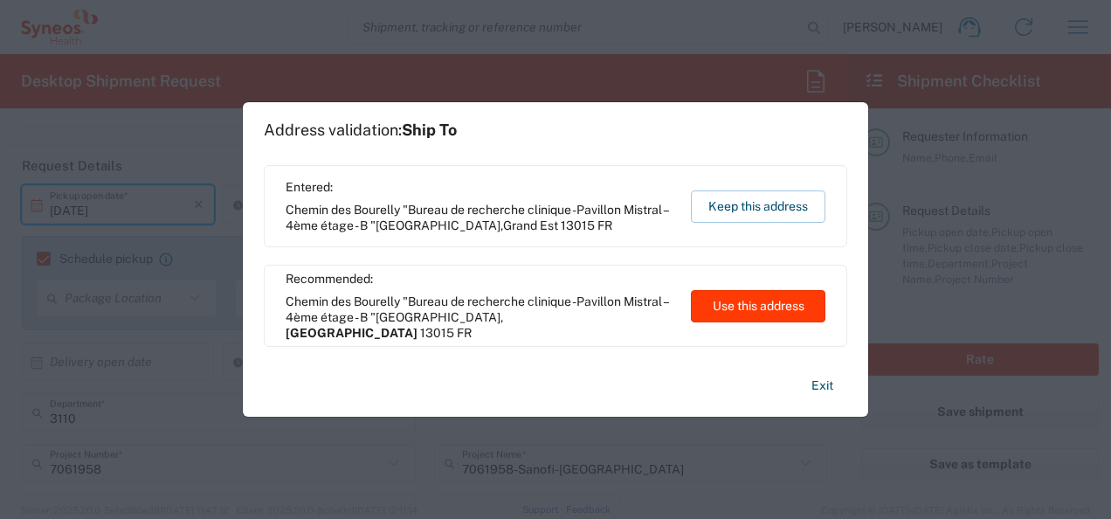
click at [734, 306] on button "Use this address" at bounding box center [758, 306] width 134 height 32
type input "[GEOGRAPHIC_DATA]"
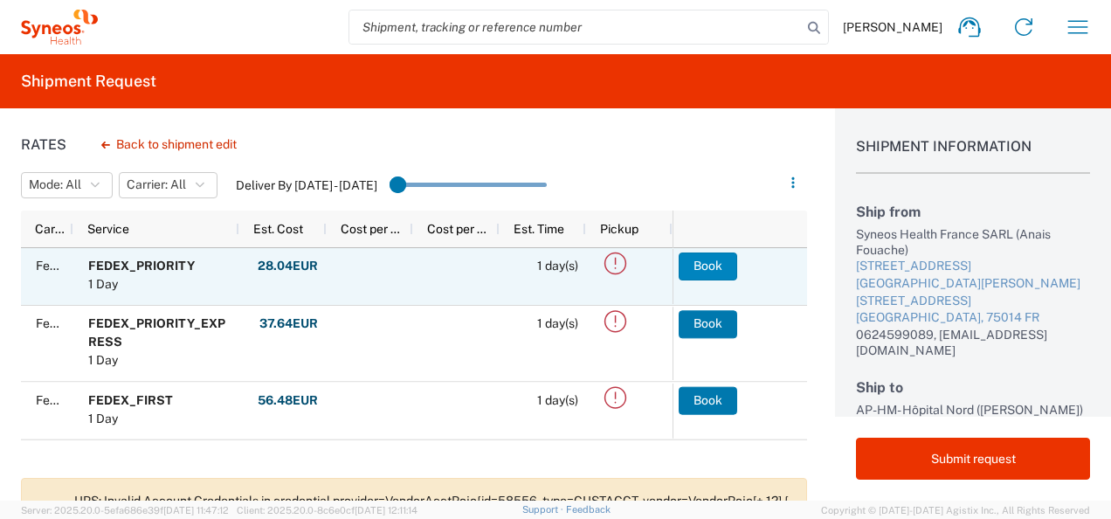
click at [720, 264] on button "Book" at bounding box center [708, 266] width 59 height 28
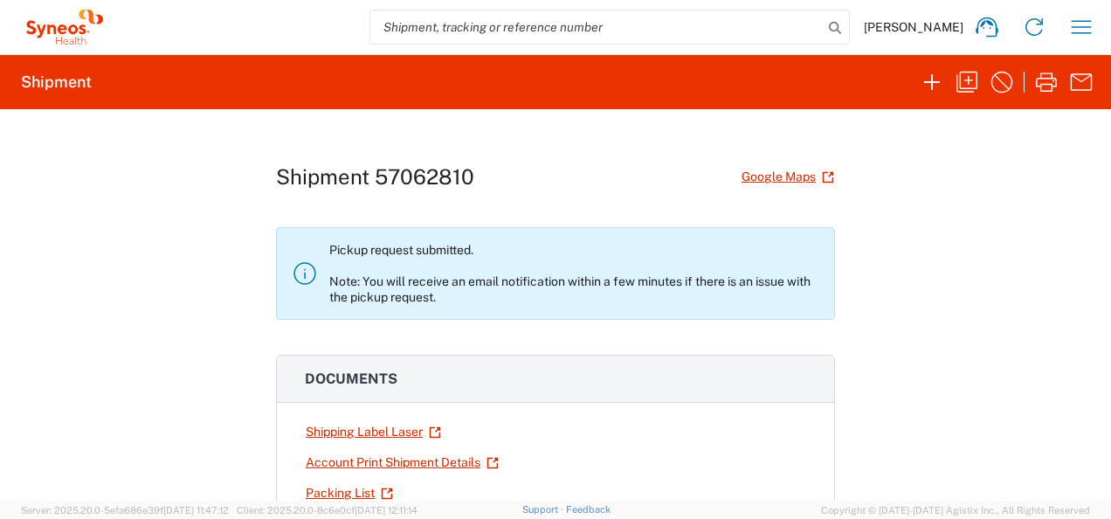
click at [1079, 224] on div "Shipment 57062810 Google Maps Pickup request submitted. Note: You will receive …" at bounding box center [555, 304] width 1111 height 391
click at [953, 79] on icon "button" at bounding box center [967, 82] width 28 height 28
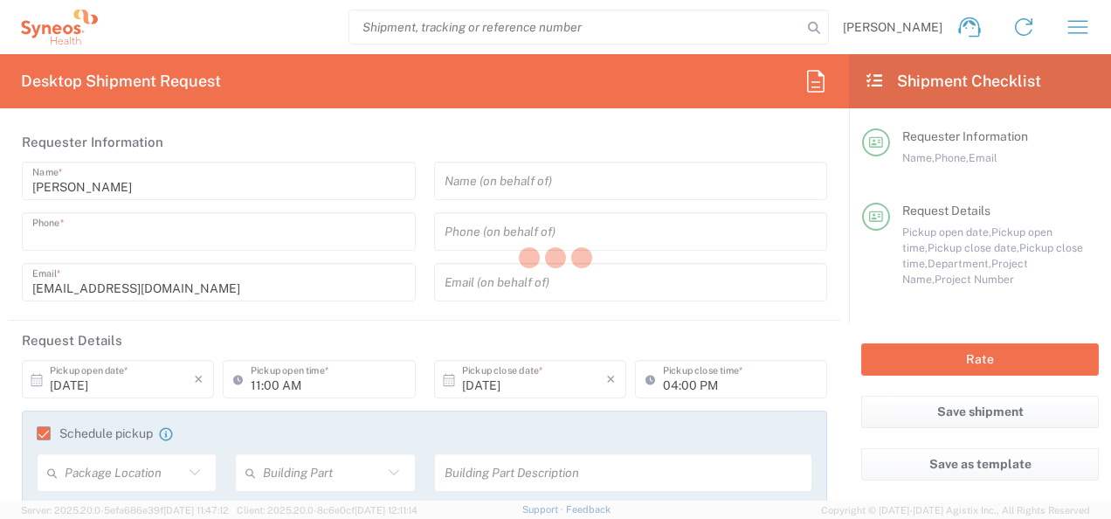
type input "0624599089"
type input "10:00 AM"
type input "Protocol Number"
type input "LPS18583"
type textarea "[EMAIL_ADDRESS][DOMAIN_NAME]"
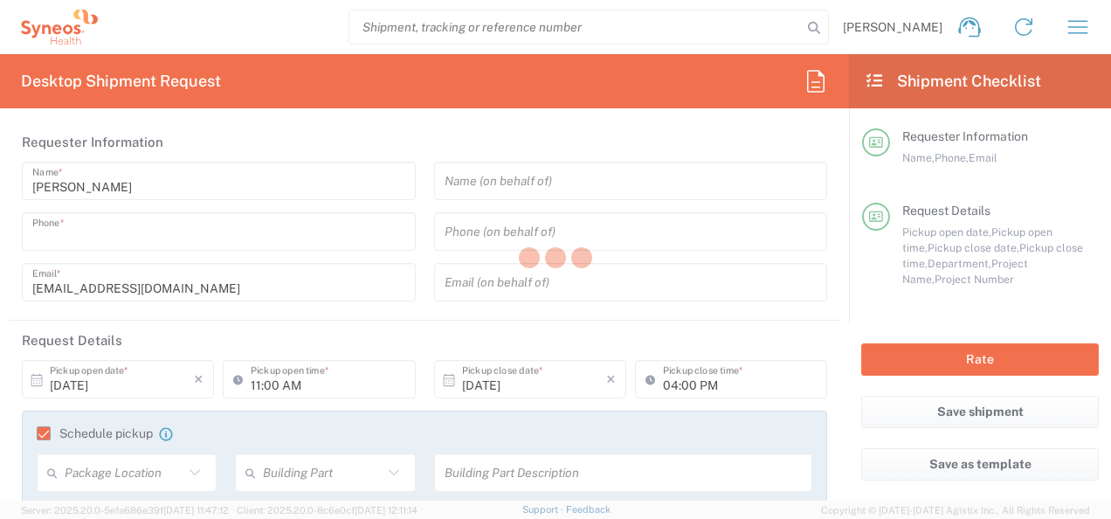
type input "Syneos Health France SARL"
type input "[STREET_ADDRESS][PERSON_NAME]"
type input "[STREET_ADDRESS]"
type input "[GEOGRAPHIC_DATA]"
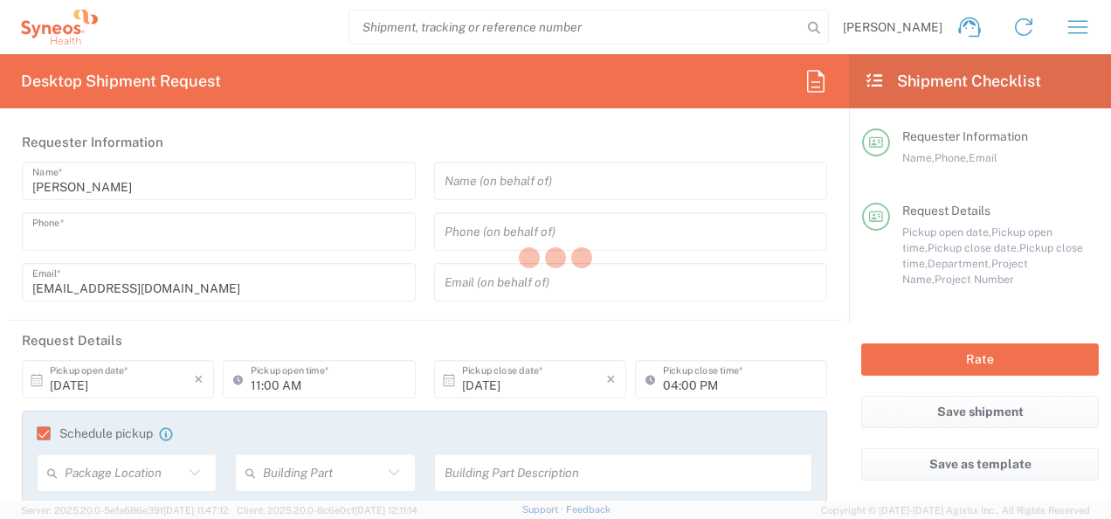
type input "[GEOGRAPHIC_DATA]"
type input "75014"
type input "[PERSON_NAME]"
type input "0624599089"
type input "[EMAIL_ADDRESS][DOMAIN_NAME]"
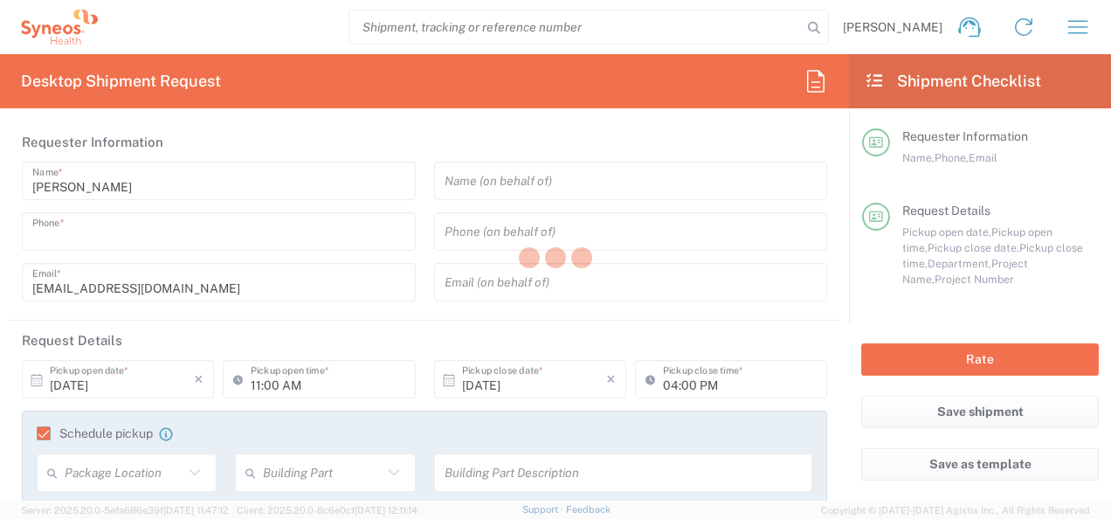
type input "AP-HM- [GEOGRAPHIC_DATA]"
type input "Chemin des Bourelly"
type input ""Bureau de recherche clinique -Pavillon Mistral – 4ème étage -"
type input "[GEOGRAPHIC_DATA]"
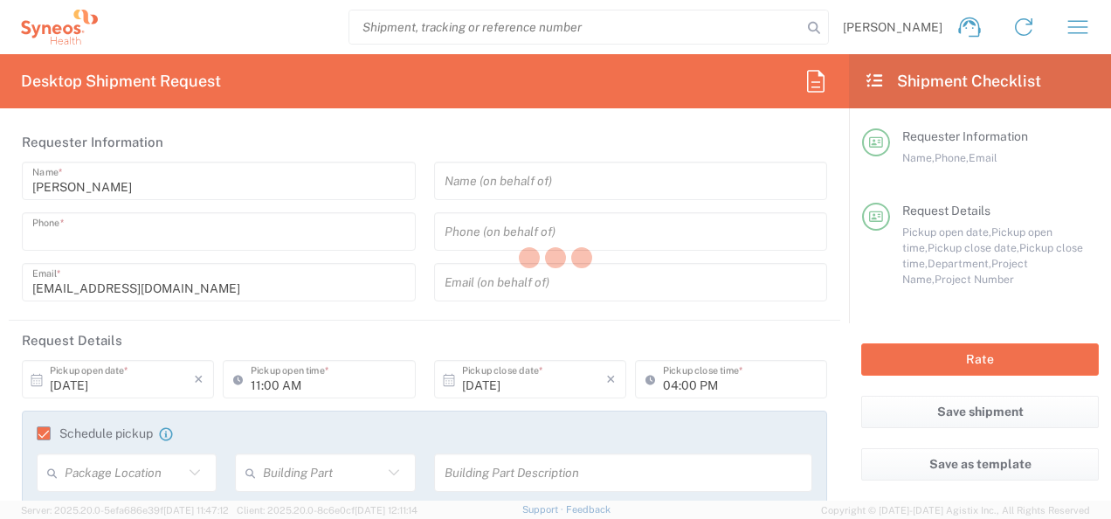
type input "13015"
type input "[PERSON_NAME]"
type input "04 91 96 58 64"
type input "[EMAIL_ADDRESS][DOMAIN_NAME]"
type input "Sender/Shipper"
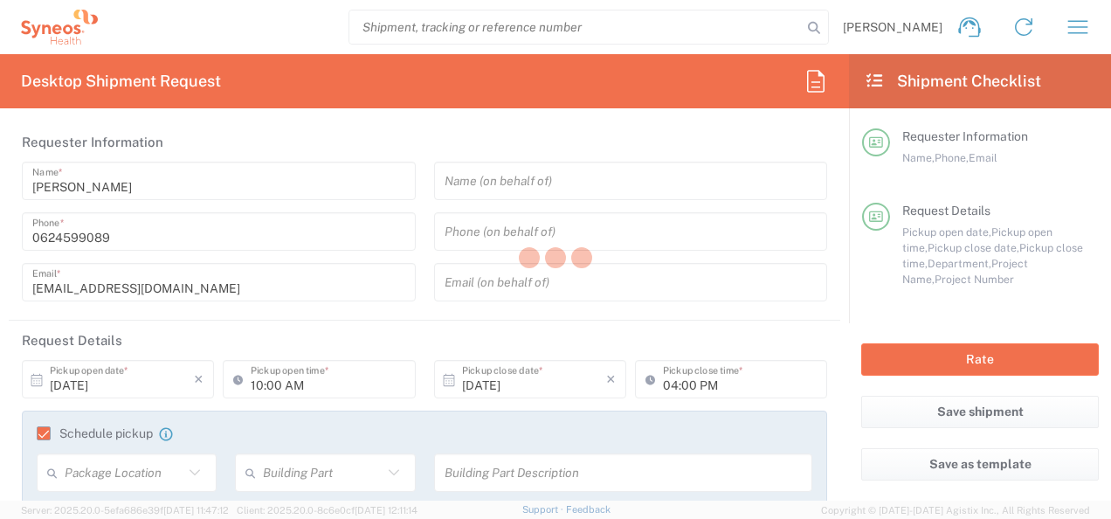
type input "Sender/Shipper"
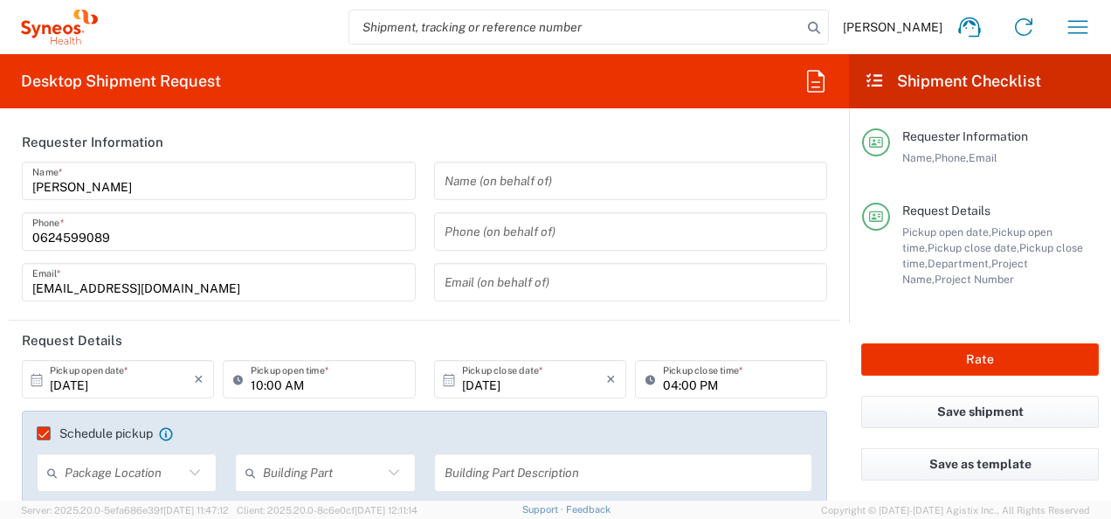
type input "3110"
type input "7061958"
type input "7061958-Sanofi-[GEOGRAPHIC_DATA]"
type input "[GEOGRAPHIC_DATA]"
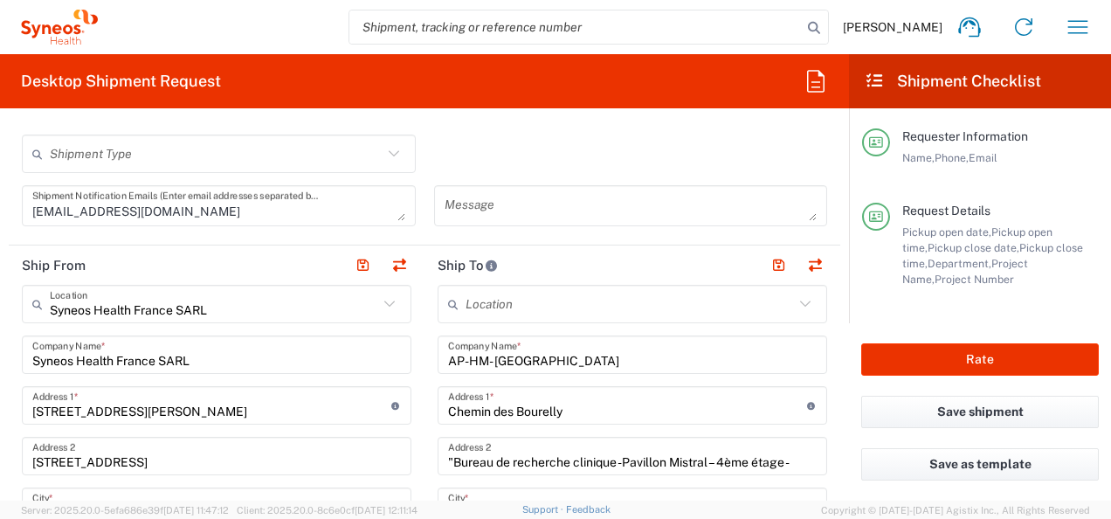
scroll to position [524, 0]
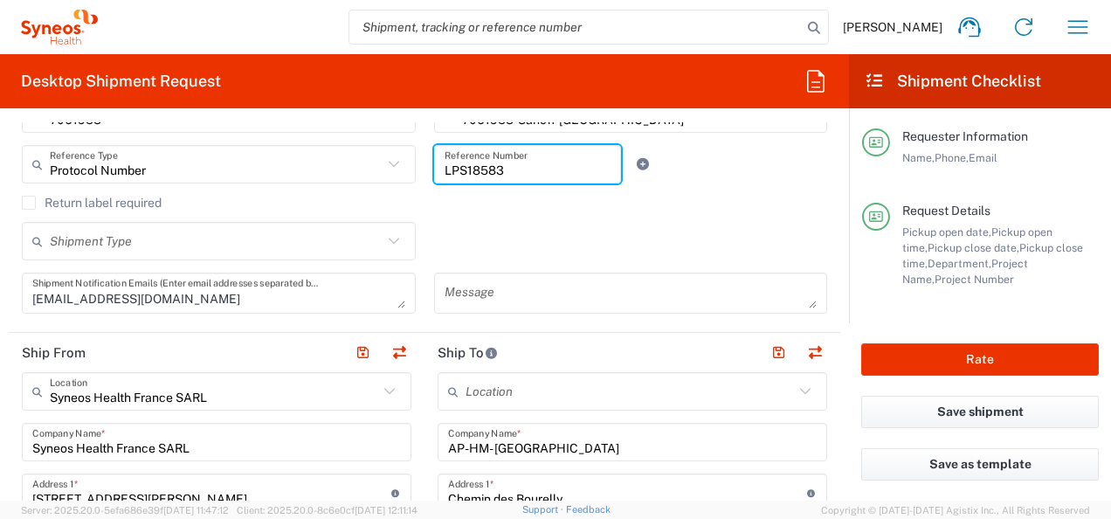
drag, startPoint x: 514, startPoint y: 167, endPoint x: 273, endPoint y: 175, distance: 241.2
click at [273, 175] on div "Protocol Number Reference Type Protocol Number Account Type Activity ID Airline…" at bounding box center [425, 170] width 824 height 51
click at [513, 227] on div "Shipment Type Batch Regular" at bounding box center [425, 247] width 824 height 51
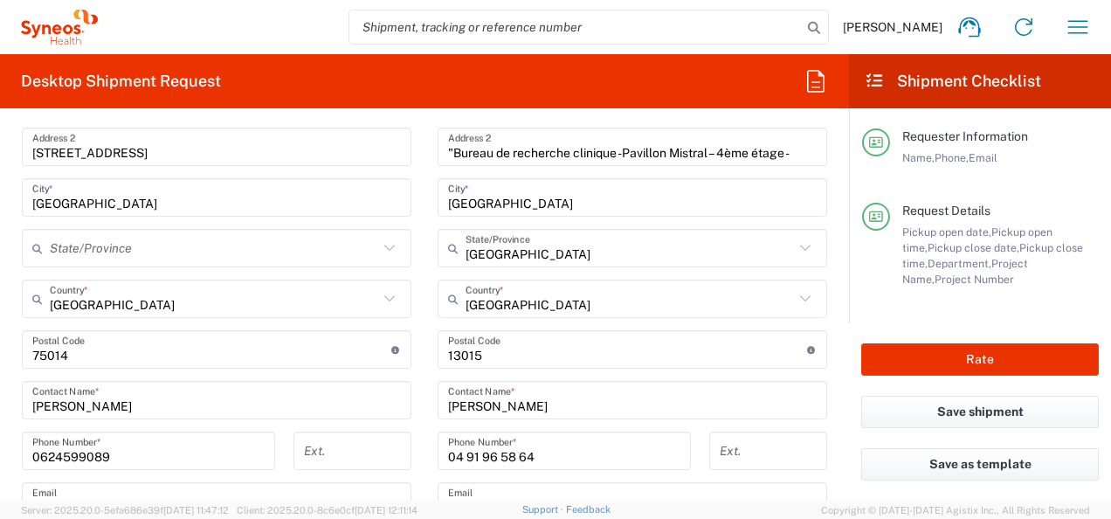
scroll to position [961, 0]
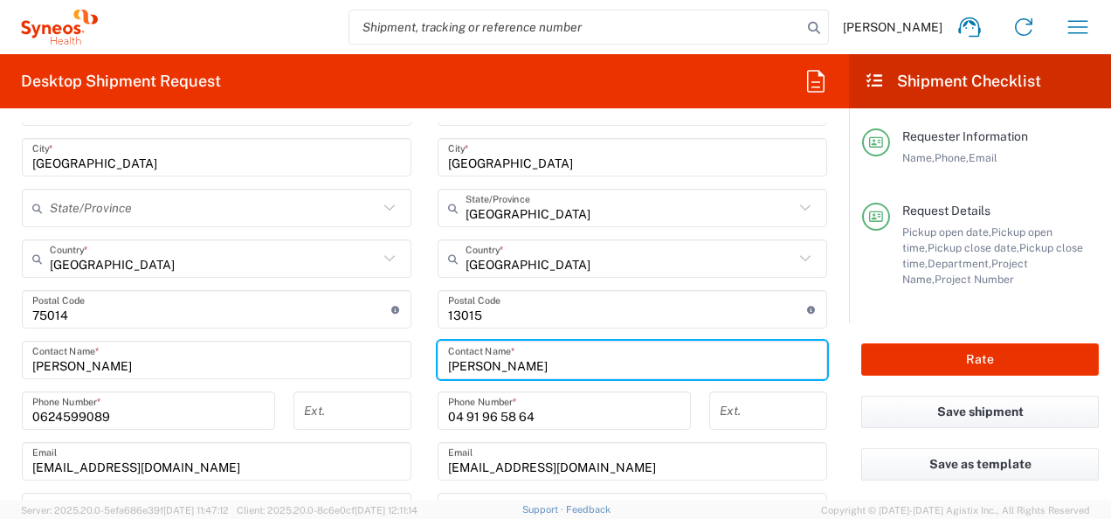
drag, startPoint x: 586, startPoint y: 363, endPoint x: 341, endPoint y: 355, distance: 245.6
click at [341, 355] on div "Ship From Syneos Health [GEOGRAPHIC_DATA] SARL Location Syneos Health [GEOGRAPH…" at bounding box center [424, 336] width 831 height 881
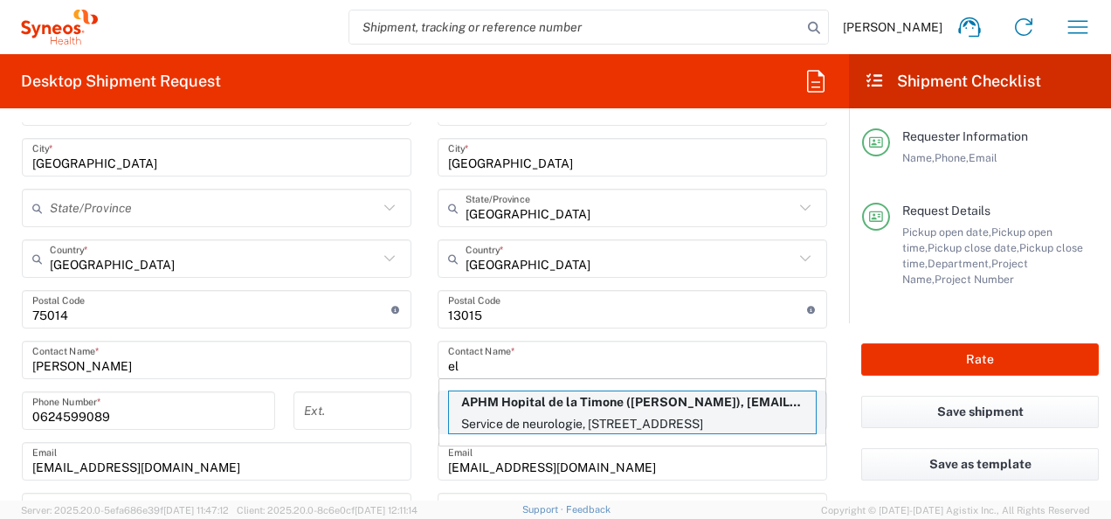
click at [522, 408] on p "APHM Hopital de la Timone ([PERSON_NAME]), [EMAIL_ADDRESS][DOMAIN_NAME]" at bounding box center [632, 402] width 367 height 22
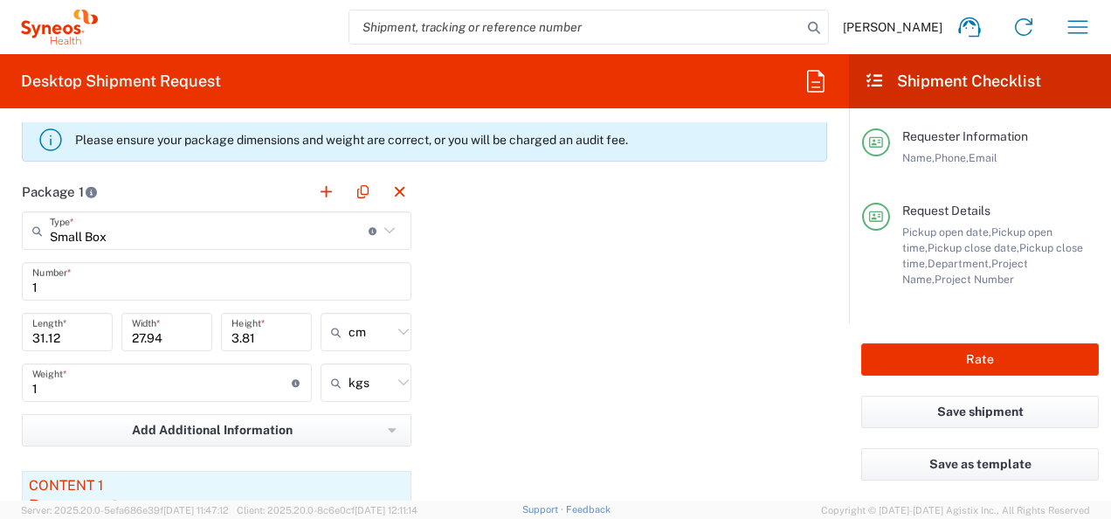
scroll to position [1834, 0]
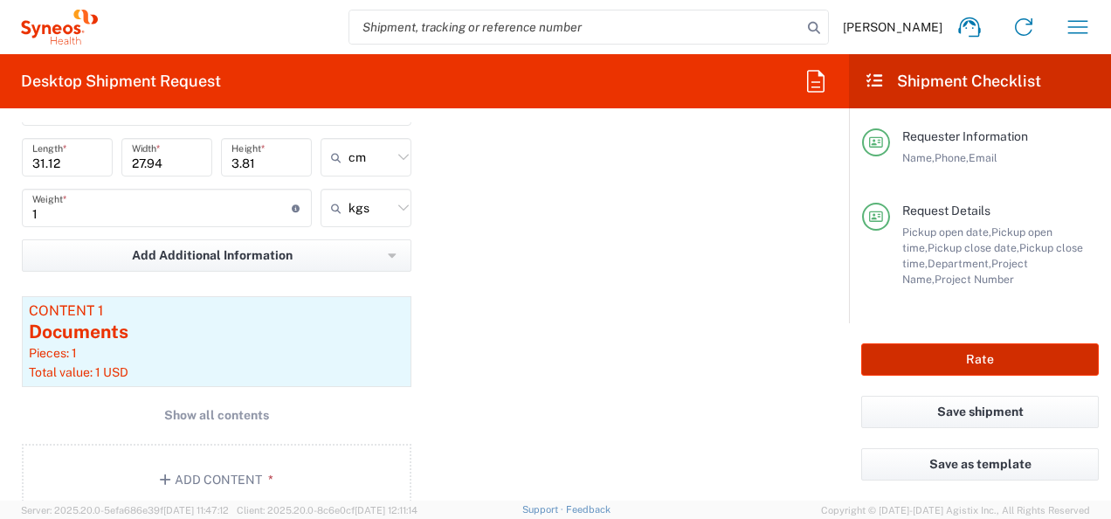
click at [980, 358] on button "Rate" at bounding box center [980, 359] width 238 height 32
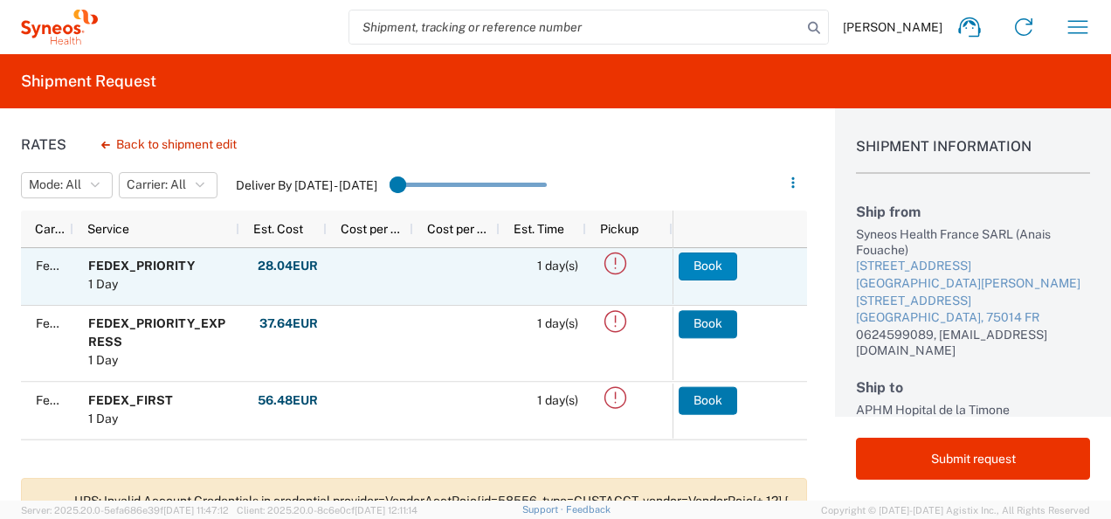
click at [707, 265] on button "Book" at bounding box center [708, 266] width 59 height 28
